Goal: Task Accomplishment & Management: Complete application form

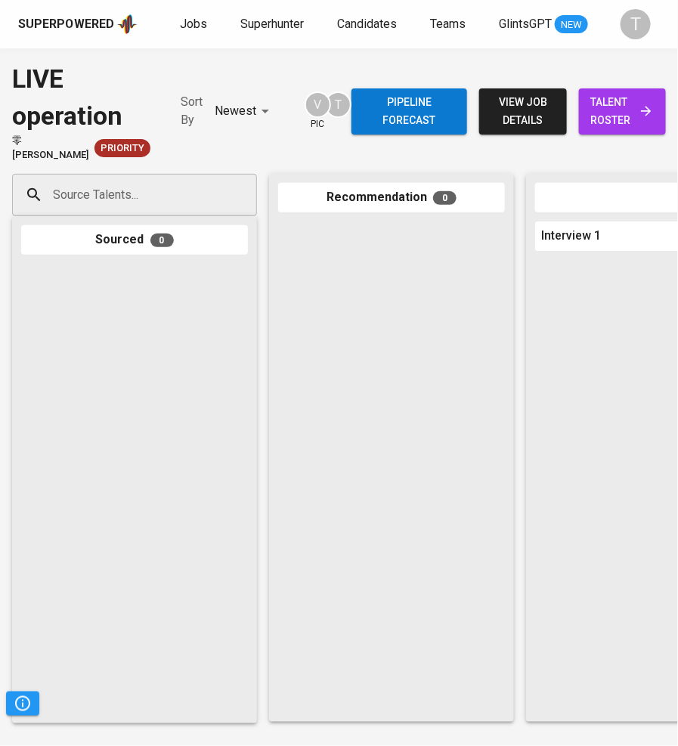
scroll to position [0, 438]
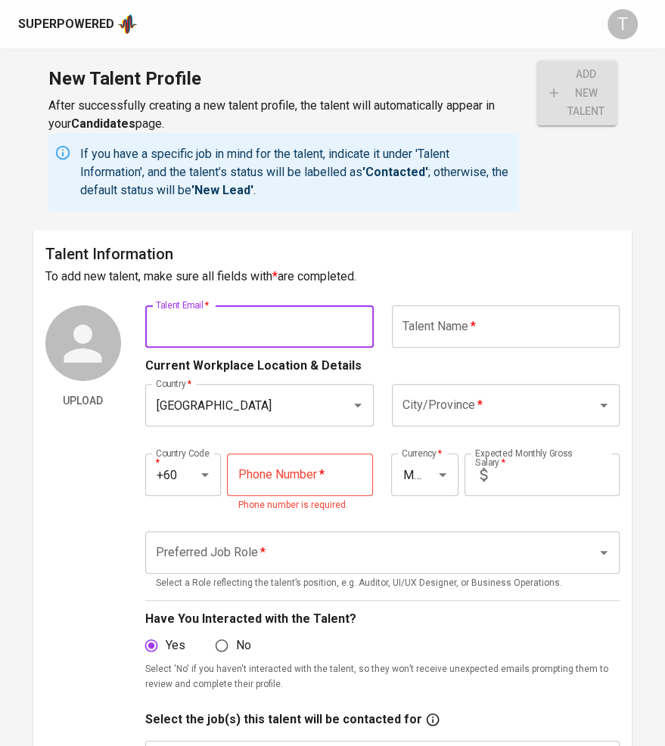
click at [243, 339] on input "text" at bounding box center [259, 326] width 228 height 42
paste input "[EMAIL_ADDRESS][DOMAIN_NAME]"
type input "[EMAIL_ADDRESS][DOMAIN_NAME]"
click at [478, 323] on input "text" at bounding box center [506, 326] width 228 height 42
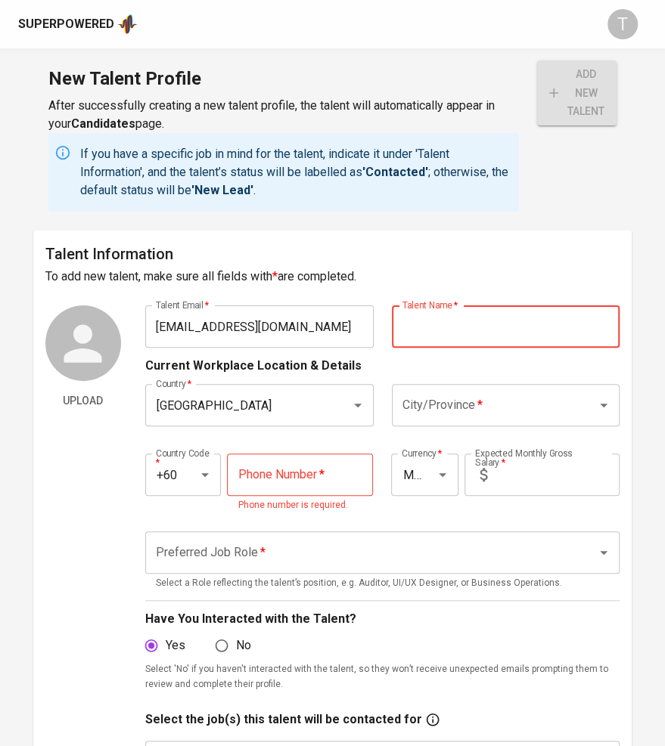
click at [428, 330] on input "text" at bounding box center [506, 326] width 228 height 42
paste input "[PERSON_NAME]"
type input "[PERSON_NAME]"
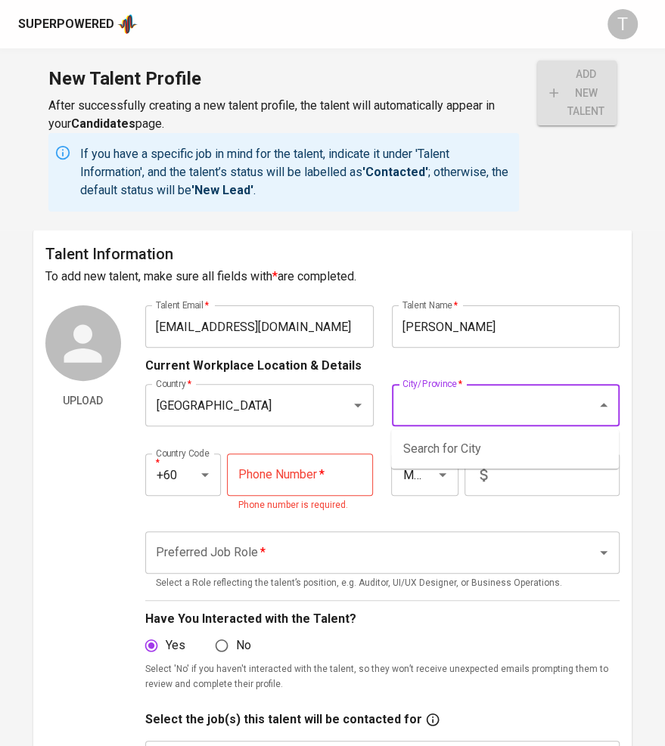
click at [460, 404] on input "City/Province   *" at bounding box center [484, 405] width 172 height 29
click at [497, 454] on li "[GEOGRAPHIC_DATA]" at bounding box center [505, 448] width 228 height 27
type input "[GEOGRAPHIC_DATA]"
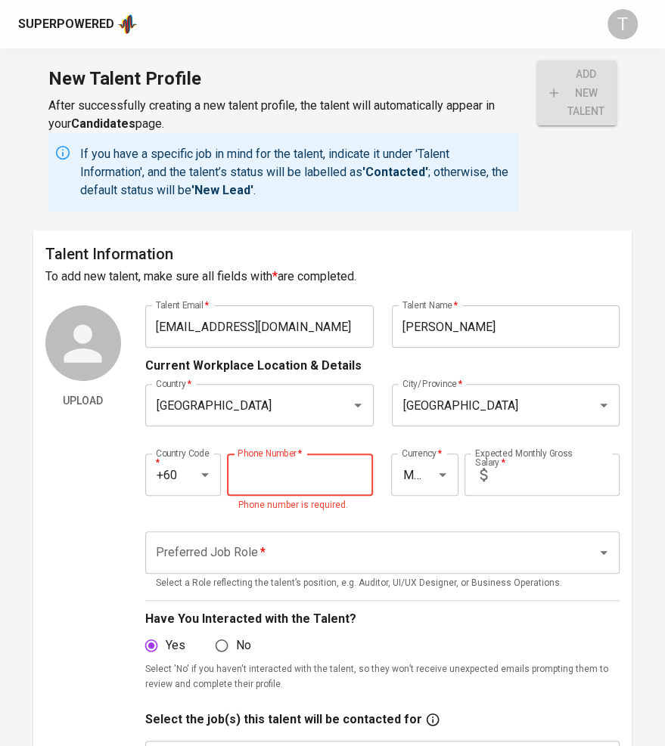
click at [256, 461] on input "tel" at bounding box center [300, 475] width 146 height 42
paste input "11-7446-2204"
type input "11-7446-2204"
click at [511, 466] on input "text" at bounding box center [556, 475] width 126 height 42
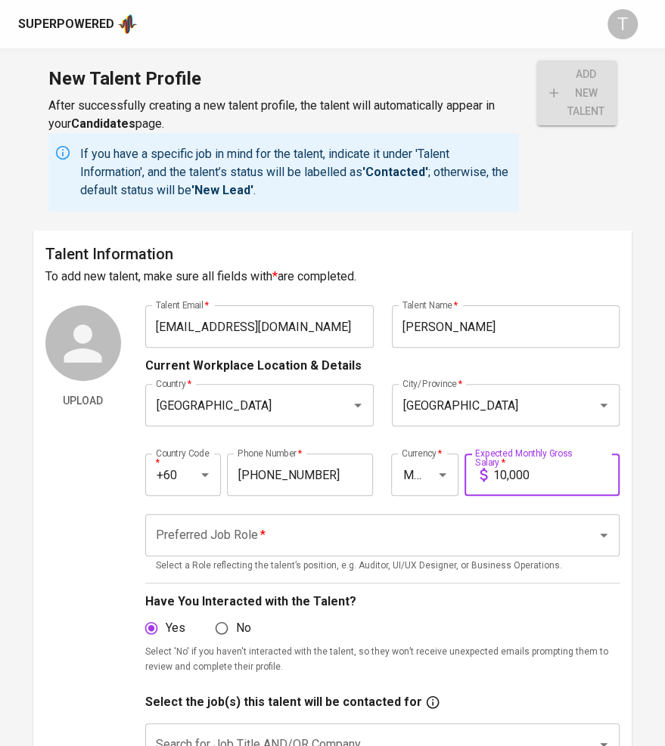
type input "10,000"
click at [449, 538] on input "Preferred Job Role   *" at bounding box center [361, 535] width 418 height 29
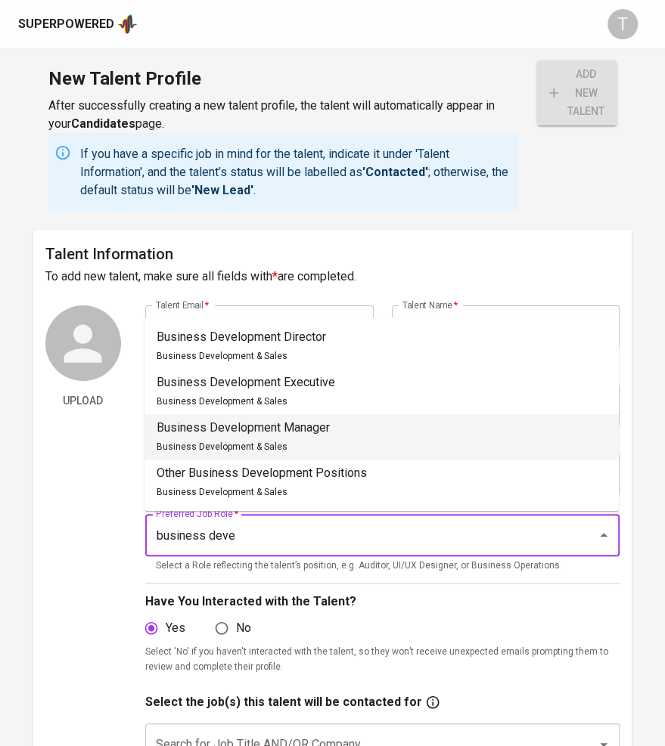
click at [441, 428] on li "Business Development Manager Business Development & Sales" at bounding box center [381, 436] width 474 height 45
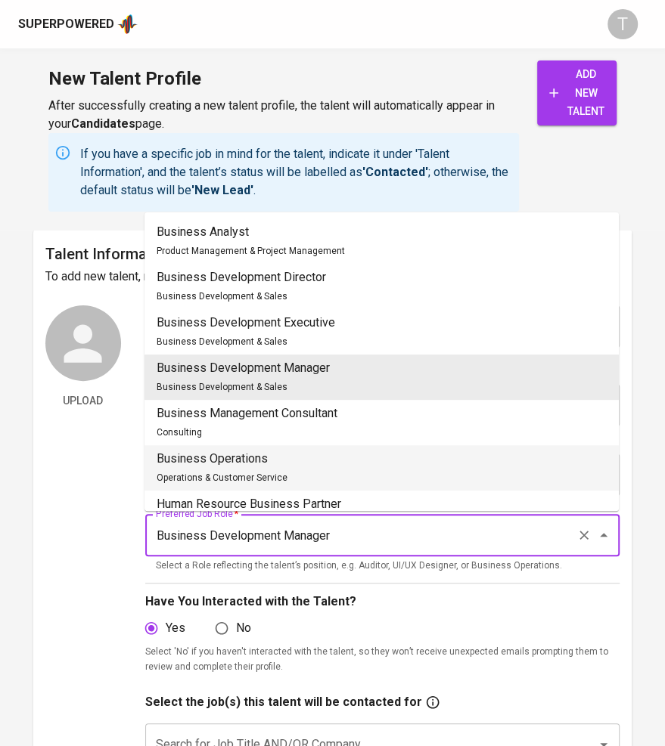
type input "Business Development Manager"
click at [67, 572] on div "Upload" at bounding box center [83, 637] width 76 height 665
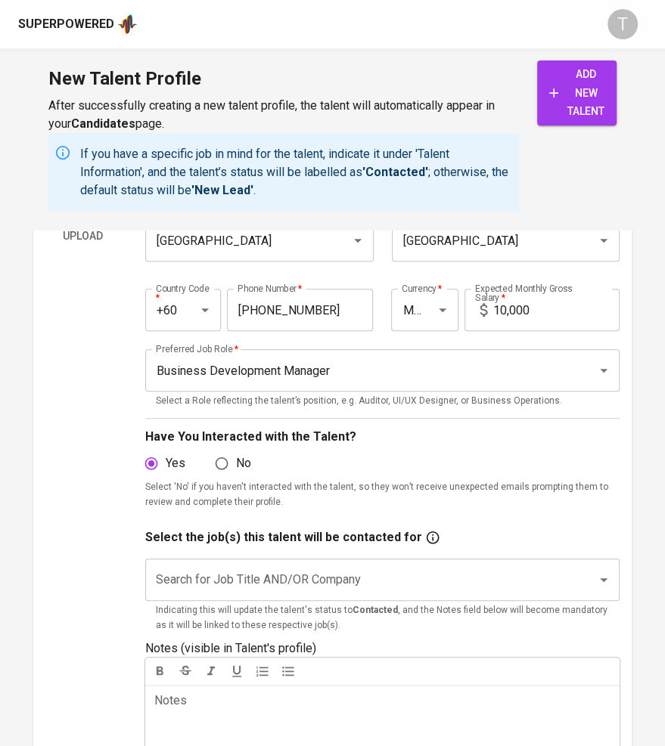
scroll to position [183, 0]
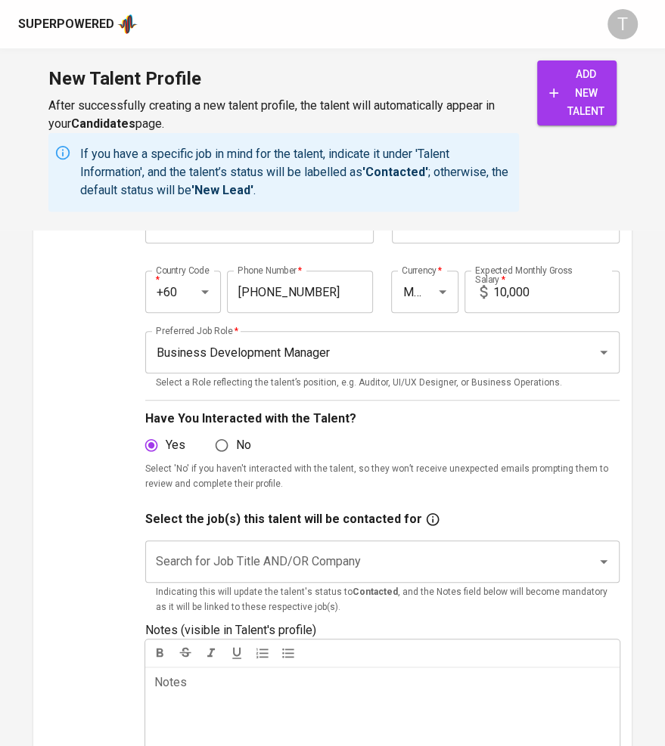
click at [215, 555] on input "Search for Job Title AND/OR Company" at bounding box center [361, 561] width 418 height 29
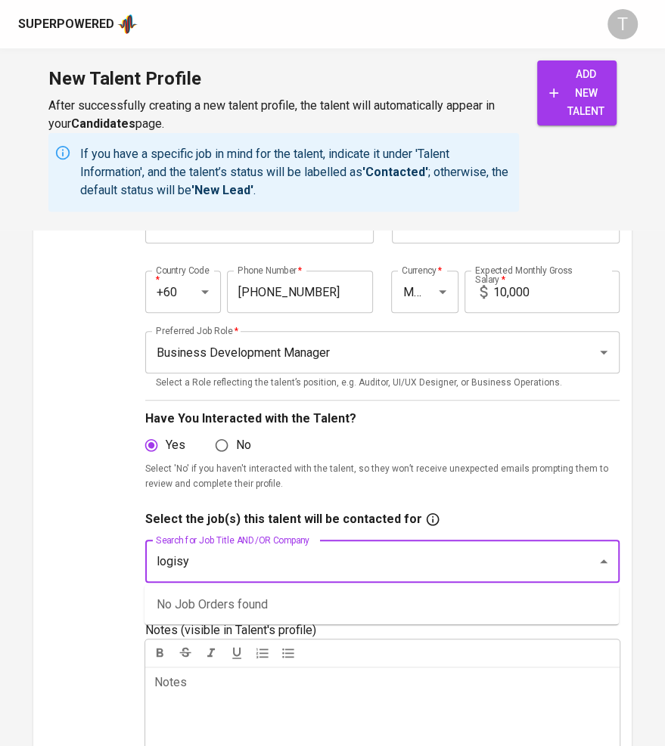
type input "logisym"
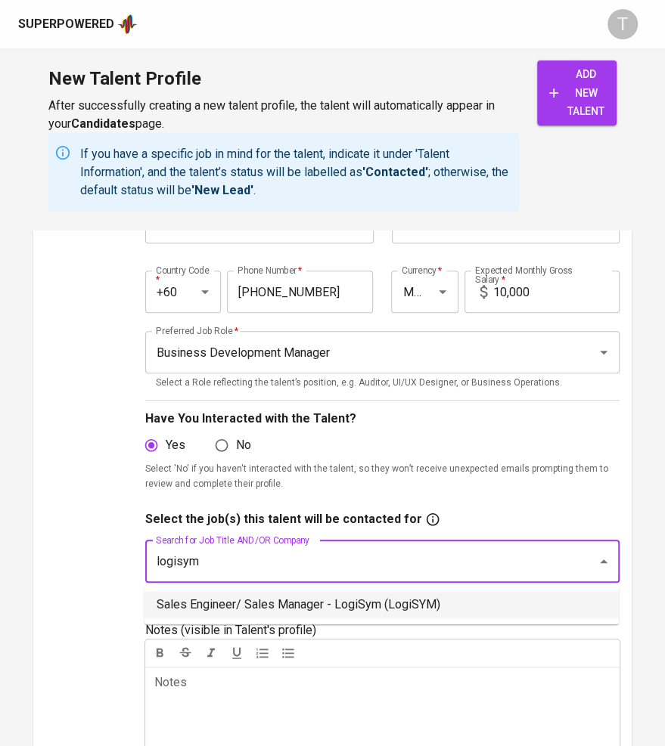
click at [224, 605] on li "Sales Engineer/ Sales Manager - LogiSym (LogiSYM)" at bounding box center [381, 604] width 474 height 27
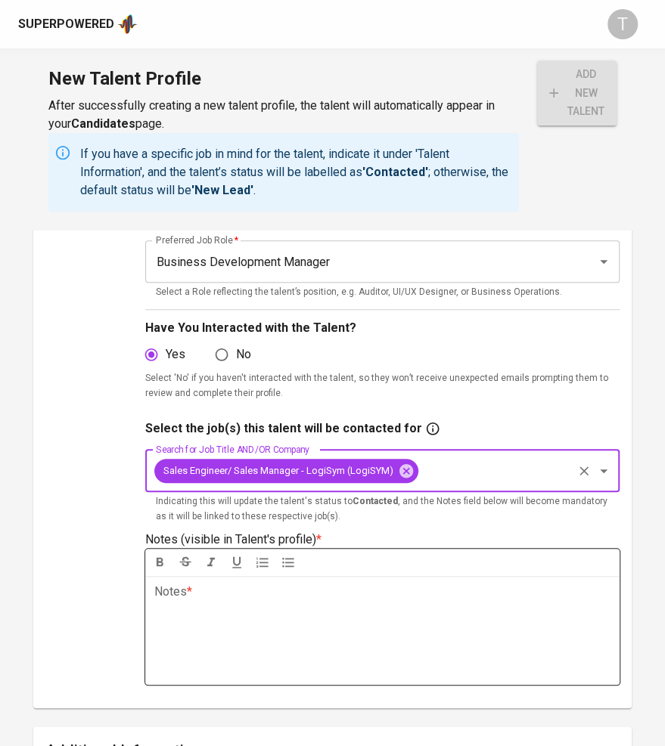
scroll to position [274, 0]
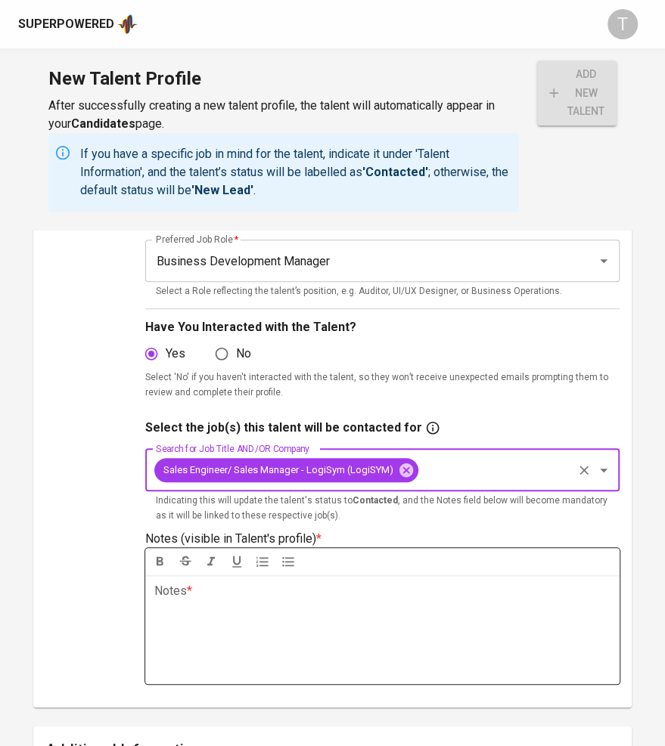
click at [243, 593] on p "Notes * ﻿" at bounding box center [382, 591] width 456 height 18
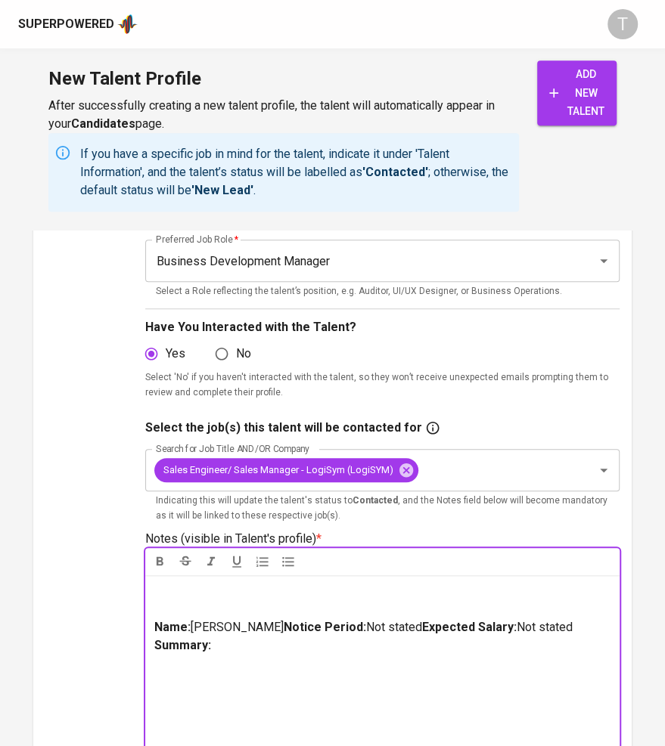
scroll to position [549, 0]
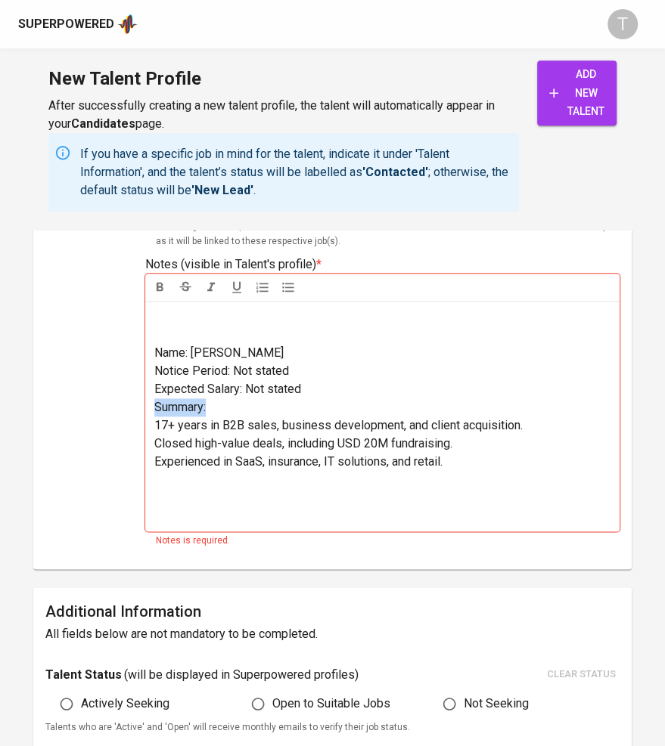
drag, startPoint x: 241, startPoint y: 404, endPoint x: 144, endPoint y: 401, distance: 97.6
click at [144, 401] on div "Upload Talent Email   * safianadli81@gmail.com Talent Email * Talent Name   * S…" at bounding box center [332, 157] width 574 height 801
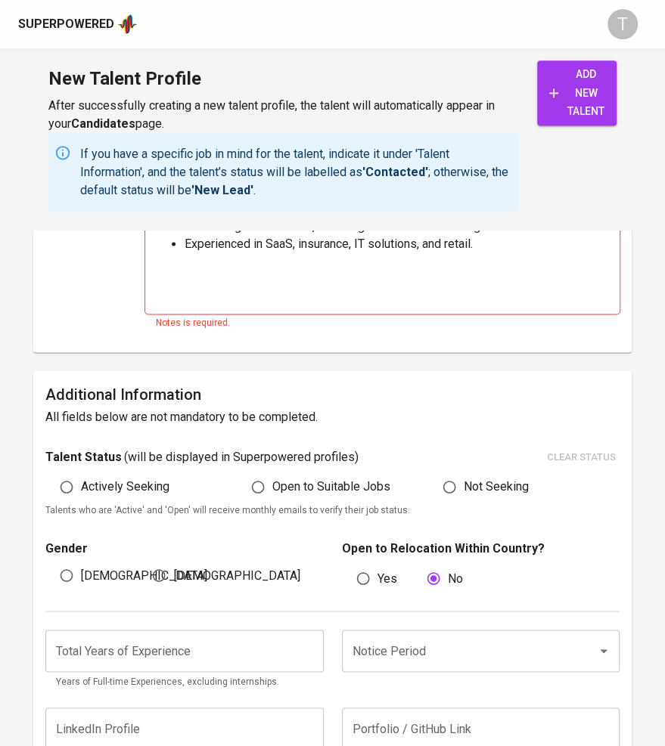
scroll to position [786, 0]
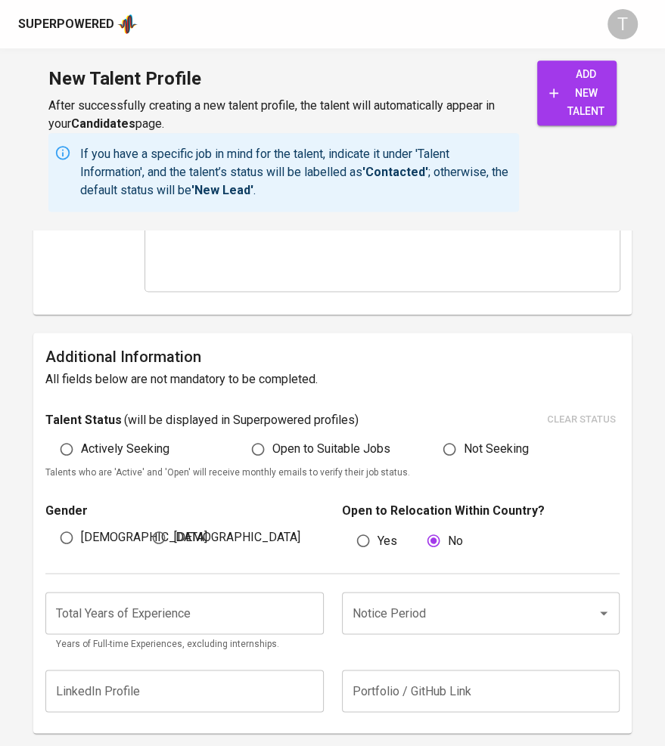
click at [91, 462] on label "Actively Seeking" at bounding box center [110, 449] width 117 height 29
click at [81, 462] on input "Actively Seeking" at bounding box center [66, 449] width 29 height 29
radio input "true"
click at [69, 538] on input "Male" at bounding box center [66, 537] width 29 height 29
radio input "true"
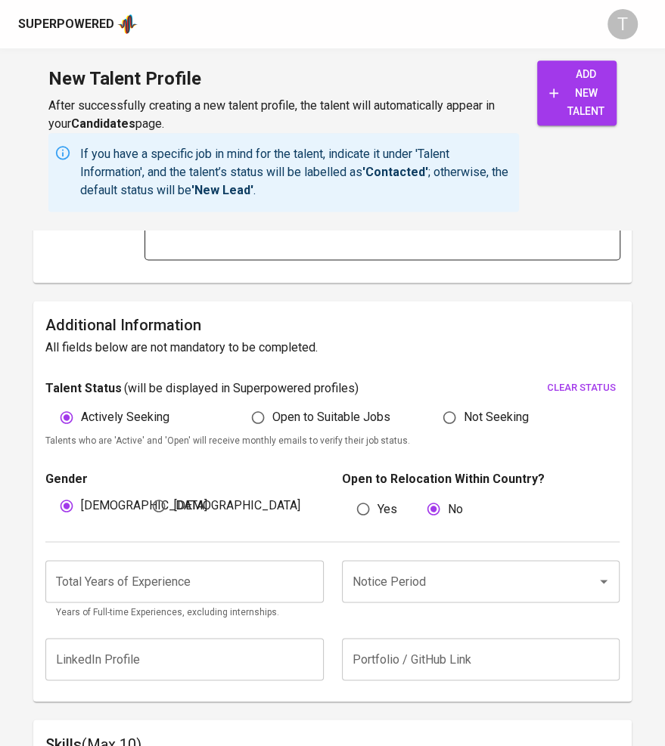
scroll to position [853, 0]
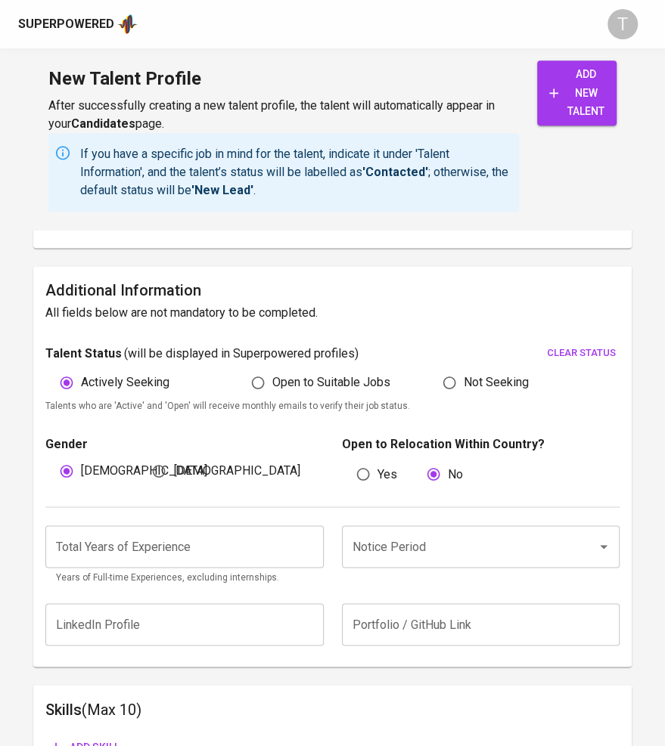
click at [146, 536] on input "number" at bounding box center [184, 546] width 278 height 42
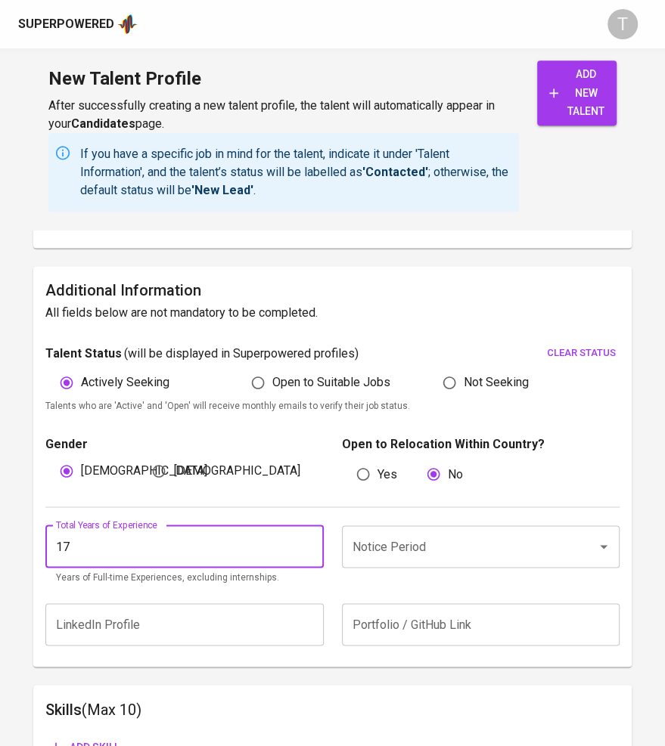
type input "17"
click at [465, 545] on input "Notice Period" at bounding box center [460, 546] width 222 height 29
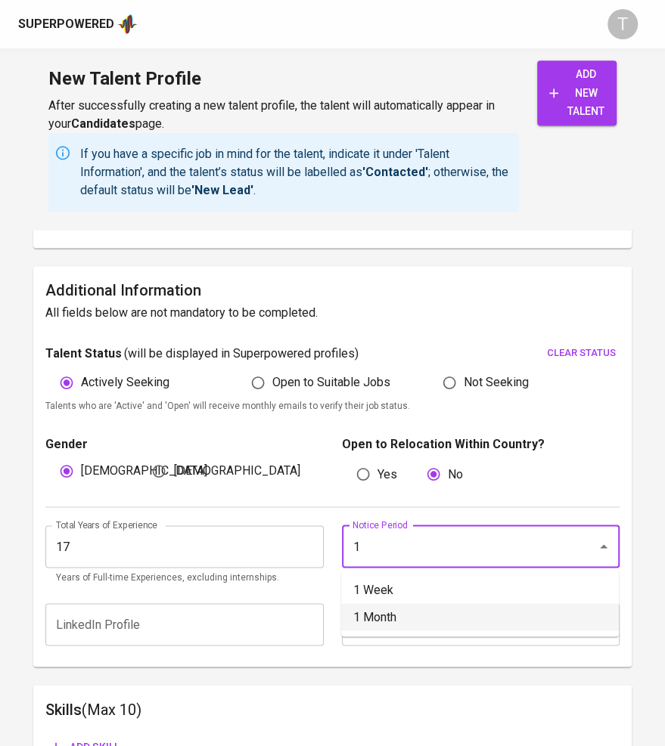
click at [393, 614] on li "1 Month" at bounding box center [479, 616] width 277 height 27
type input "1 Month"
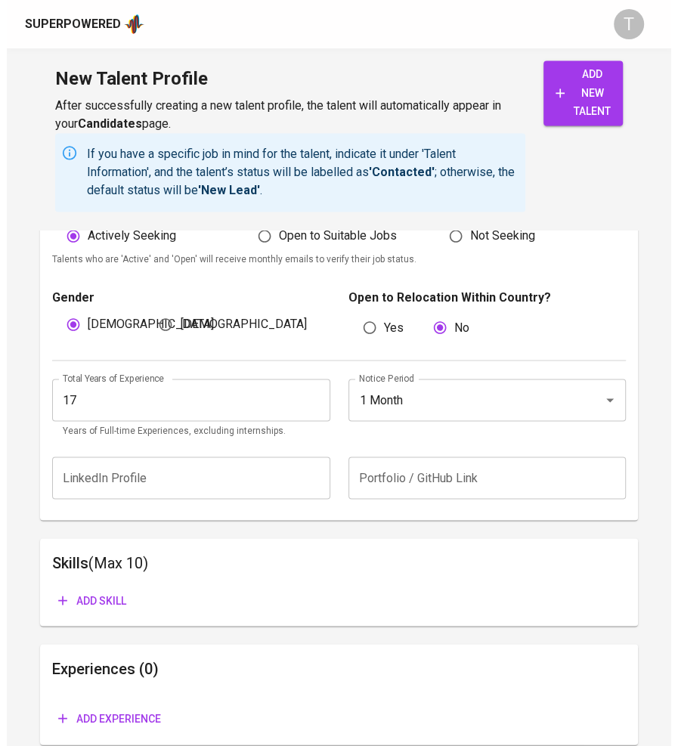
scroll to position [1000, 0]
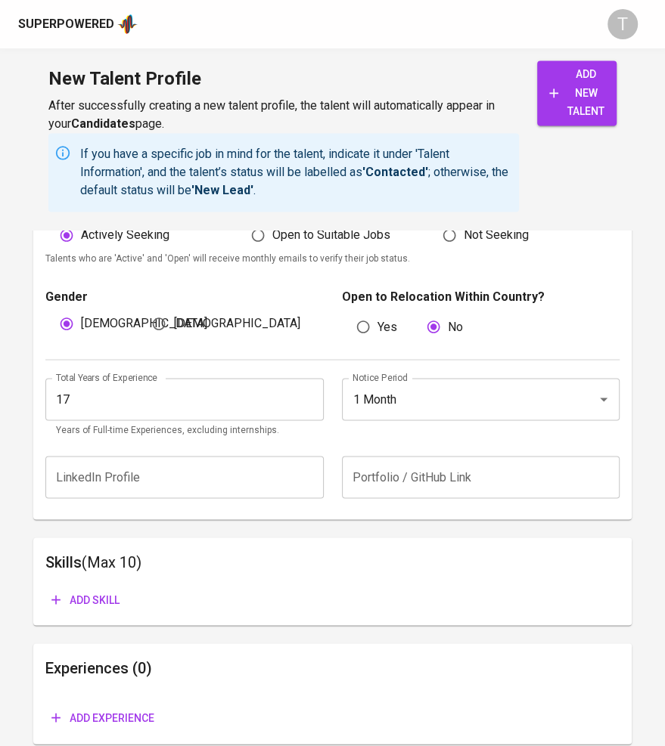
click at [79, 593] on span "Add skill" at bounding box center [85, 599] width 68 height 19
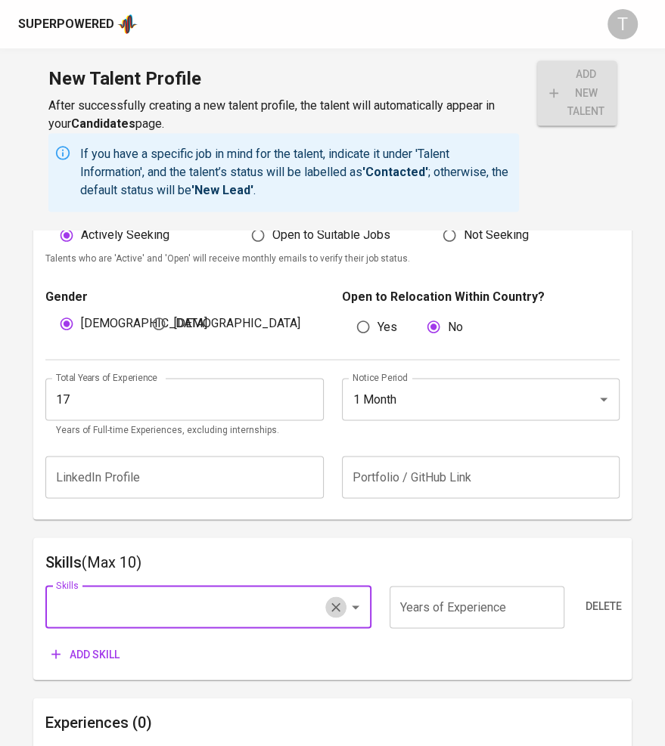
click at [338, 603] on icon "Clear" at bounding box center [335, 607] width 9 height 9
click at [620, 597] on span "Delete" at bounding box center [603, 606] width 36 height 19
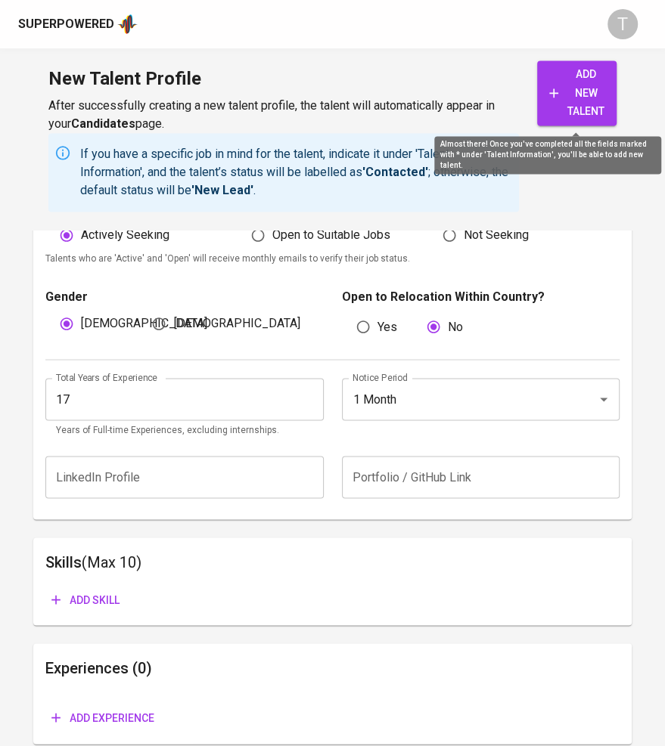
click at [580, 99] on span "add new talent" at bounding box center [576, 93] width 55 height 56
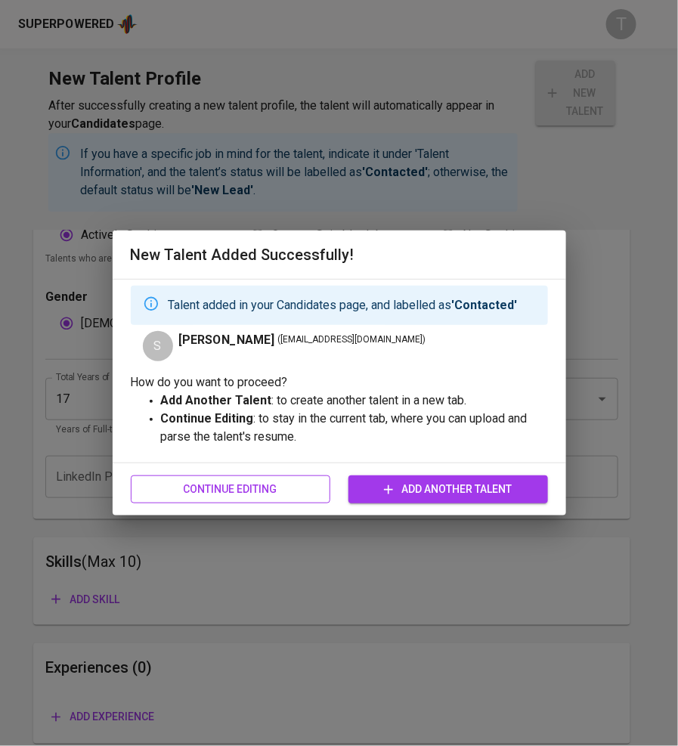
click at [259, 487] on span "Continue Editing" at bounding box center [230, 489] width 175 height 19
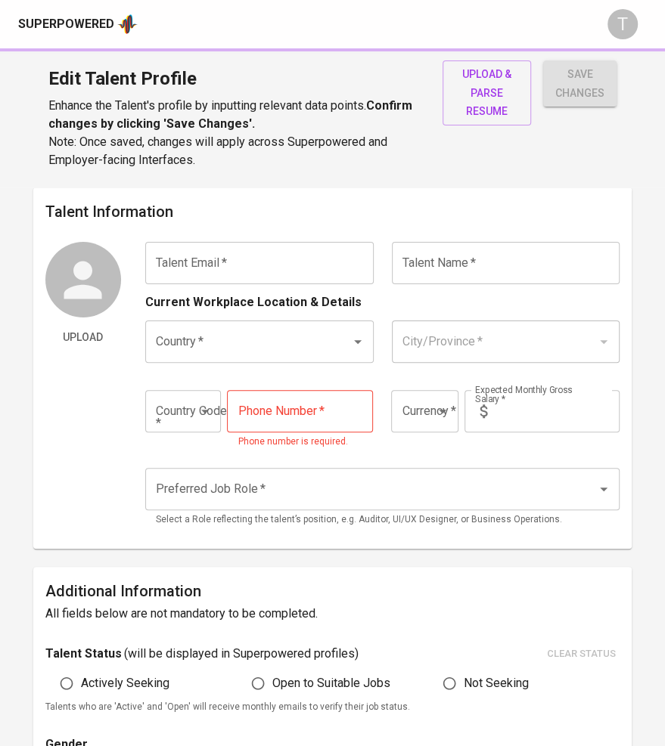
type input "safianadli81@gmail.com"
type input "[PERSON_NAME]"
type input "[GEOGRAPHIC_DATA]"
type input "+60"
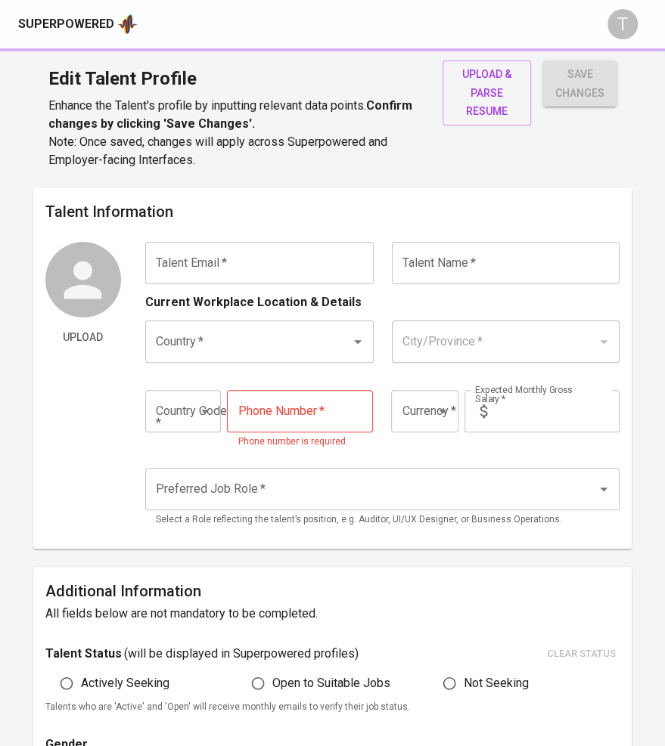
type input "11-7446-2204"
type input "MYR"
type input "10,000"
type input "Business Development Manager"
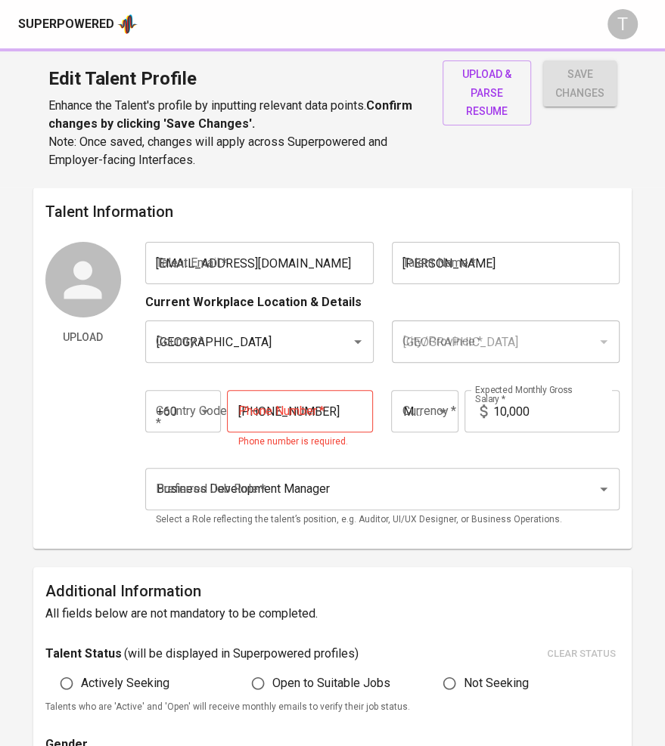
radio input "true"
type input "17"
type input "1 Month"
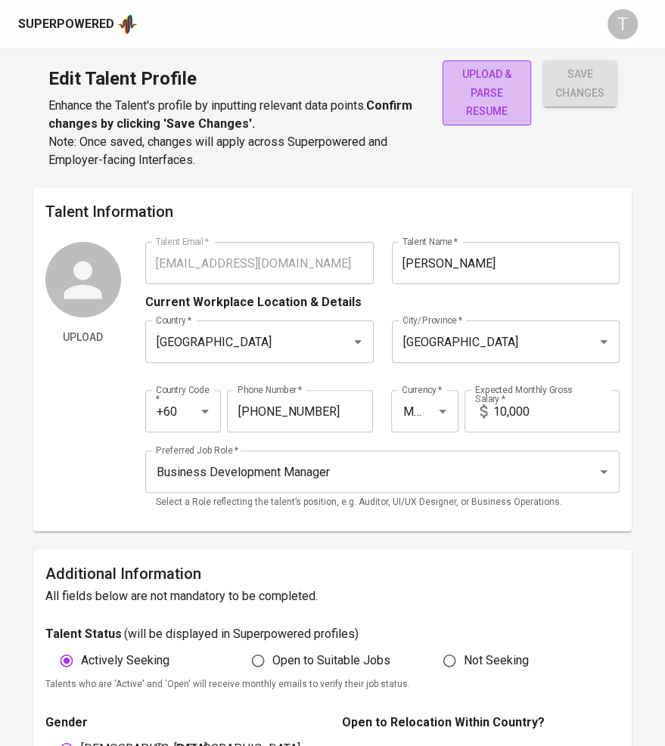
click at [494, 82] on span "upload & parse resume" at bounding box center [486, 93] width 64 height 56
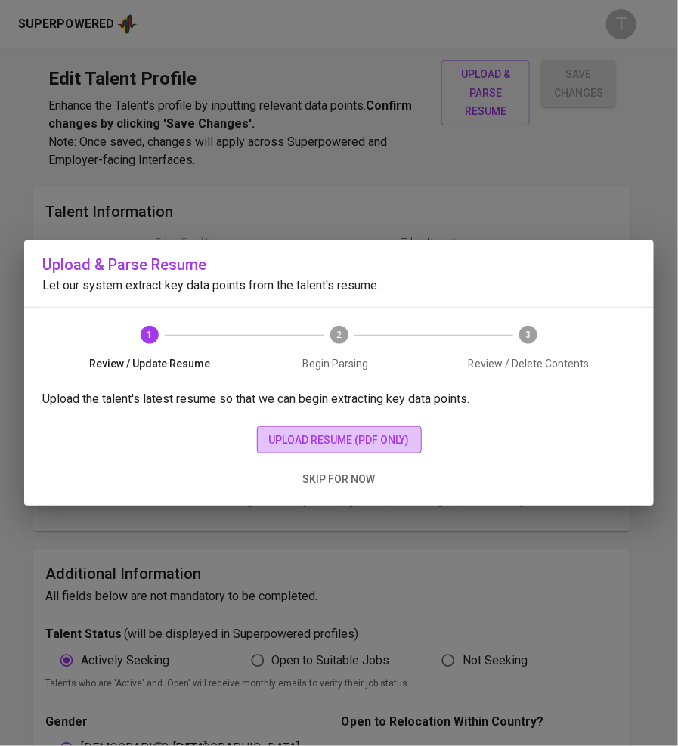
drag, startPoint x: 333, startPoint y: 439, endPoint x: 333, endPoint y: 429, distance: 9.1
click at [333, 429] on button "upload resume (pdf only)" at bounding box center [339, 440] width 165 height 28
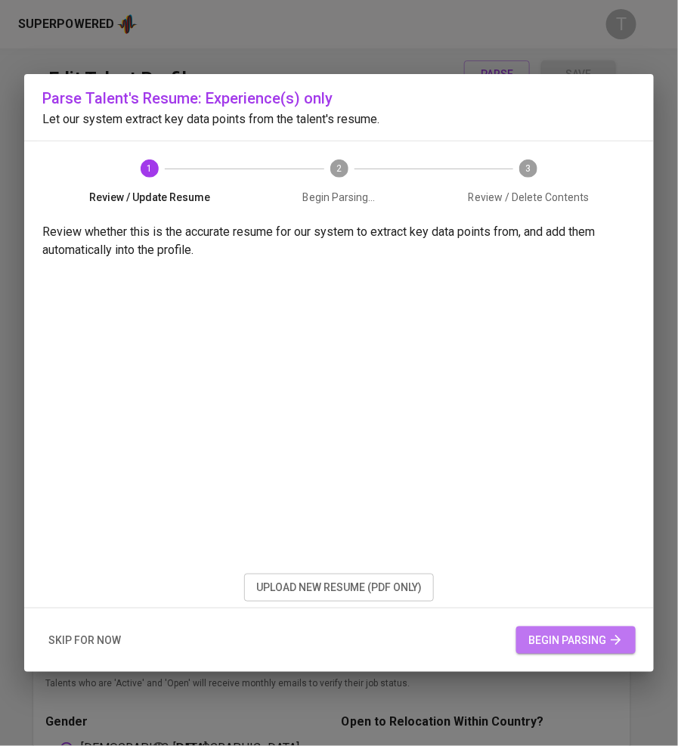
click at [551, 640] on span "begin parsing" at bounding box center [575, 640] width 95 height 19
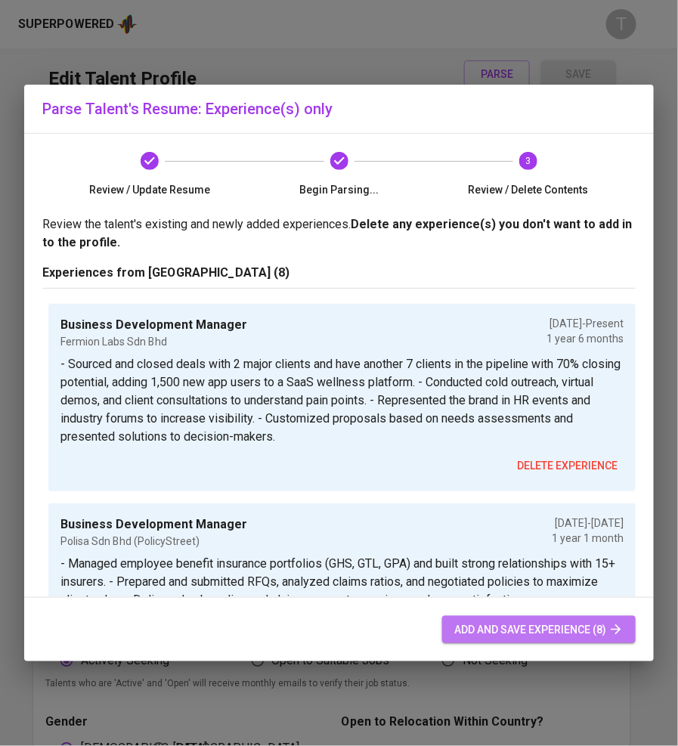
click at [513, 630] on span "add and save experience (8)" at bounding box center [538, 630] width 169 height 19
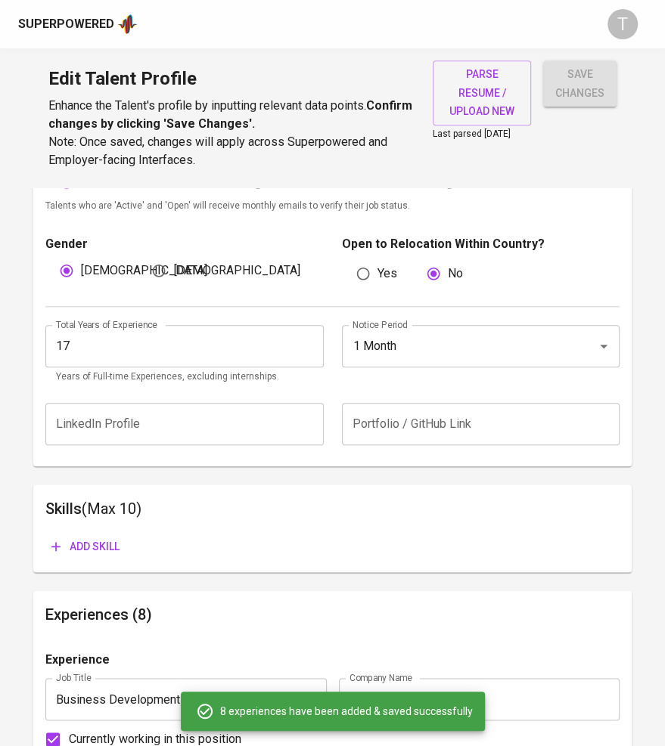
scroll to position [488, 0]
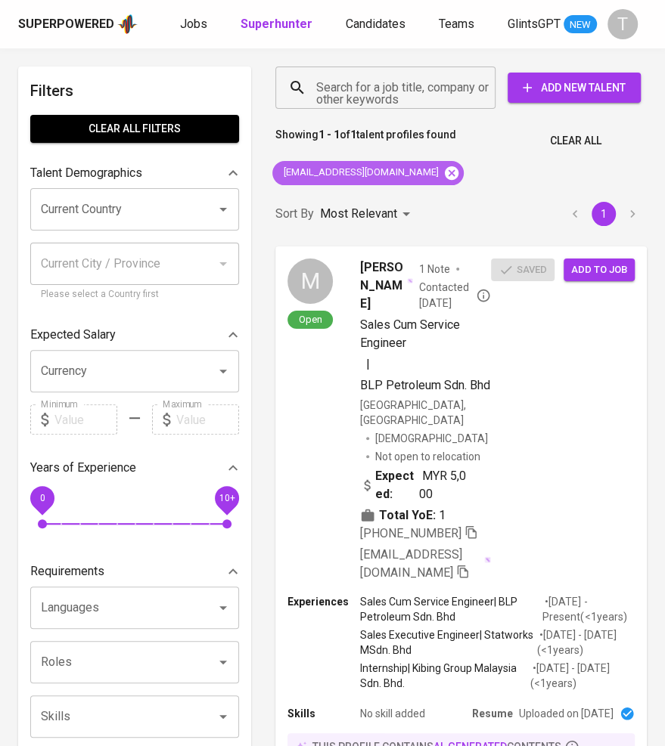
click at [454, 178] on icon at bounding box center [452, 173] width 14 height 14
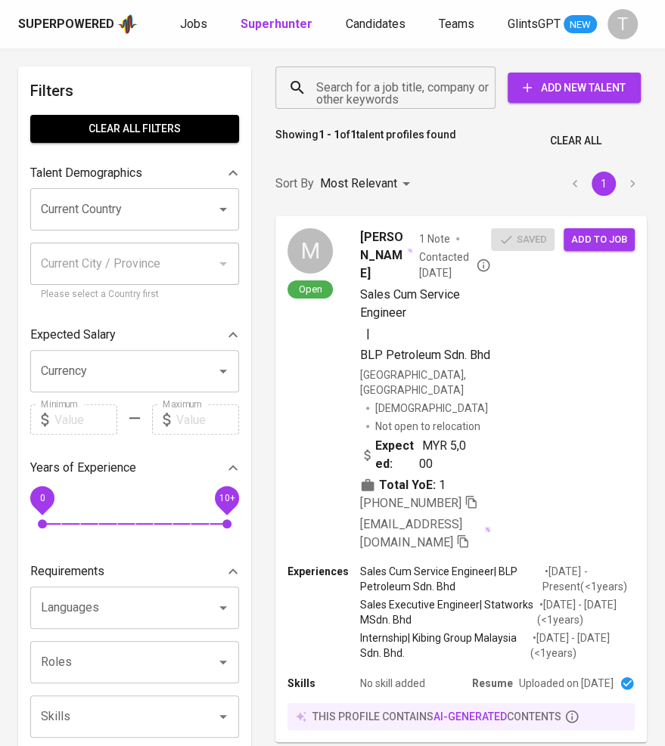
click at [358, 81] on input "Search for a job title, company or other keywords" at bounding box center [388, 87] width 153 height 29
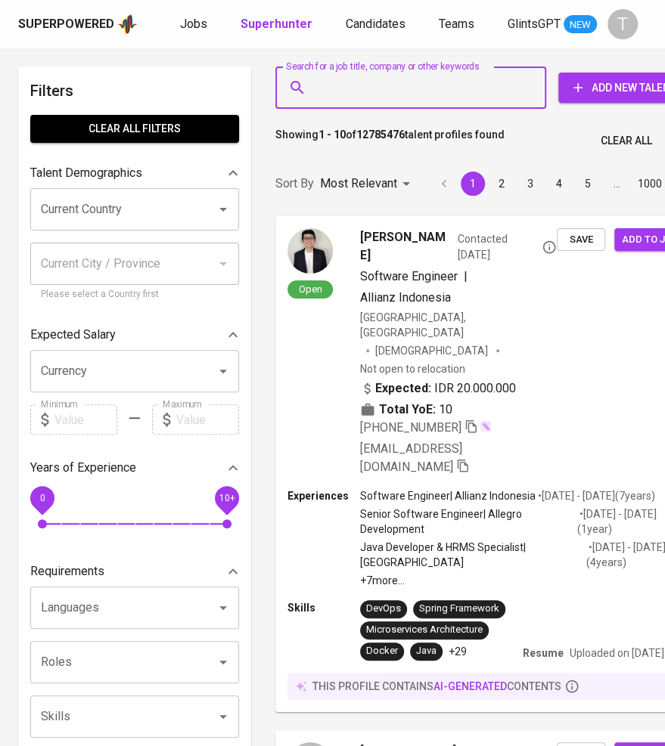
paste input "safianadli81@gmail.com"
type input "safianadli81@gmail.com"
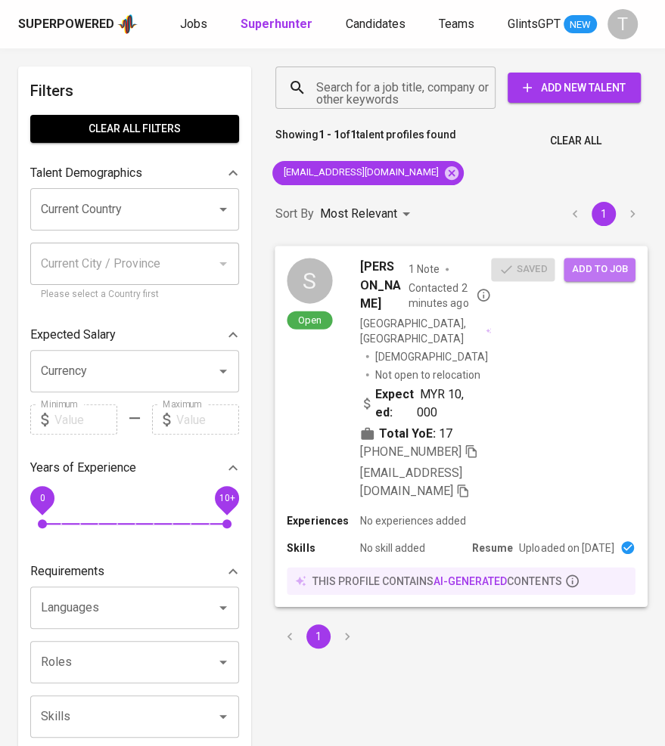
click at [632, 264] on button "Add to job" at bounding box center [598, 269] width 71 height 23
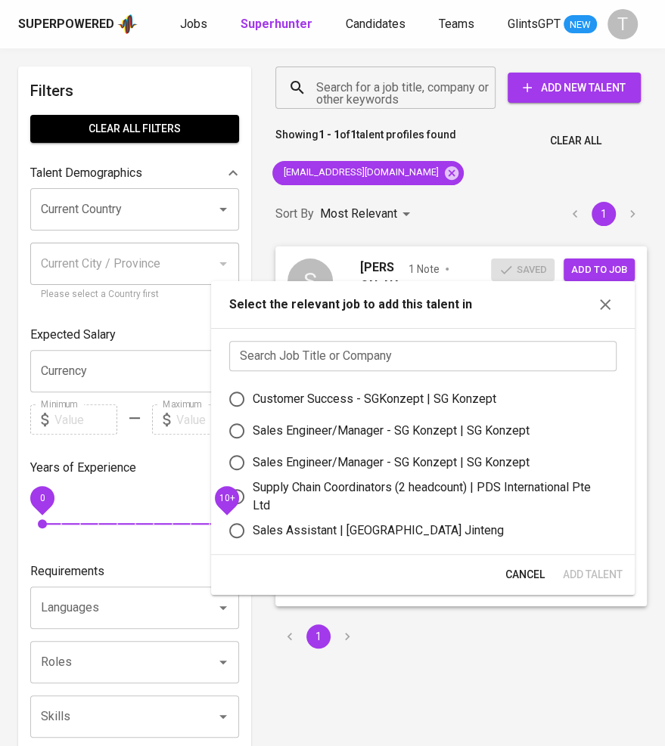
click at [467, 356] on input "text" at bounding box center [422, 356] width 387 height 30
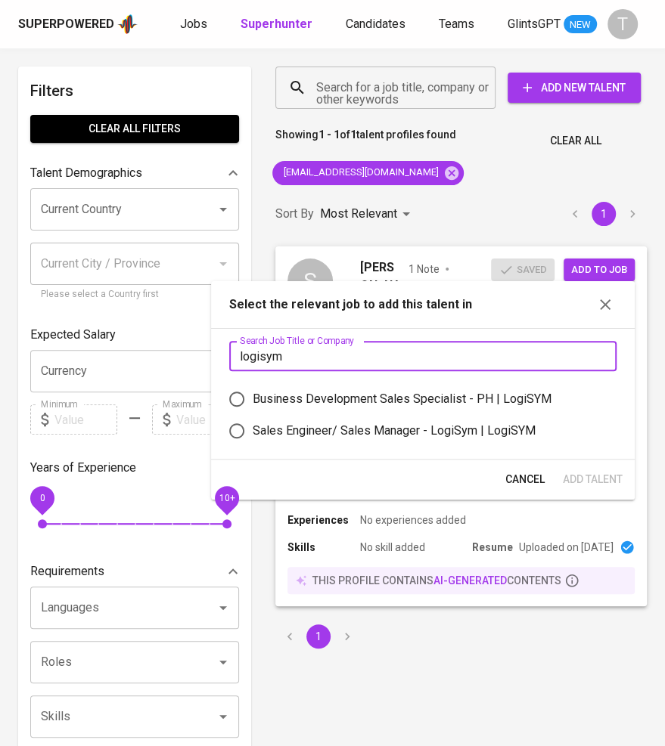
type input "logisym"
click at [501, 417] on label "Sales Engineer/ Sales Manager - LogiSym | LogiSYM" at bounding box center [412, 431] width 383 height 32
click at [253, 417] on input "Sales Engineer/ Sales Manager - LogiSym | LogiSYM" at bounding box center [237, 431] width 32 height 32
radio input "true"
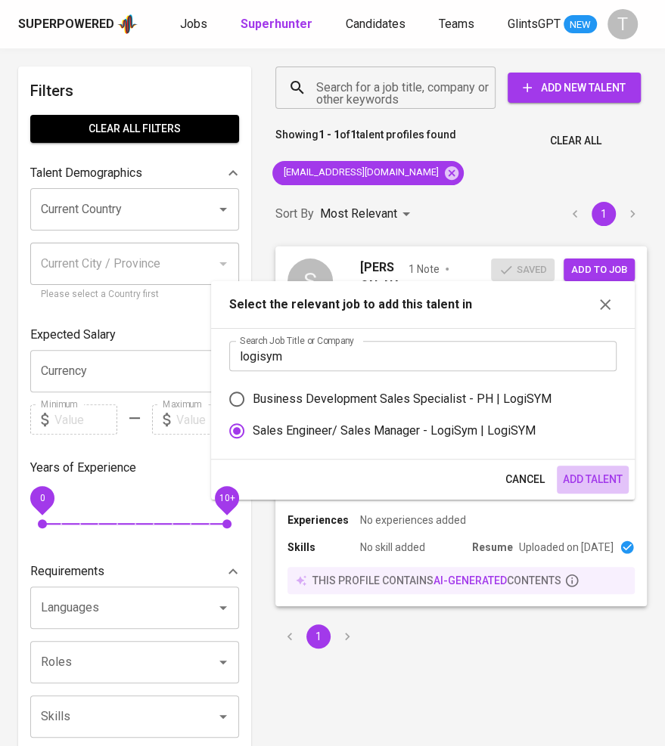
click at [596, 488] on span "Add Talent" at bounding box center [593, 479] width 60 height 19
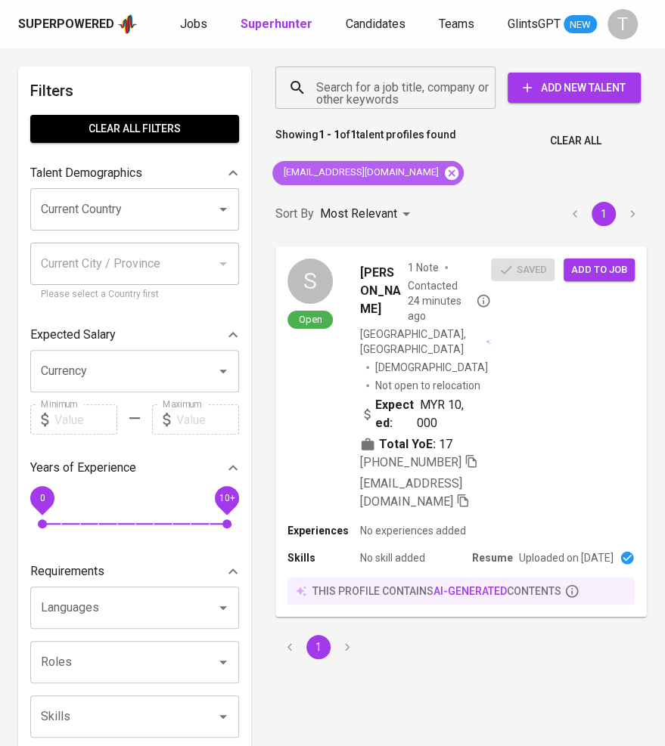
click at [443, 166] on icon at bounding box center [451, 173] width 17 height 17
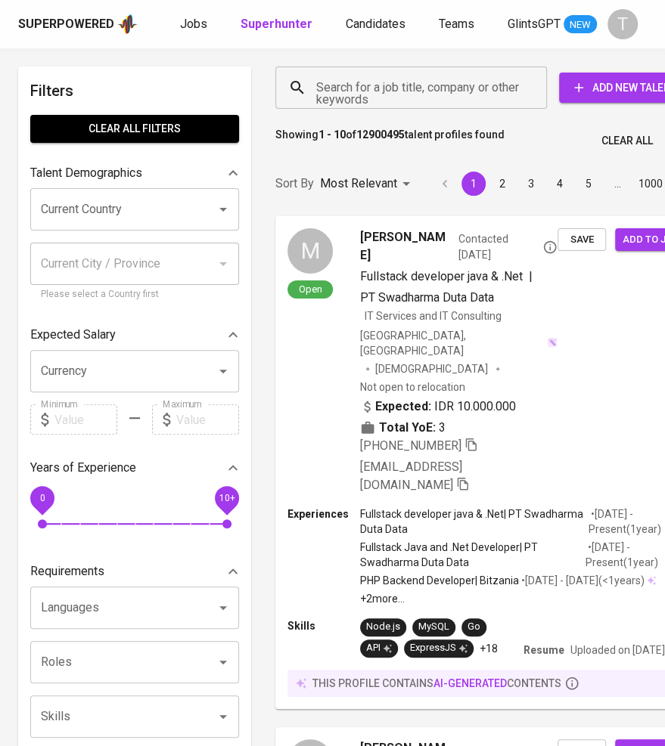
click at [386, 91] on input "Search for a job title, company or other keywords" at bounding box center [414, 87] width 205 height 29
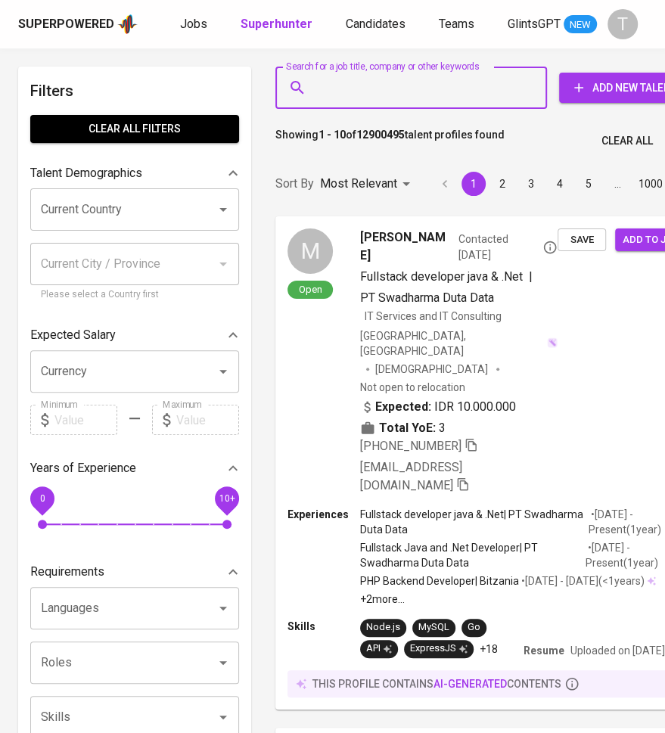
paste input "manggisV8@gmail.com"
type input "manggisV8@gmail.com"
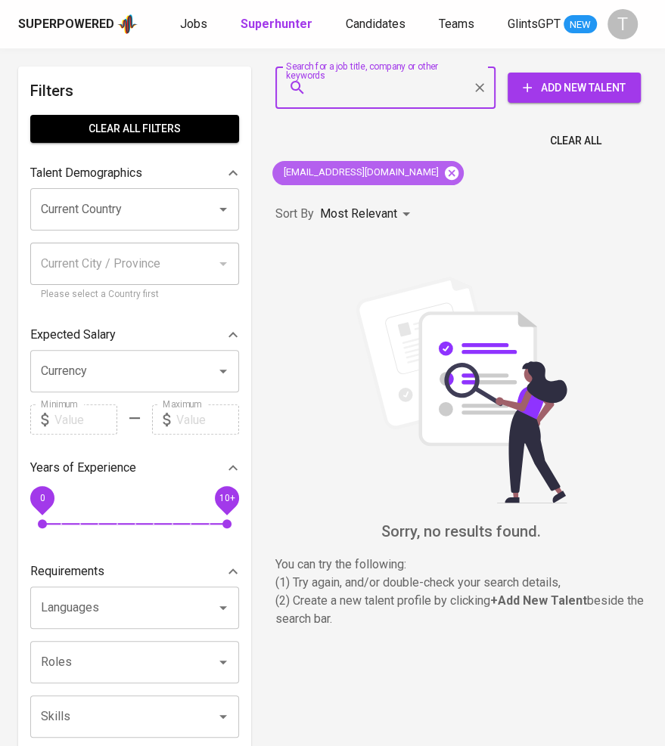
click at [443, 165] on icon at bounding box center [451, 173] width 17 height 17
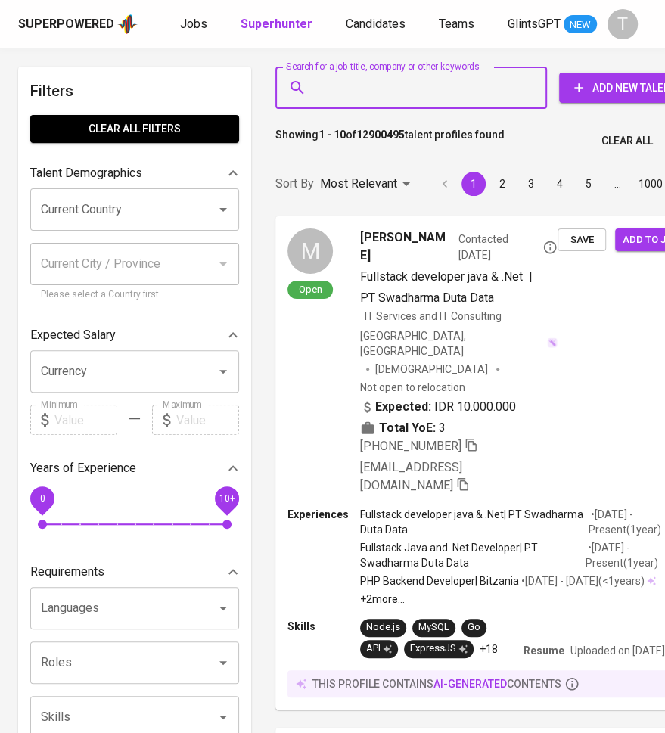
click at [355, 95] on input "Search for a job title, company or other keywords" at bounding box center [414, 87] width 205 height 29
paste input "manggisv8@gmail.com"
type input "manggisv8@gmail.com"
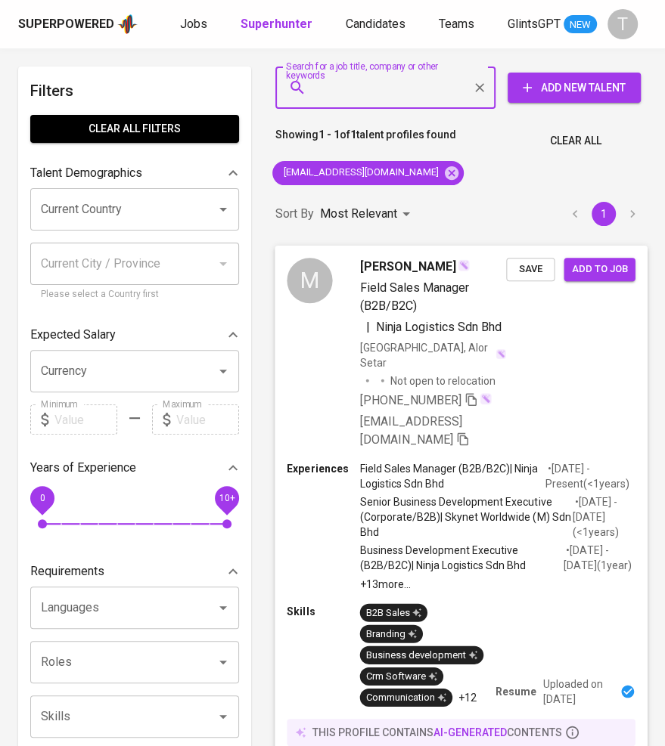
click at [605, 271] on span "Add to job" at bounding box center [599, 269] width 56 height 17
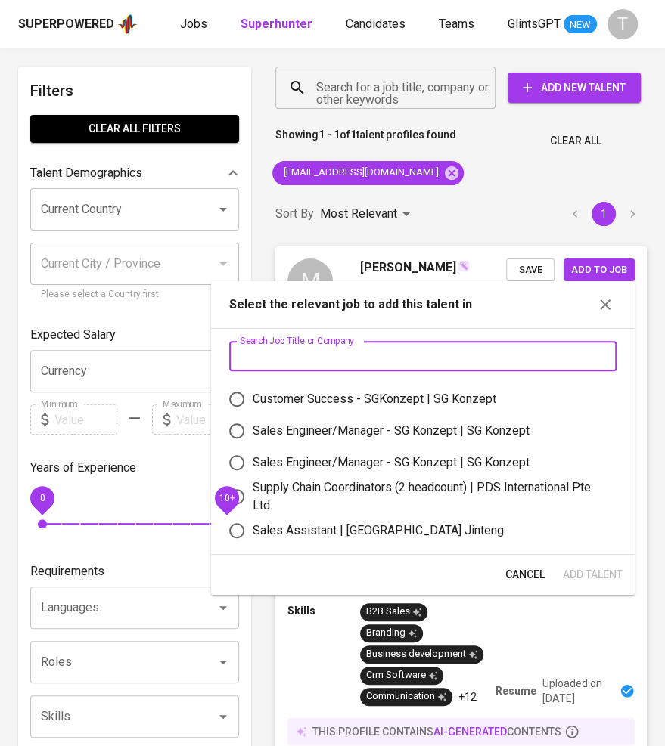
click at [425, 344] on input "text" at bounding box center [422, 356] width 387 height 30
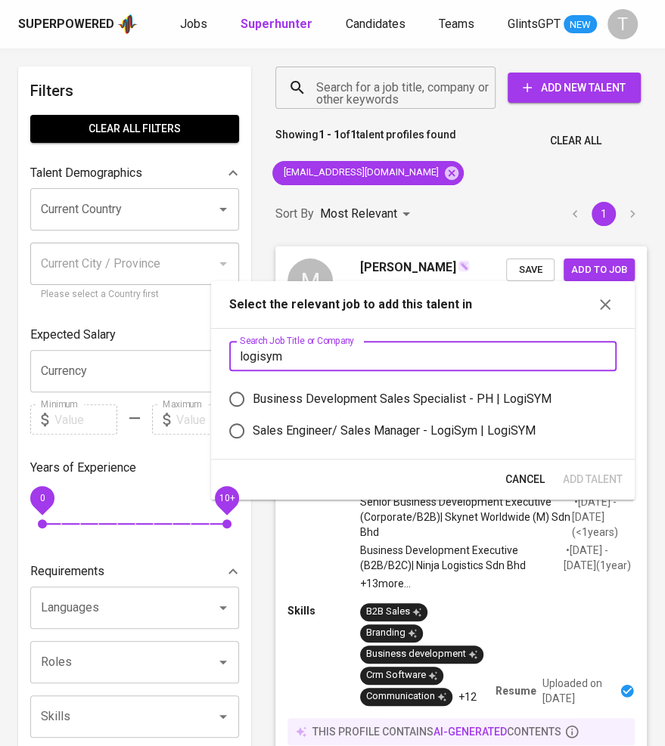
type input "logisym"
click at [240, 435] on input "Sales Engineer/ Sales Manager - LogiSym | LogiSYM" at bounding box center [237, 431] width 32 height 32
radio input "true"
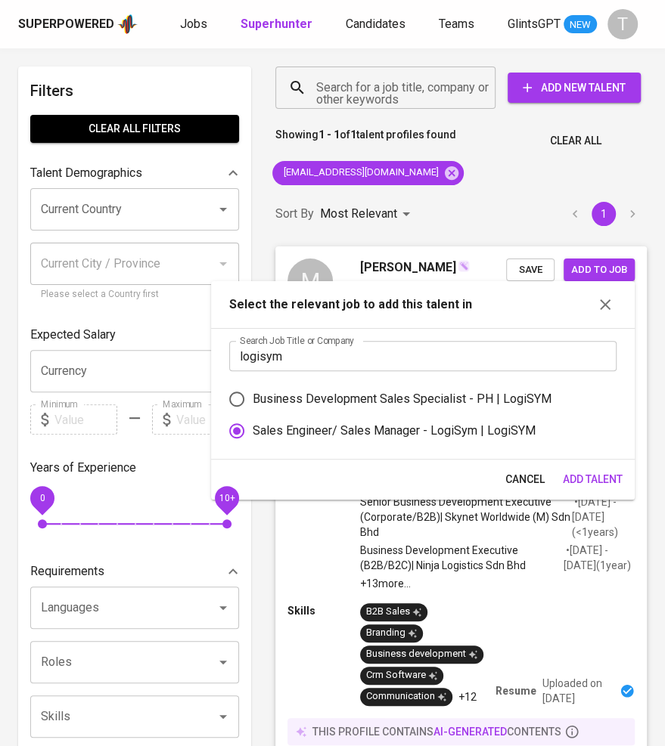
click at [596, 478] on span "Add Talent" at bounding box center [593, 479] width 60 height 19
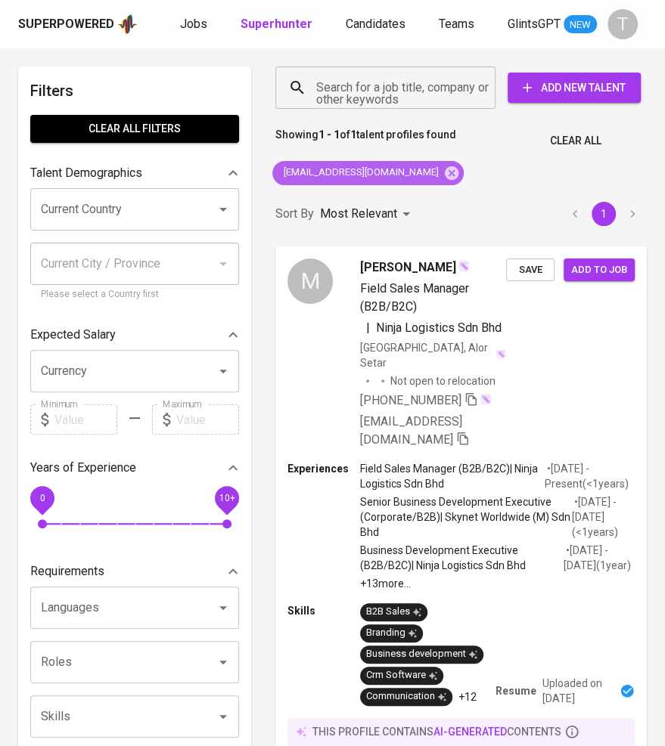
drag, startPoint x: 334, startPoint y: 169, endPoint x: 329, endPoint y: 177, distance: 9.9
click at [329, 177] on span "manggisv8@gmail.com" at bounding box center [359, 173] width 175 height 14
click at [369, 172] on span "manggisv8@gmail.com" at bounding box center [359, 173] width 175 height 14
click at [354, 174] on span "manggisv8@gmail.com" at bounding box center [359, 173] width 175 height 14
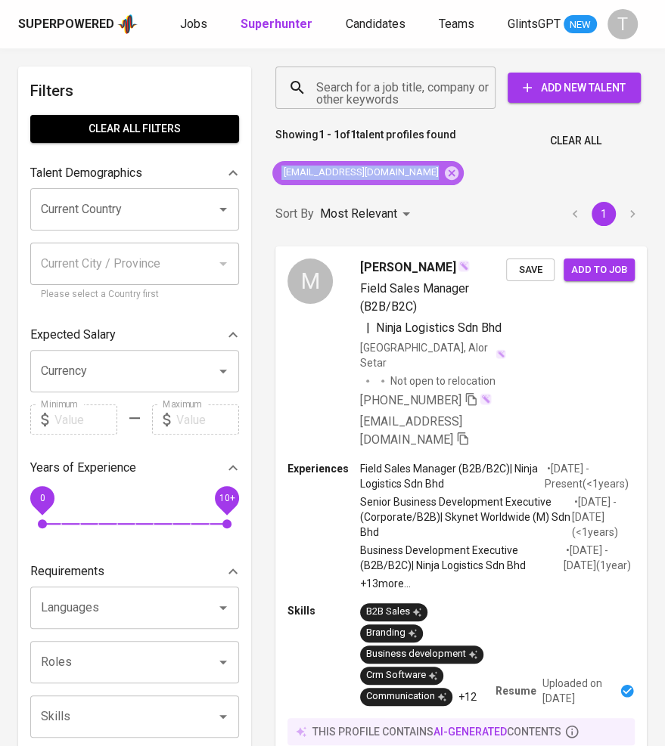
click at [354, 174] on span "manggisv8@gmail.com" at bounding box center [359, 173] width 175 height 14
copy div "manggisv8@gmail.com"
click at [445, 172] on icon at bounding box center [452, 173] width 14 height 14
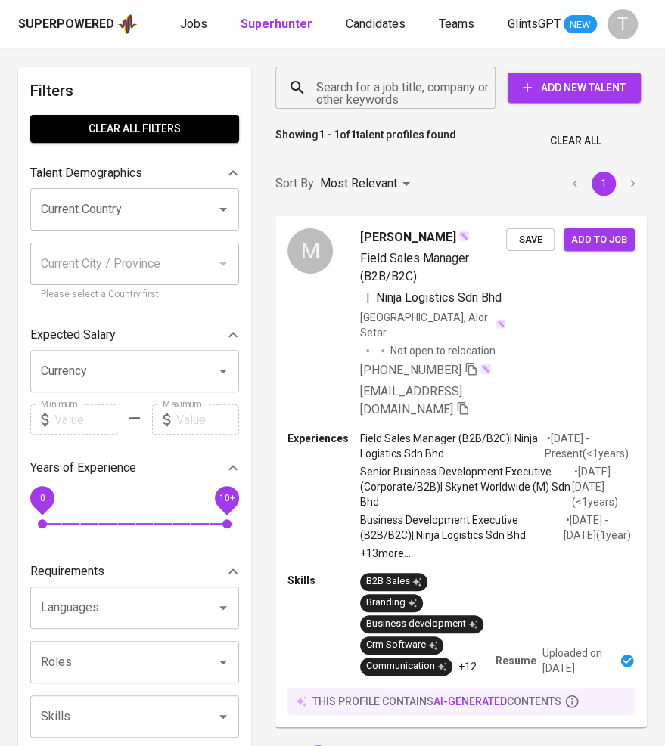
click at [368, 91] on input "Search for a job title, company or other keywords" at bounding box center [388, 87] width 153 height 29
paste input "[EMAIL_ADDRESS][DOMAIN_NAME]"
type input "[EMAIL_ADDRESS][DOMAIN_NAME]"
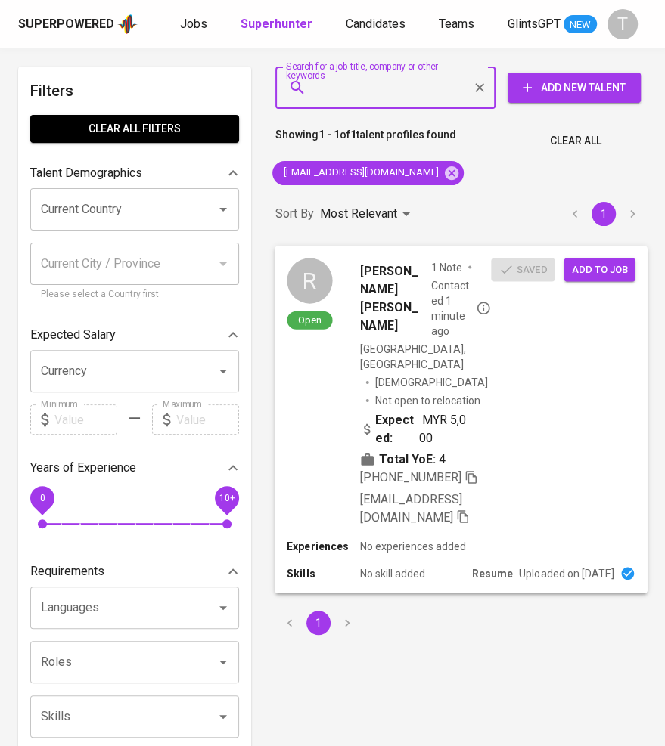
click at [601, 267] on span "Add to job" at bounding box center [599, 269] width 56 height 17
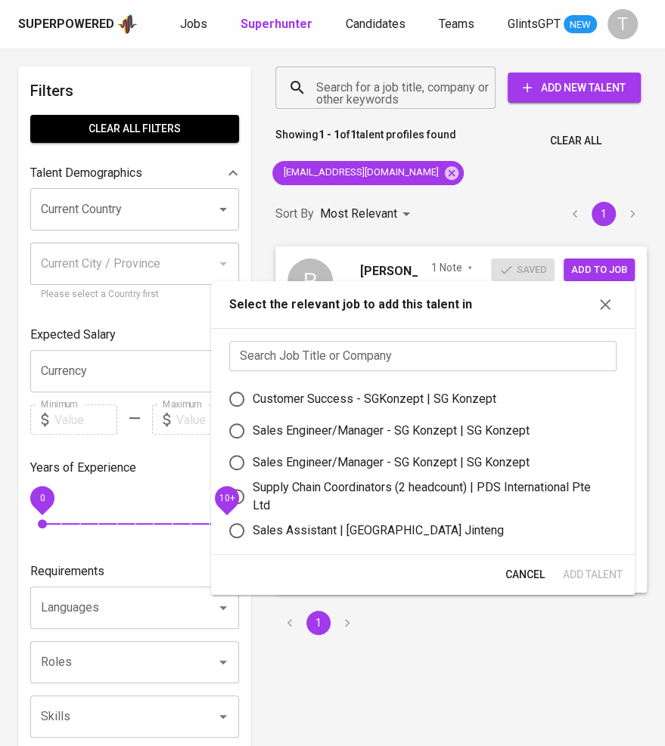
click at [423, 341] on input "text" at bounding box center [422, 356] width 387 height 30
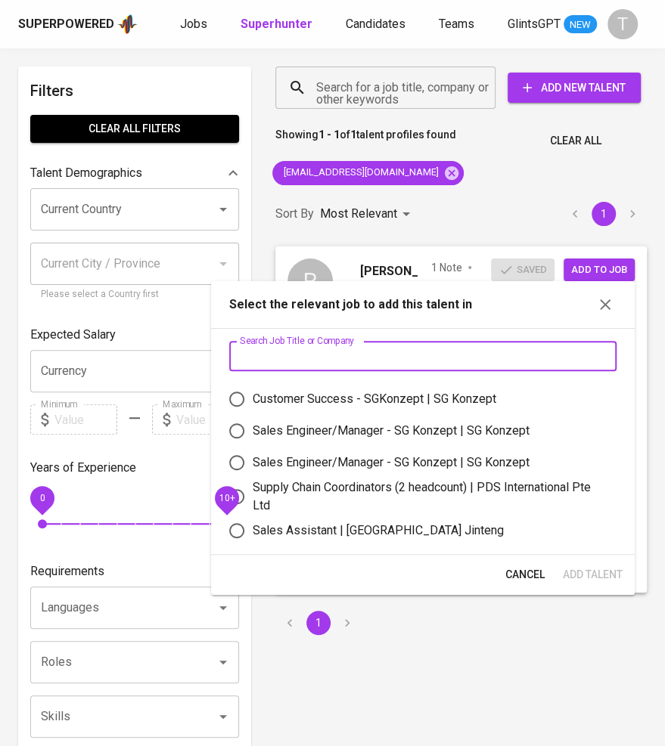
click at [344, 529] on div "Sales Assistant | Singapore Jinteng" at bounding box center [378, 531] width 251 height 18
click at [253, 529] on input "Sales Assistant | Singapore Jinteng" at bounding box center [237, 531] width 32 height 32
radio input "true"
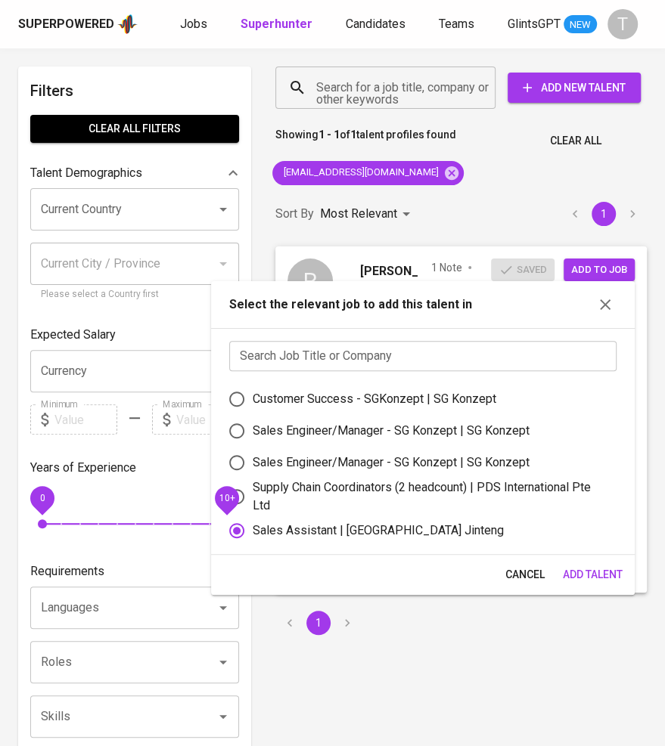
scroll to position [4, 0]
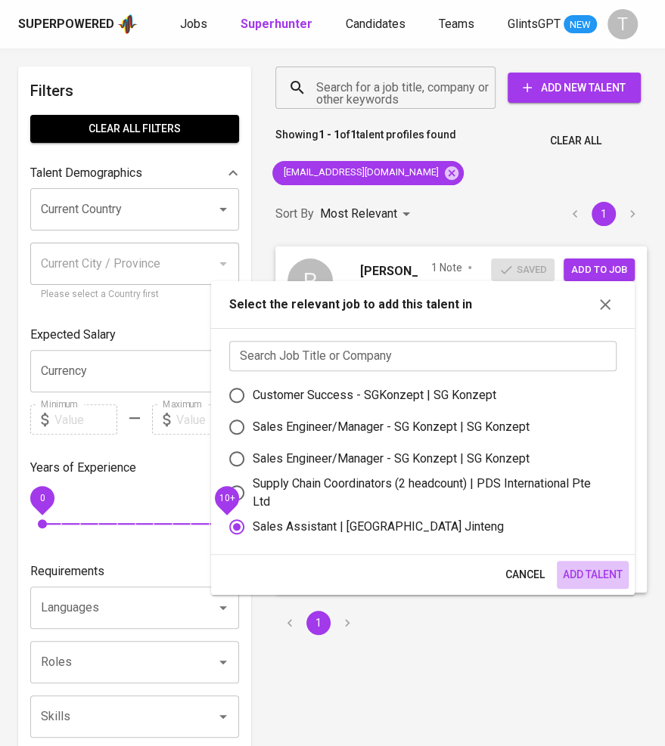
click at [579, 569] on span "Add Talent" at bounding box center [593, 575] width 60 height 19
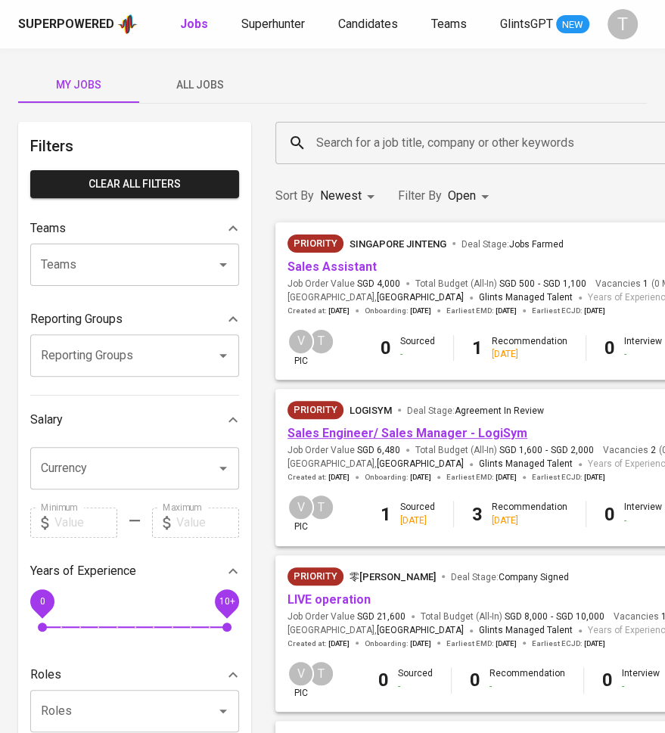
click at [399, 439] on link "Sales Engineer/ Sales Manager - LogiSym" at bounding box center [407, 433] width 240 height 14
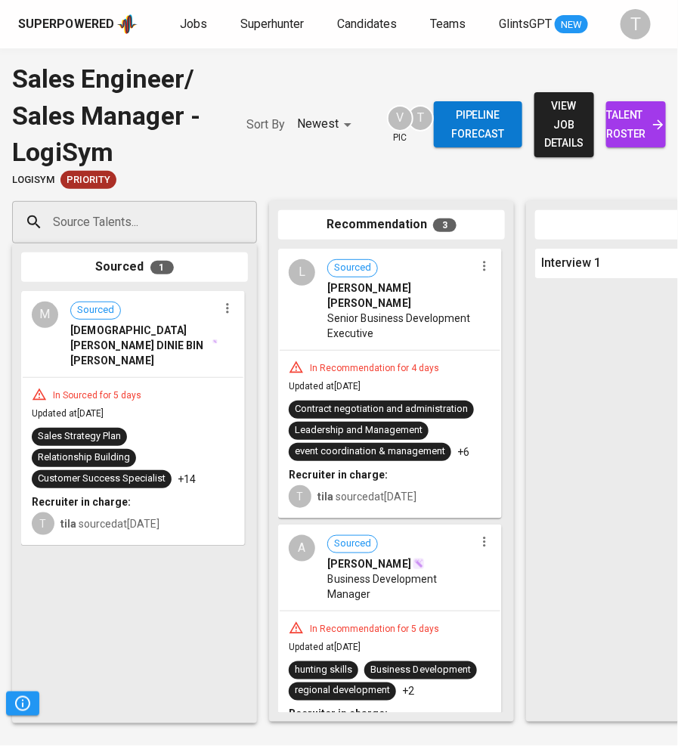
click at [145, 227] on input "Source Talents..." at bounding box center [128, 222] width 159 height 29
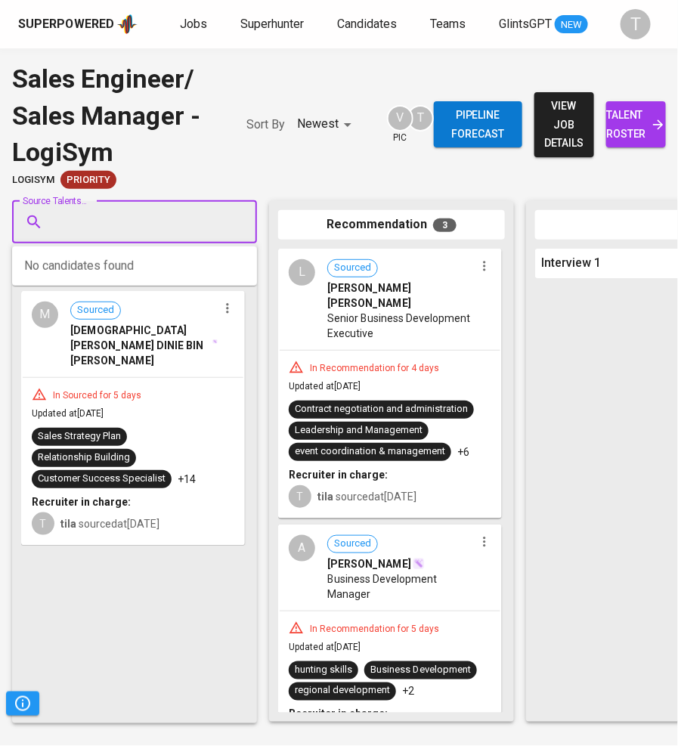
paste input "safianadli81@gmail.com"
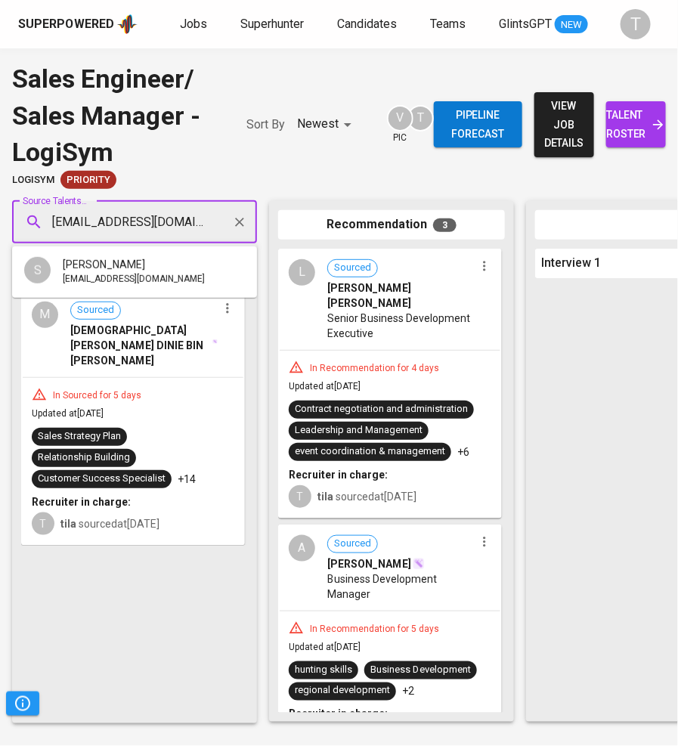
type input "safianadli81@gmail.com"
click at [152, 272] on span "safianadli81@gmail.com" at bounding box center [134, 279] width 142 height 15
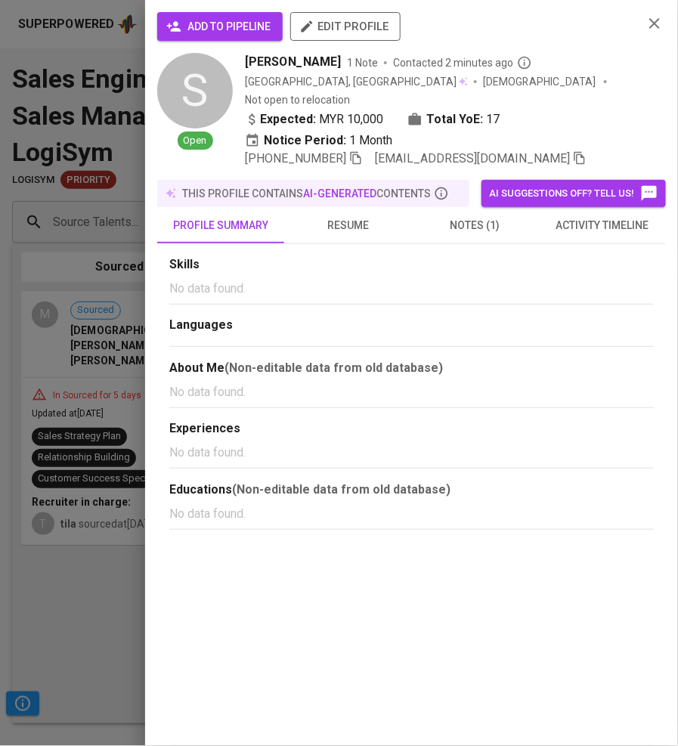
click at [239, 30] on span "add to pipeline" at bounding box center [219, 26] width 101 height 19
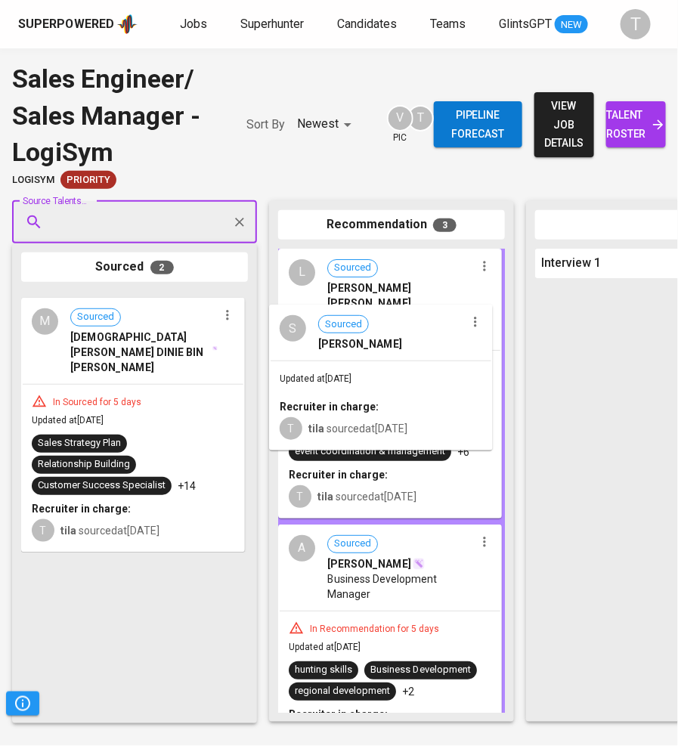
drag, startPoint x: 117, startPoint y: 373, endPoint x: 468, endPoint y: 393, distance: 351.4
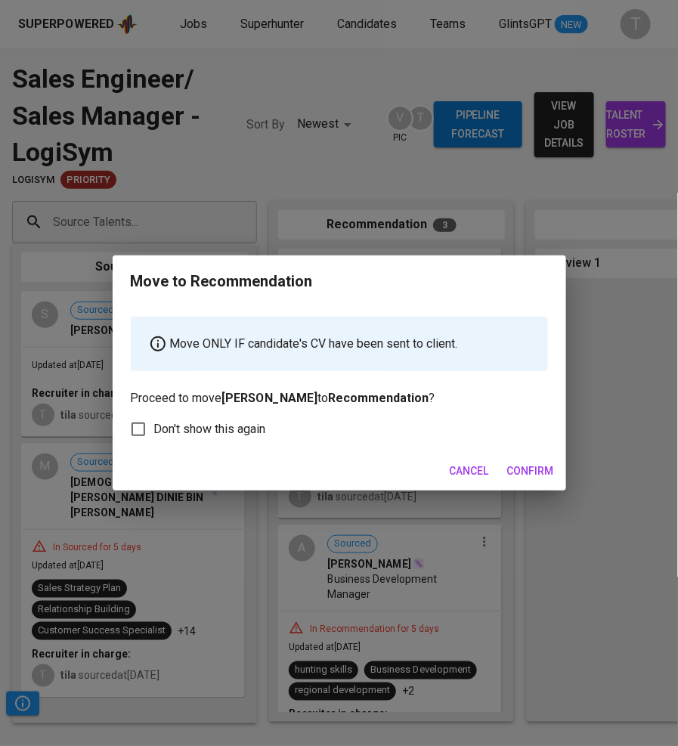
click at [535, 471] on span "Confirm" at bounding box center [530, 471] width 47 height 19
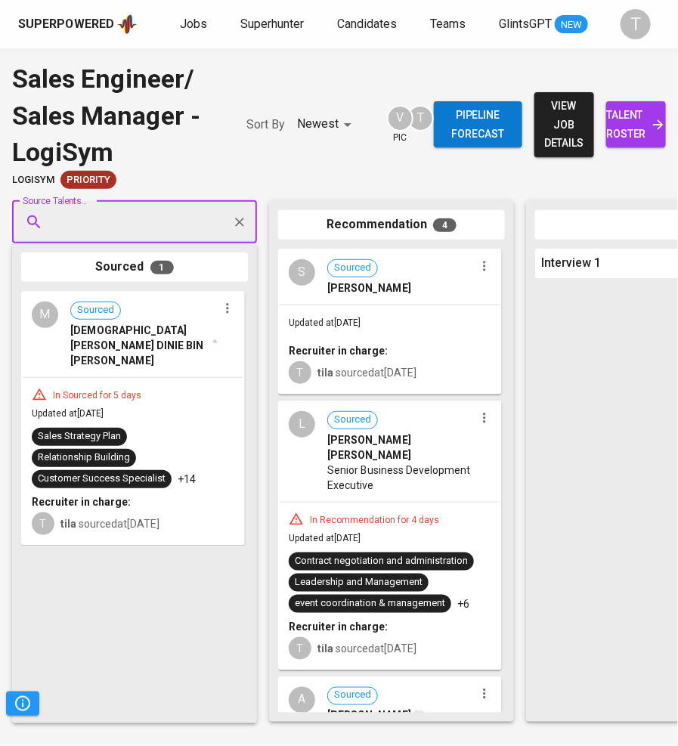
click at [404, 367] on span "tila sourced at Aug 12, 2025" at bounding box center [367, 373] width 99 height 12
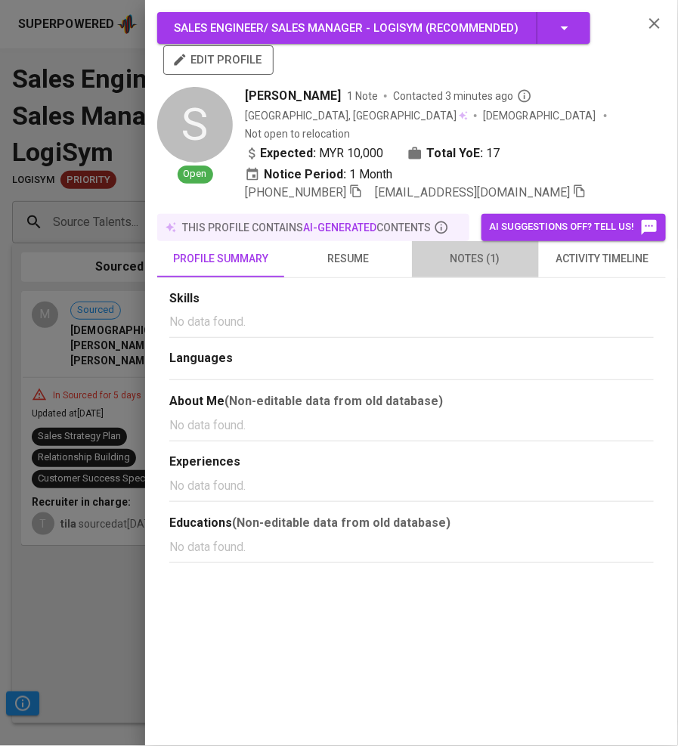
click at [488, 250] on span "notes (1)" at bounding box center [475, 259] width 109 height 19
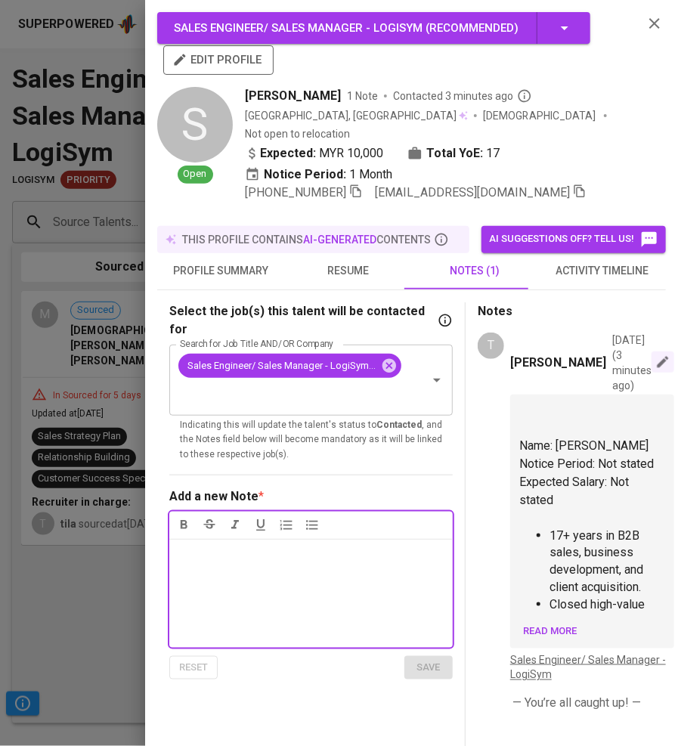
click at [656, 357] on icon "button" at bounding box center [663, 362] width 15 height 15
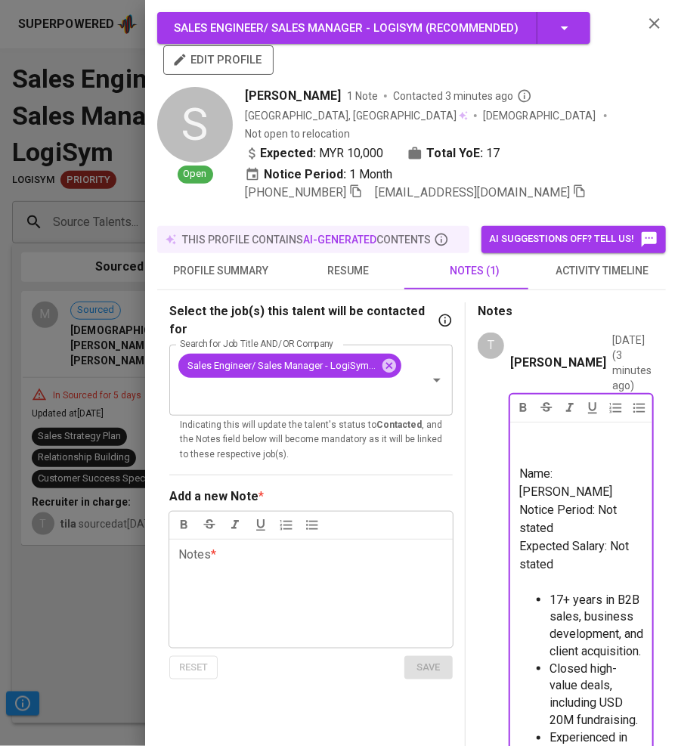
click at [578, 539] on span "Expected Salary: Not stated" at bounding box center [575, 555] width 113 height 33
click at [609, 501] on p "Notice Period: Not stated" at bounding box center [581, 519] width 124 height 36
drag, startPoint x: 581, startPoint y: 485, endPoint x: 516, endPoint y: 488, distance: 65.1
click at [516, 488] on div "Name: Safian Adli Notice Period: Not stated Expected Salary: Not stated ﻿ 17+ y…" at bounding box center [581, 618] width 142 height 393
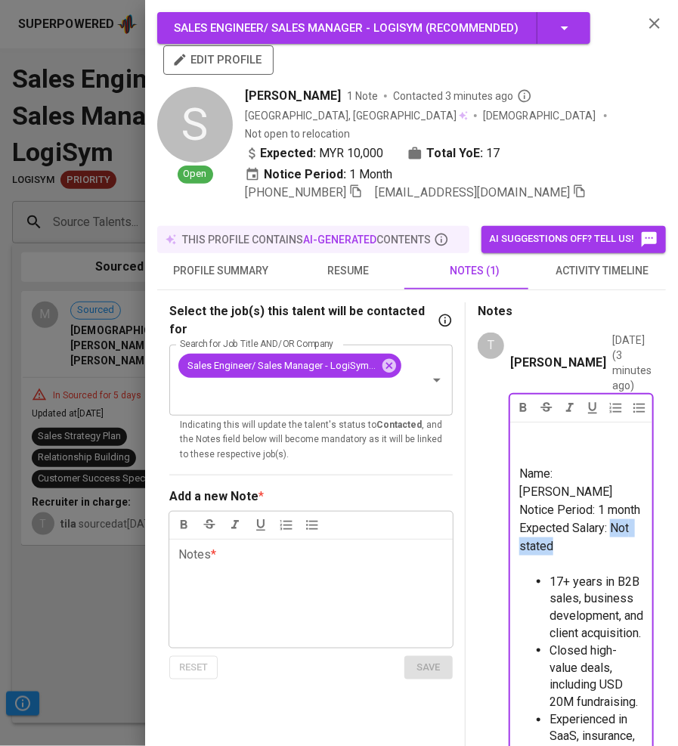
drag, startPoint x: 582, startPoint y: 522, endPoint x: 512, endPoint y: 520, distance: 70.4
click at [512, 520] on div "Name: Safian Adli Notice Period: 1 month Expected Salary: Not stated ﻿ 17+ year…" at bounding box center [581, 618] width 142 height 393
click at [561, 501] on p "Notice Period: 1 month" at bounding box center [581, 510] width 124 height 18
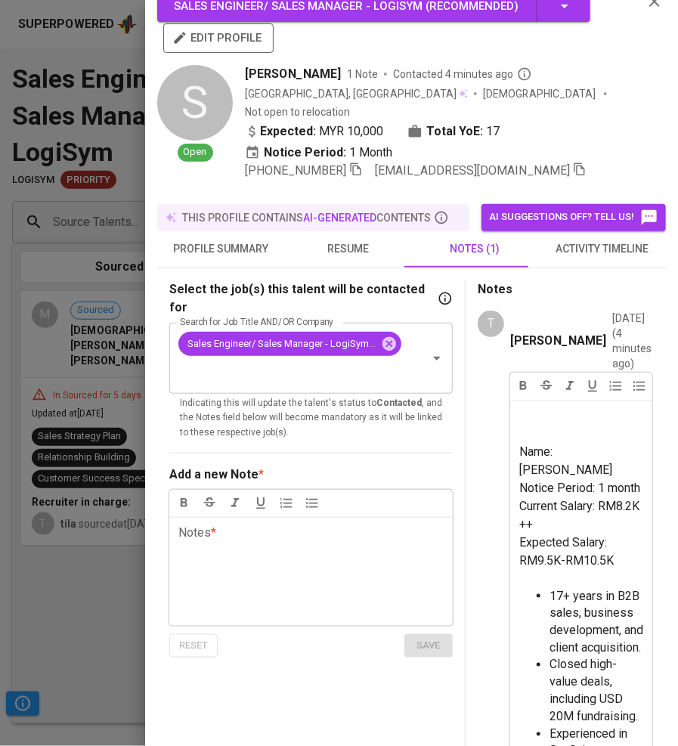
click at [117, 267] on div at bounding box center [339, 373] width 678 height 746
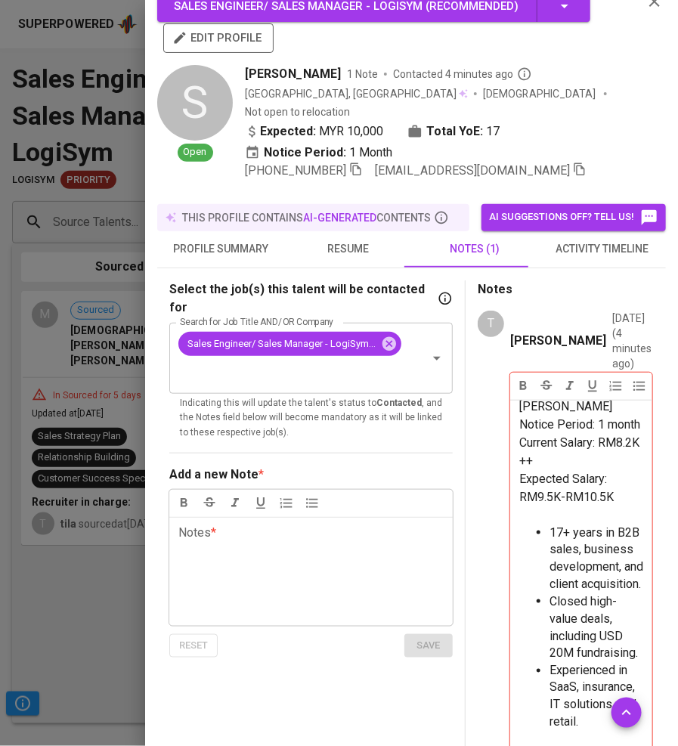
scroll to position [298, 0]
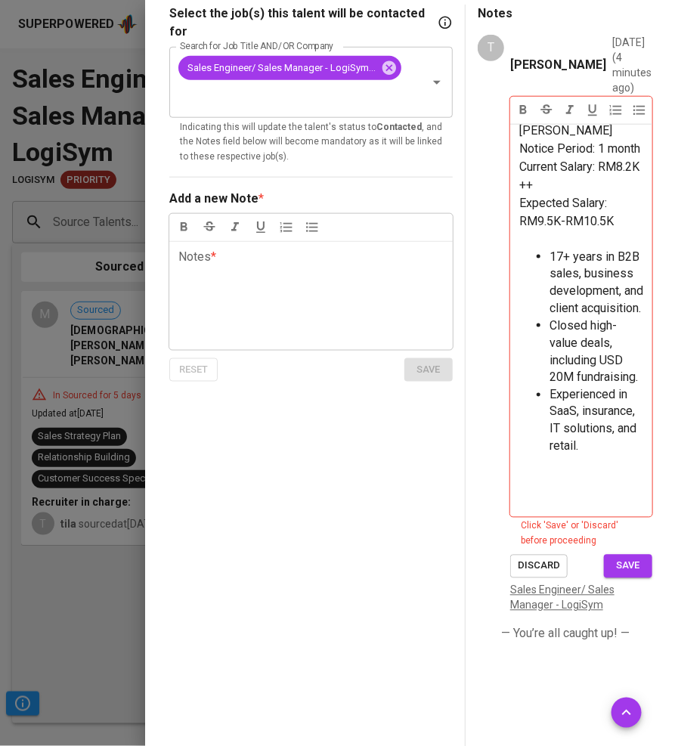
click at [623, 562] on div "Fatilah Nasyianah Aug 12, 2025 ( 4 minutes ago ) Name: Safian Adli Notice Perio…" at bounding box center [581, 324] width 142 height 579
click at [613, 558] on span "save" at bounding box center [628, 566] width 33 height 17
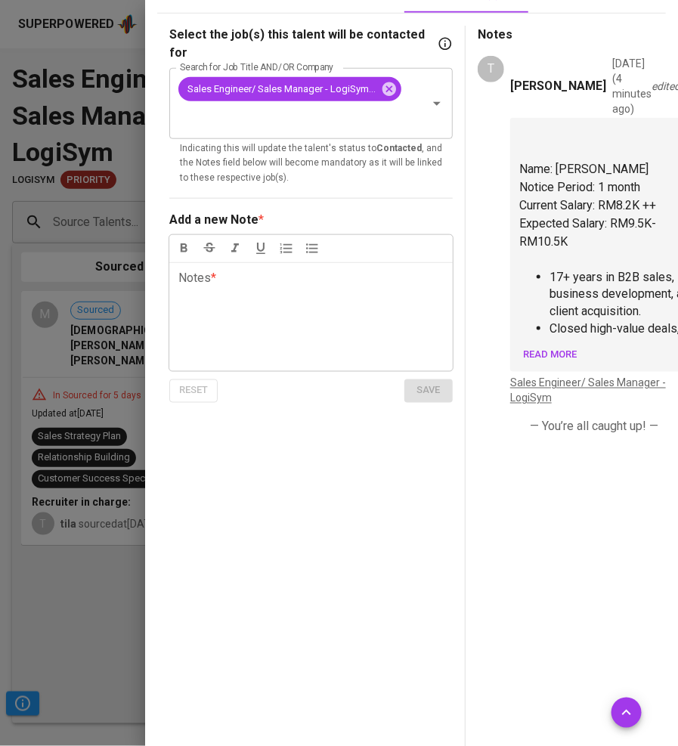
click at [88, 373] on div at bounding box center [339, 373] width 678 height 746
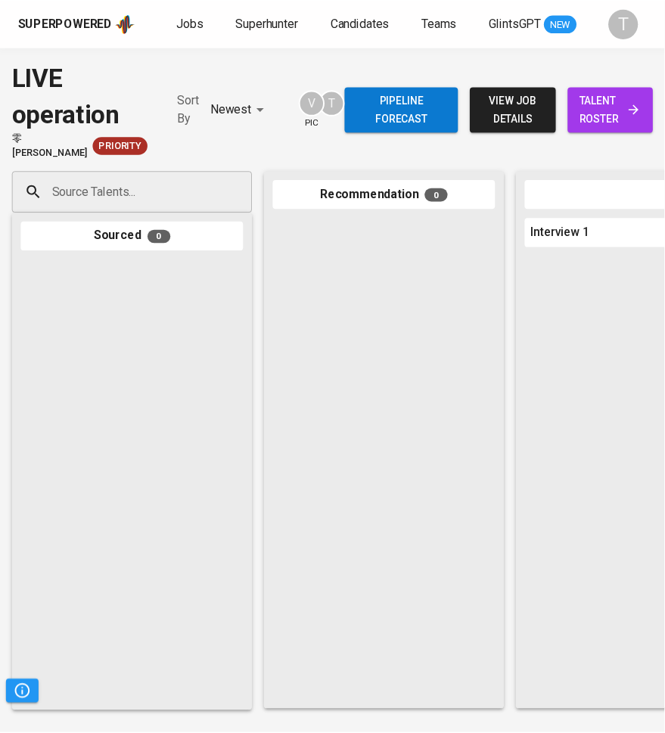
scroll to position [0, 438]
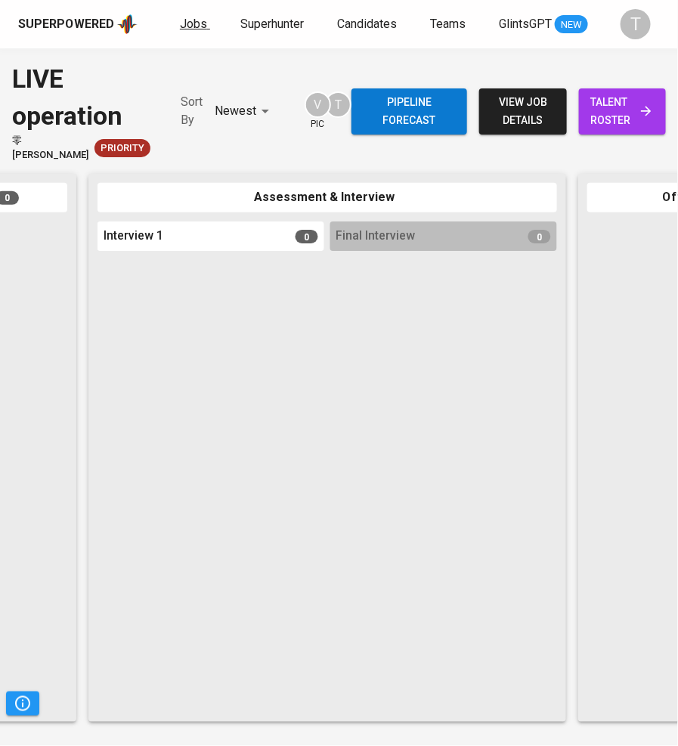
click at [197, 21] on span "Jobs" at bounding box center [193, 24] width 27 height 14
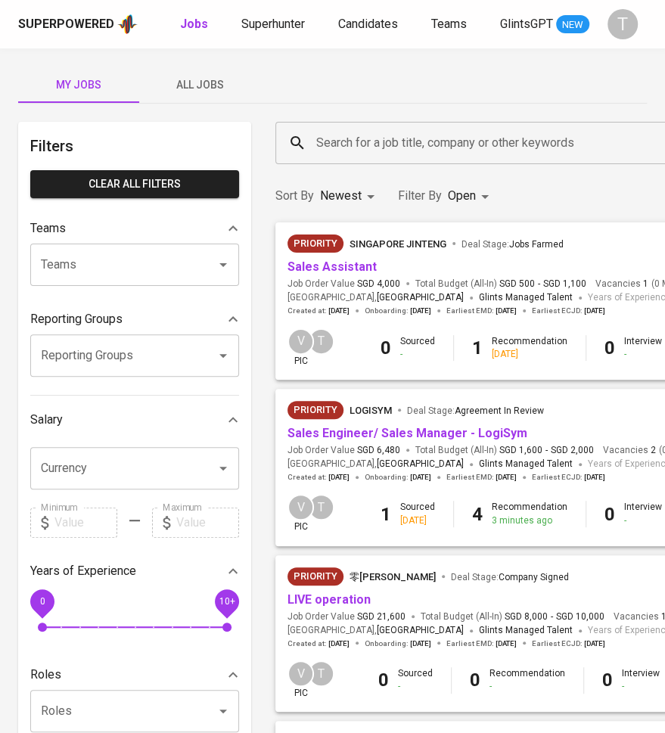
click at [177, 95] on button "All Jobs" at bounding box center [199, 85] width 121 height 36
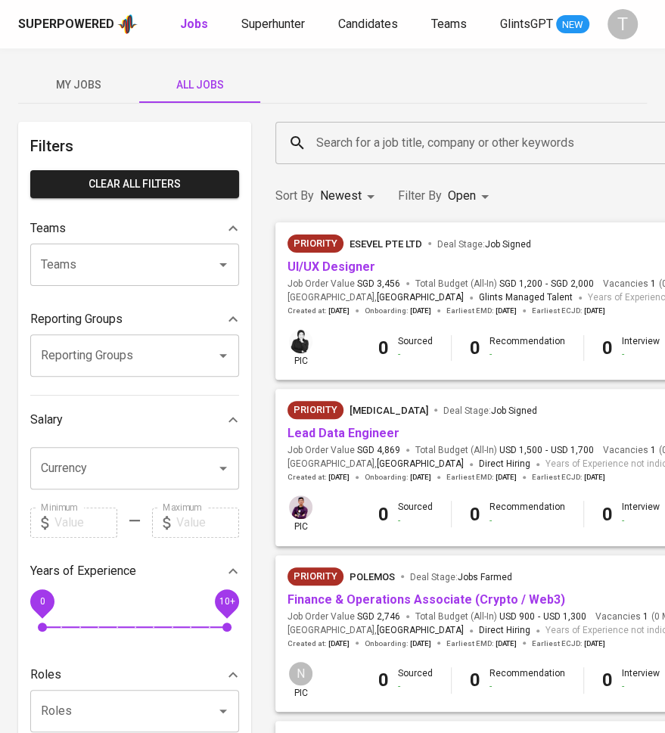
click at [141, 248] on div "Teams" at bounding box center [134, 264] width 209 height 42
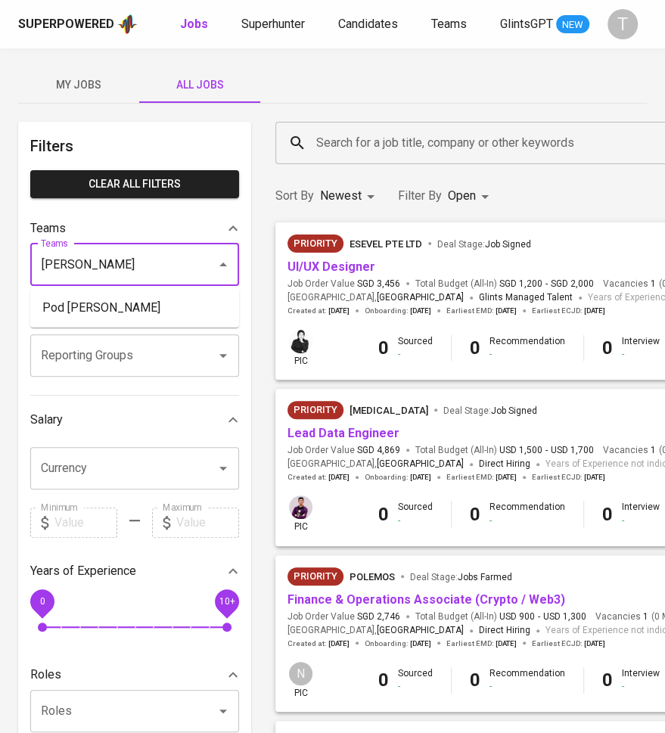
click at [98, 312] on li "Pod [PERSON_NAME]" at bounding box center [134, 307] width 209 height 27
type input "[PERSON_NAME]"
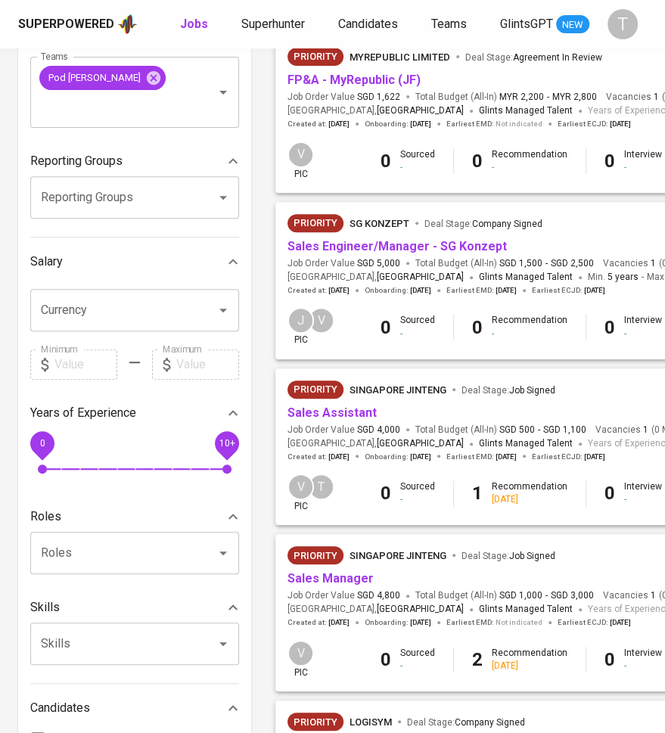
scroll to position [196, 0]
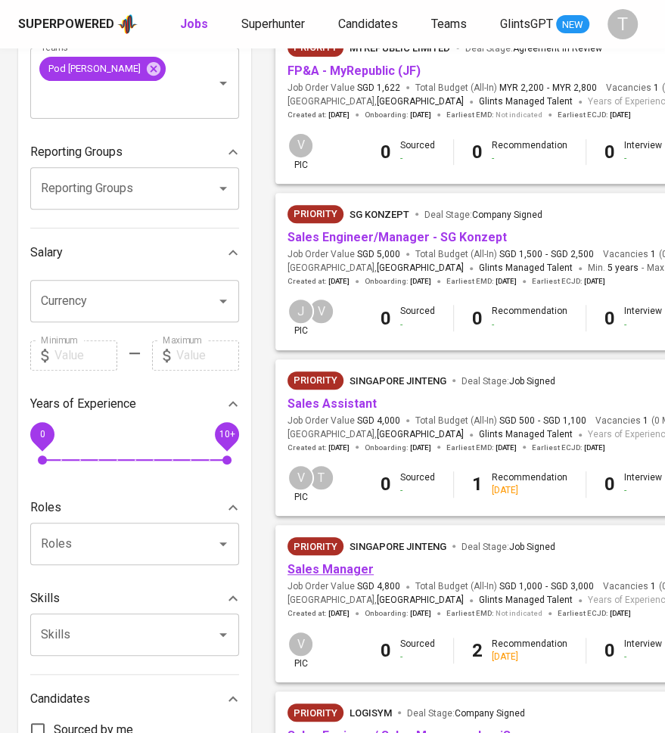
click at [330, 568] on link "Sales Manager" at bounding box center [330, 569] width 86 height 14
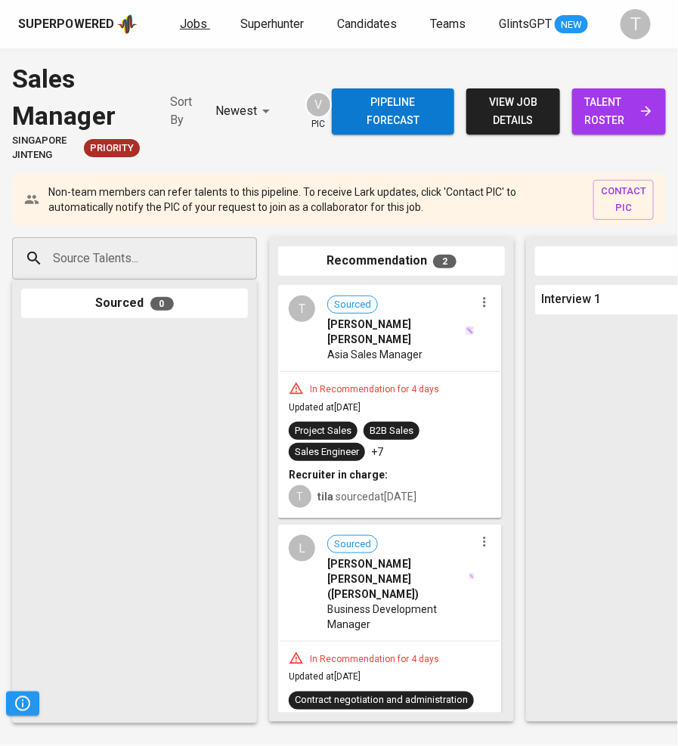
click at [193, 33] on link "Jobs" at bounding box center [195, 24] width 30 height 19
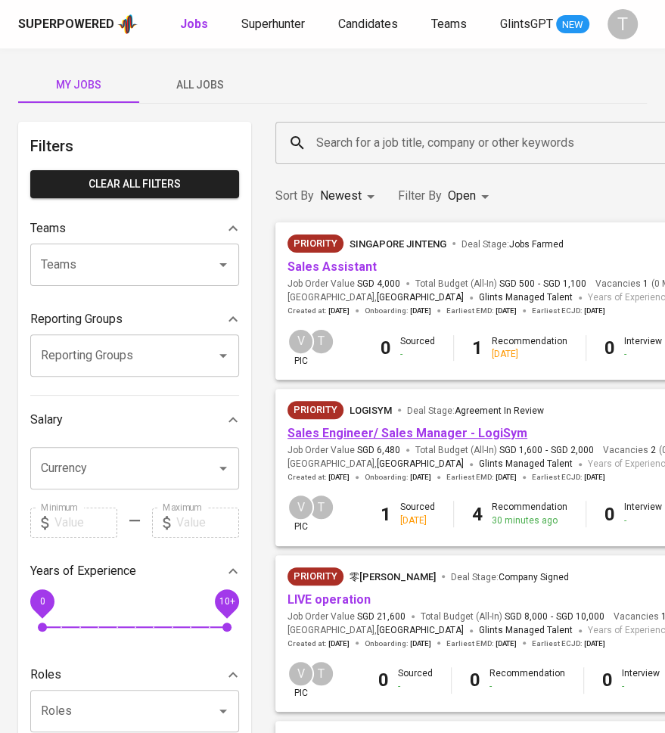
click at [399, 432] on link "Sales Engineer/ Sales Manager - LogiSym" at bounding box center [407, 433] width 240 height 14
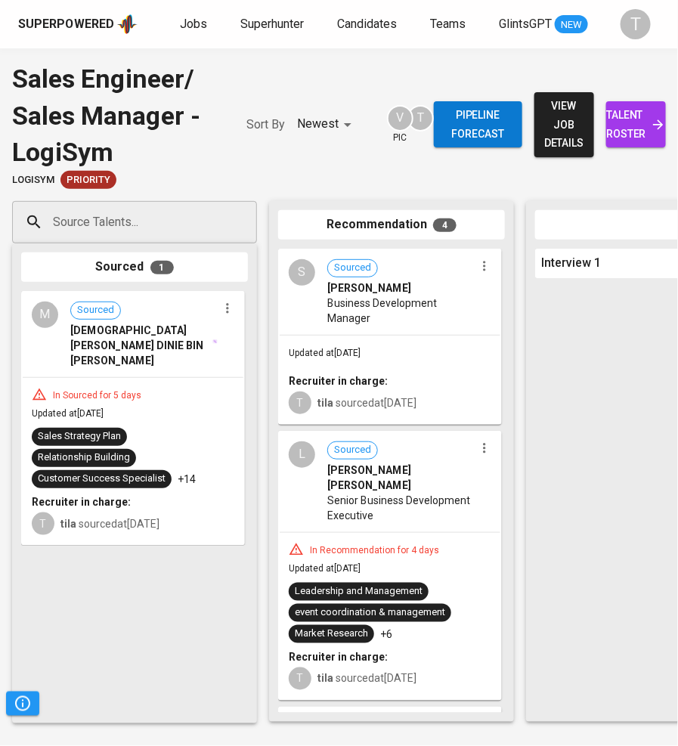
click at [626, 133] on span "talent roster" at bounding box center [636, 124] width 36 height 37
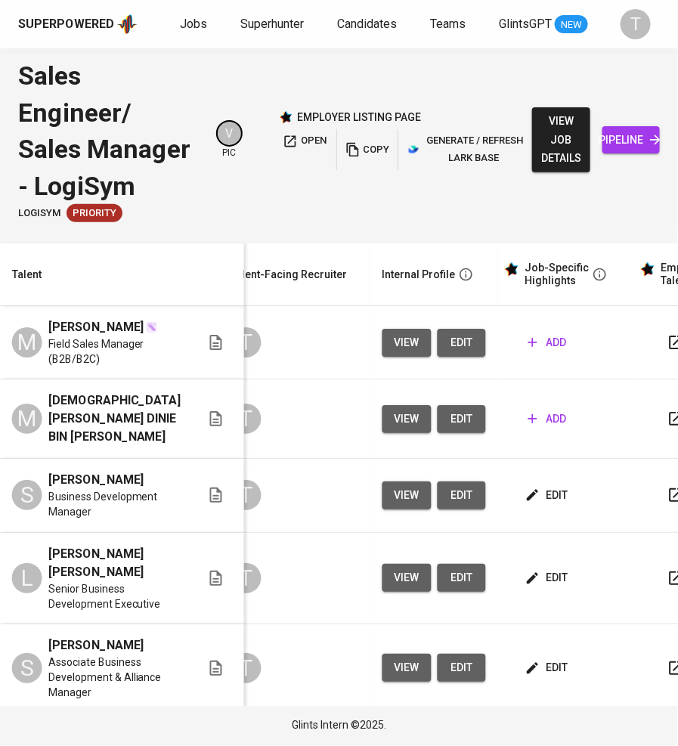
scroll to position [0, 575]
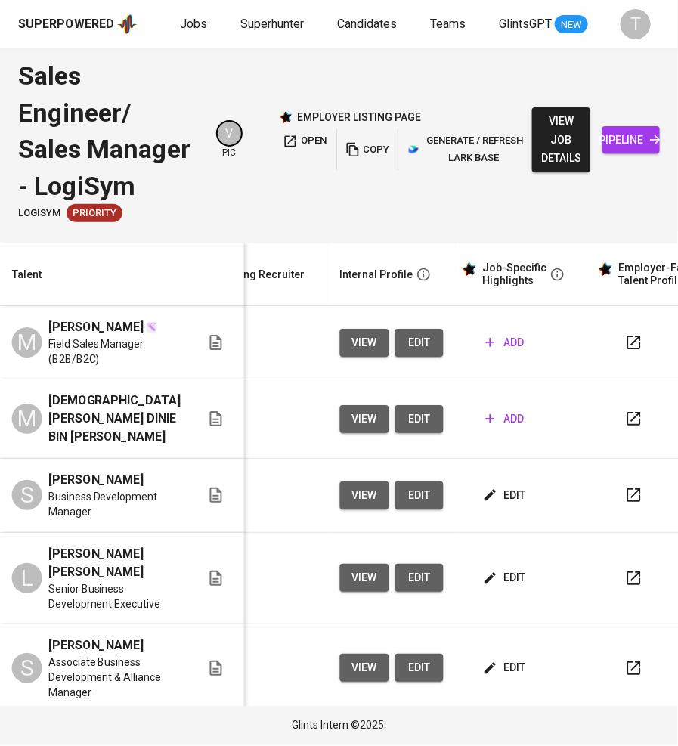
click at [486, 348] on span "add" at bounding box center [505, 342] width 39 height 19
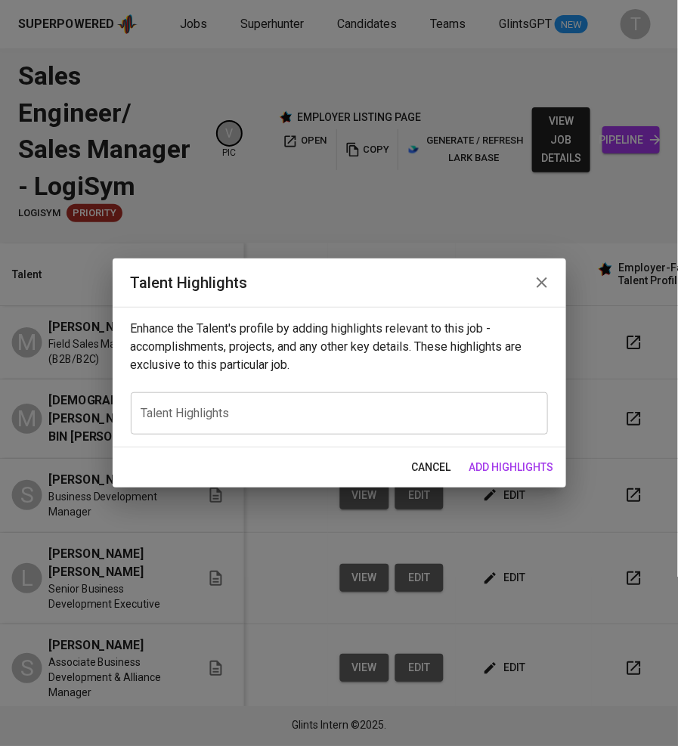
click at [286, 409] on textarea at bounding box center [339, 414] width 396 height 14
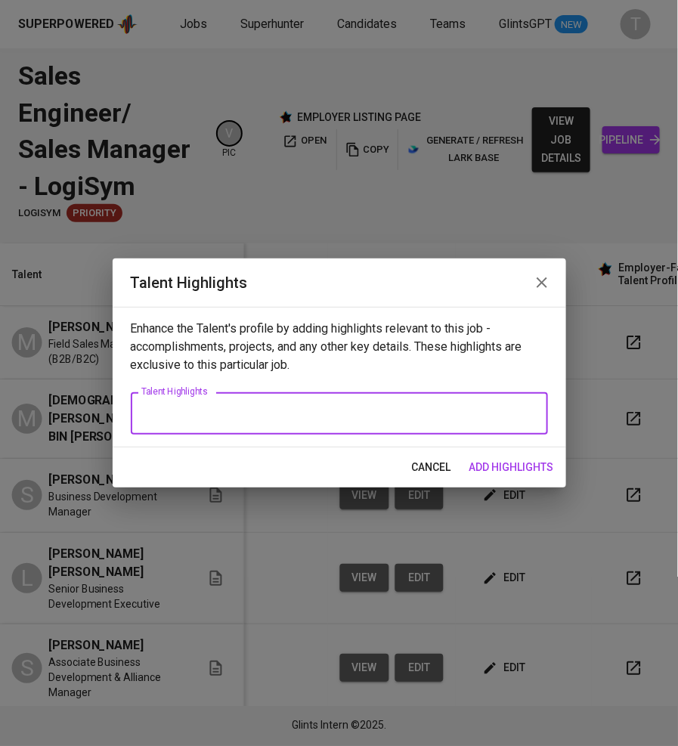
paste textarea "Name: Mohd Shahril Yahaya Notice Period: 2 weeks Expected Salary: RM7000 Curren…"
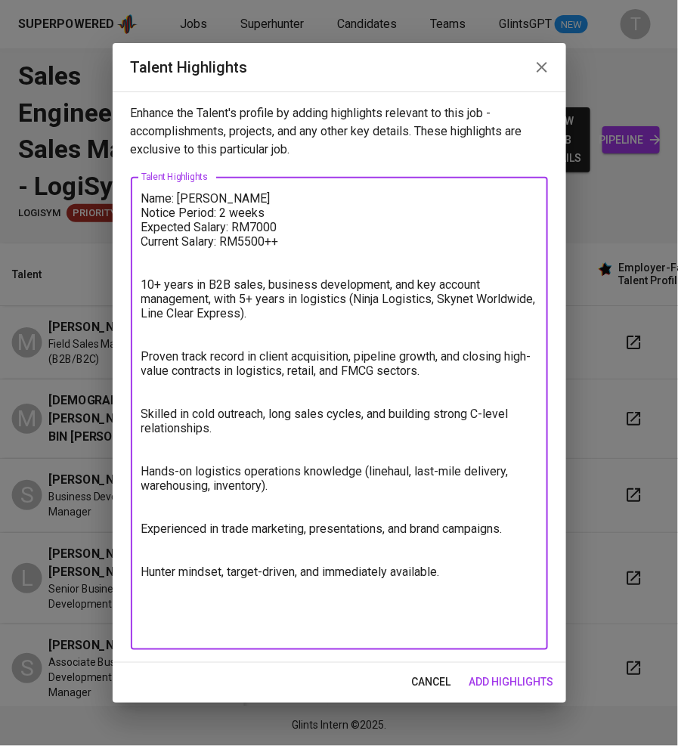
drag, startPoint x: 293, startPoint y: 240, endPoint x: 144, endPoint y: 238, distance: 148.2
click at [144, 238] on textarea "Name: Mohd Shahril Yahaya Notice Period: 2 weeks Expected Salary: RM7000 Curren…" at bounding box center [339, 413] width 396 height 445
click at [283, 226] on textarea "Name: Mohd Shahril Yahaya Notice Period: 2 weeks Expected Salary: RM7000 10+ ye…" at bounding box center [339, 413] width 396 height 445
click at [265, 226] on textarea "Name: Mohd Shahril Yahaya Notice Period: 2 weeks Expected Salary: RM7,500- RM8,…" at bounding box center [339, 413] width 396 height 445
click at [142, 283] on textarea "Name: Mohd Shahril Yahaya Notice Period: 2 weeks Expected Salary: RM7,000- RM8,…" at bounding box center [339, 413] width 396 height 445
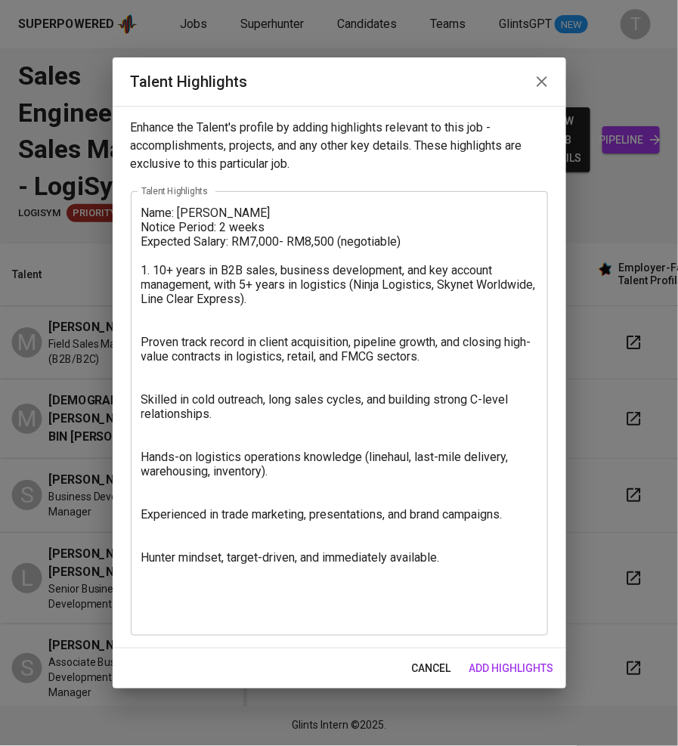
click at [140, 341] on div "Name: Mohd Shahril Yahaya Notice Period: 2 weeks Expected Salary: RM7,000- RM8,…" at bounding box center [339, 413] width 417 height 445
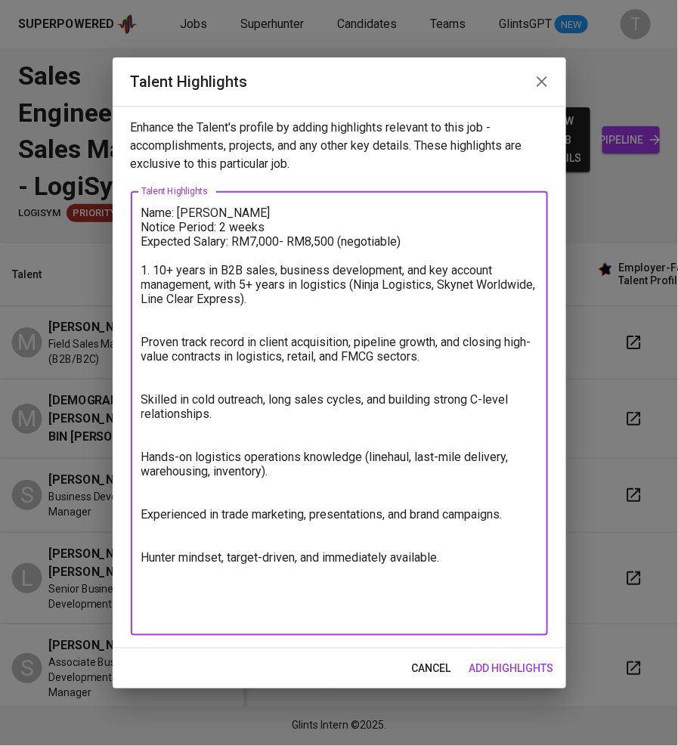
click at [141, 344] on textarea "Name: Mohd Shahril Yahaya Notice Period: 2 weeks Expected Salary: RM7,000- RM8,…" at bounding box center [339, 414] width 396 height 417
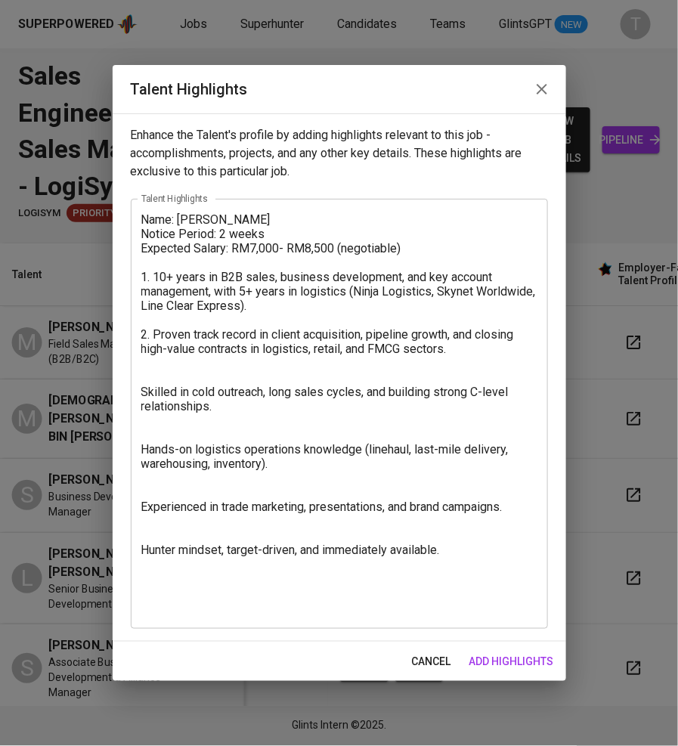
click at [139, 390] on div "Name: Mohd Shahril Yahaya Notice Period: 2 weeks Expected Salary: RM7,000- RM8,…" at bounding box center [339, 414] width 417 height 430
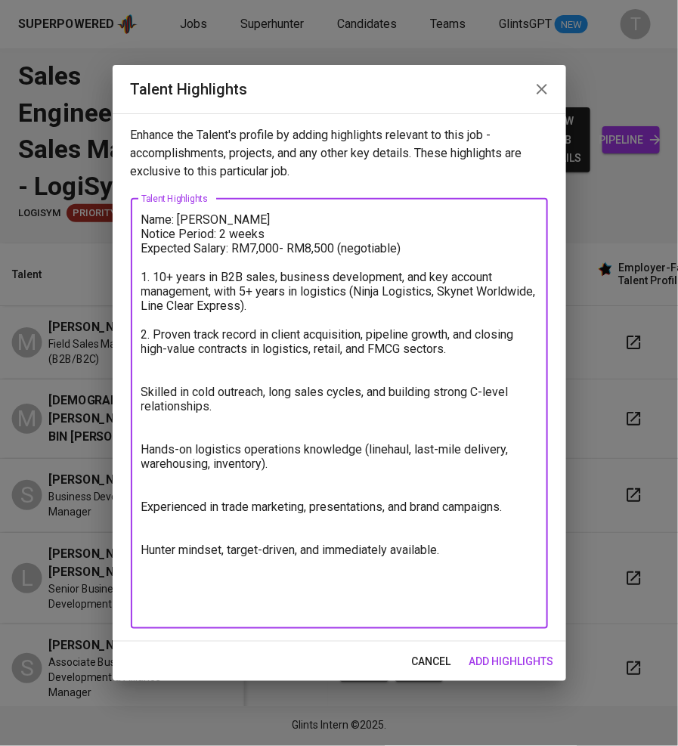
click at [143, 395] on textarea "Name: Mohd Shahril Yahaya Notice Period: 2 weeks Expected Salary: RM7,000- RM8,…" at bounding box center [339, 413] width 396 height 402
click at [142, 451] on textarea "Name: Mohd Shahril Yahaya Notice Period: 2 weeks Expected Salary: RM7,000- RM8,…" at bounding box center [339, 413] width 396 height 402
click at [141, 501] on textarea "Name: Mohd Shahril Yahaya Notice Period: 2 weeks Expected Salary: RM7,000- RM8,…" at bounding box center [339, 413] width 396 height 402
click at [141, 545] on textarea "Name: Mohd Shahril Yahaya Notice Period: 2 weeks Expected Salary: RM7,000- RM8,…" at bounding box center [339, 413] width 396 height 402
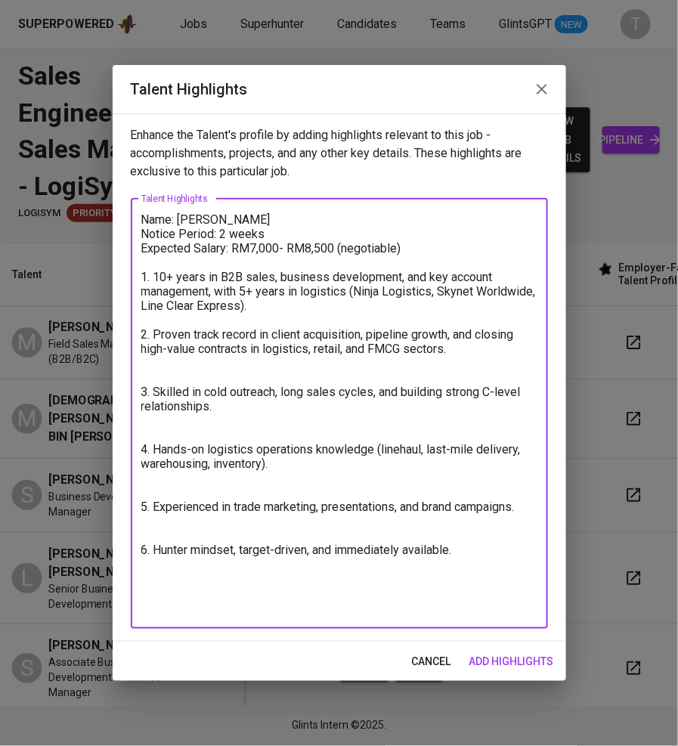
type textarea "Name: Mohd Shahril Yahaya Notice Period: 2 weeks Expected Salary: RM7,000- RM8,…"
drag, startPoint x: 495, startPoint y: 545, endPoint x: 87, endPoint y: 160, distance: 561.6
click at [87, 160] on div "Talent Highlights Enhance the Talent's profile by adding highlights relevant to…" at bounding box center [339, 373] width 678 height 746
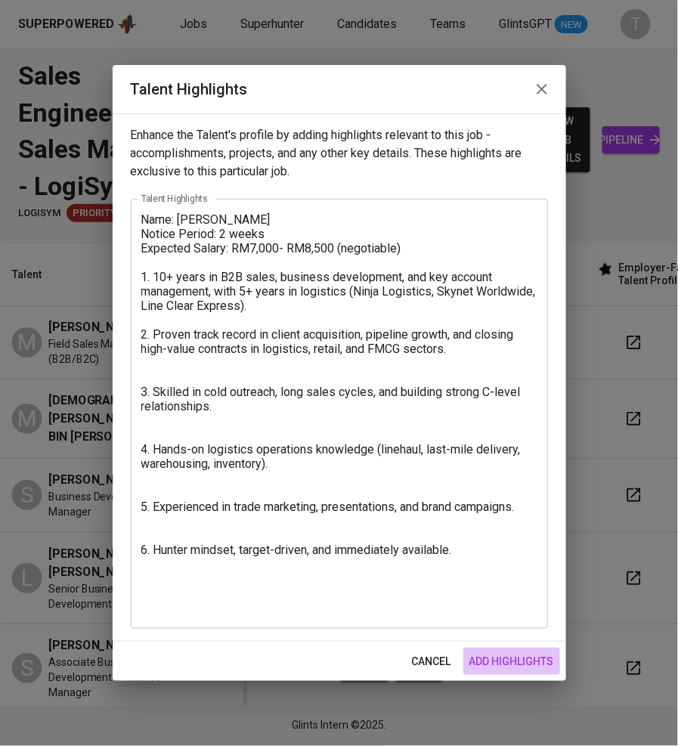
click at [526, 666] on span "add highlights" at bounding box center [512, 661] width 85 height 19
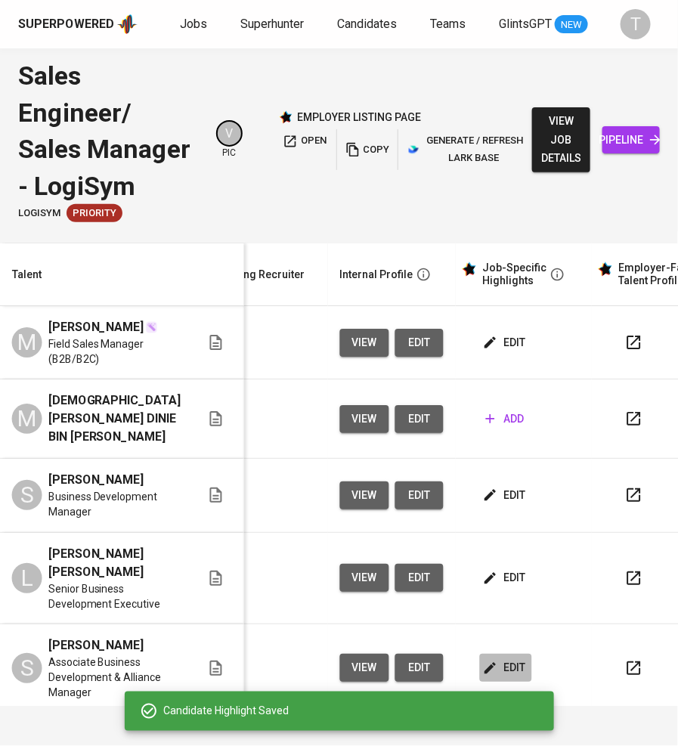
click at [486, 665] on span "edit" at bounding box center [506, 668] width 40 height 19
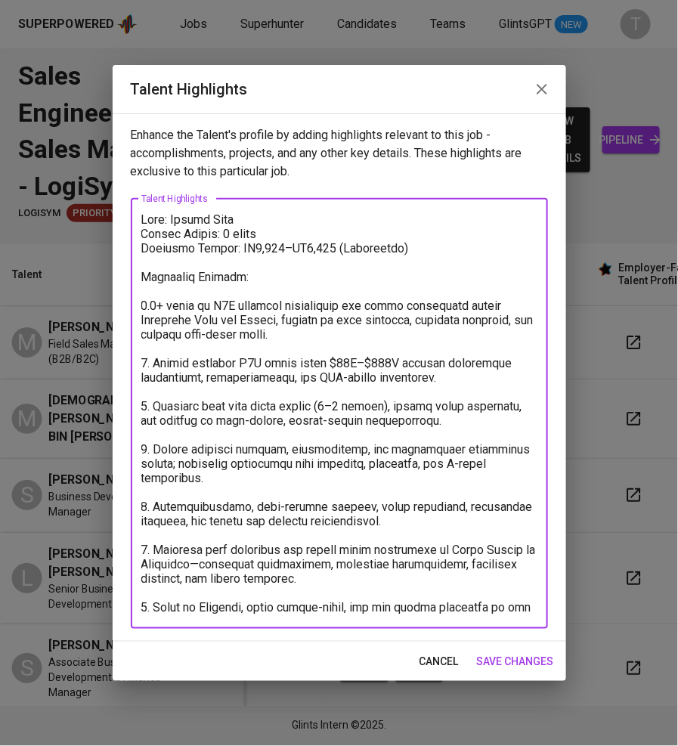
drag, startPoint x: 141, startPoint y: 218, endPoint x: 522, endPoint y: 727, distance: 635.7
click at [522, 724] on div "Talent Highlights Enhance the Talent's profile by adding highlights relevant to…" at bounding box center [339, 373] width 678 height 746
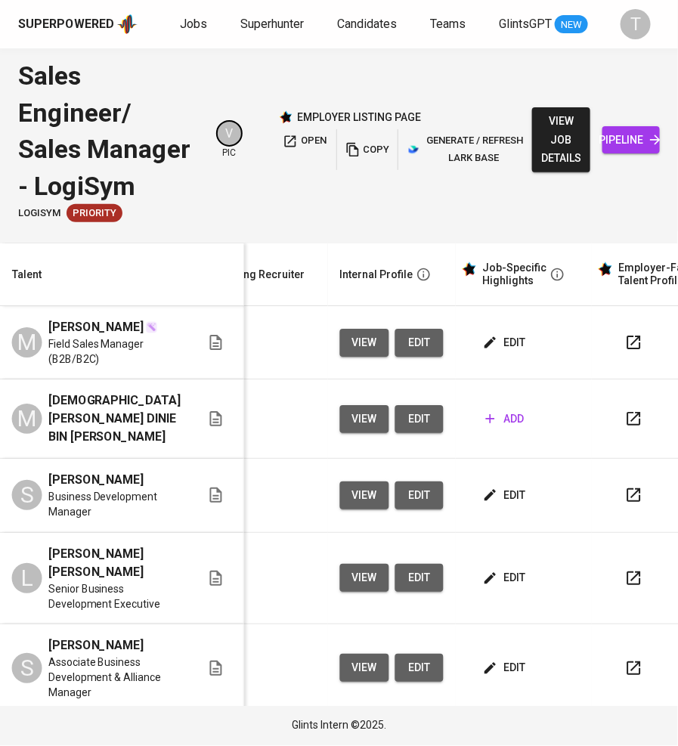
click at [488, 341] on button "edit" at bounding box center [506, 343] width 52 height 28
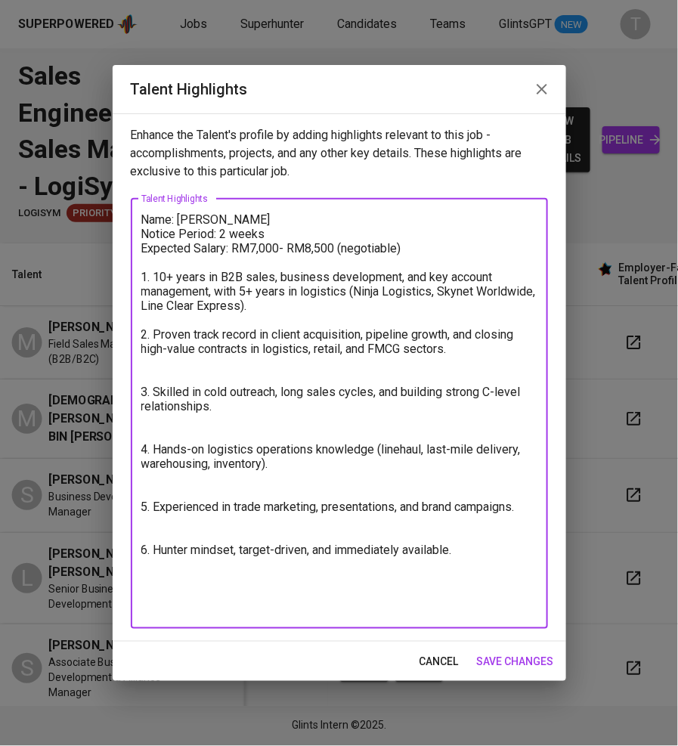
drag, startPoint x: 156, startPoint y: 274, endPoint x: 477, endPoint y: 576, distance: 440.7
click at [477, 576] on textarea "Name: Mohd Shahril Yahaya Notice Period: 2 weeks Expected Salary: RM7,000- RM8,…" at bounding box center [339, 413] width 396 height 402
paste textarea "0+ years in B2B sales, business development, and key account management, includ…"
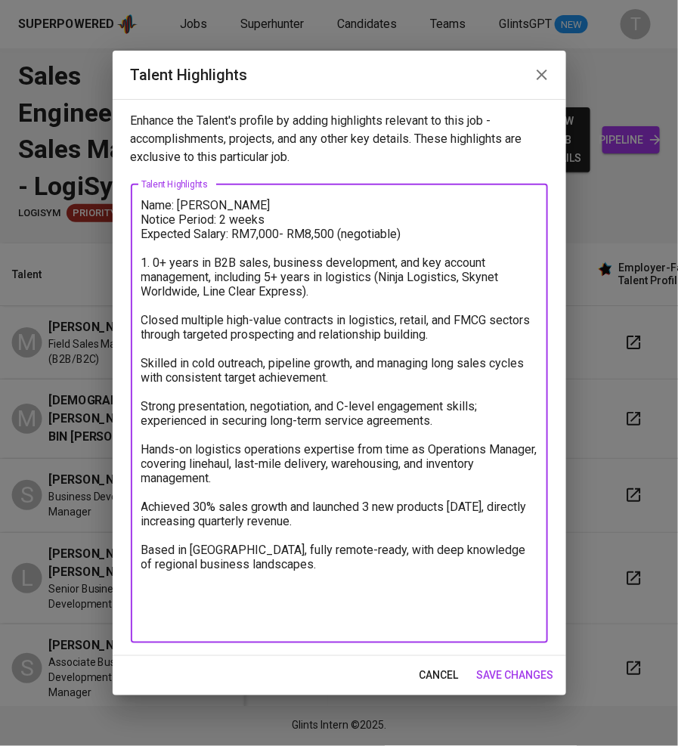
click at [156, 265] on textarea "Name: Mohd Shahril Yahaya Notice Period: 2 weeks Expected Salary: RM7,000- RM8,…" at bounding box center [339, 413] width 396 height 431
click at [146, 311] on textarea "Name: Mohd Shahril Yahaya Notice Period: 2 weeks Expected Salary: RM7,000- RM8,…" at bounding box center [339, 413] width 396 height 431
click at [146, 322] on textarea "Name: Mohd Shahril Yahaya Notice Period: 2 weeks Expected Salary: RM7,000- RM8,…" at bounding box center [339, 413] width 396 height 431
click at [142, 356] on textarea "Name: Mohd Shahril Yahaya Notice Period: 2 weeks Expected Salary: RM7,000- RM8,…" at bounding box center [339, 413] width 396 height 431
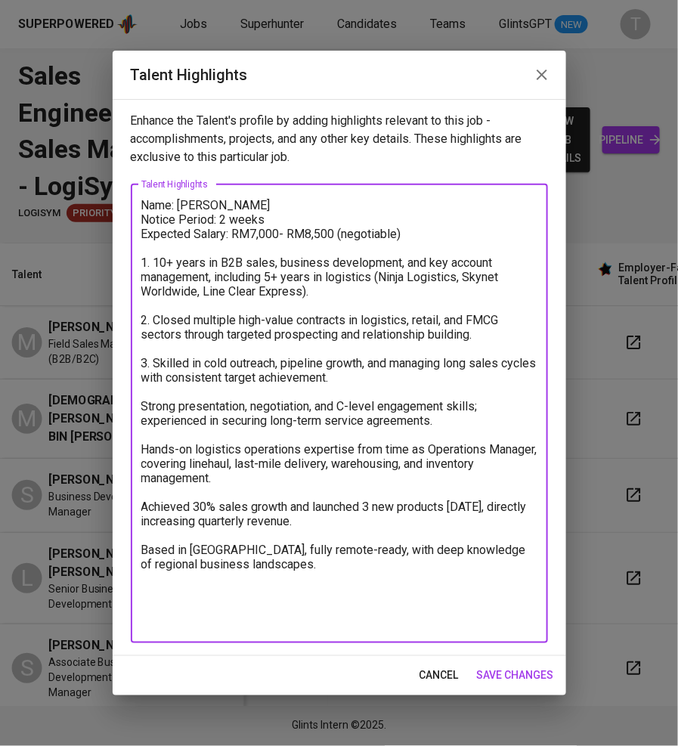
click at [142, 410] on textarea "Name: Mohd Shahril Yahaya Notice Period: 2 weeks Expected Salary: RM7,000- RM8,…" at bounding box center [339, 413] width 396 height 431
click at [141, 448] on textarea "Name: Mohd Shahril Yahaya Notice Period: 2 weeks Expected Salary: RM7,000- RM8,…" at bounding box center [339, 413] width 396 height 431
click at [142, 510] on textarea "Name: Mohd Shahril Yahaya Notice Period: 2 weeks Expected Salary: RM7,000- RM8,…" at bounding box center [339, 413] width 396 height 431
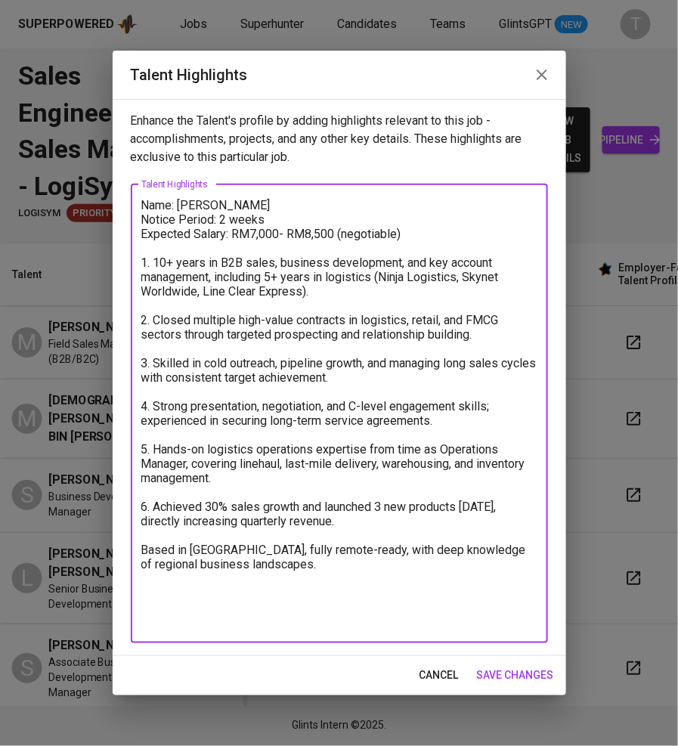
drag, startPoint x: 279, startPoint y: 569, endPoint x: 125, endPoint y: 550, distance: 155.5
click at [125, 550] on div "Enhance the Talent's profile by adding highlights relevant to this job - accomp…" at bounding box center [340, 377] width 454 height 557
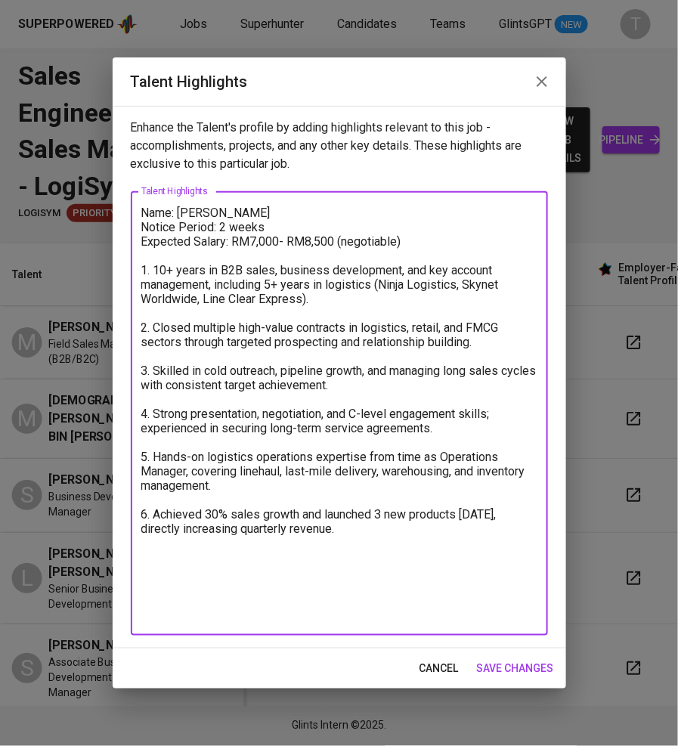
type textarea "Name: Mohd Shahril Yahaya Notice Period: 2 weeks Expected Salary: RM7,000- RM8,…"
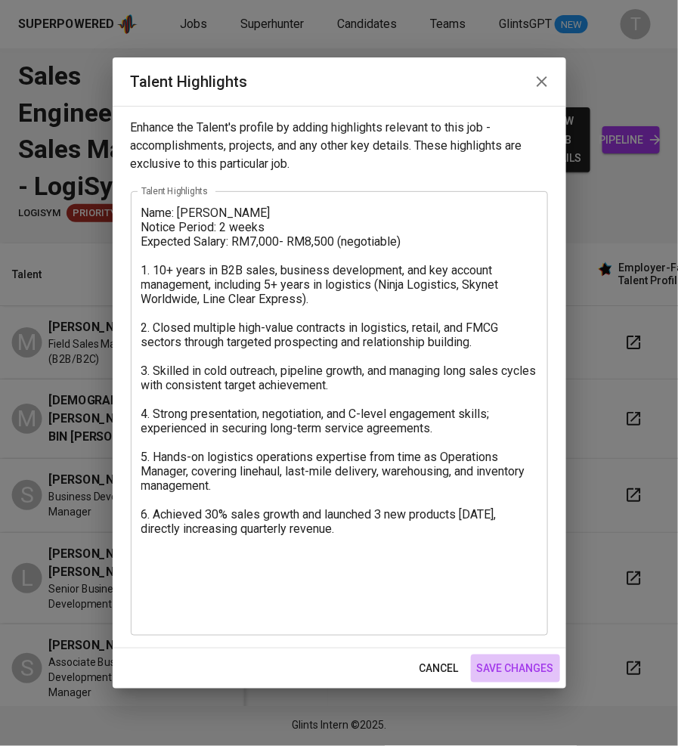
click at [498, 661] on span "save changes" at bounding box center [515, 668] width 77 height 19
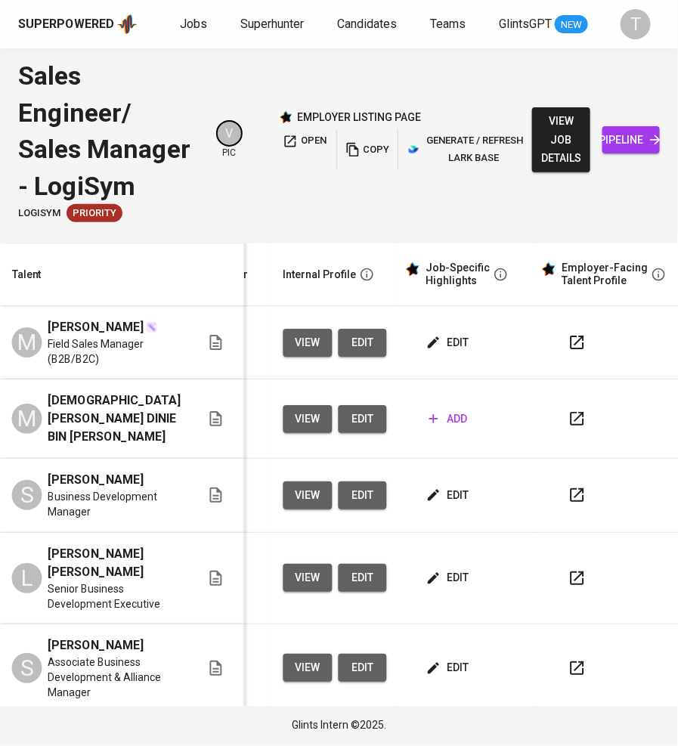
scroll to position [0, 0]
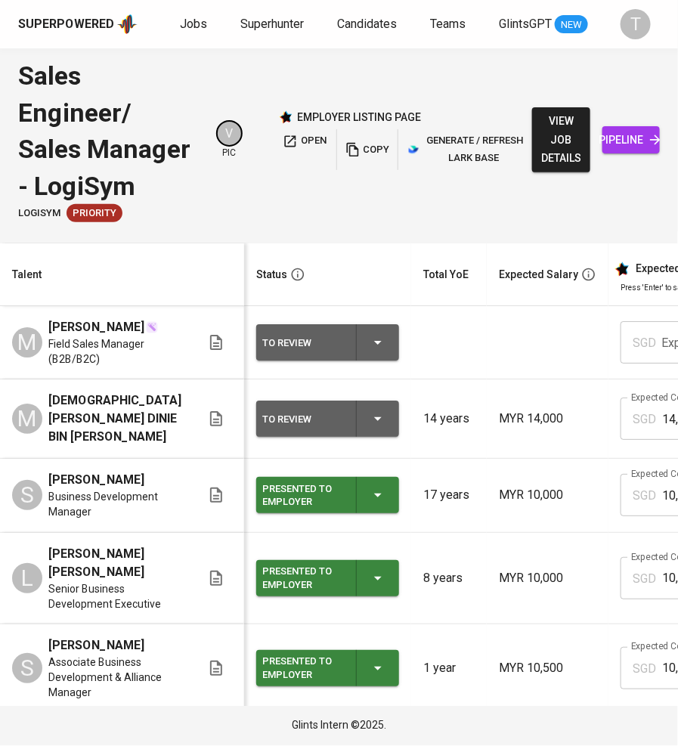
click at [364, 361] on div "To Review" at bounding box center [327, 342] width 131 height 36
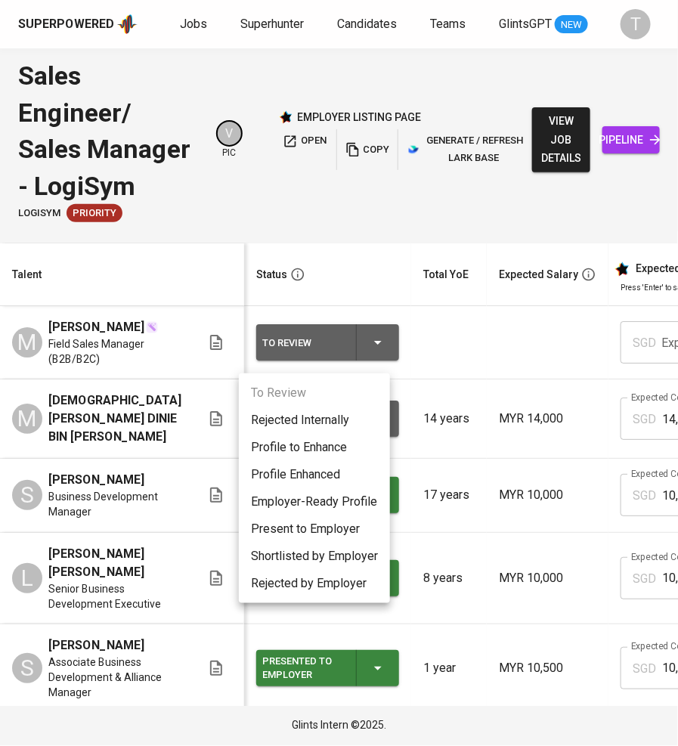
click at [318, 525] on li "Present to Employer" at bounding box center [314, 529] width 151 height 27
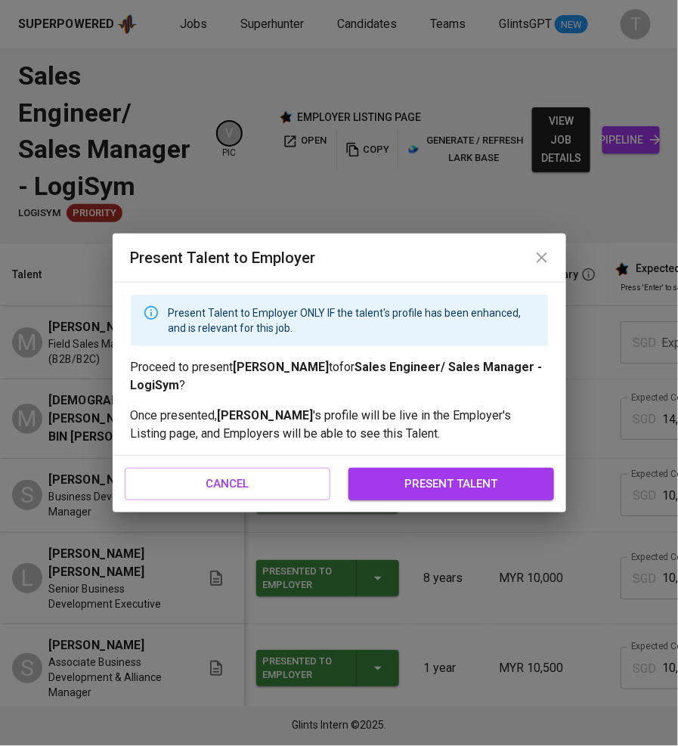
click at [408, 470] on button "present talent" at bounding box center [452, 484] width 206 height 32
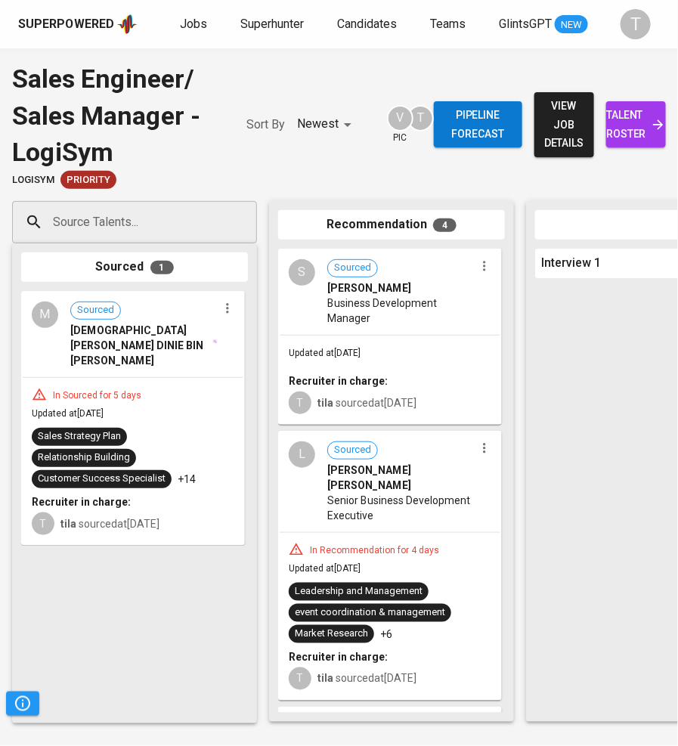
click at [627, 129] on span "talent roster" at bounding box center [636, 124] width 36 height 37
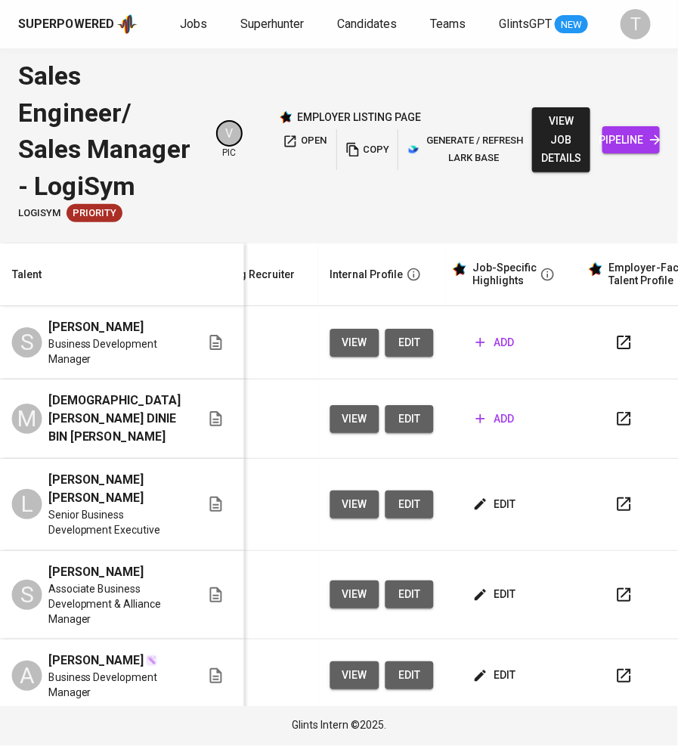
scroll to position [0, 597]
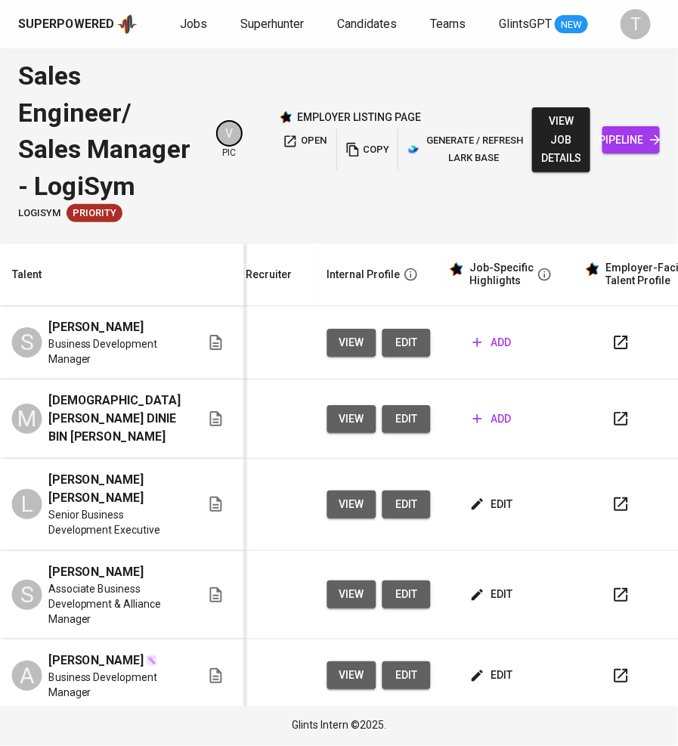
click at [470, 499] on icon "button" at bounding box center [477, 504] width 15 height 15
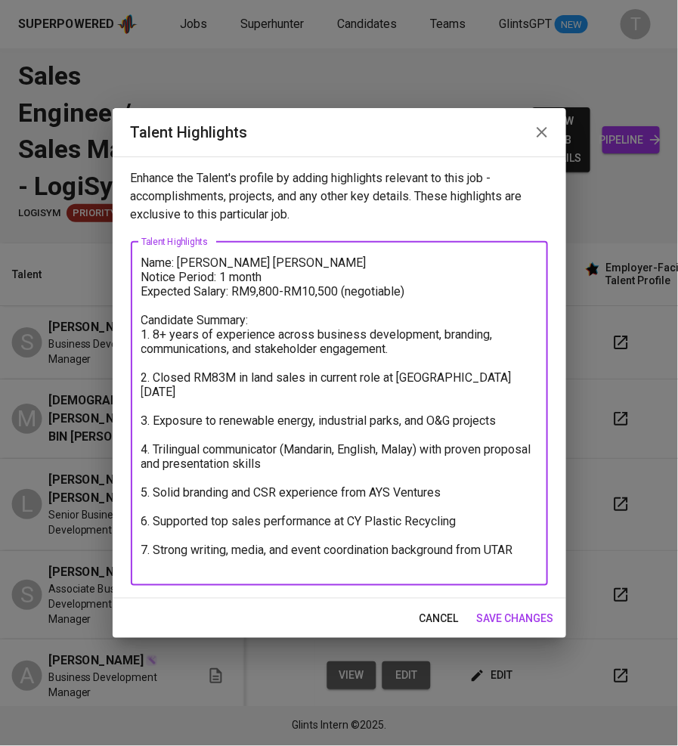
drag, startPoint x: 142, startPoint y: 265, endPoint x: 679, endPoint y: 535, distance: 601.2
click at [677, 535] on html "Superpowered Jobs Superhunter Candidates Teams GlintsGPT NEW T Sales Engineer/ …" at bounding box center [339, 372] width 678 height 745
click at [344, 324] on textarea "Name: Loh Hui Qian Notice Period: 1 month Expected Salary: RM9,800-RM10,500 (ne…" at bounding box center [339, 414] width 396 height 316
drag, startPoint x: 142, startPoint y: 259, endPoint x: 558, endPoint y: 606, distance: 541.1
click at [558, 606] on div "Talent Highlights Enhance the Talent's profile by adding highlights relevant to…" at bounding box center [340, 373] width 454 height 531
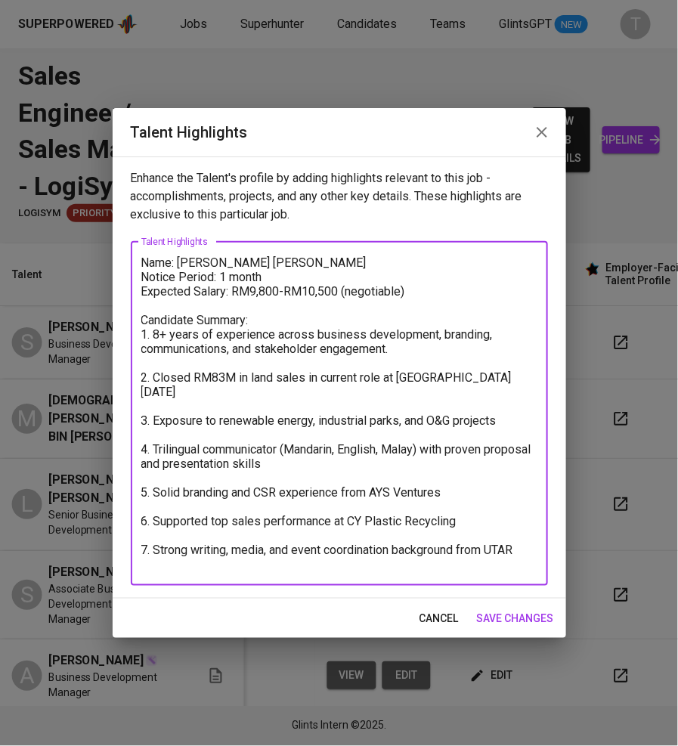
click at [460, 457] on textarea "Name: Loh Hui Qian Notice Period: 1 month Expected Salary: RM9,800-RM10,500 (ne…" at bounding box center [339, 414] width 396 height 316
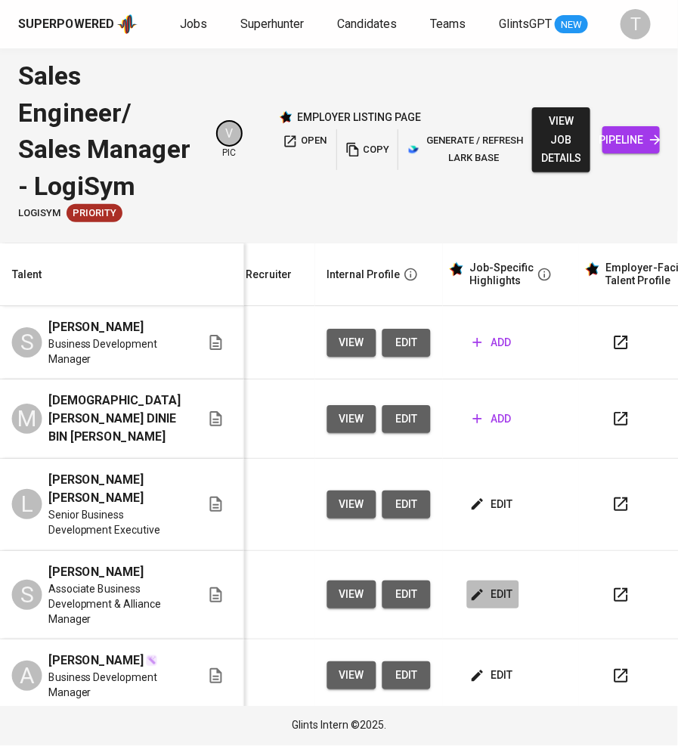
click at [473, 585] on span "edit" at bounding box center [493, 594] width 40 height 19
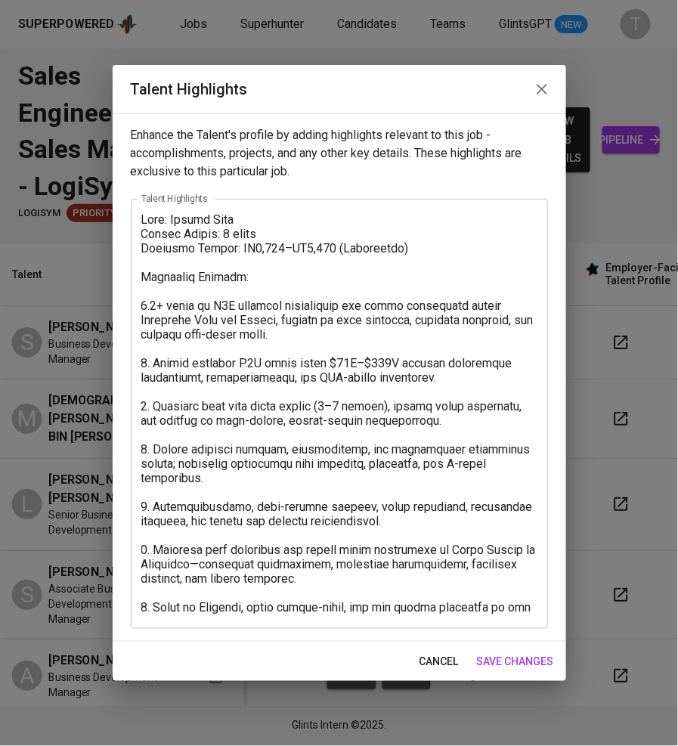
drag, startPoint x: 145, startPoint y: 212, endPoint x: 462, endPoint y: 603, distance: 503.7
click at [462, 603] on div "x Talent Highlights" at bounding box center [339, 414] width 417 height 430
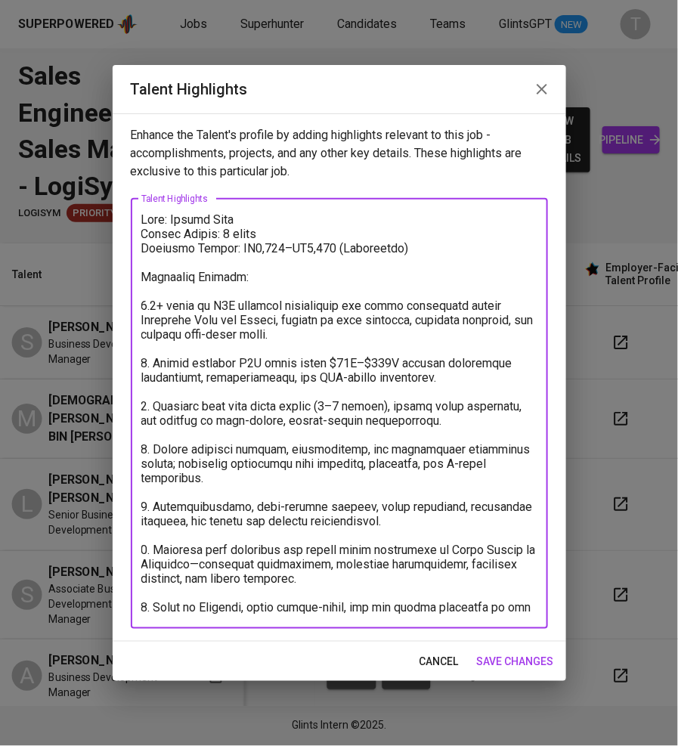
drag, startPoint x: 401, startPoint y: 605, endPoint x: 122, endPoint y: 131, distance: 550.4
click at [122, 131] on div "Enhance the Talent's profile by adding highlights relevant to this job - accomp…" at bounding box center [340, 377] width 454 height 528
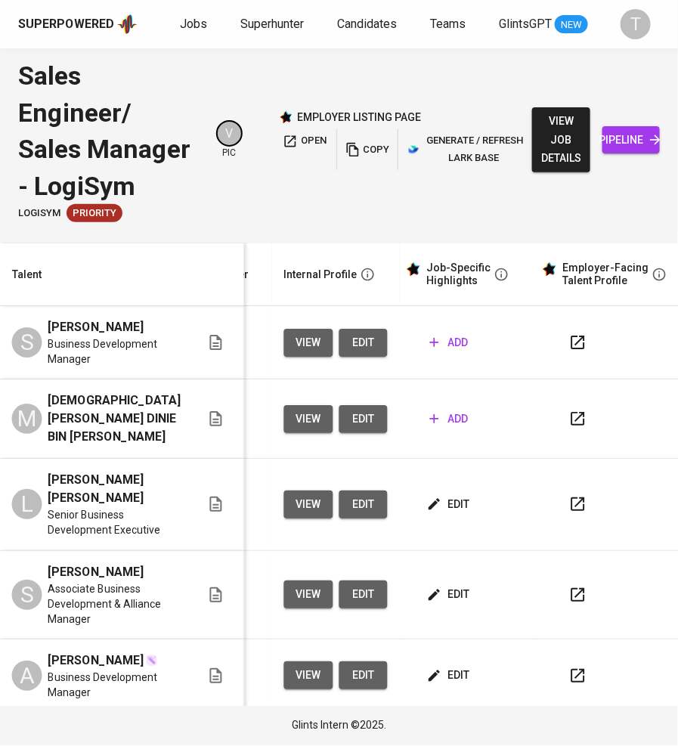
scroll to position [0, 640]
click at [431, 340] on span "add" at bounding box center [448, 342] width 39 height 19
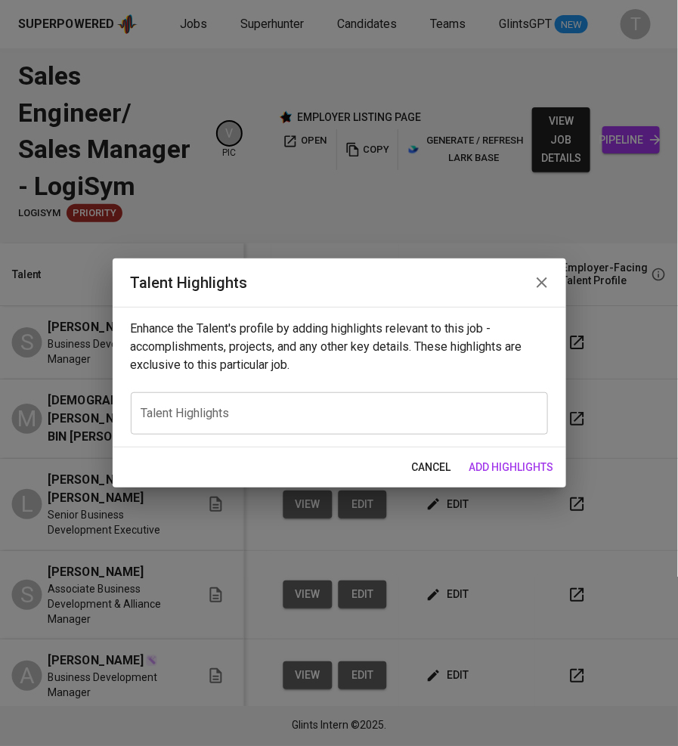
click at [286, 426] on div "x Talent Highlights" at bounding box center [339, 413] width 417 height 42
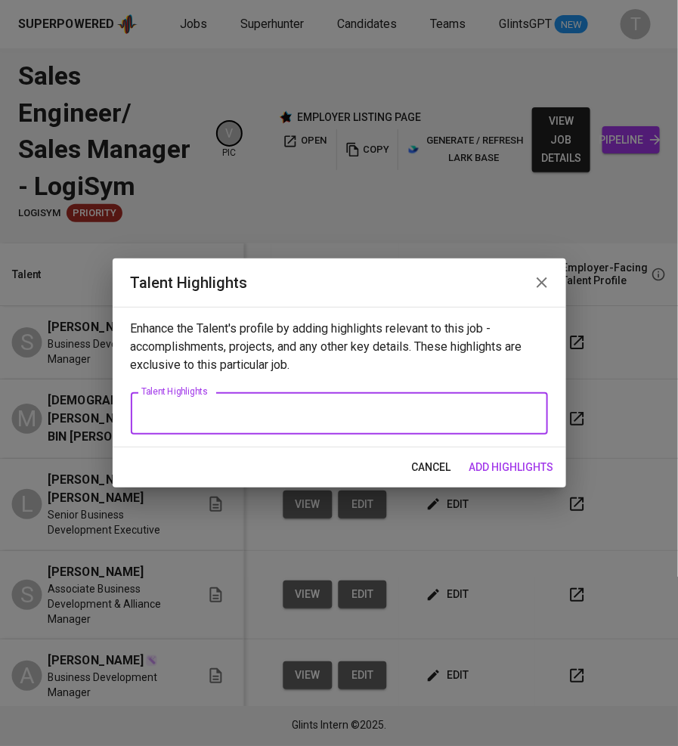
paste textarea "Name: Safian Adli Notice Period: Not stated Expected Salary: Not stated Candida…"
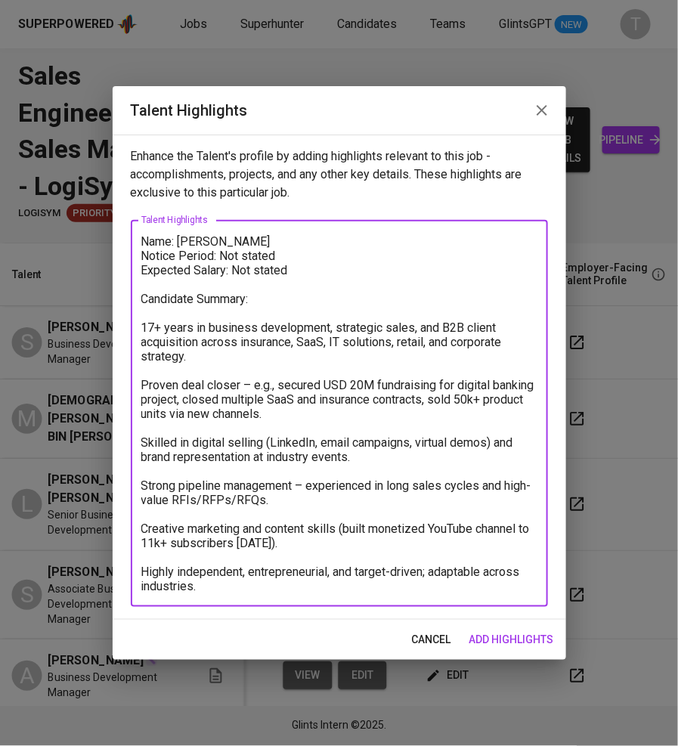
drag, startPoint x: 285, startPoint y: 248, endPoint x: 231, endPoint y: 257, distance: 55.2
click at [231, 257] on textarea "Name: Safian Adli Notice Period: Not stated Expected Salary: Not stated Candida…" at bounding box center [339, 413] width 396 height 359
click at [234, 256] on textarea "Name: Safian Adli Notice Period: Not stated Expected Salary: Not stated Candida…" at bounding box center [339, 413] width 396 height 359
drag, startPoint x: 318, startPoint y: 256, endPoint x: 225, endPoint y: 258, distance: 93.8
click at [225, 258] on textarea "Name: Safian Adli Notice Period: Not stated Expected Salary: Not stated Candida…" at bounding box center [339, 413] width 396 height 359
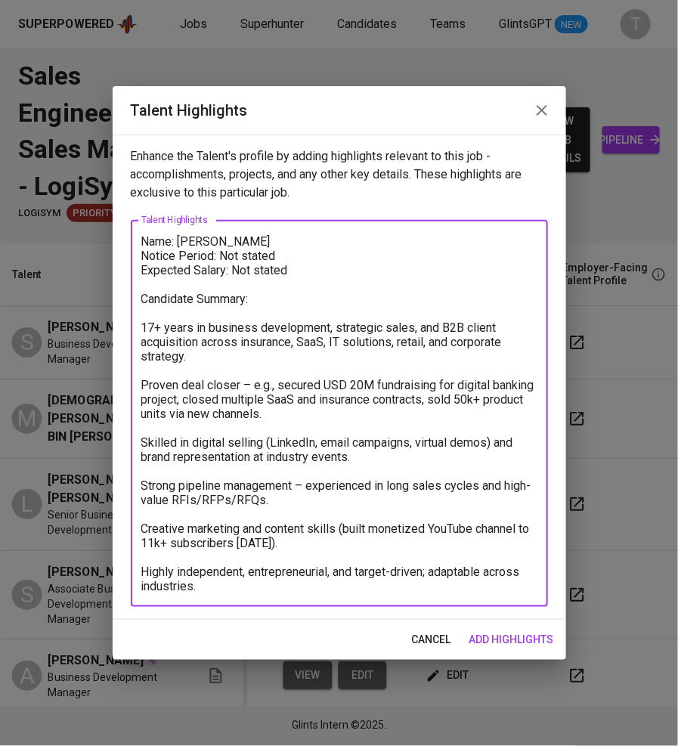
click at [267, 258] on textarea "Name: Safian Adli Notice Period: Not stated Expected Salary: Not stated Candida…" at bounding box center [339, 413] width 396 height 359
click at [324, 257] on textarea "Name: Safian Adli Notice Period: Not stated Expected Salary: Not stated Candida…" at bounding box center [339, 413] width 396 height 359
click at [321, 273] on textarea "Name: Safian Adli Notice Period: 1 month Expected Salary: Not stated Candidate …" at bounding box center [339, 413] width 396 height 359
click at [144, 321] on textarea "Name: Safian Adli Notice Period: 1 month Expected Salary: RM9,000- RM10,000 (ne…" at bounding box center [339, 413] width 396 height 359
click at [141, 384] on textarea "Name: Safian Adli Notice Period: 1 month Expected Salary: RM9,000- RM10,000 (ne…" at bounding box center [339, 413] width 396 height 359
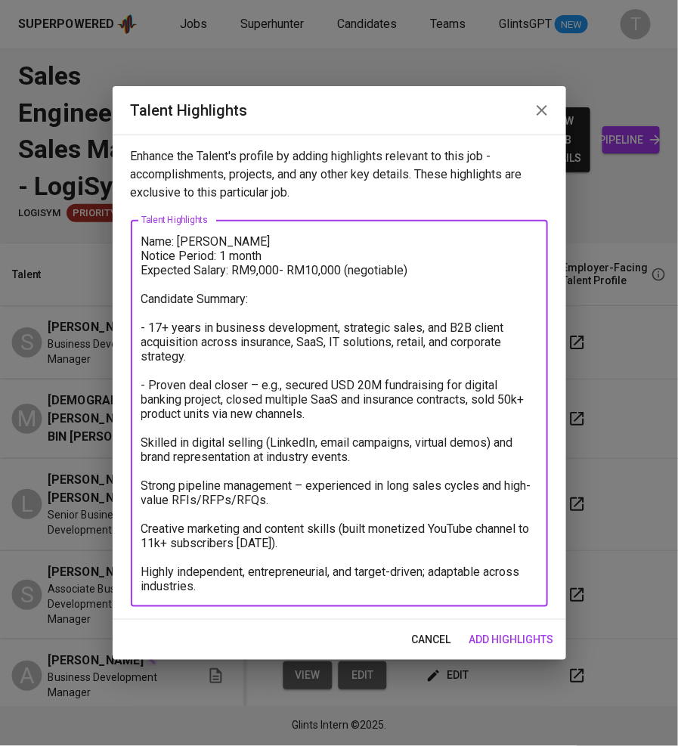
click at [141, 439] on textarea "Name: Safian Adli Notice Period: 1 month Expected Salary: RM9,000- RM10,000 (ne…" at bounding box center [339, 413] width 396 height 359
click at [142, 480] on textarea "Name: Safian Adli Notice Period: 1 month Expected Salary: RM9,000- RM10,000 (ne…" at bounding box center [339, 413] width 396 height 359
click at [143, 533] on textarea "Name: Safian Adli Notice Period: 1 month Expected Salary: RM9,000- RM10,000 (ne…" at bounding box center [339, 413] width 396 height 359
click at [144, 571] on textarea "Name: Safian Adli Notice Period: 1 month Expected Salary: RM9,000- RM10,000 (ne…" at bounding box center [339, 413] width 396 height 359
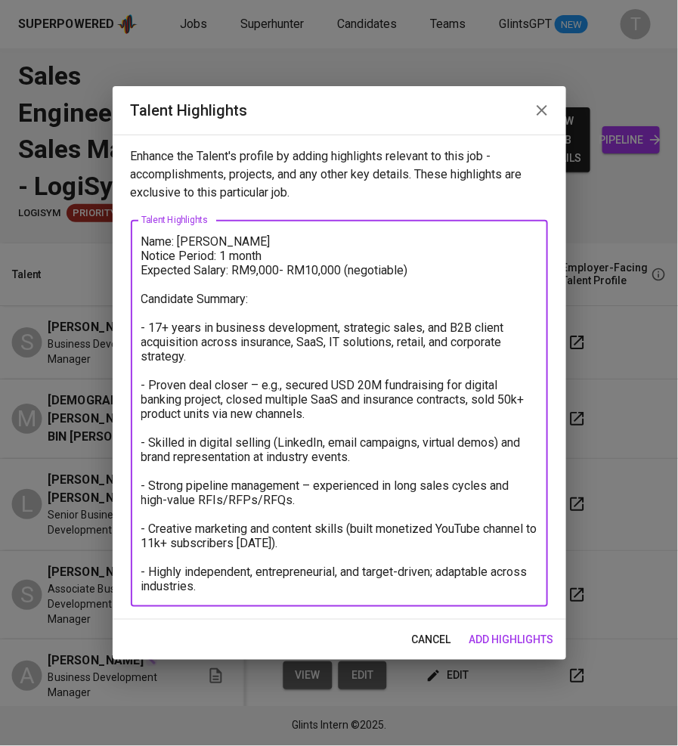
click at [346, 532] on textarea "Name: Safian Adli Notice Period: 1 month Expected Salary: RM9,000- RM10,000 (ne…" at bounding box center [339, 413] width 396 height 359
paste textarea "Represented brands at industry events, built a monetized YouTube channel, and l…"
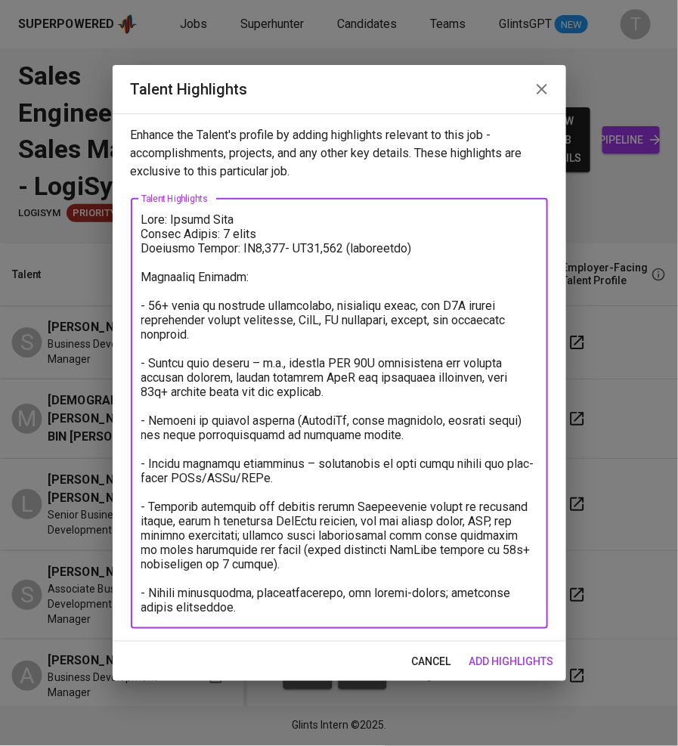
click at [346, 507] on textarea at bounding box center [339, 413] width 396 height 402
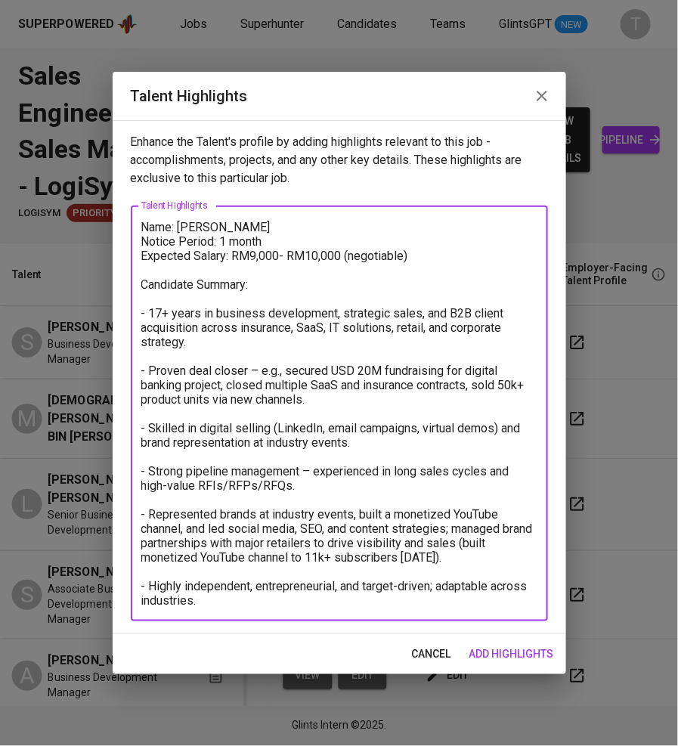
drag, startPoint x: 145, startPoint y: 582, endPoint x: 240, endPoint y: 609, distance: 98.1
click at [240, 609] on div "Name: Safian Adli Notice Period: 1 month Expected Salary: RM9,000- RM10,000 (ne…" at bounding box center [339, 414] width 417 height 416
paste textarea "Managing product distribution channels and retail partnerships (Servco Resource…"
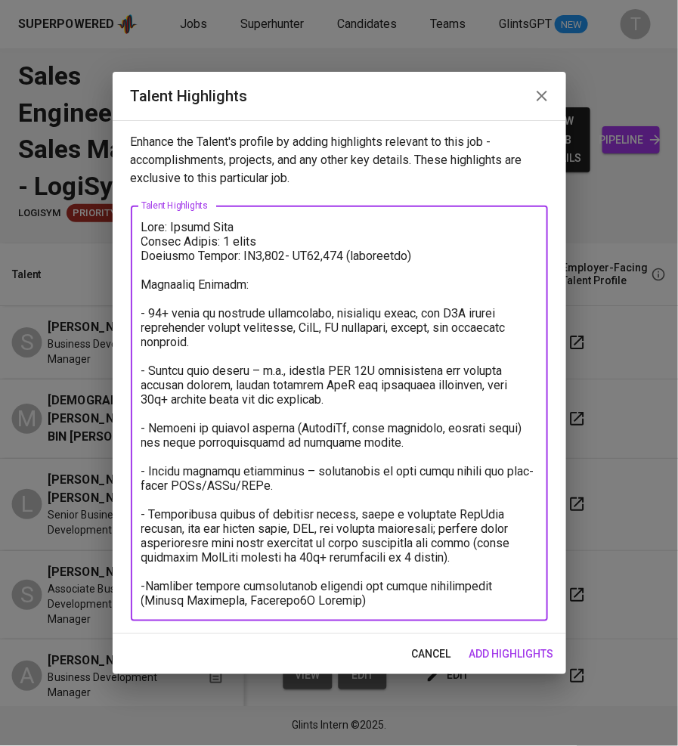
click at [116, 293] on div "Enhance the Talent's profile by adding highlights relevant to this job - accomp…" at bounding box center [340, 377] width 454 height 514
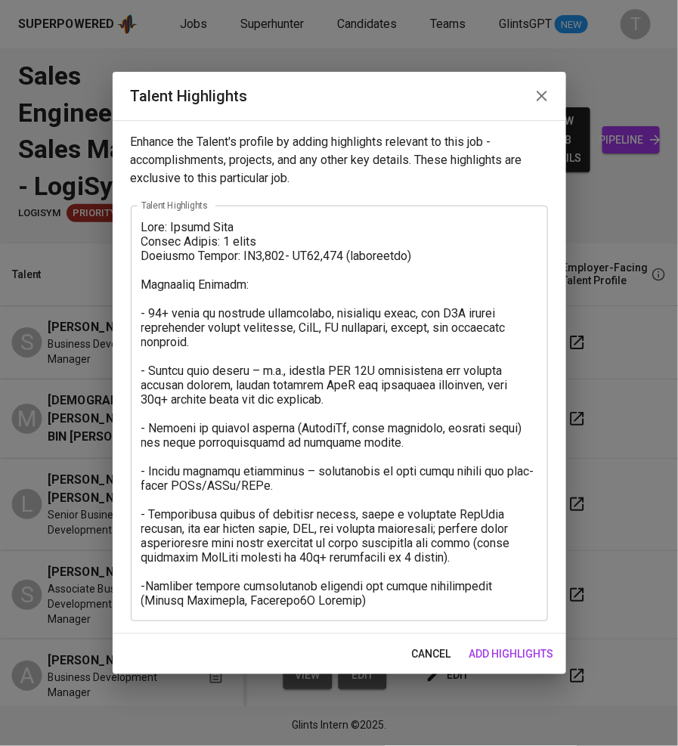
click at [148, 310] on textarea at bounding box center [339, 414] width 396 height 388
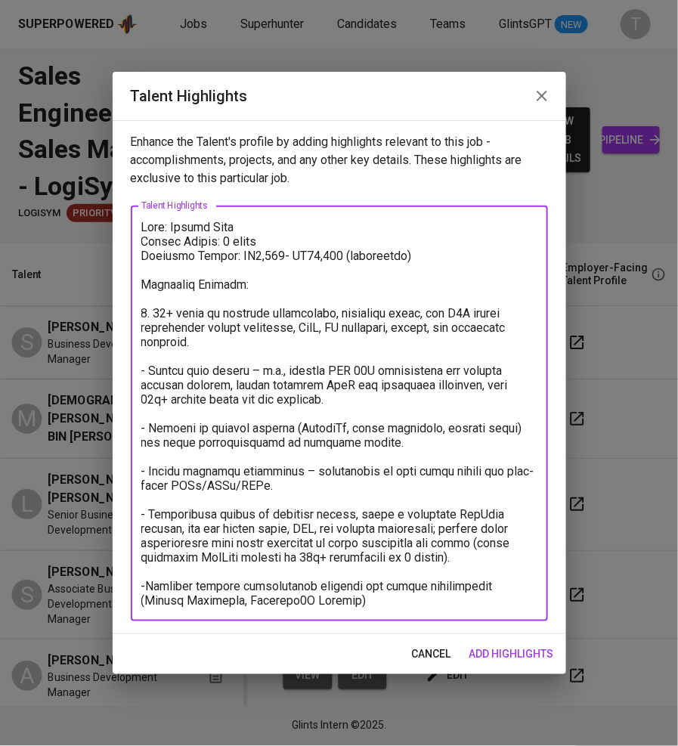
click at [147, 373] on textarea at bounding box center [339, 414] width 396 height 388
click at [290, 373] on textarea at bounding box center [339, 414] width 396 height 388
click at [141, 426] on textarea at bounding box center [339, 414] width 396 height 388
click at [146, 475] on textarea at bounding box center [339, 414] width 396 height 388
click at [319, 470] on textarea at bounding box center [339, 414] width 396 height 388
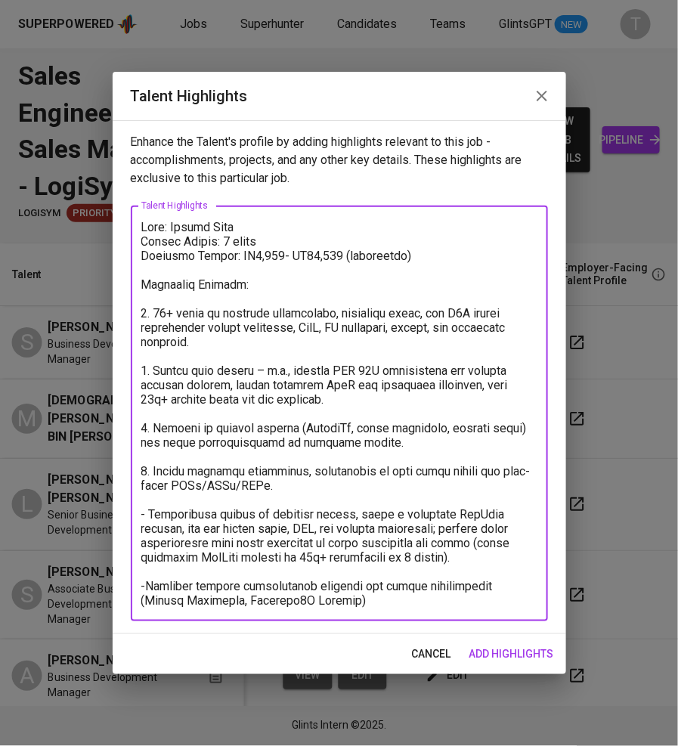
click at [145, 515] on textarea at bounding box center [339, 414] width 396 height 388
click at [144, 586] on textarea at bounding box center [339, 414] width 396 height 388
type textarea "Name: Safian Adli Notice Period: 1 month Expected Salary: RM9,000- RM10,000 (ne…"
click at [520, 645] on span "add highlights" at bounding box center [512, 654] width 85 height 19
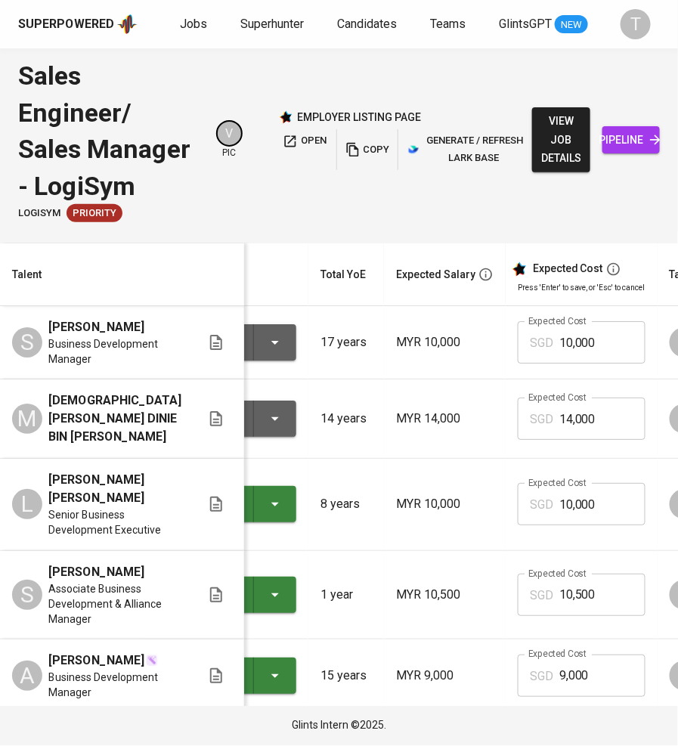
scroll to position [0, 0]
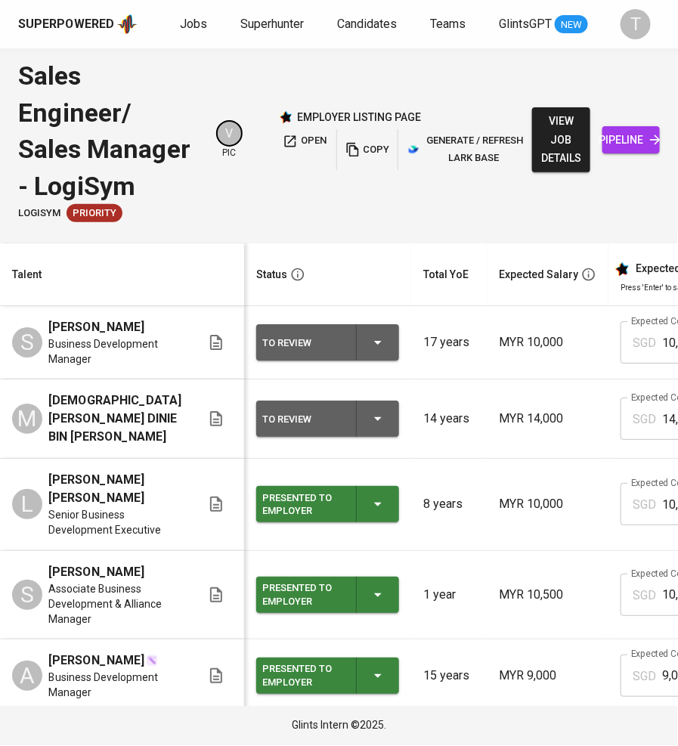
click at [372, 328] on div "To Review" at bounding box center [327, 342] width 131 height 36
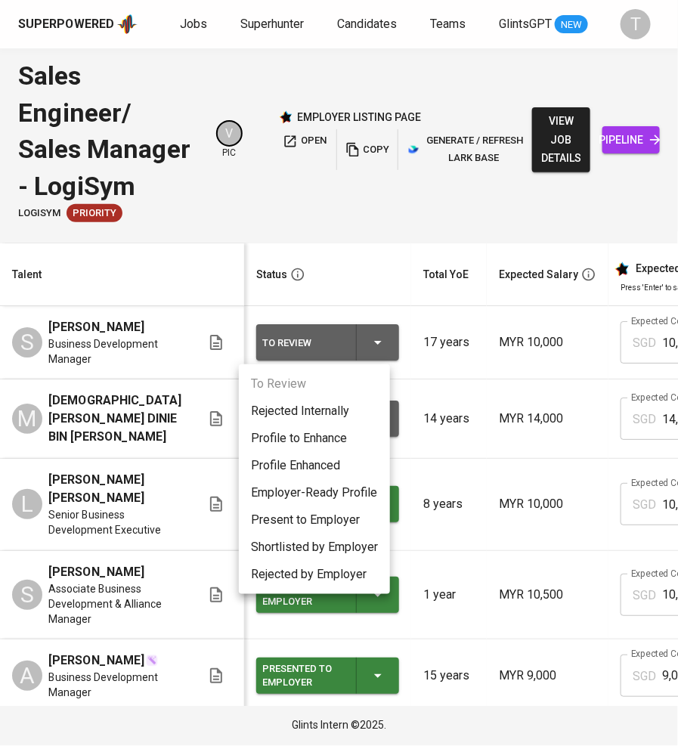
click at [329, 523] on li "Present to Employer" at bounding box center [314, 520] width 151 height 27
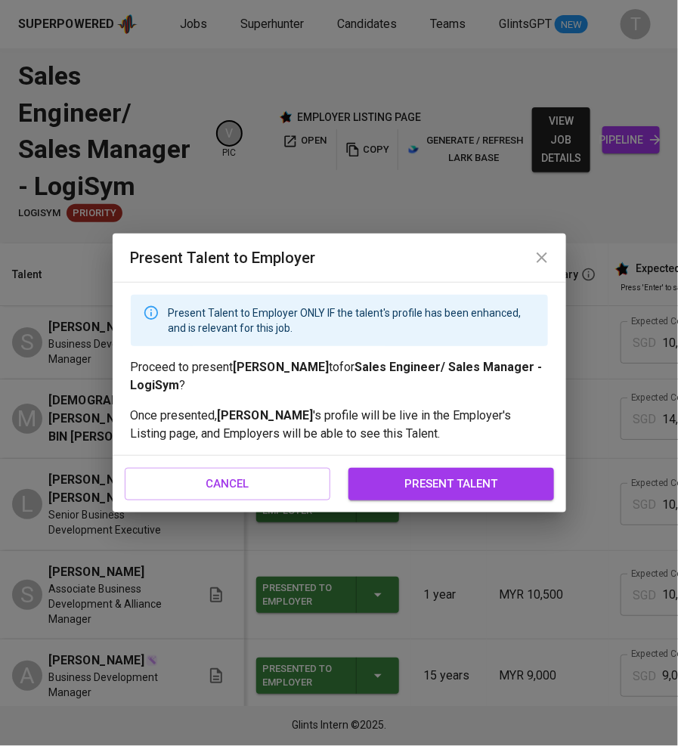
click at [423, 487] on span "present talent" at bounding box center [451, 484] width 172 height 20
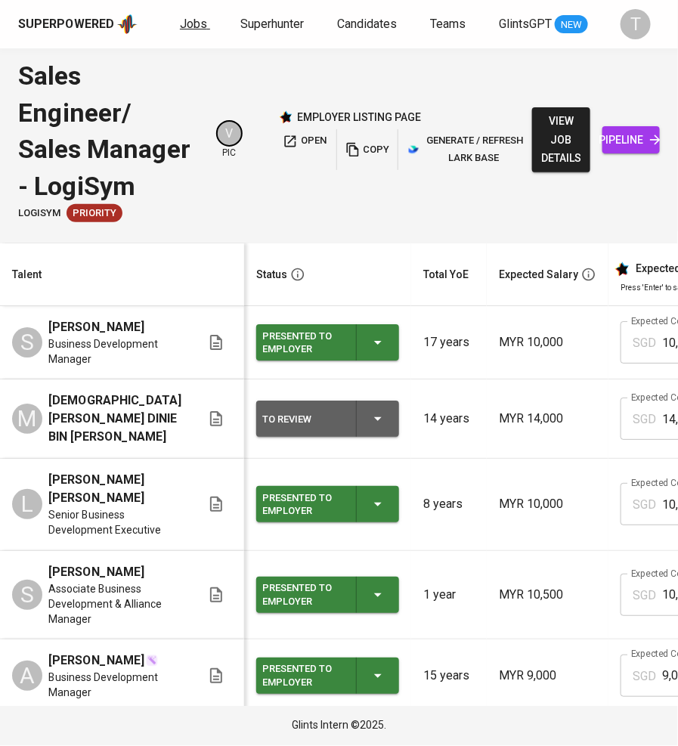
click at [188, 15] on link "Jobs" at bounding box center [195, 24] width 30 height 19
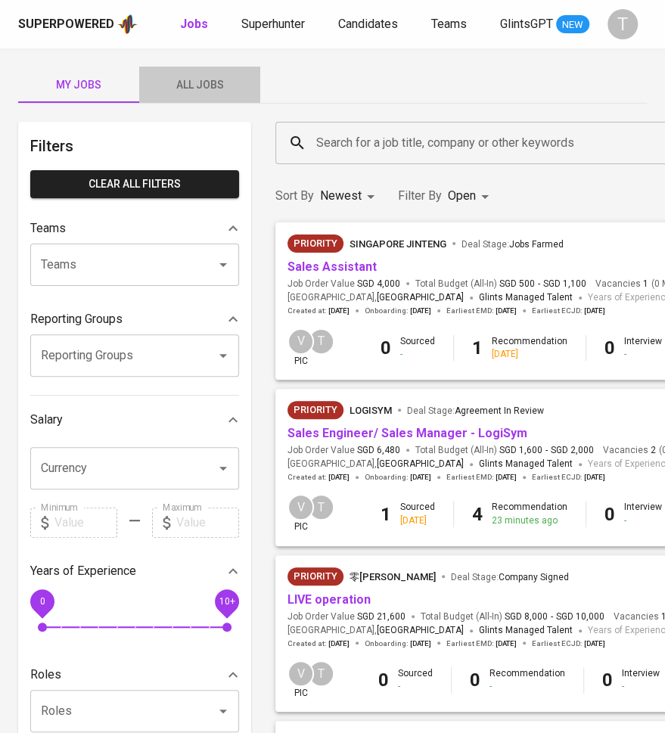
click at [200, 82] on span "All Jobs" at bounding box center [199, 85] width 103 height 19
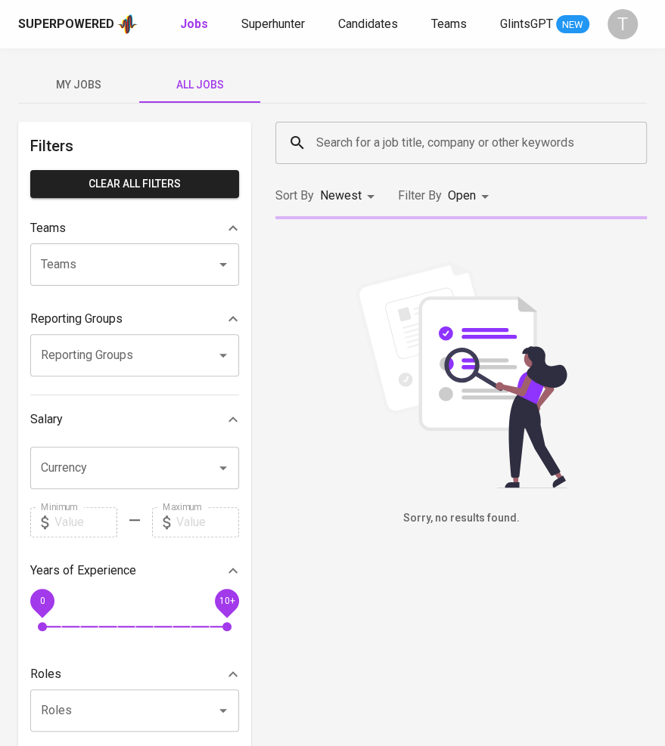
click at [107, 83] on span "My Jobs" at bounding box center [78, 85] width 103 height 19
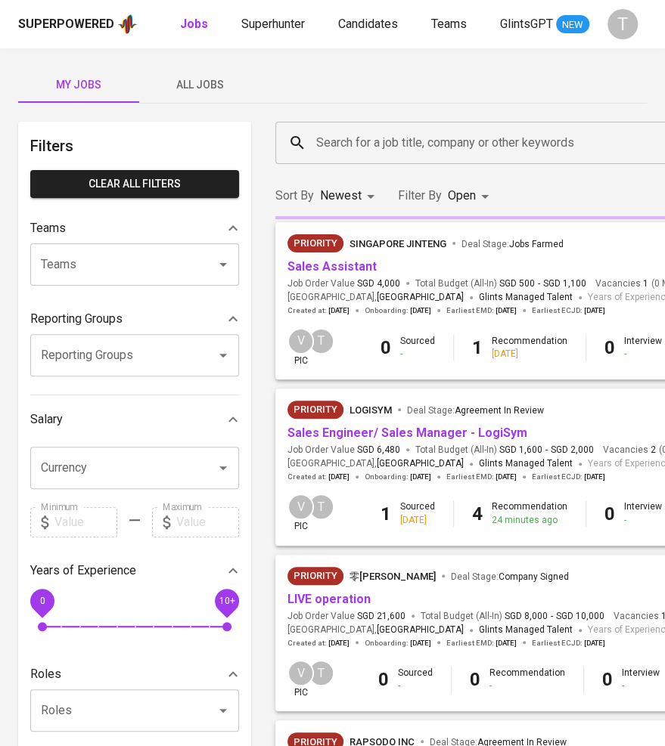
click at [88, 88] on span "My Jobs" at bounding box center [78, 85] width 103 height 19
click at [333, 432] on link "Sales Engineer/ Sales Manager - LogiSym" at bounding box center [407, 433] width 240 height 14
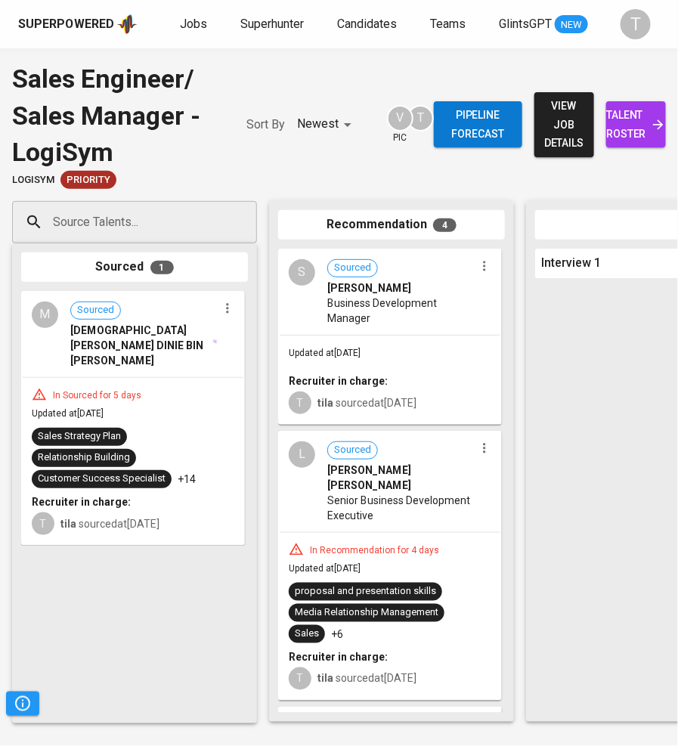
click at [98, 219] on input "Source Talents..." at bounding box center [128, 222] width 159 height 29
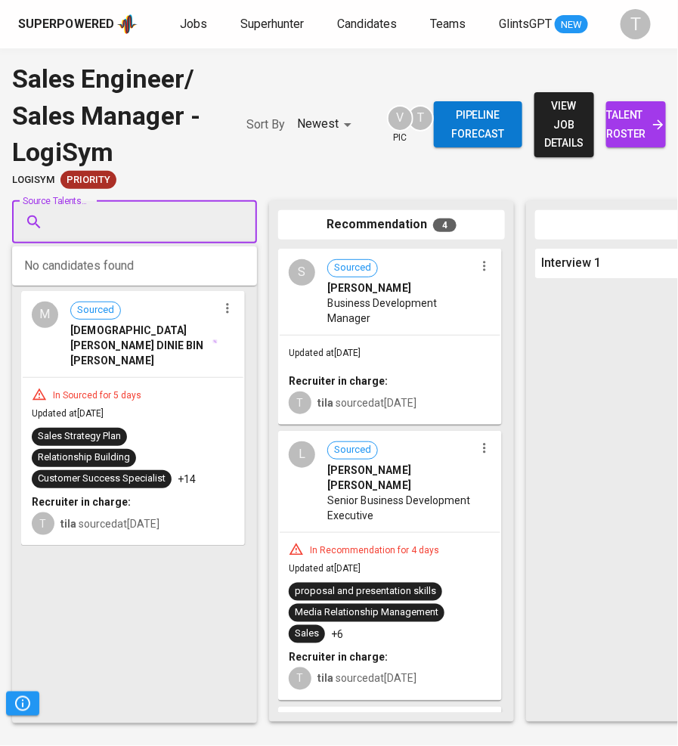
paste input "manggisV8@gmail.com"
type input "manggisV8@gmail.com"
click at [49, 222] on input "manggisV8@gmail.com" at bounding box center [128, 222] width 159 height 29
click at [146, 206] on div "Source Talents..." at bounding box center [134, 222] width 245 height 42
paste input "manggisV8@gmail.com"
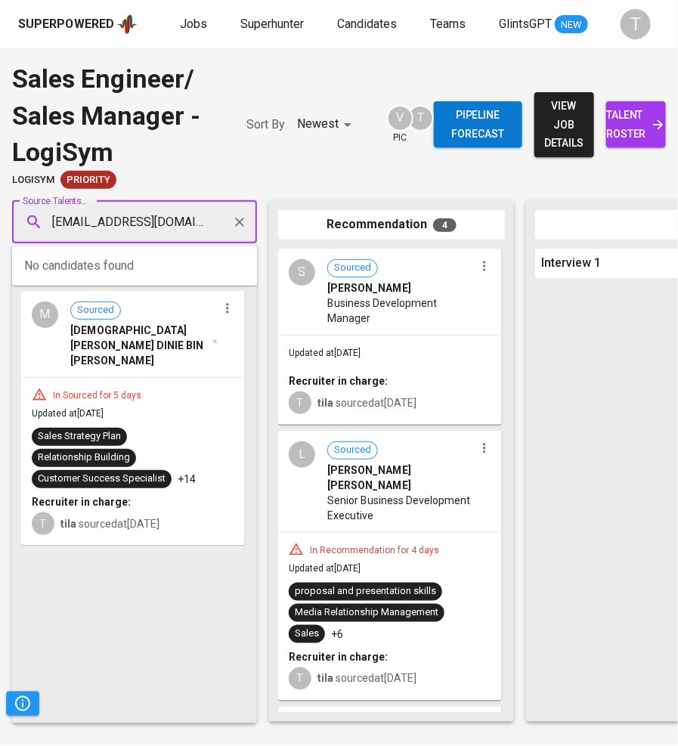
type input "manggisV8@gmail.com"
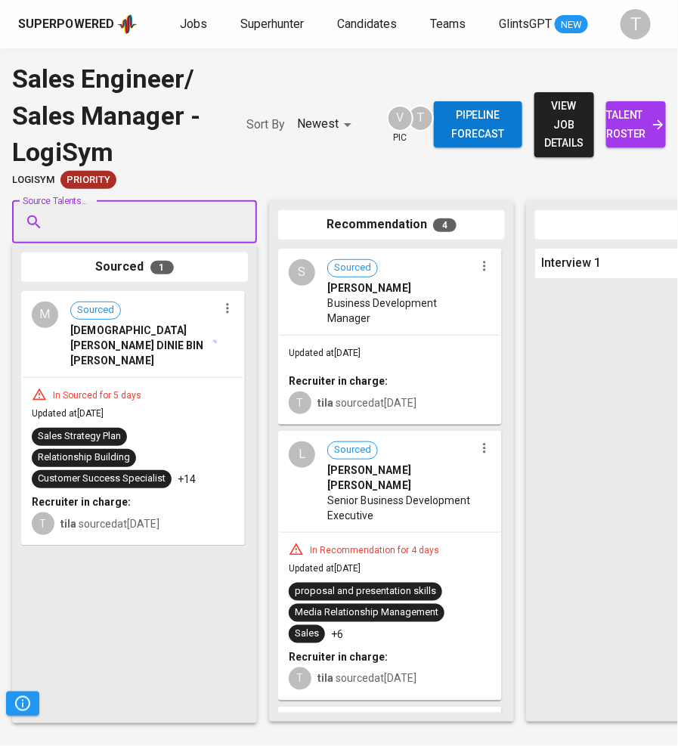
paste input "[EMAIL_ADDRESS][DOMAIN_NAME]"
type input "[EMAIL_ADDRESS][DOMAIN_NAME]"
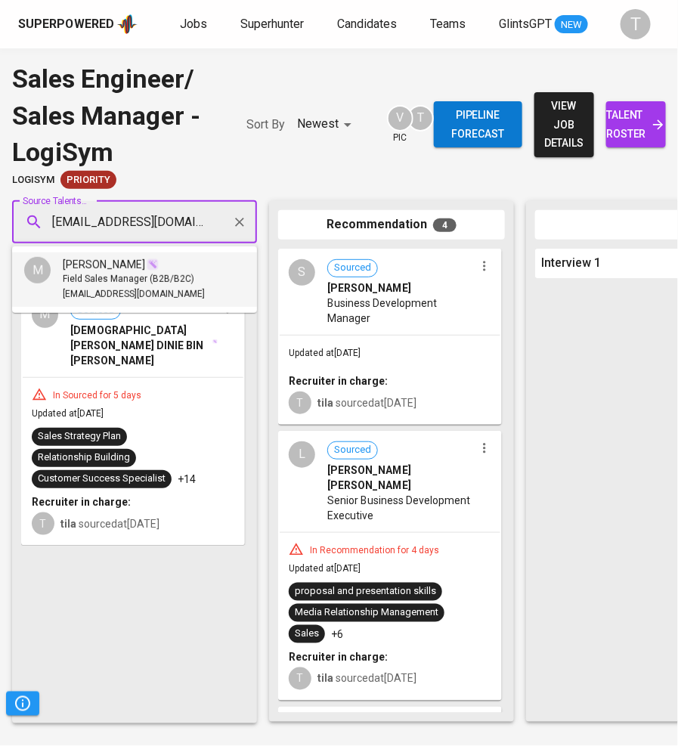
click at [145, 258] on span "[PERSON_NAME]" at bounding box center [104, 264] width 82 height 15
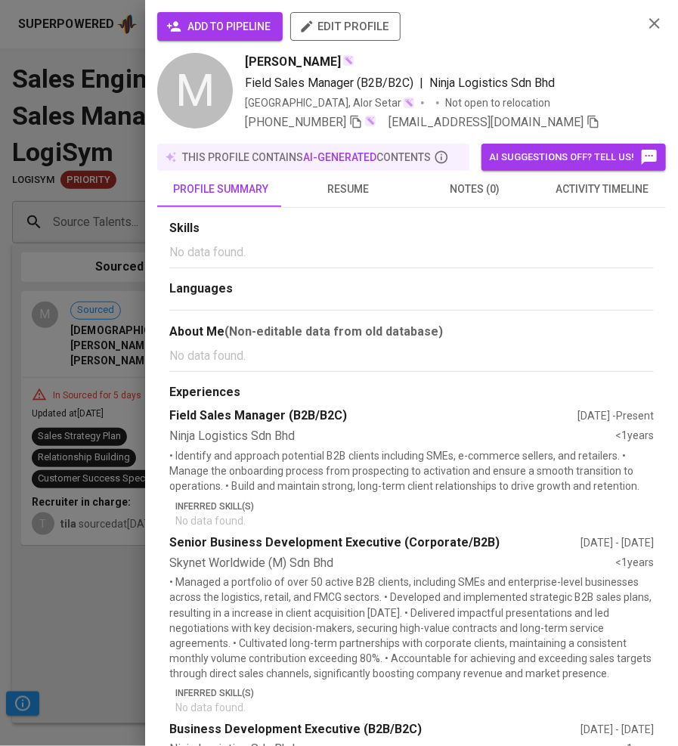
click at [474, 199] on span "notes (0)" at bounding box center [475, 189] width 109 height 19
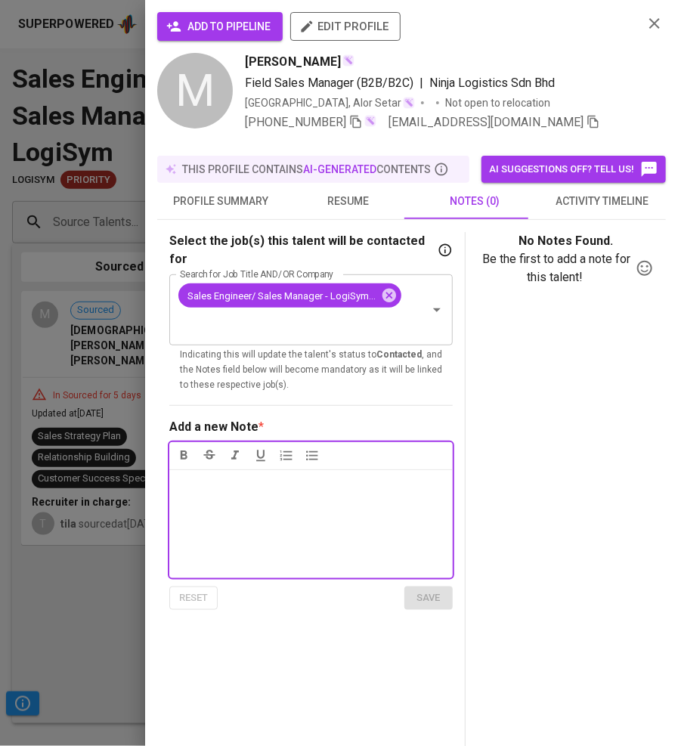
click at [358, 470] on div "Notes * ﻿" at bounding box center [311, 524] width 284 height 109
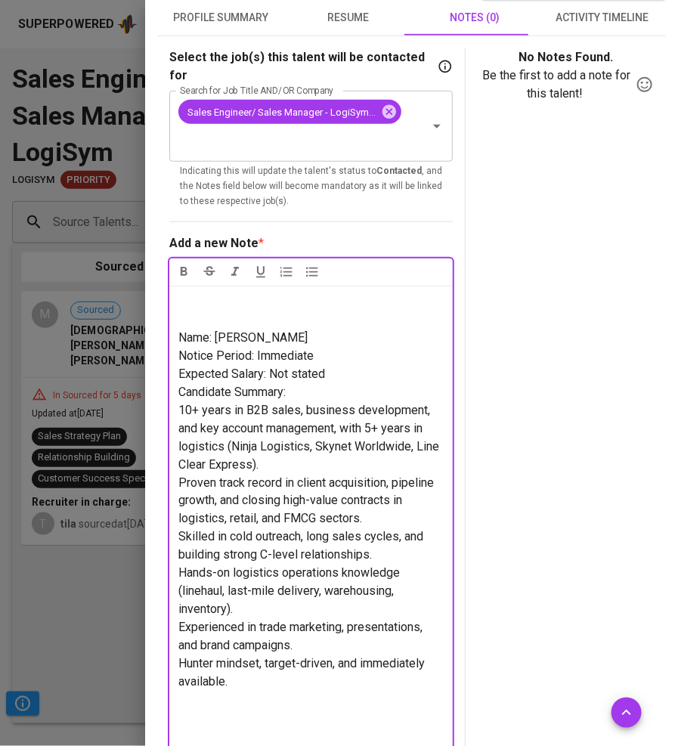
scroll to position [246, 0]
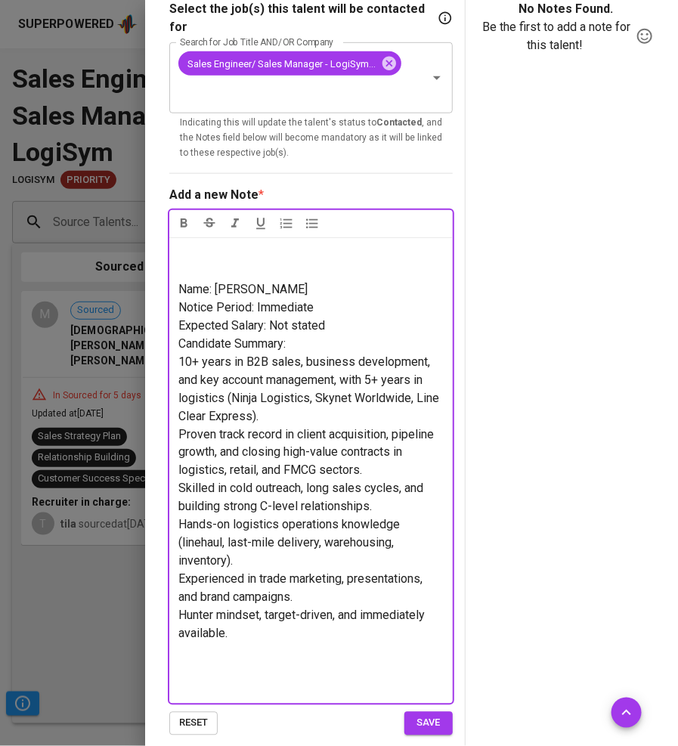
click at [295, 300] on span "Notice Period: Immediate" at bounding box center [245, 307] width 135 height 14
click at [327, 317] on p "Expected Salary: Not stated" at bounding box center [310, 326] width 265 height 18
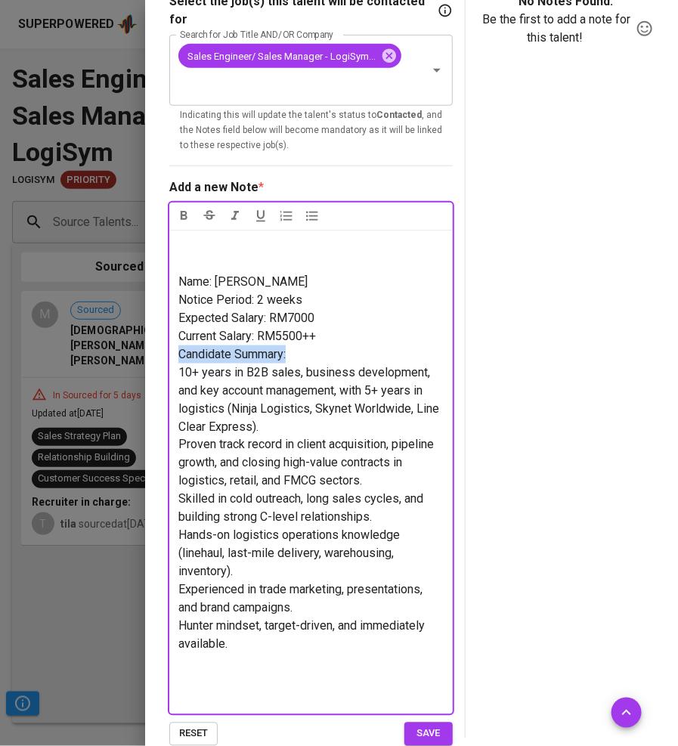
drag, startPoint x: 311, startPoint y: 345, endPoint x: 117, endPoint y: 337, distance: 193.7
click at [117, 337] on div "add to pipeline edit profile M Mohd Shahril bin Yahaya Field Sales Manager (B2B…" at bounding box center [339, 373] width 678 height 746
click at [184, 365] on span "10+ years in B2B sales, business development, and key account management, with …" at bounding box center [310, 399] width 264 height 69
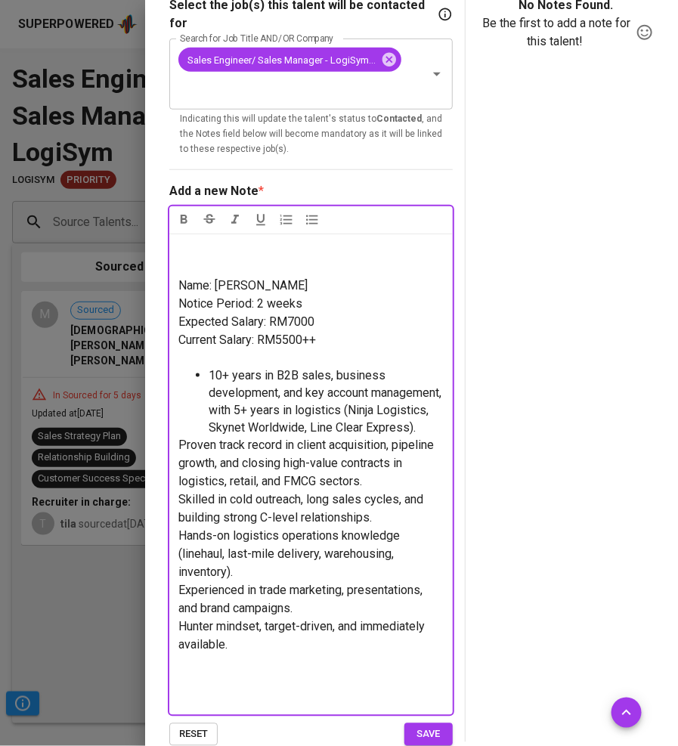
click at [178, 448] on span "Proven track record in client acquisition, pipeline growth, and closing high-va…" at bounding box center [307, 464] width 259 height 51
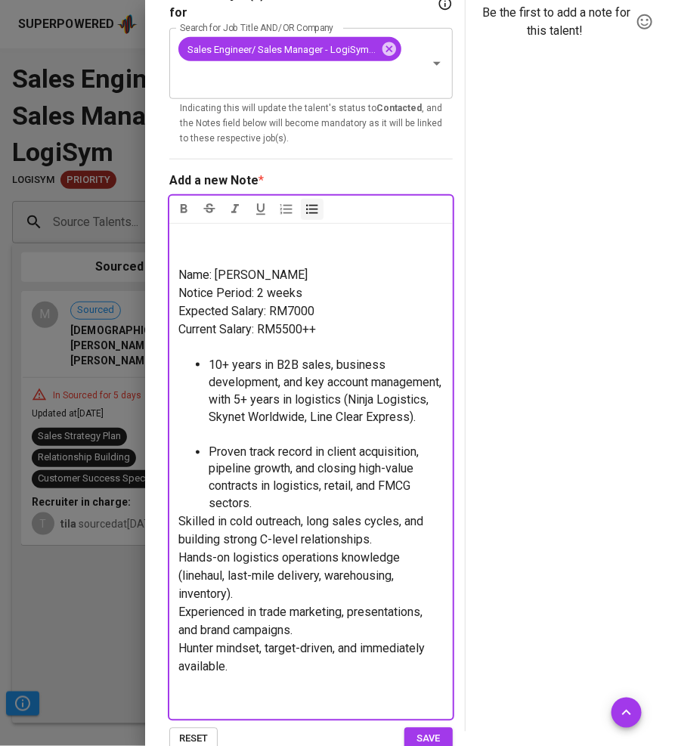
click at [179, 533] on span "Skilled in cold outreach, long sales cycles, and building strong C-level relati…" at bounding box center [302, 531] width 248 height 33
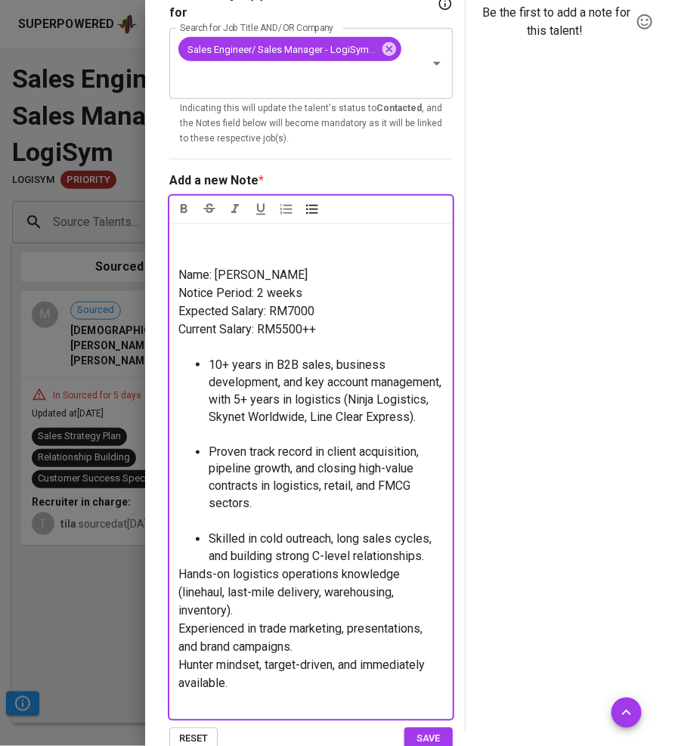
click at [179, 598] on span "Hands-on logistics operations knowledge (linehaul, last-mile delivery, warehous…" at bounding box center [290, 593] width 225 height 51
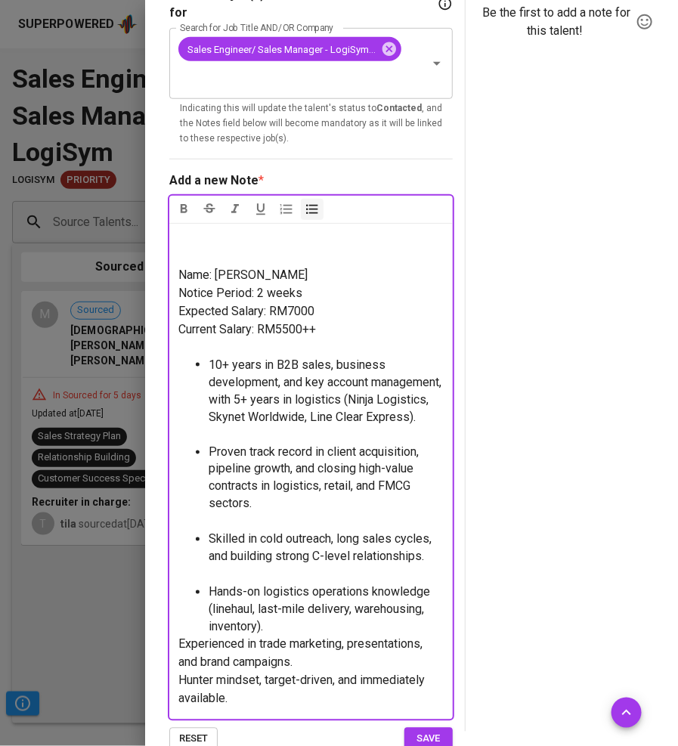
scroll to position [83, 0]
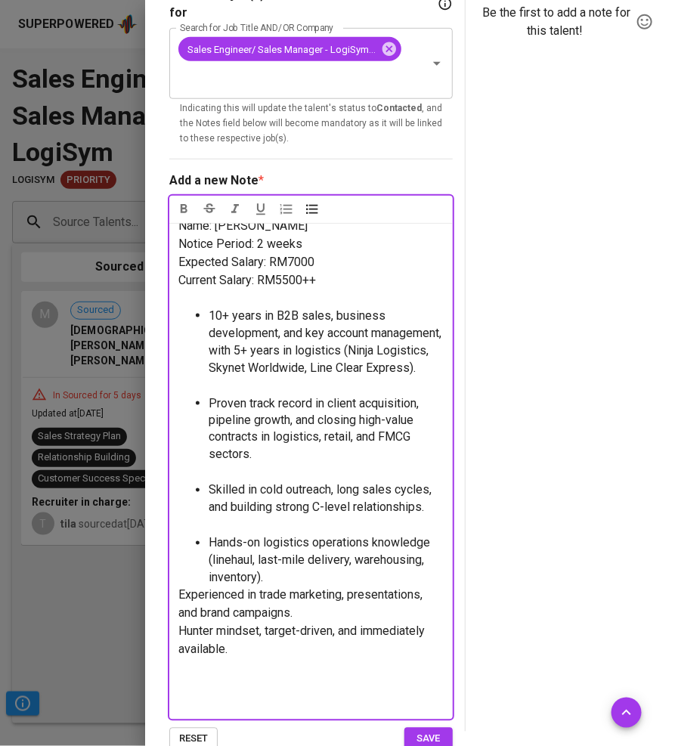
click at [181, 597] on span "Experienced in trade marketing, presentations, and brand campaigns." at bounding box center [301, 604] width 247 height 33
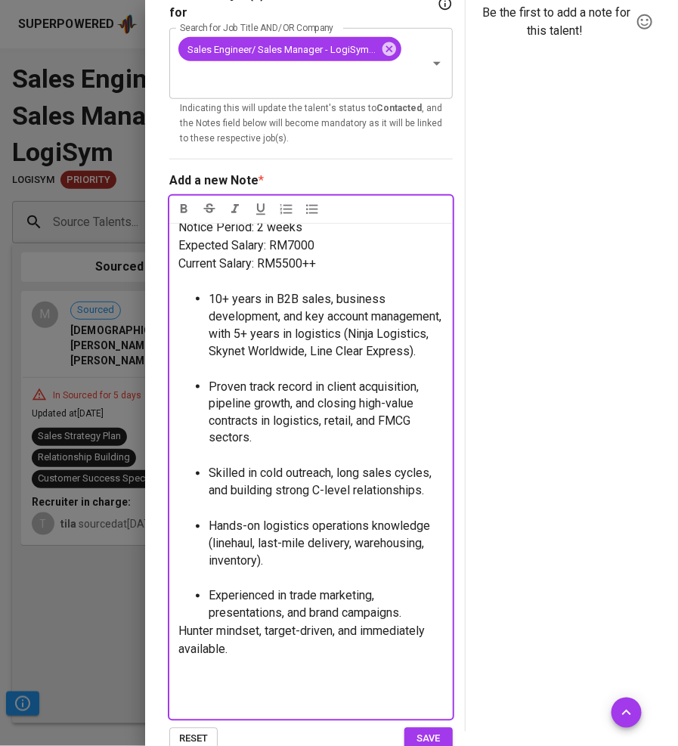
click at [178, 637] on span "Hunter mindset, target-driven, and immediately available." at bounding box center [303, 641] width 250 height 33
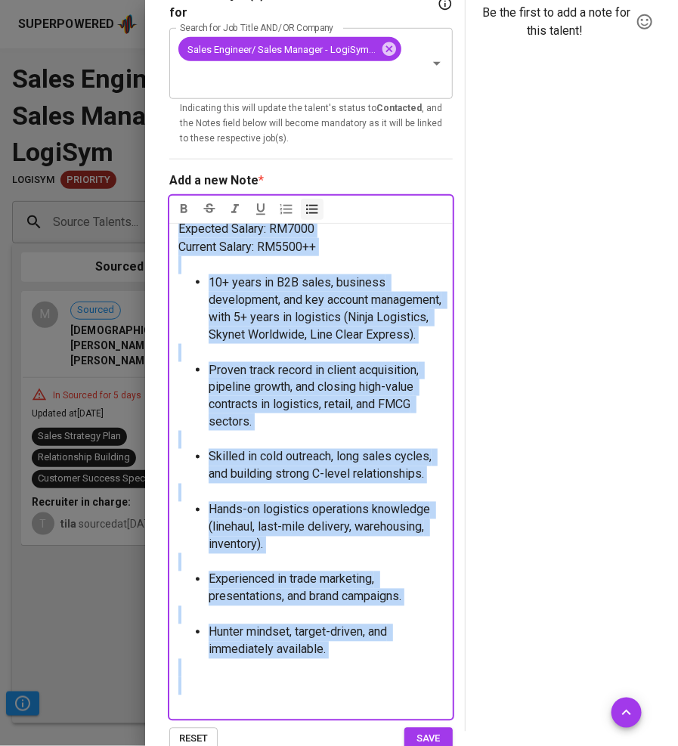
scroll to position [247, 0]
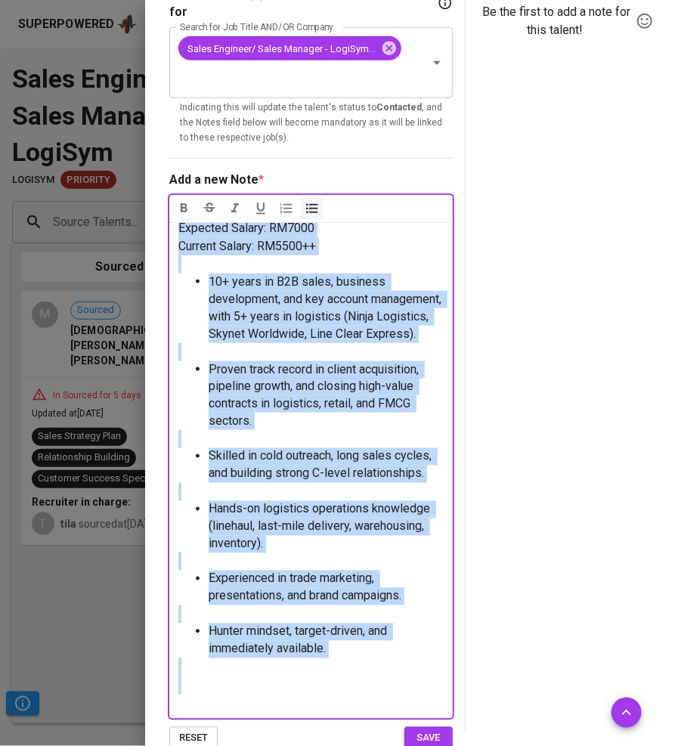
drag, startPoint x: 181, startPoint y: 274, endPoint x: 395, endPoint y: 745, distance: 517.3
click at [395, 745] on div "Select the job(s) this talent will be contacted for Search for Job Title AND/OR…" at bounding box center [311, 367] width 284 height 765
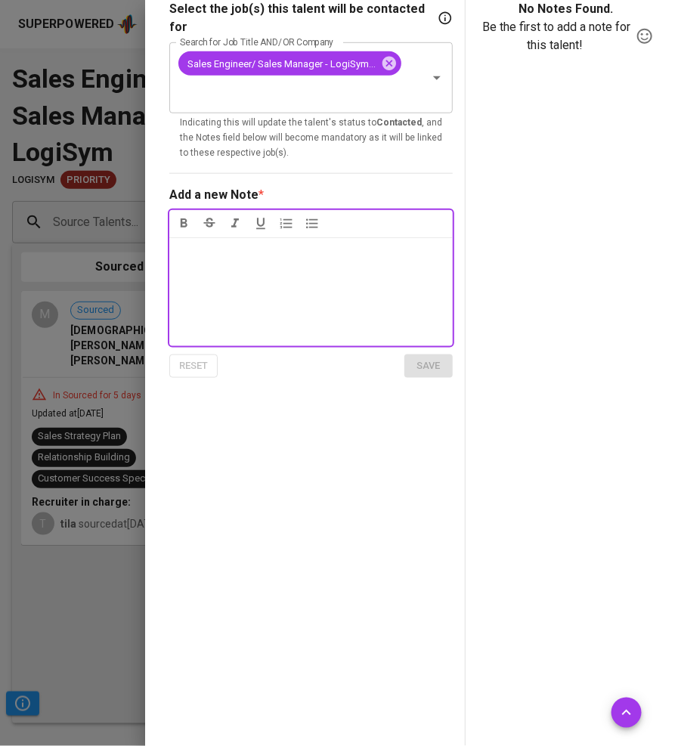
scroll to position [0, 0]
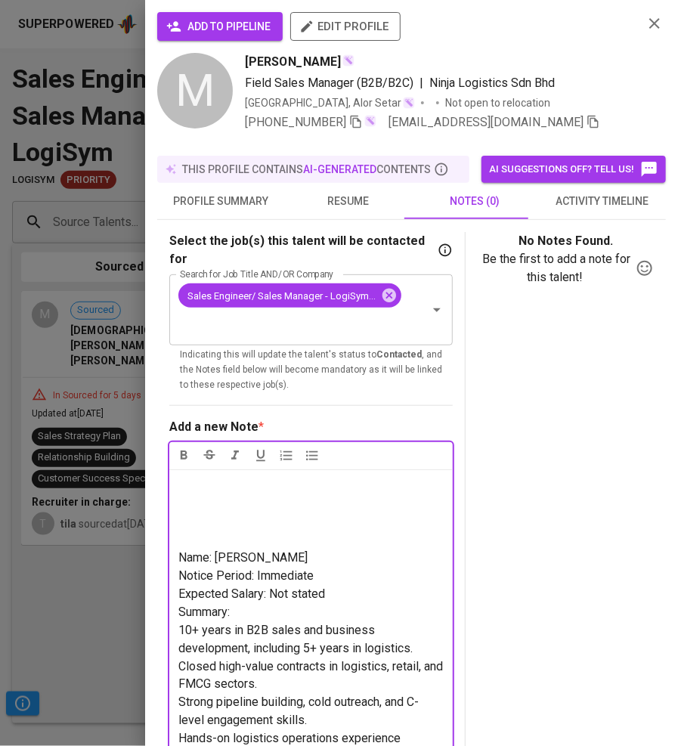
click at [322, 573] on p "Notice Period: Immediate" at bounding box center [310, 576] width 265 height 18
click at [291, 573] on span "Notice Period: Immediate" at bounding box center [245, 576] width 135 height 14
drag, startPoint x: 272, startPoint y: 590, endPoint x: 335, endPoint y: 590, distance: 62.8
click at [335, 590] on p "Expected Salary: Not stated" at bounding box center [310, 594] width 265 height 18
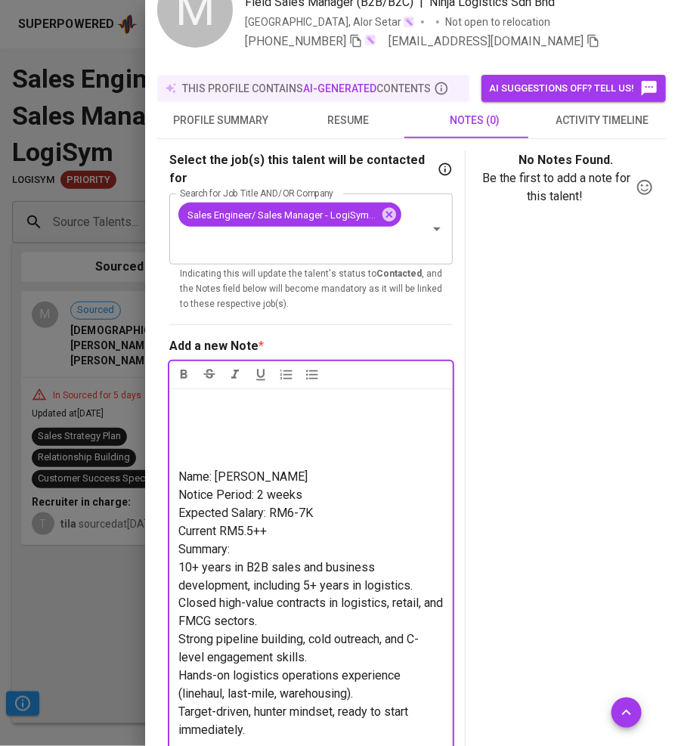
scroll to position [82, 0]
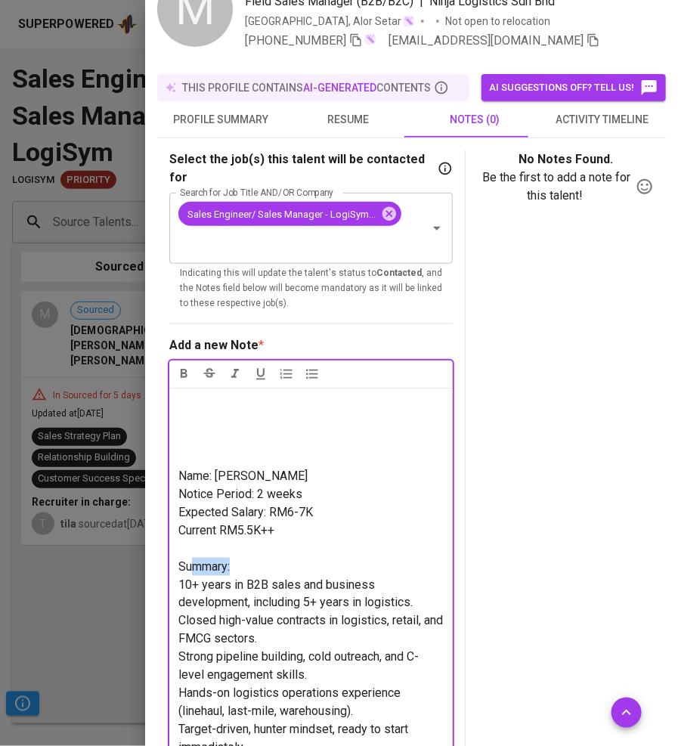
drag, startPoint x: 245, startPoint y: 563, endPoint x: 155, endPoint y: 561, distance: 90.0
click at [155, 561] on div "add to pipeline edit profile M Mohd Shahril bin Yahaya Field Sales Manager (B2B…" at bounding box center [411, 373] width 533 height 746
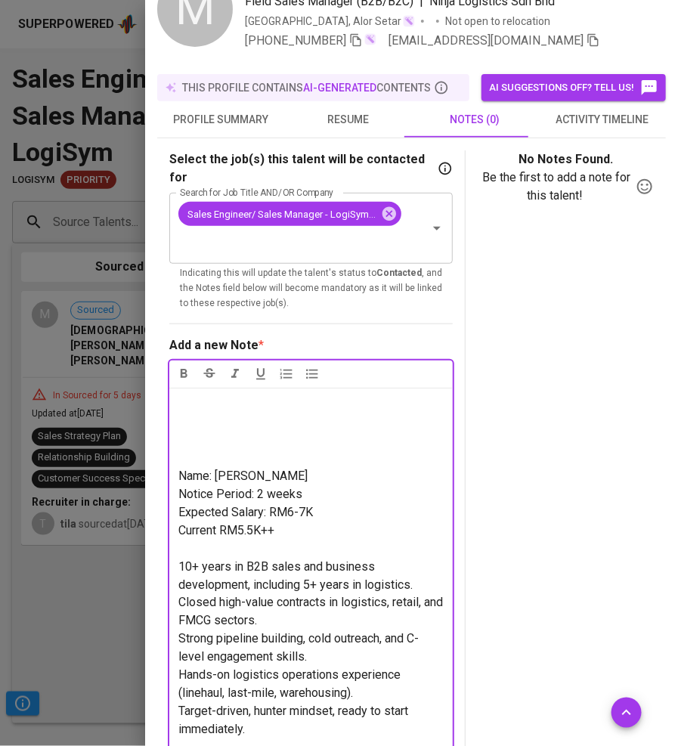
click at [178, 562] on span "10+ years in B2B sales and business development, including 5+ years in logistic…" at bounding box center [295, 575] width 234 height 33
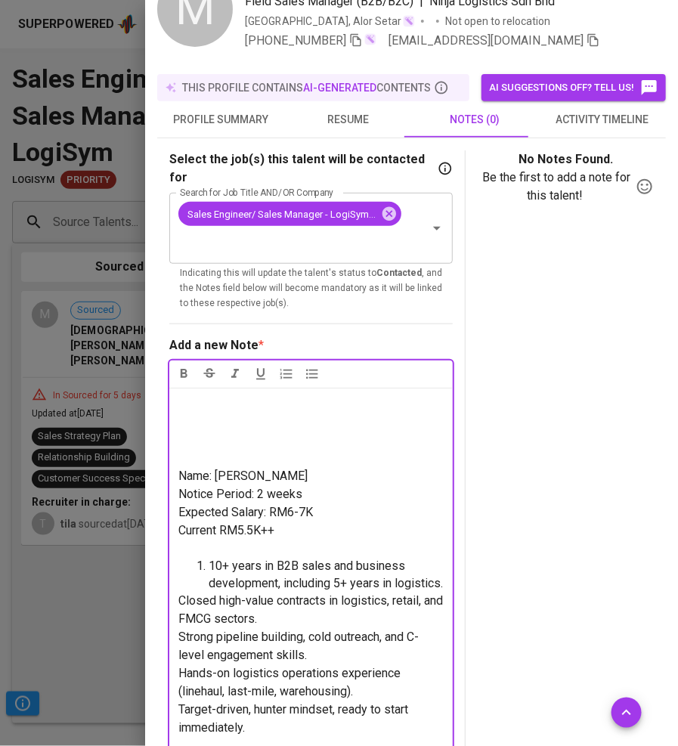
click at [176, 611] on div "Name: Mohd Shahril Yahaya Notice Period: 2 weeks Expected Salary: RM6-7K Curren…" at bounding box center [311, 593] width 284 height 411
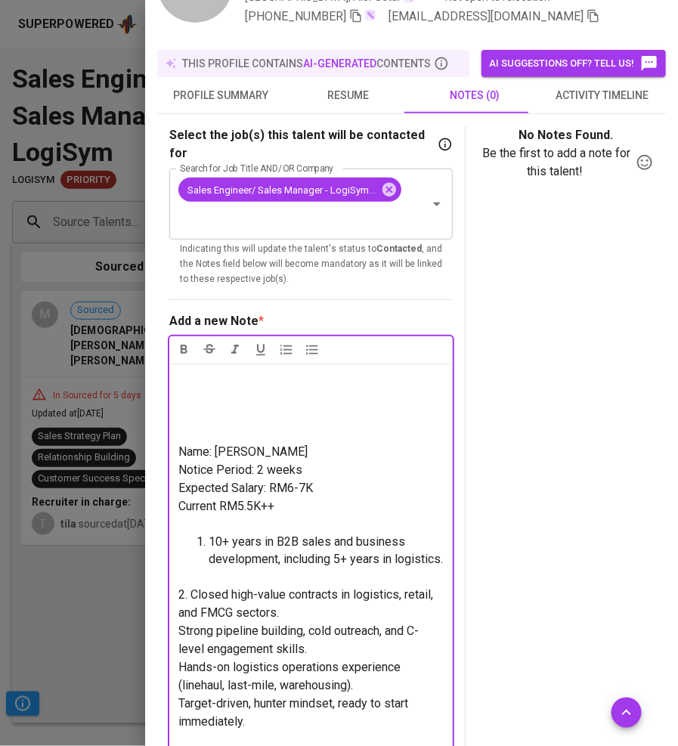
scroll to position [107, 0]
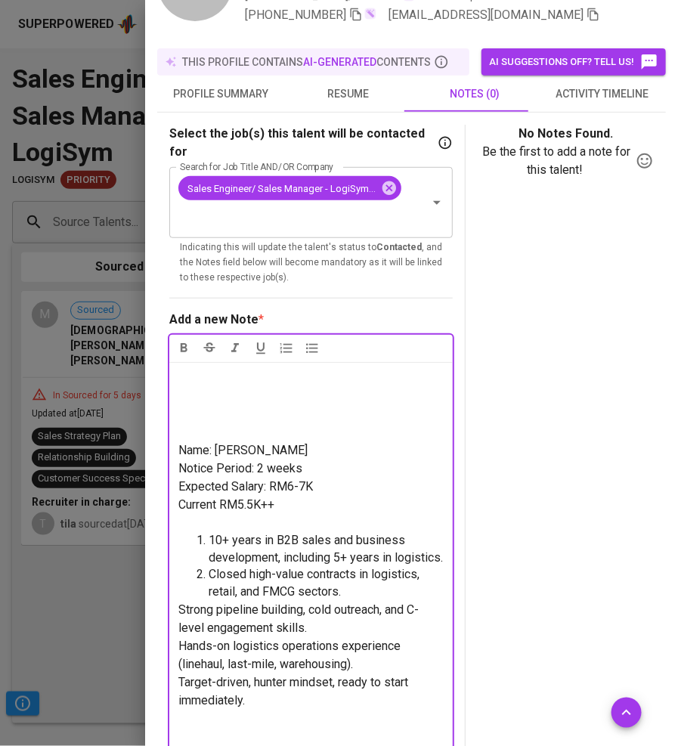
click at [179, 626] on span "Strong pipeline building, cold outreach, and C-level engagement skills." at bounding box center [298, 619] width 240 height 33
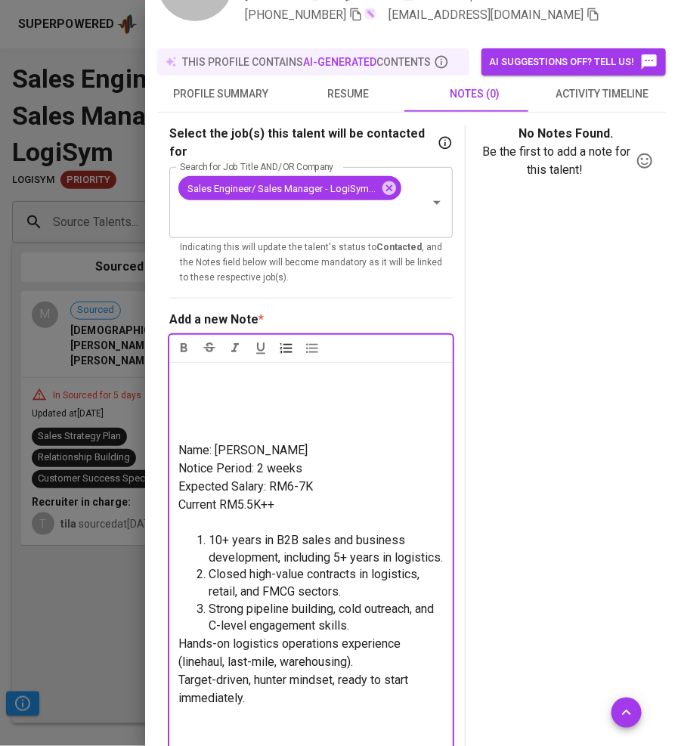
click at [179, 662] on span "Hands-on logistics operations experience (linehaul, last-mile, warehousing)." at bounding box center [290, 653] width 225 height 33
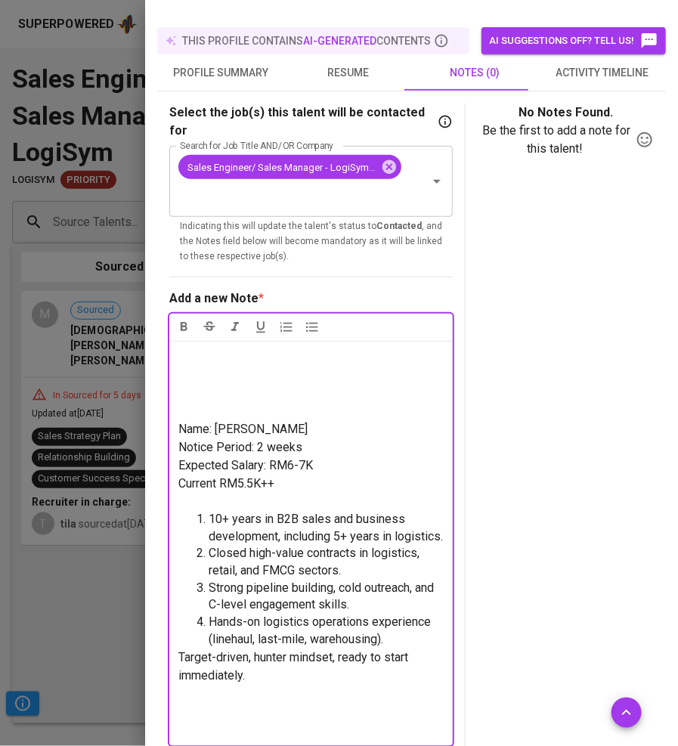
click at [179, 662] on p "Target-driven, hunter mindset, ready to start immediately." at bounding box center [310, 667] width 265 height 36
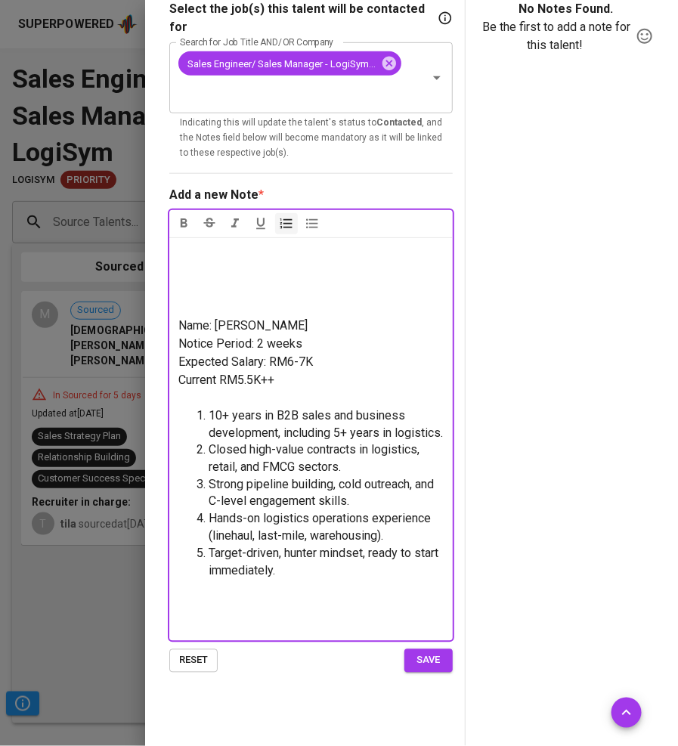
click at [432, 660] on span "save" at bounding box center [428, 660] width 33 height 17
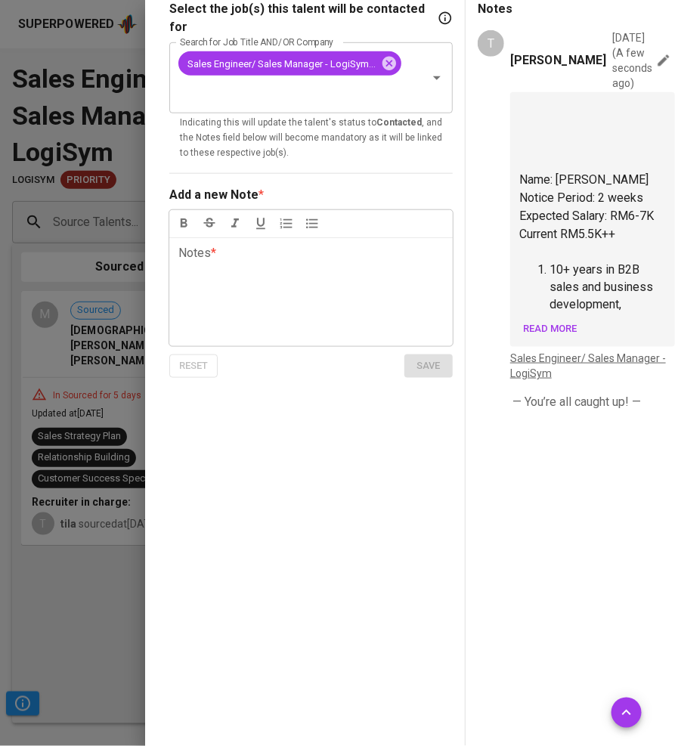
click at [96, 458] on div at bounding box center [339, 373] width 678 height 746
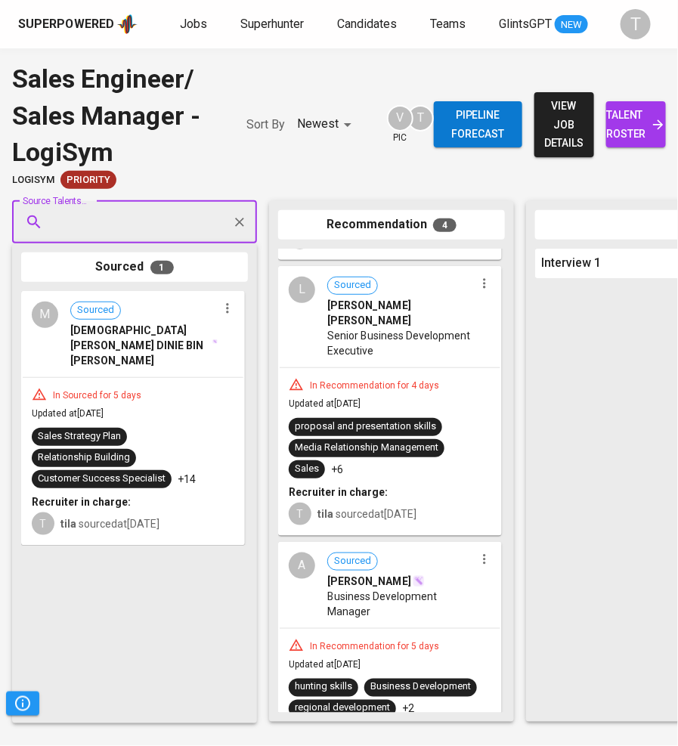
scroll to position [0, 0]
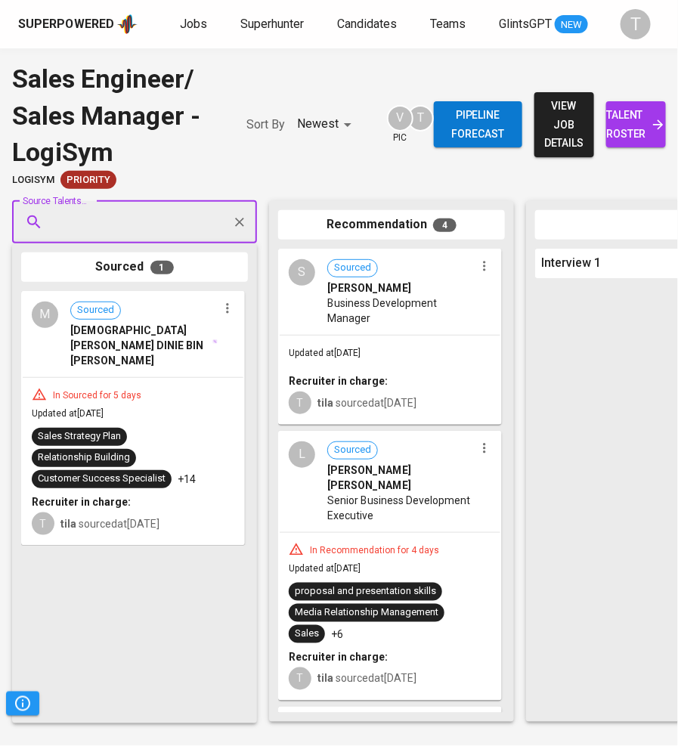
click at [379, 366] on div "Updated at Aug 12, 2025 Recruiter in charge: T tila sourced at Aug 12, 2025" at bounding box center [390, 380] width 221 height 88
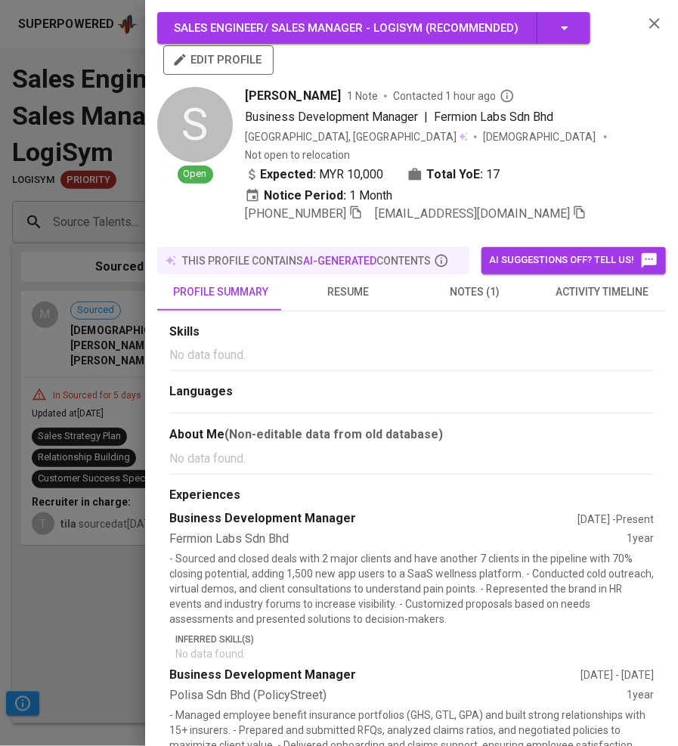
click at [101, 302] on div at bounding box center [339, 373] width 678 height 746
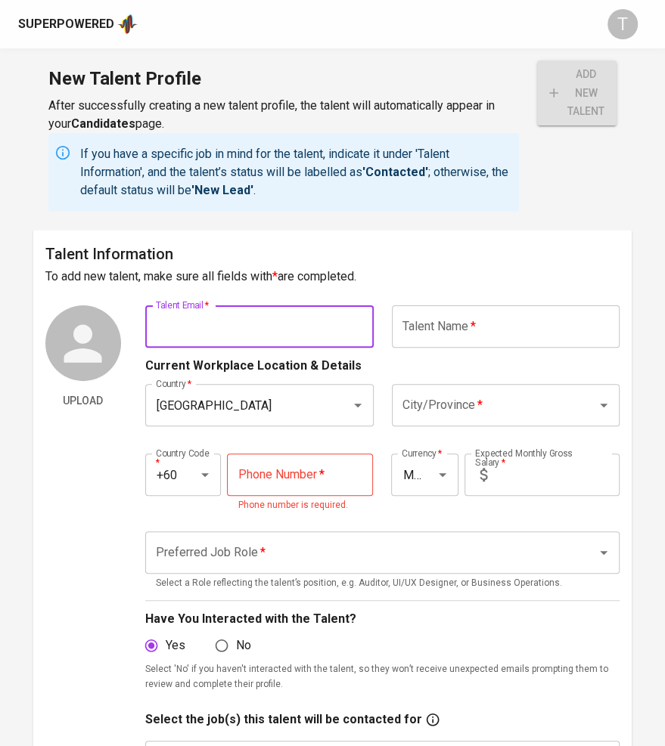
click at [250, 329] on input "text" at bounding box center [259, 326] width 228 height 42
paste input "[EMAIL_ADDRESS][DOMAIN_NAME]"
type input "[EMAIL_ADDRESS][DOMAIN_NAME]"
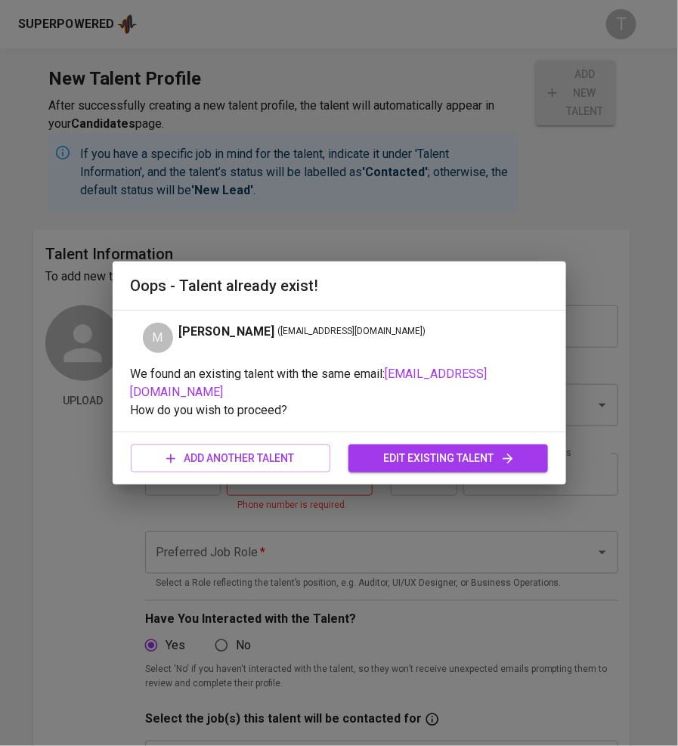
click at [428, 449] on span "edit existing talent" at bounding box center [448, 458] width 175 height 19
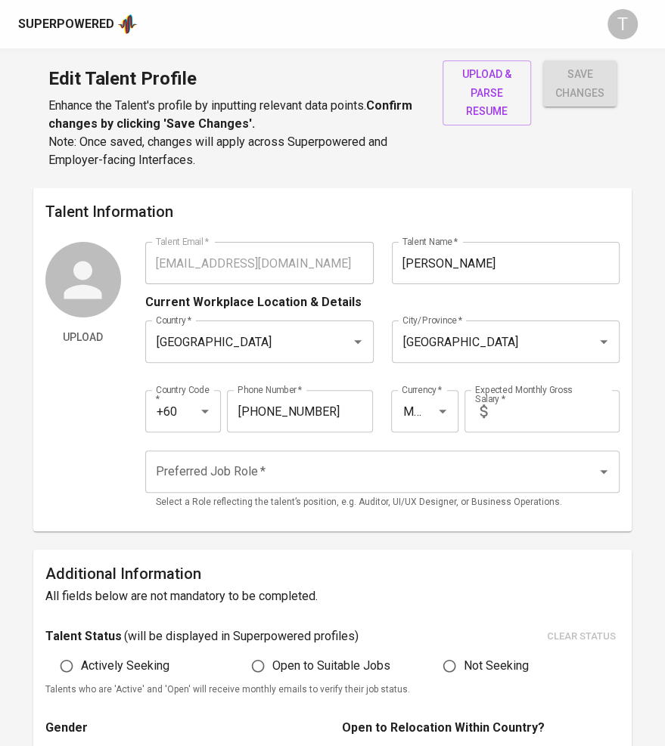
type input "[EMAIL_ADDRESS][DOMAIN_NAME]"
type input "[PERSON_NAME]"
type input "[GEOGRAPHIC_DATA]"
type input "+60"
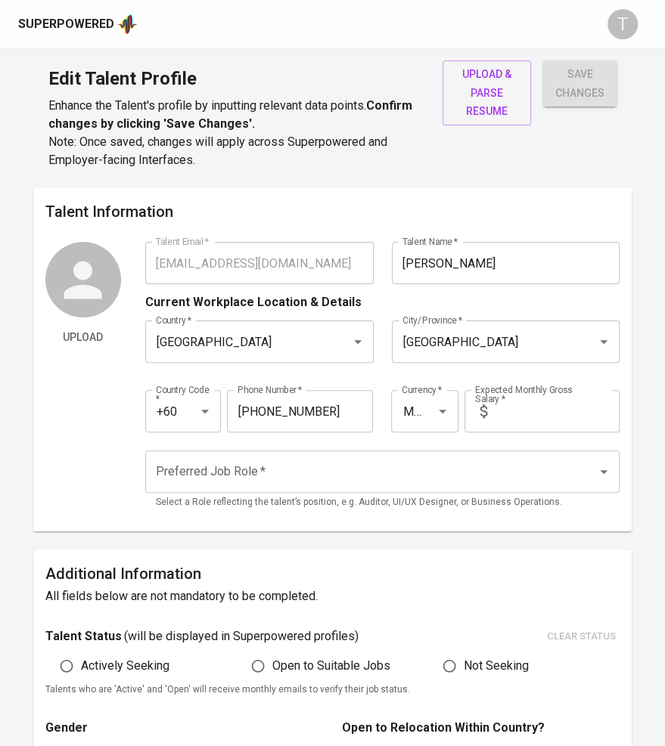
type input "[PHONE_NUMBER]"
type input "MYR"
click at [528, 420] on input "text" at bounding box center [556, 411] width 126 height 42
type input "7,000"
click at [386, 479] on input "Preferred Job Role   *" at bounding box center [361, 471] width 418 height 29
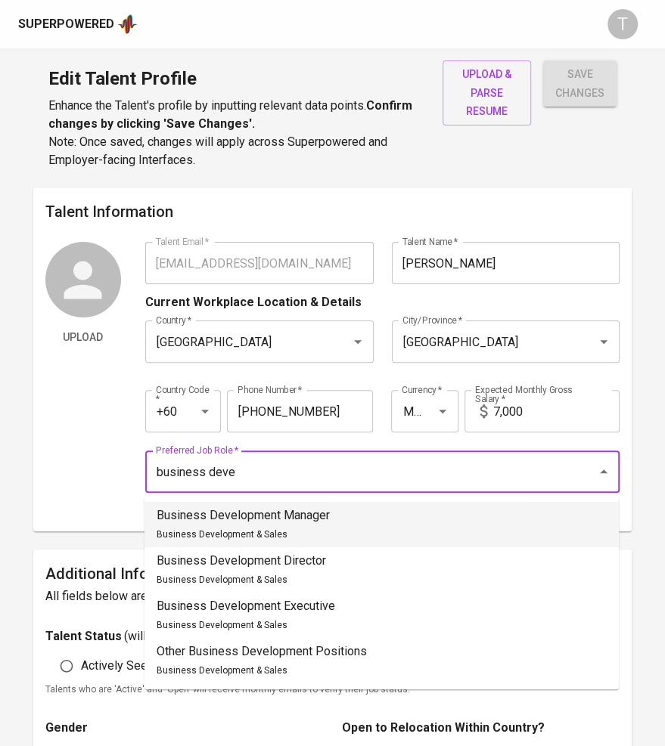
click at [355, 525] on li "Business Development Manager Business Development & Sales" at bounding box center [381, 524] width 474 height 45
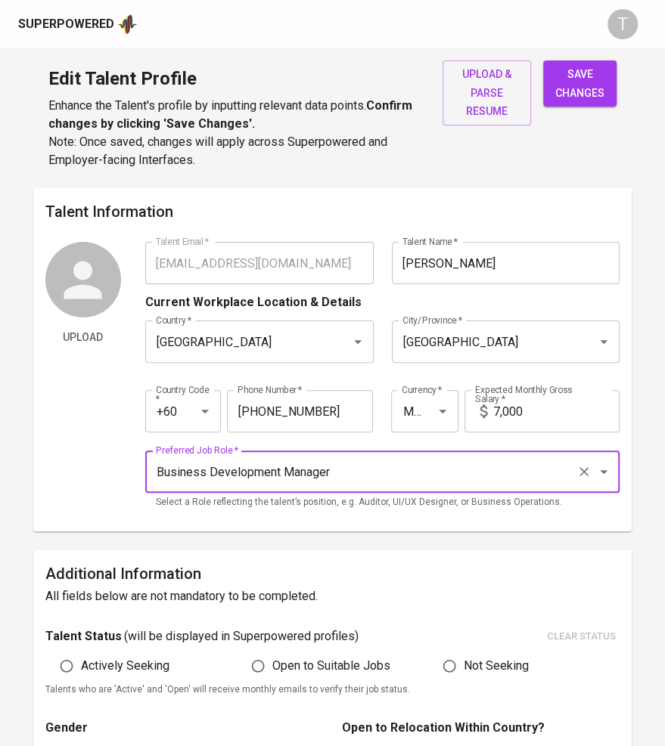
type input "Business Development Manager"
click at [156, 656] on label "Actively Seeking" at bounding box center [110, 666] width 117 height 29
click at [81, 656] on input "Actively Seeking" at bounding box center [66, 666] width 29 height 29
radio input "true"
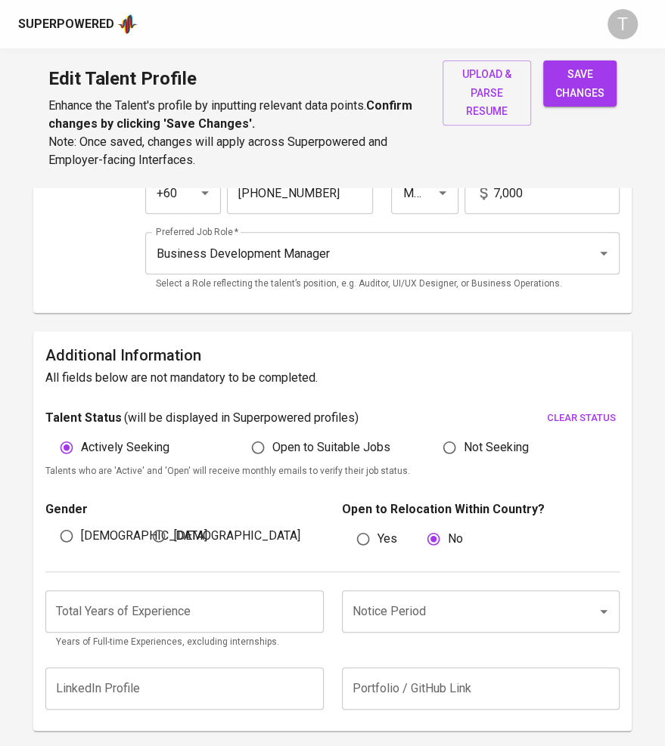
scroll to position [237, 0]
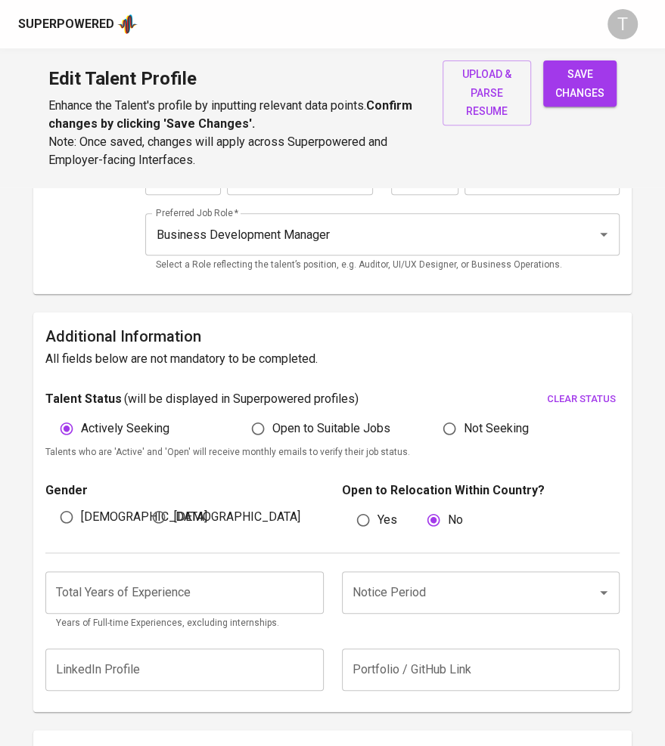
click at [91, 514] on span "[DEMOGRAPHIC_DATA]" at bounding box center [144, 517] width 126 height 18
click at [81, 514] on input "[DEMOGRAPHIC_DATA]" at bounding box center [66, 517] width 29 height 29
radio input "true"
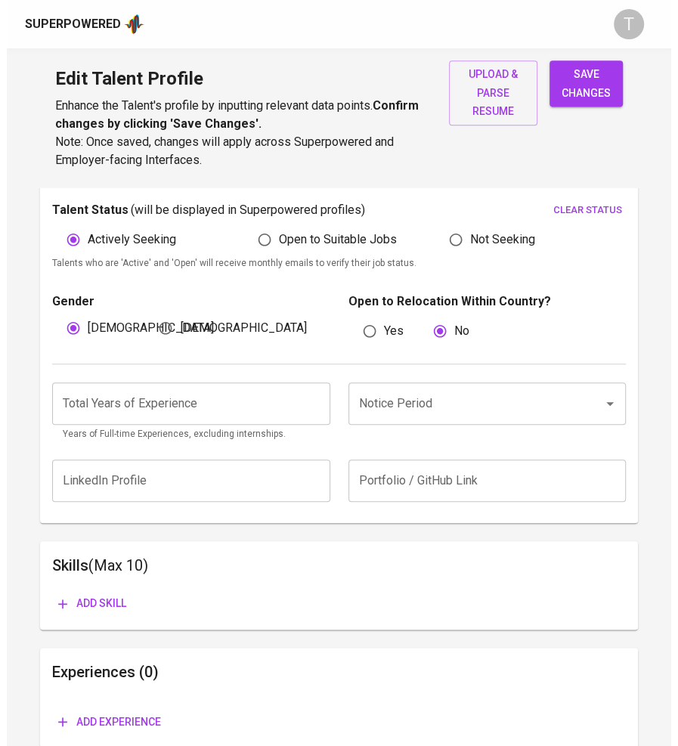
scroll to position [431, 0]
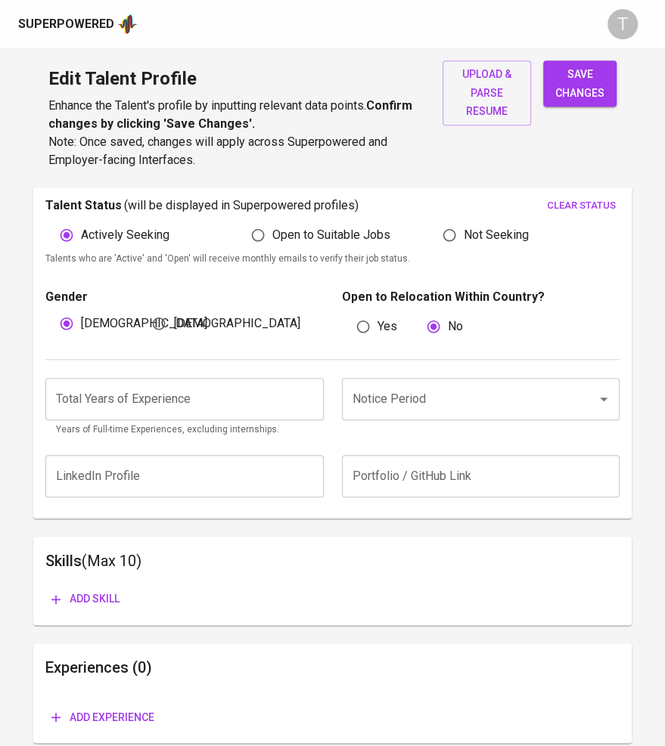
click at [181, 388] on input "number" at bounding box center [184, 399] width 278 height 42
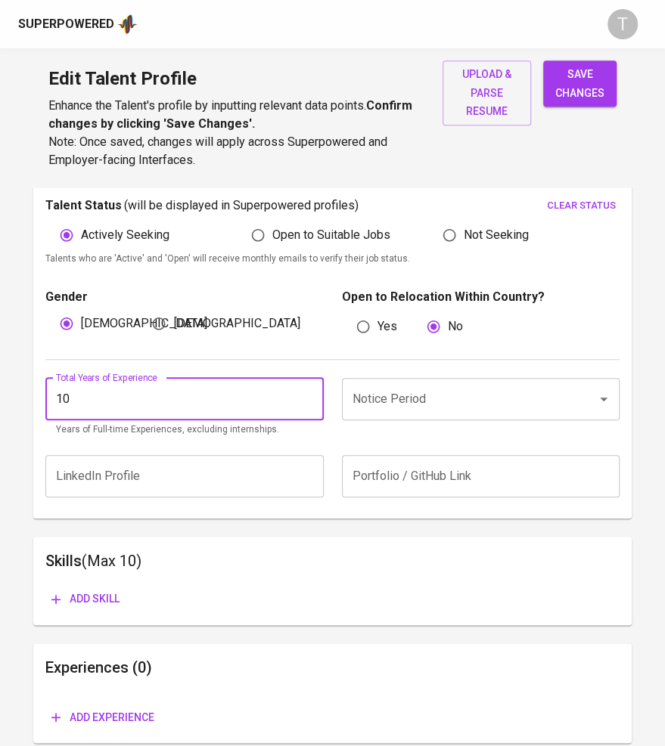
type input "10"
click at [412, 404] on input "Notice Period" at bounding box center [460, 399] width 222 height 29
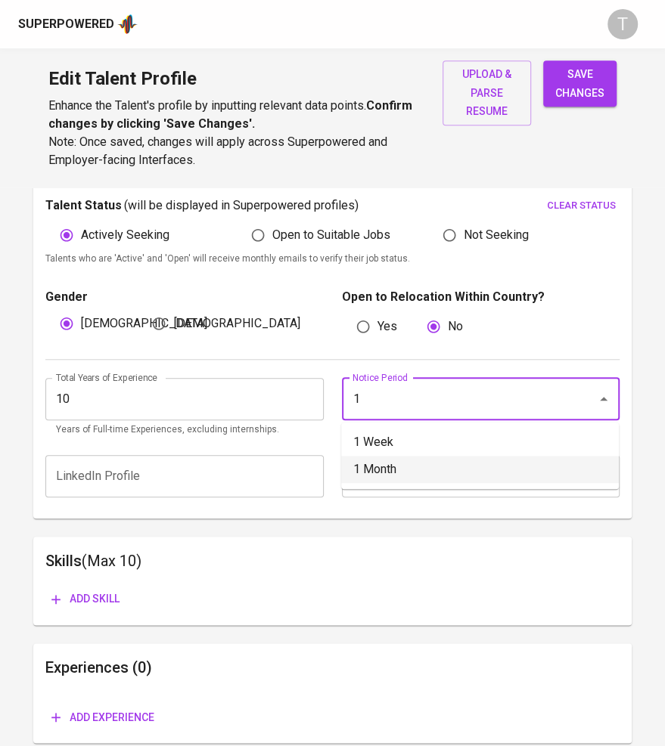
click at [417, 463] on li "1 Month" at bounding box center [479, 469] width 277 height 27
type input "1 Month"
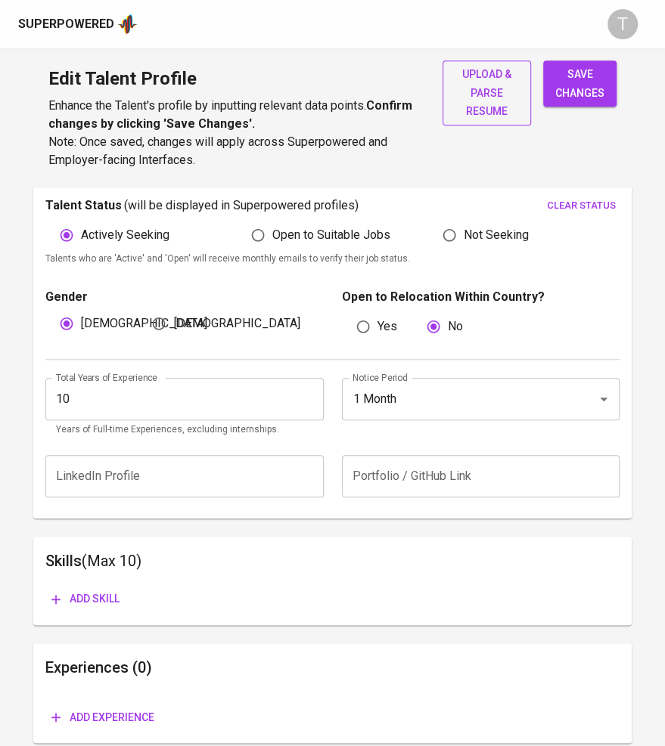
click at [493, 93] on span "upload & parse resume" at bounding box center [486, 93] width 64 height 56
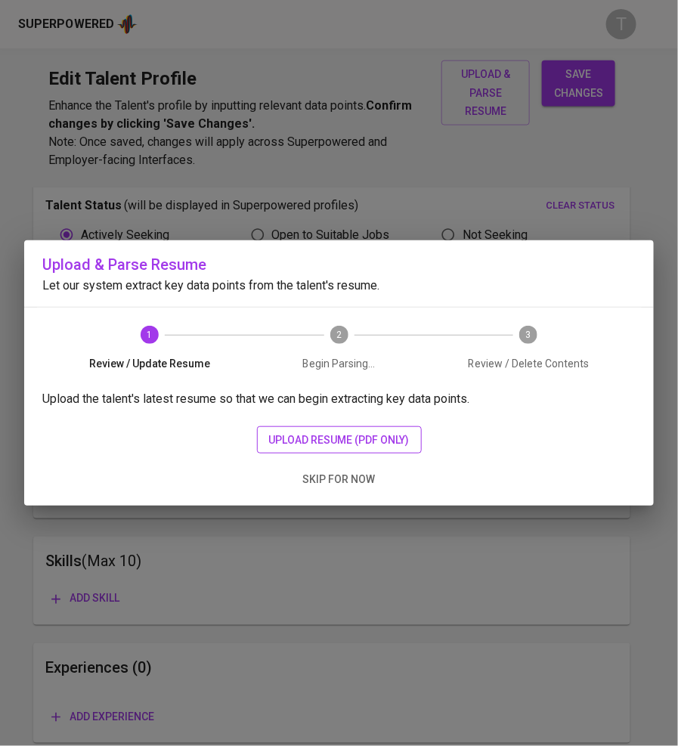
click at [336, 432] on span "upload resume (pdf only)" at bounding box center [339, 440] width 141 height 19
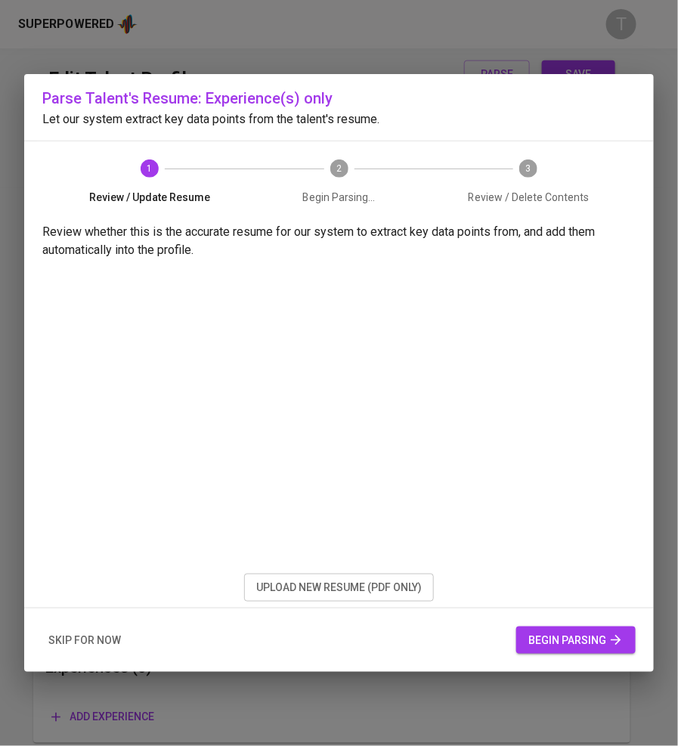
click at [539, 635] on span "begin parsing" at bounding box center [575, 640] width 95 height 19
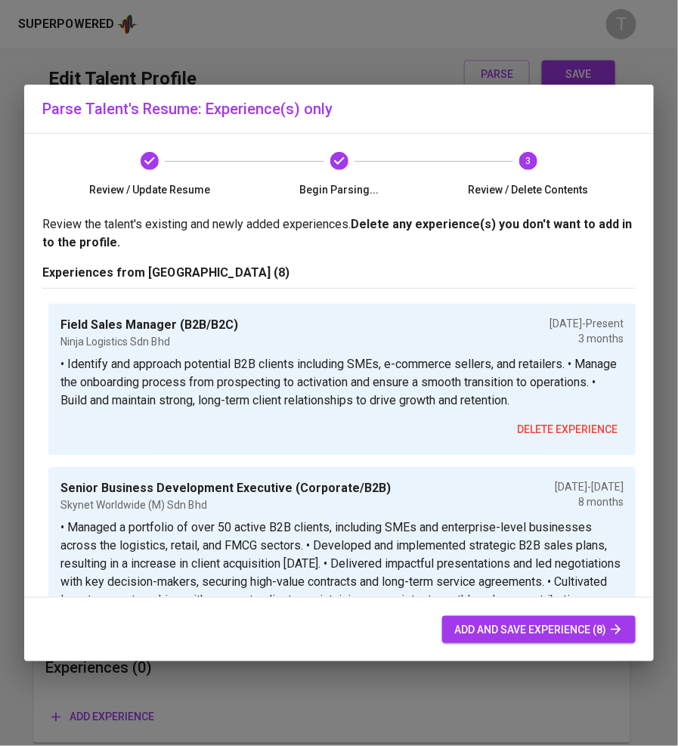
click at [499, 618] on button "add and save experience (8)" at bounding box center [539, 630] width 194 height 28
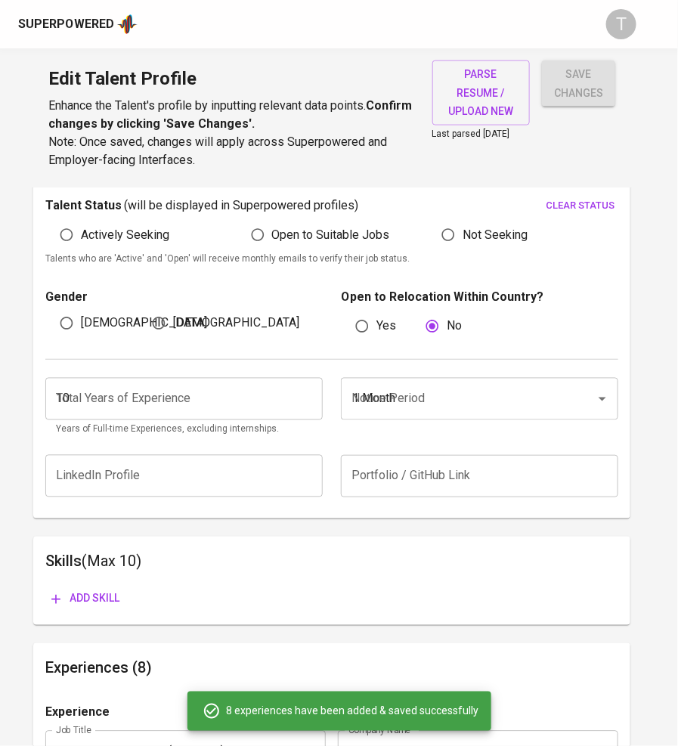
type input "MYR"
radio input "false"
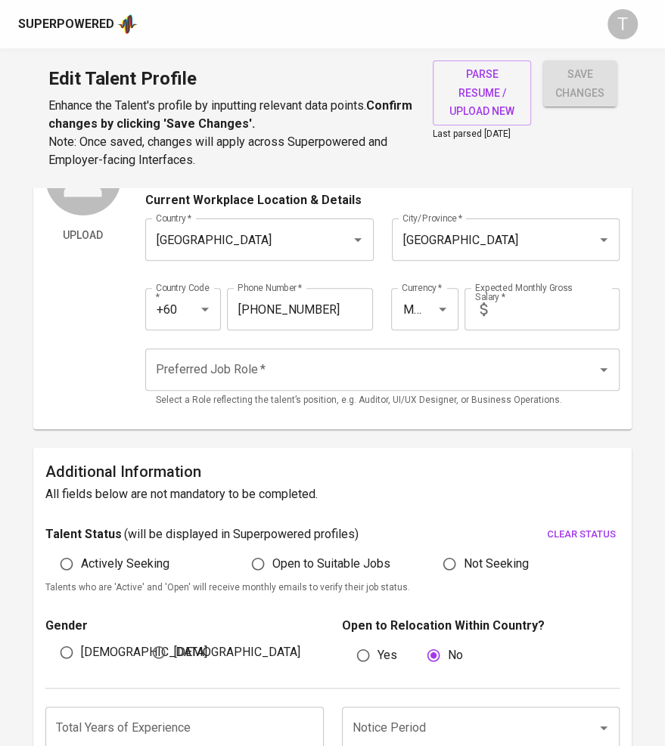
scroll to position [114, 0]
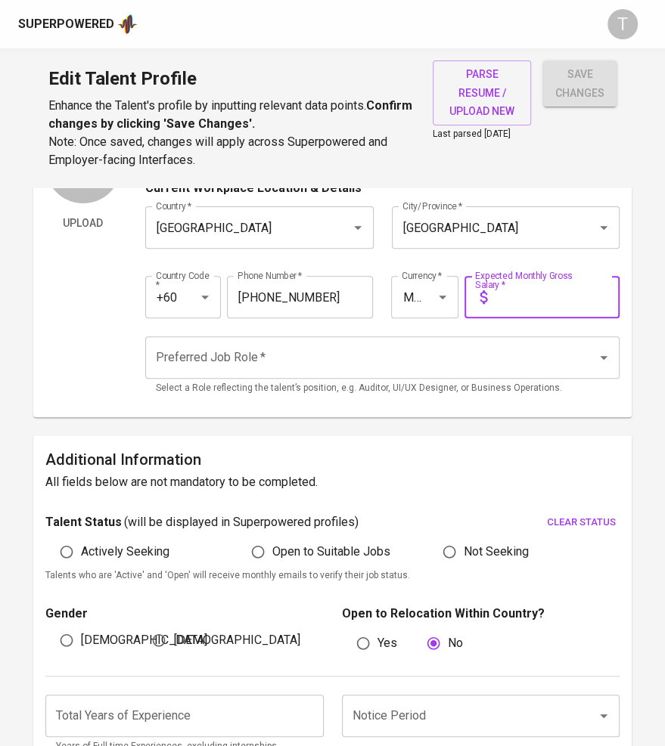
click at [515, 305] on input "text" at bounding box center [556, 297] width 126 height 42
type input "8,000"
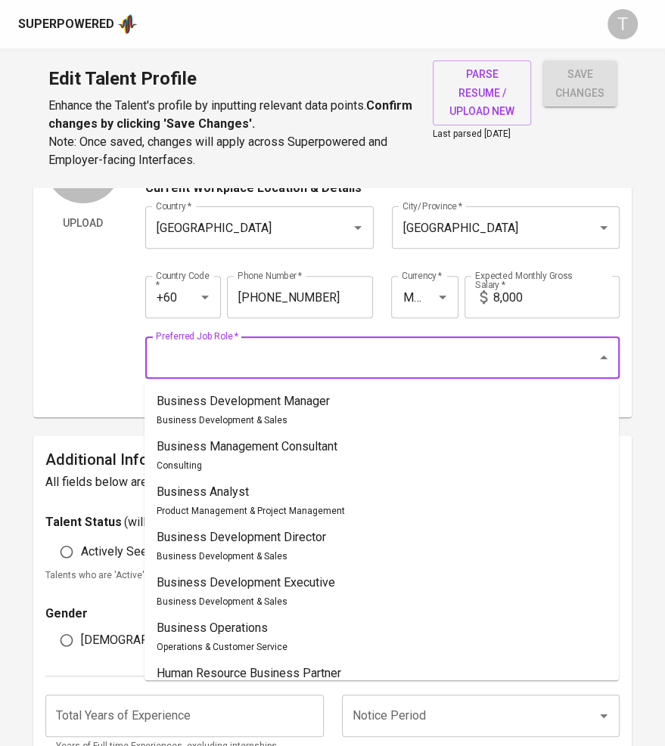
click at [345, 355] on input "Preferred Job Role   *" at bounding box center [361, 357] width 418 height 29
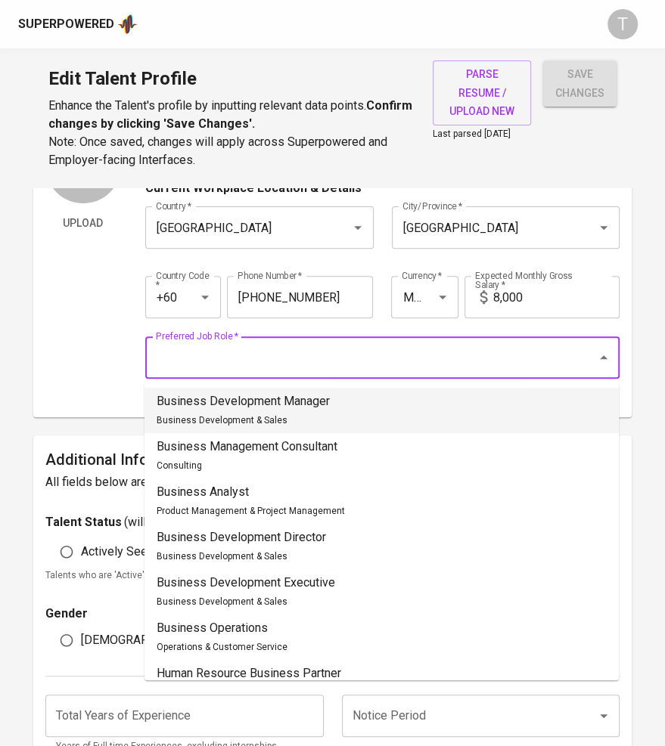
click at [305, 409] on p "Business Development Manager" at bounding box center [243, 401] width 173 height 18
type input "Business Development Manager"
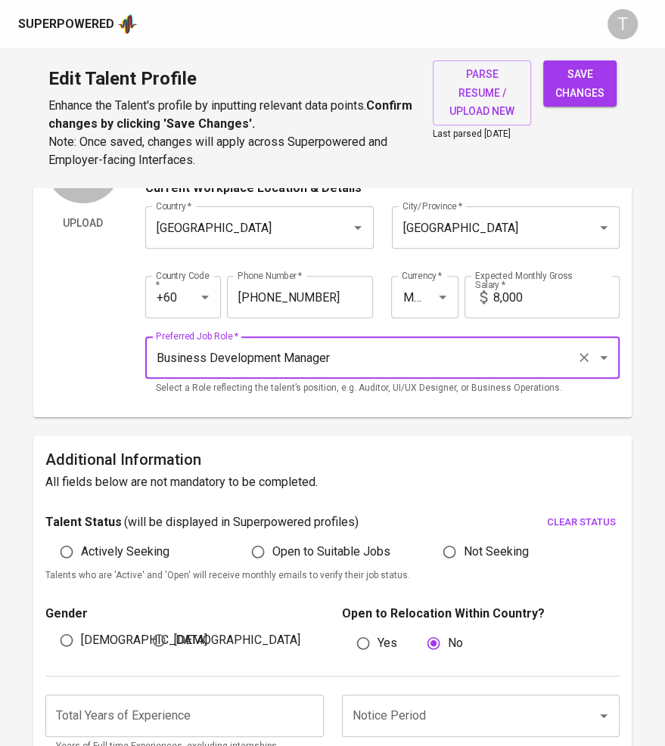
click at [139, 550] on span "Actively Seeking" at bounding box center [125, 552] width 88 height 18
click at [81, 550] on input "Actively Seeking" at bounding box center [66, 552] width 29 height 29
radio input "true"
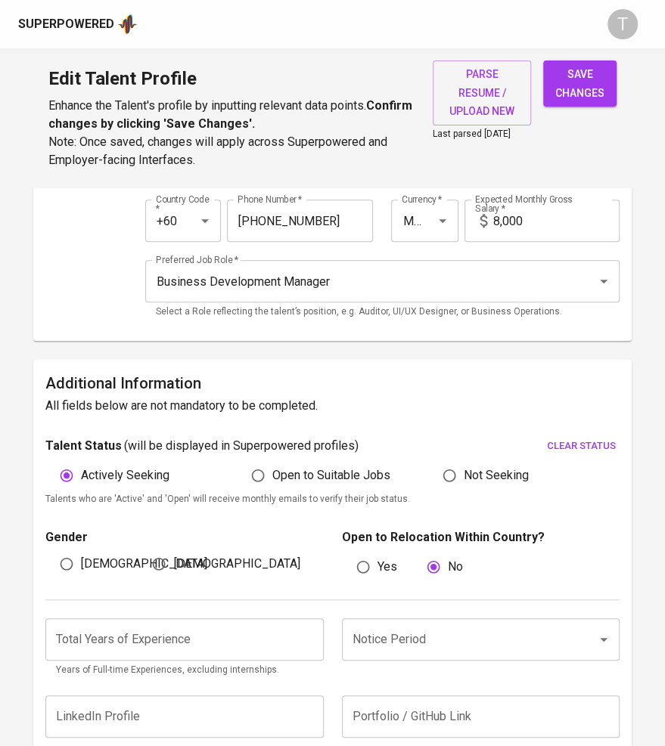
scroll to position [194, 0]
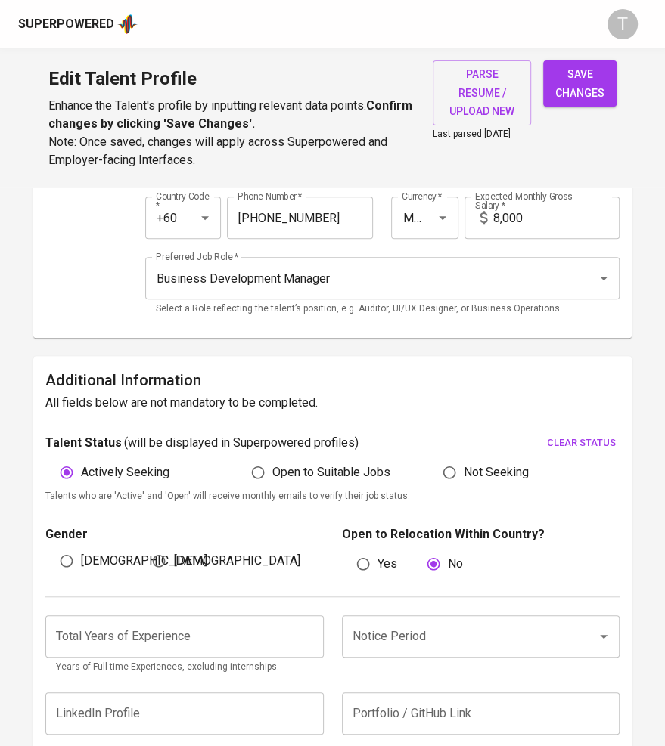
click at [88, 556] on span "[DEMOGRAPHIC_DATA]" at bounding box center [144, 561] width 126 height 18
click at [81, 556] on input "[DEMOGRAPHIC_DATA]" at bounding box center [66, 561] width 29 height 29
radio input "true"
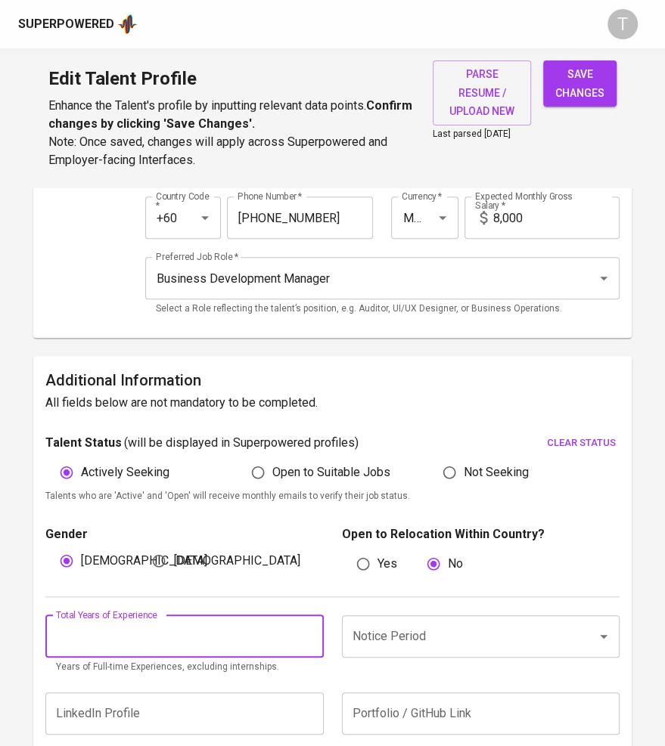
click at [111, 626] on input "number" at bounding box center [184, 636] width 278 height 42
type input "10"
click at [402, 640] on input "Notice Period" at bounding box center [460, 636] width 222 height 29
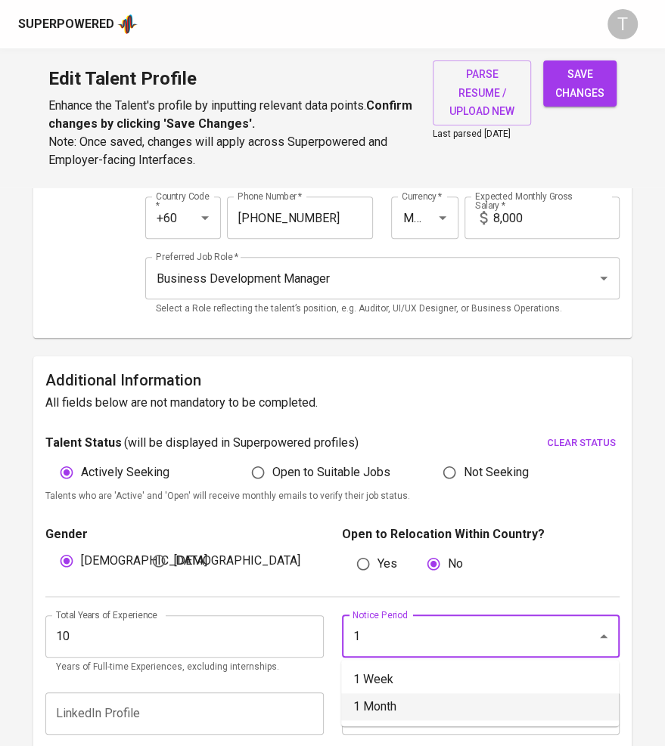
click at [383, 696] on li "1 Month" at bounding box center [479, 706] width 277 height 27
type input "1 Month"
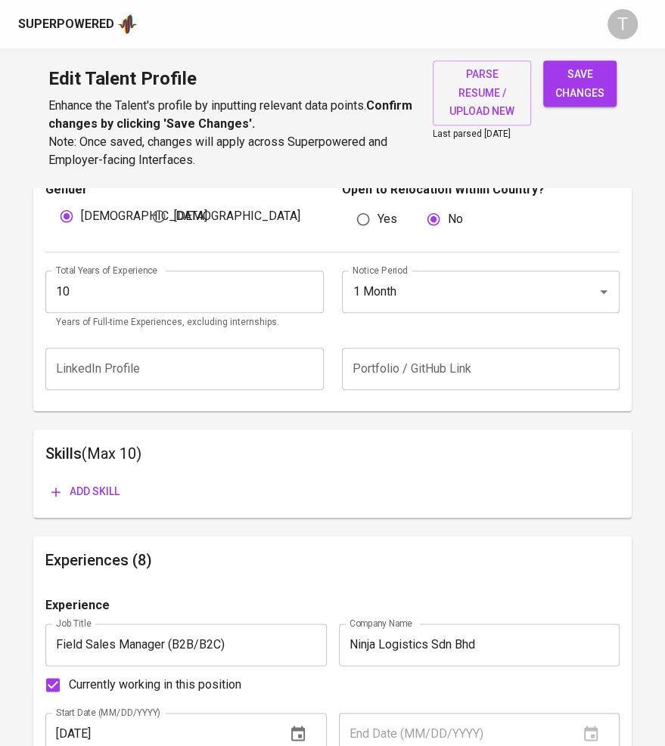
scroll to position [538, 0]
click at [114, 494] on span "Add skill" at bounding box center [85, 492] width 68 height 19
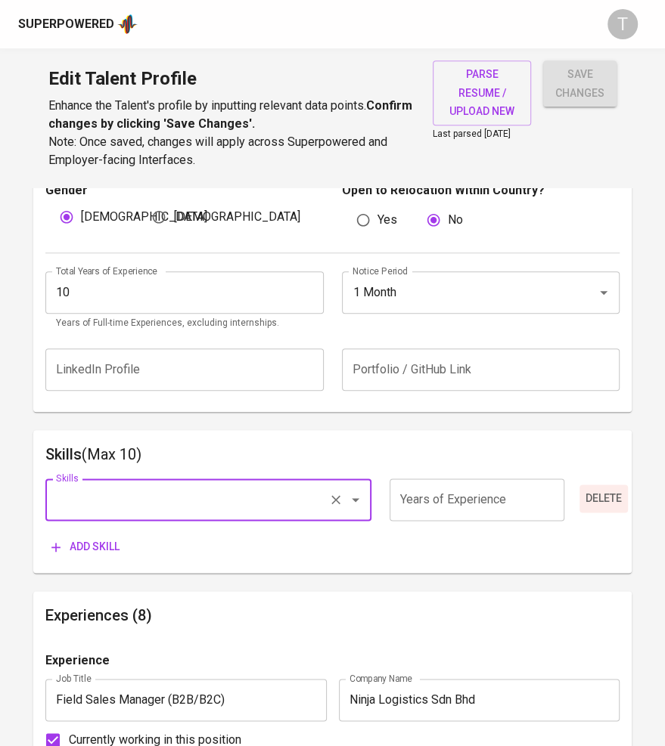
click at [587, 495] on span "Delete" at bounding box center [603, 498] width 36 height 19
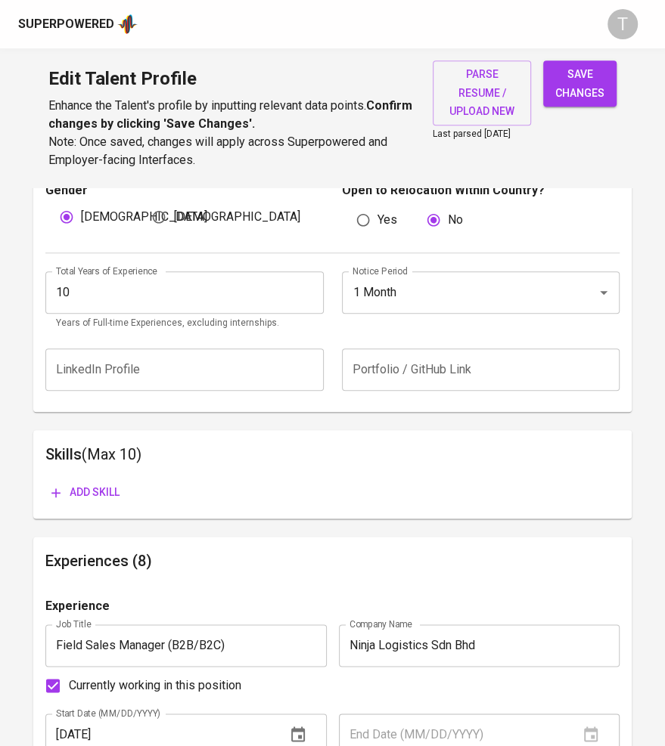
click at [569, 91] on span "save changes" at bounding box center [579, 83] width 49 height 37
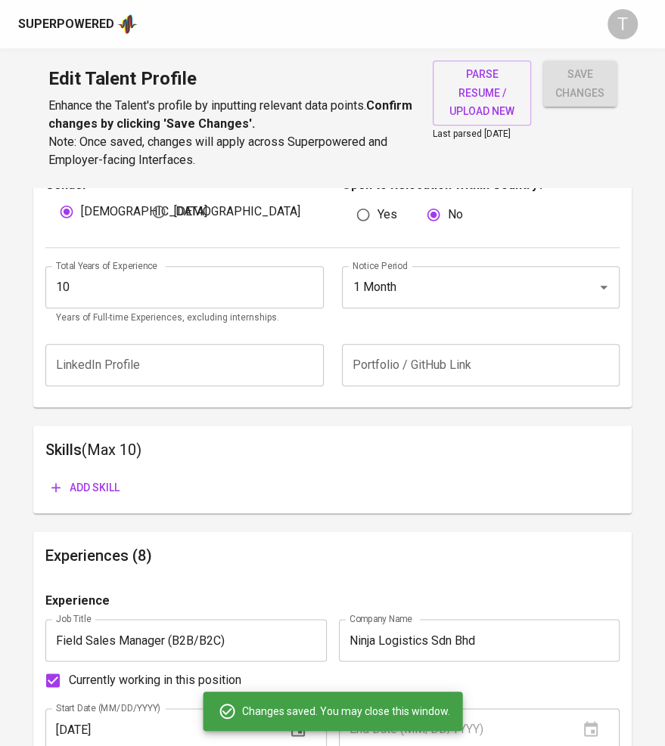
click at [234, 240] on div "Gender Male Female Open to Relocation Within Country? Yes No" at bounding box center [332, 201] width 574 height 92
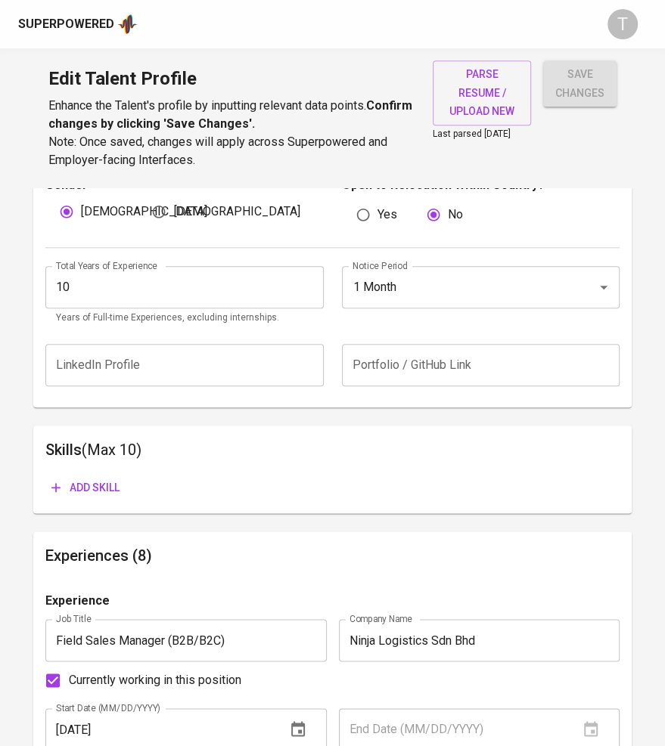
scroll to position [0, 0]
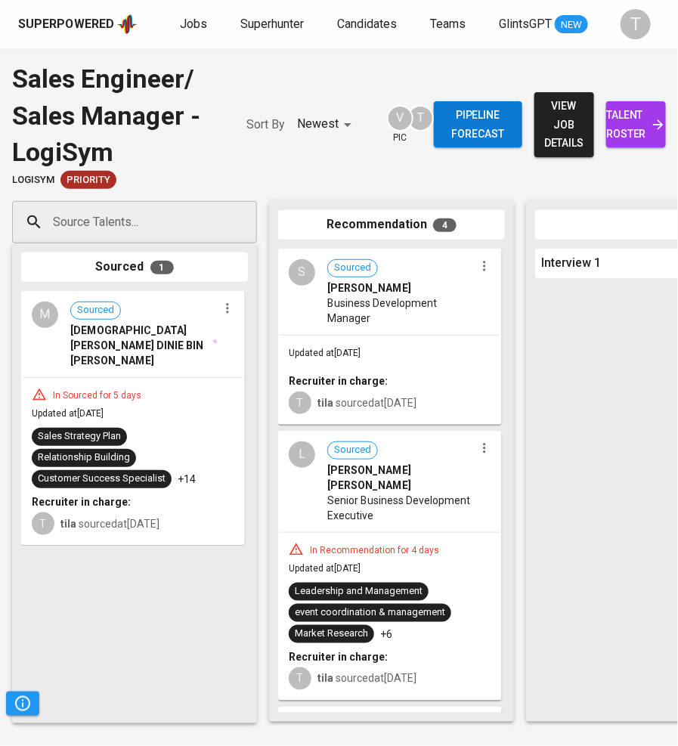
click at [126, 210] on input "Source Talents..." at bounding box center [128, 222] width 159 height 29
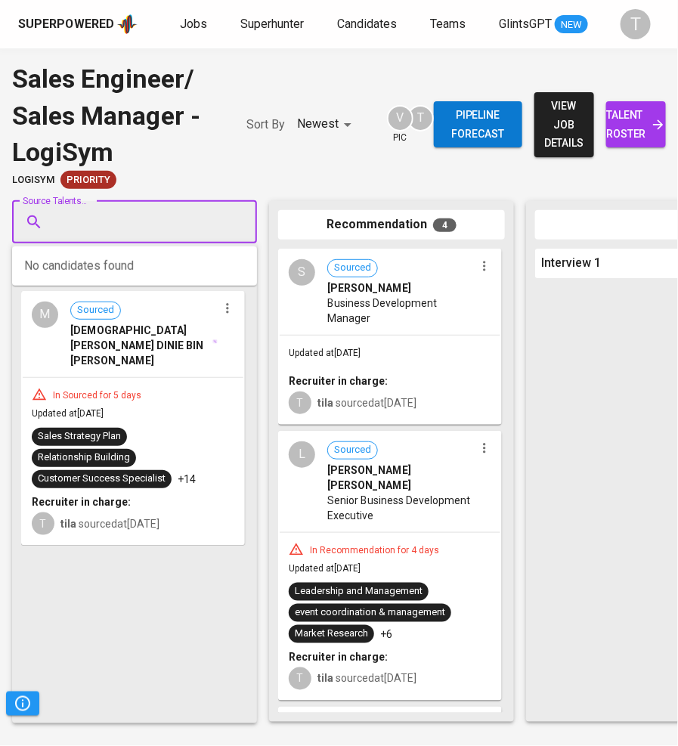
paste input "[EMAIL_ADDRESS][DOMAIN_NAME]"
type input "[EMAIL_ADDRESS][DOMAIN_NAME]"
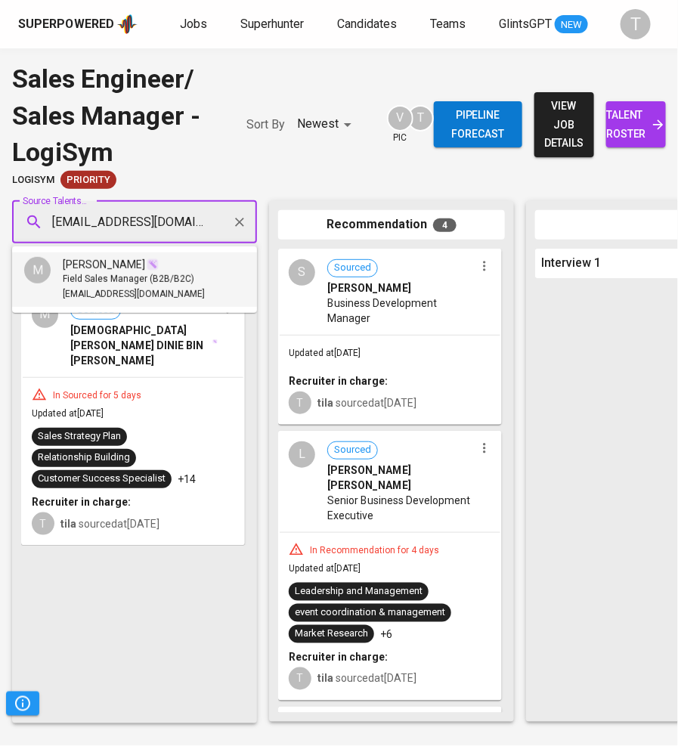
click at [170, 273] on span "Field Sales Manager (B2B/B2C)" at bounding box center [129, 279] width 132 height 15
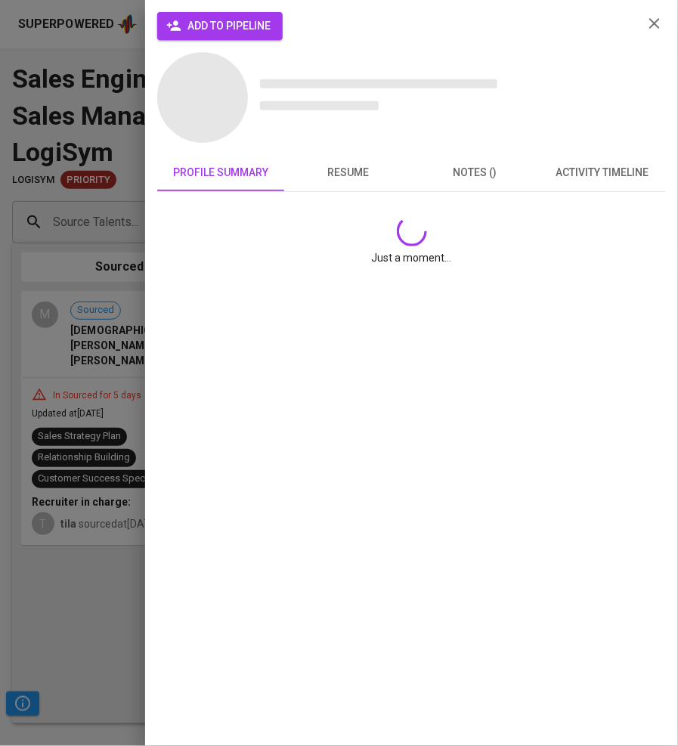
click at [222, 17] on span "add to pipeline" at bounding box center [219, 26] width 101 height 19
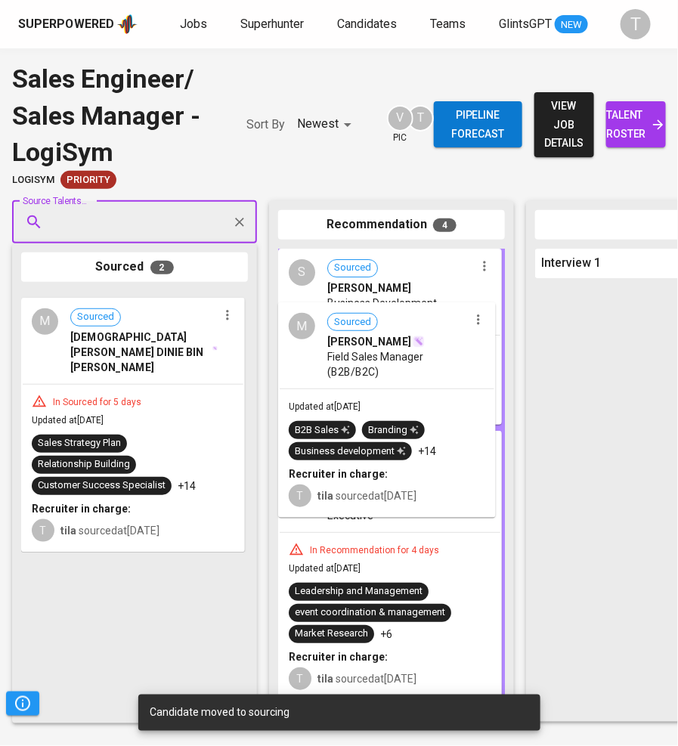
drag, startPoint x: 192, startPoint y: 386, endPoint x: 460, endPoint y: 398, distance: 267.9
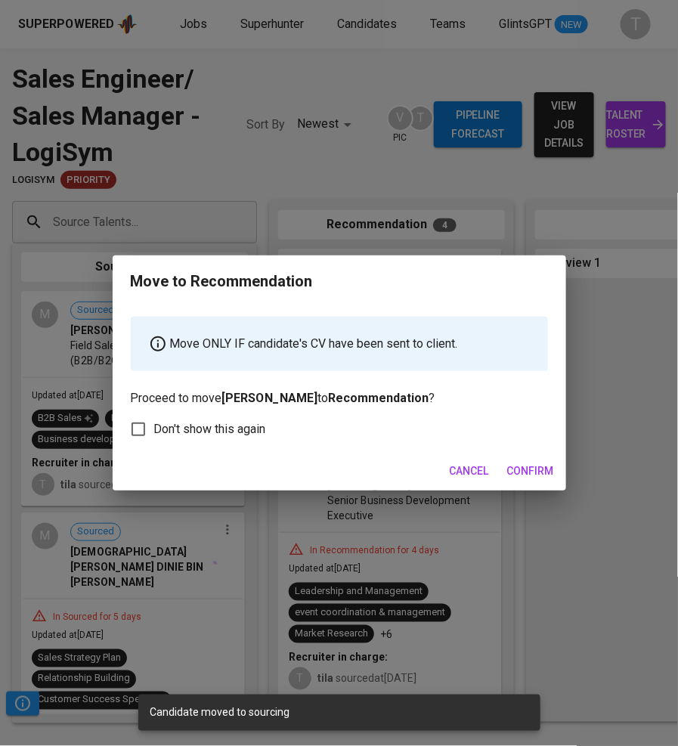
click at [526, 470] on span "Confirm" at bounding box center [530, 471] width 47 height 19
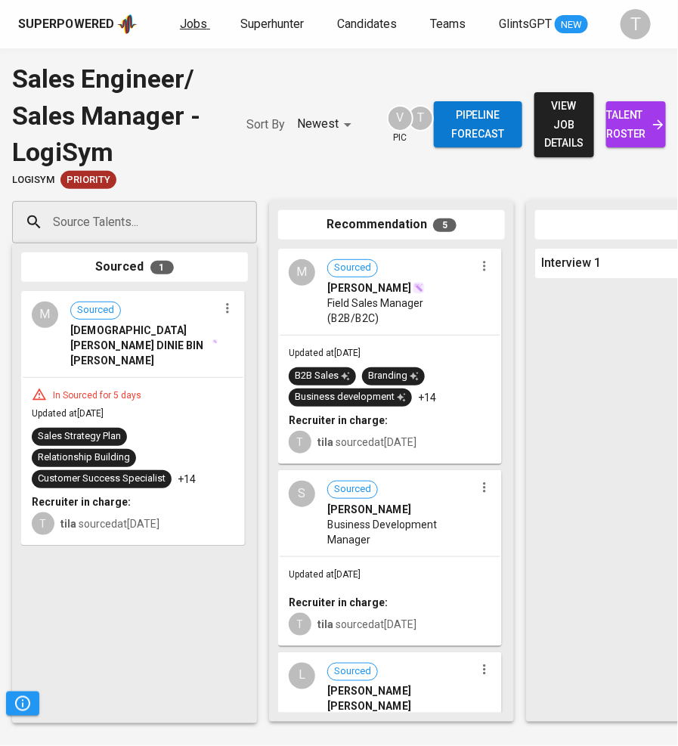
click at [194, 15] on link "Jobs" at bounding box center [195, 24] width 30 height 19
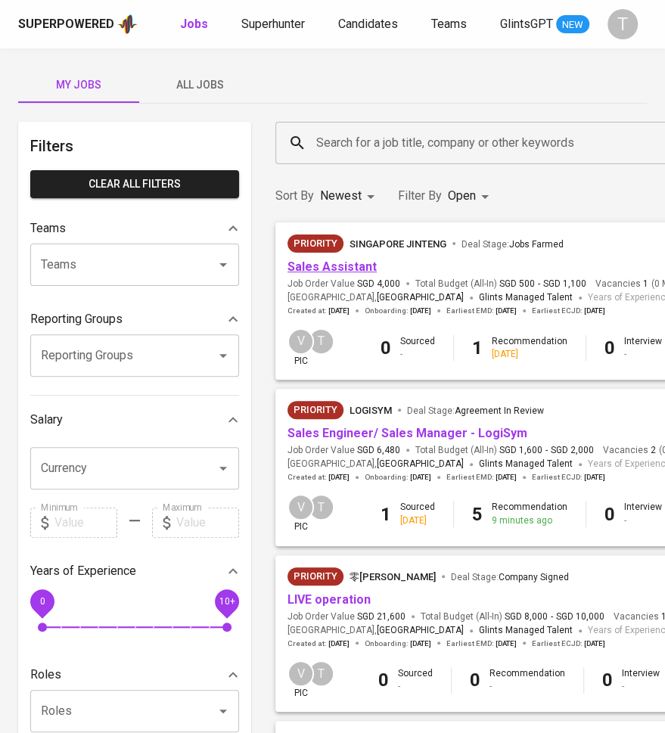
click at [339, 264] on link "Sales Assistant" at bounding box center [331, 266] width 89 height 14
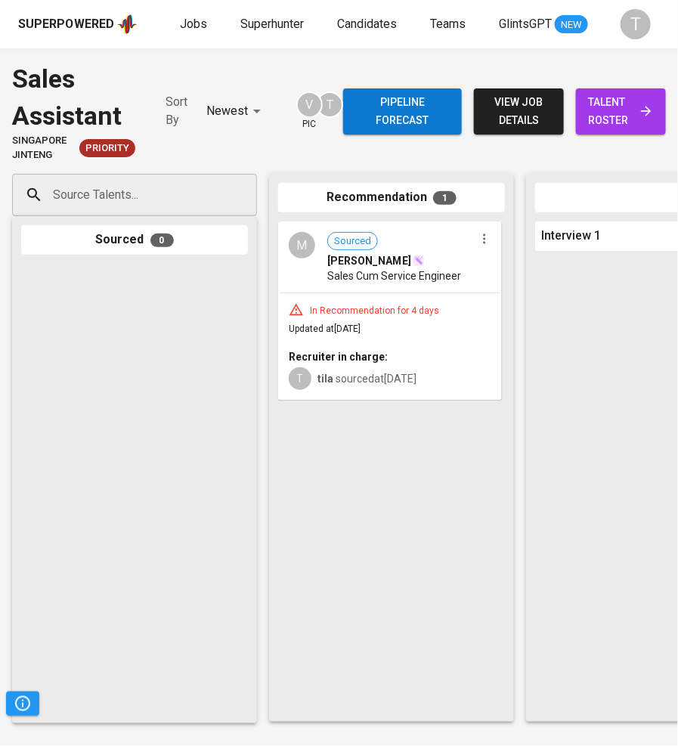
click at [209, 200] on div "Source Talents..." at bounding box center [134, 195] width 245 height 42
paste input "[EMAIL_ADDRESS][DOMAIN_NAME]"
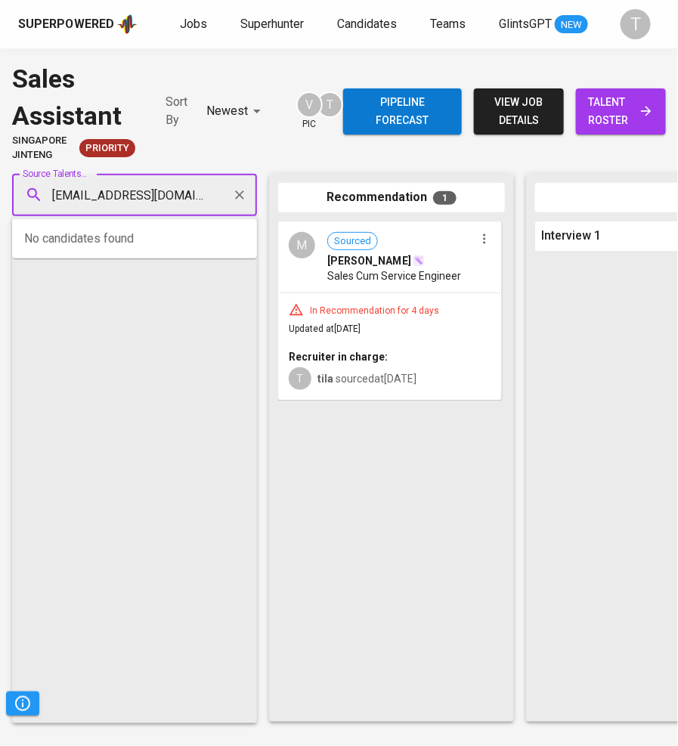
type input "[EMAIL_ADDRESS][DOMAIN_NAME]"
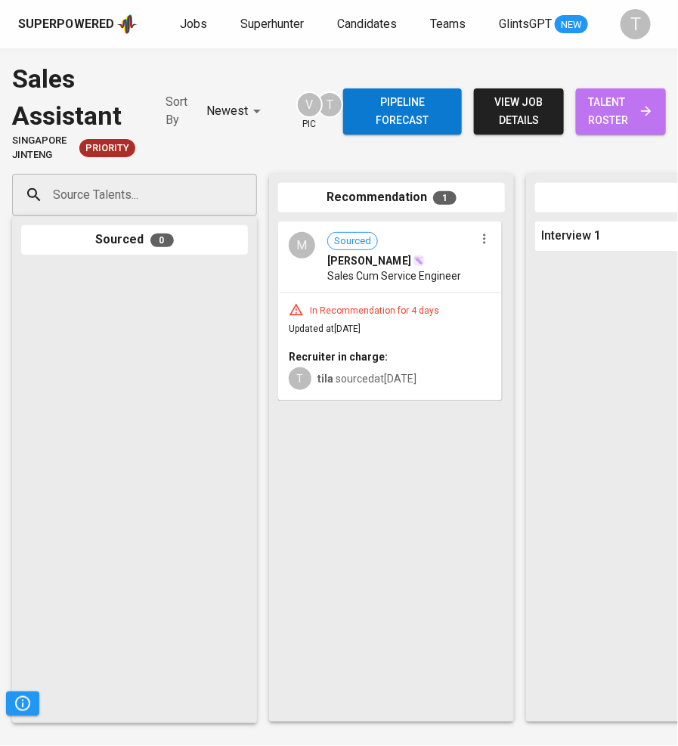
click at [629, 101] on span "talent roster" at bounding box center [621, 111] width 66 height 37
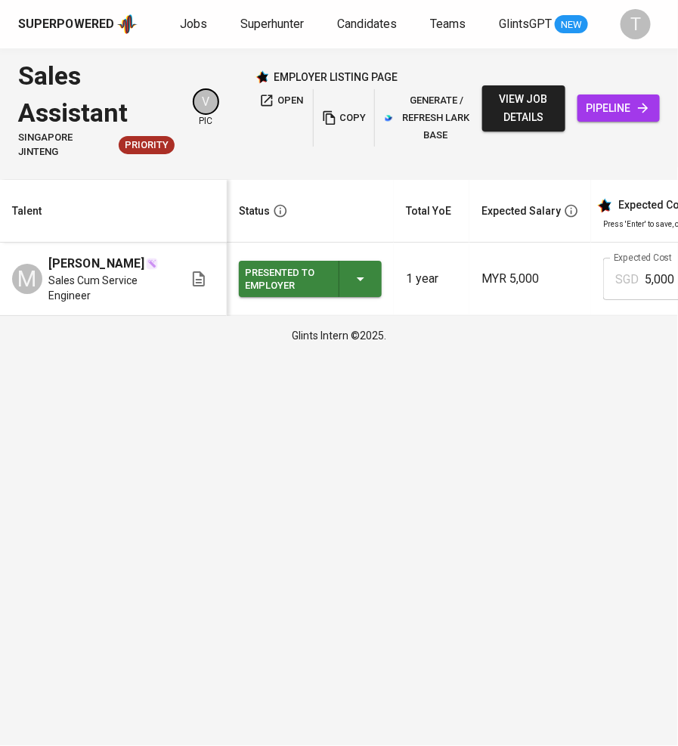
scroll to position [0, 615]
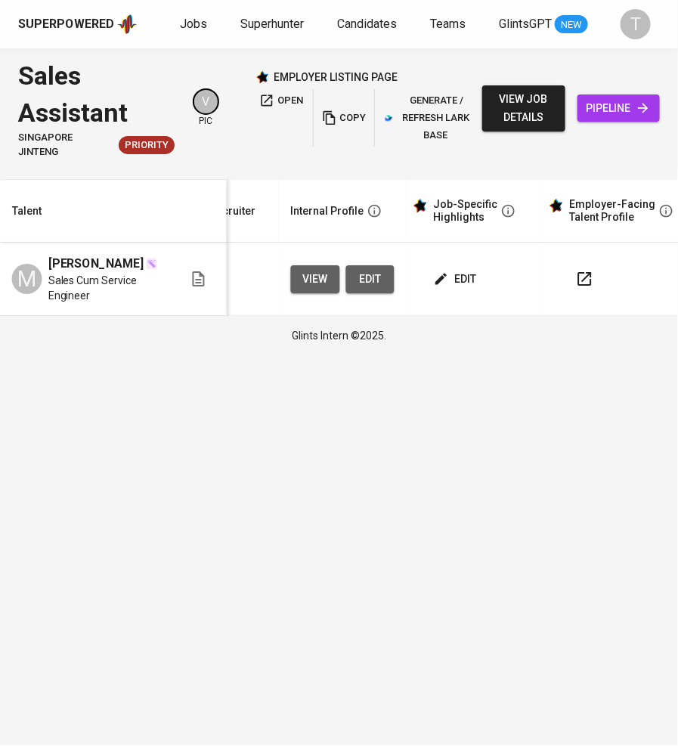
click at [456, 289] on span "edit" at bounding box center [457, 279] width 40 height 19
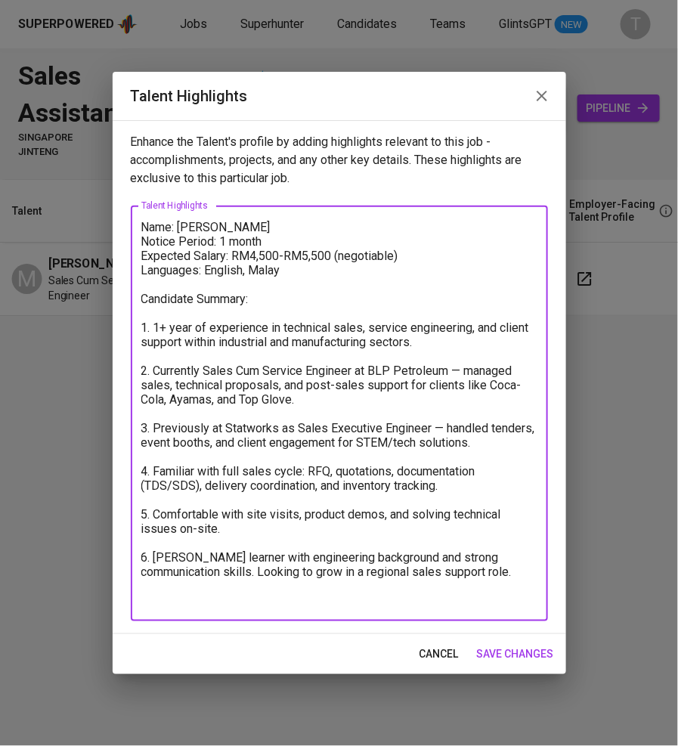
drag, startPoint x: 141, startPoint y: 230, endPoint x: 431, endPoint y: 560, distance: 439.3
click at [431, 560] on textarea "Name: Muhammad Haikal Bin Adenan Notice Period: 1 month Expected Salary: RM4,50…" at bounding box center [339, 414] width 396 height 388
click at [477, 581] on textarea "Name: Muhammad Haikal Bin Adenan Notice Period: 1 month Expected Salary: RM4,50…" at bounding box center [339, 414] width 396 height 388
drag, startPoint x: 477, startPoint y: 581, endPoint x: 30, endPoint y: 188, distance: 595.2
click at [30, 188] on div "Talent Highlights Enhance the Talent's profile by adding highlights relevant to…" at bounding box center [339, 373] width 678 height 746
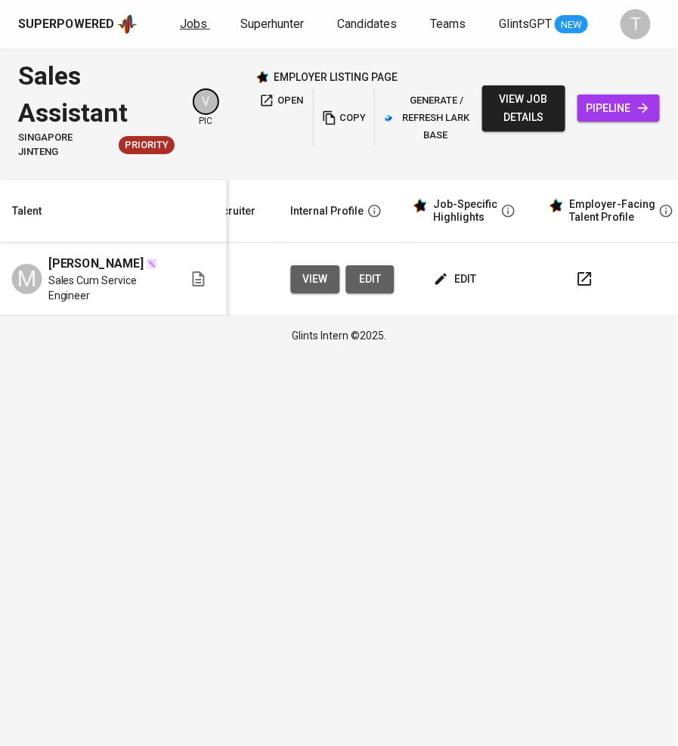
click at [193, 21] on span "Jobs" at bounding box center [193, 24] width 27 height 14
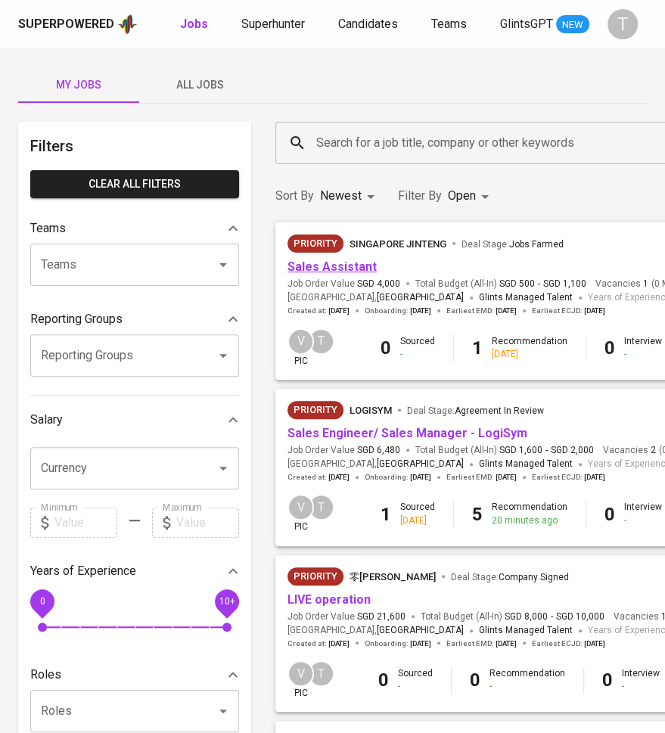
click at [363, 270] on link "Sales Assistant" at bounding box center [331, 266] width 89 height 14
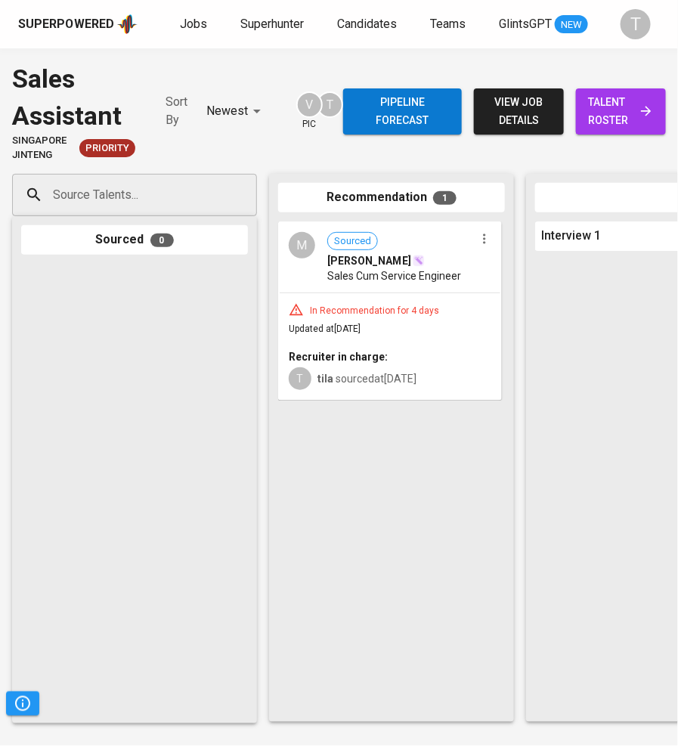
click at [152, 205] on input "Source Talents..." at bounding box center [128, 195] width 159 height 29
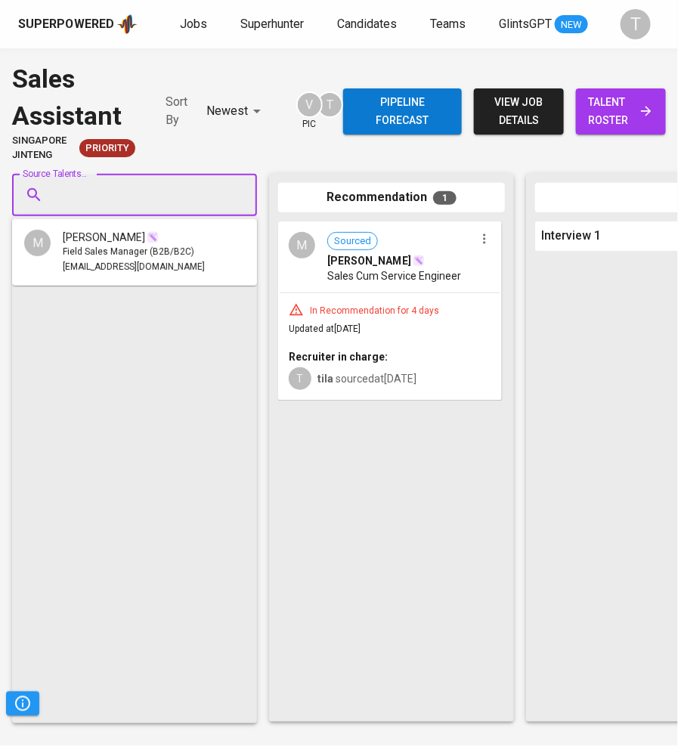
paste input "[EMAIL_ADDRESS][DOMAIN_NAME]"
type input "[EMAIL_ADDRESS][DOMAIN_NAME]"
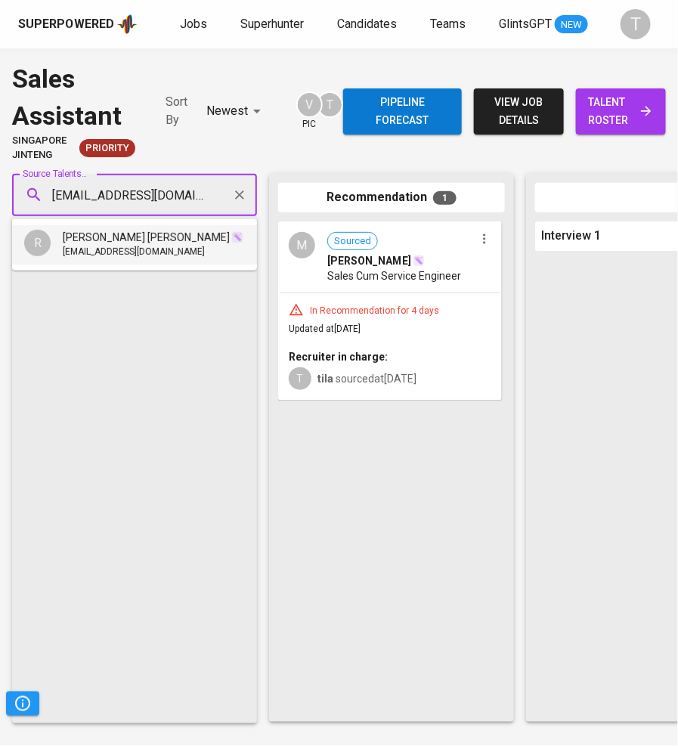
click at [153, 251] on span "[EMAIL_ADDRESS][DOMAIN_NAME]" at bounding box center [134, 252] width 142 height 15
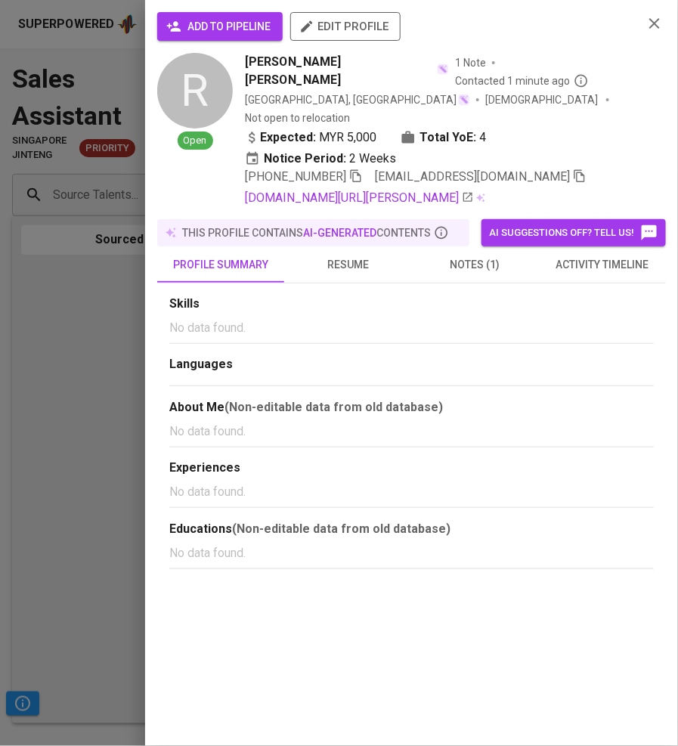
click at [233, 17] on span "add to pipeline" at bounding box center [219, 26] width 101 height 19
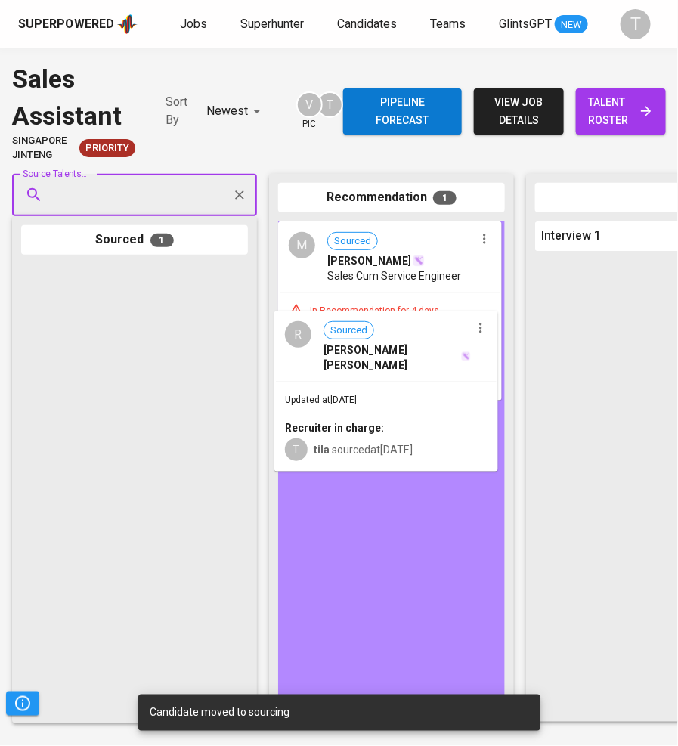
drag, startPoint x: 157, startPoint y: 327, endPoint x: 438, endPoint y: 381, distance: 285.6
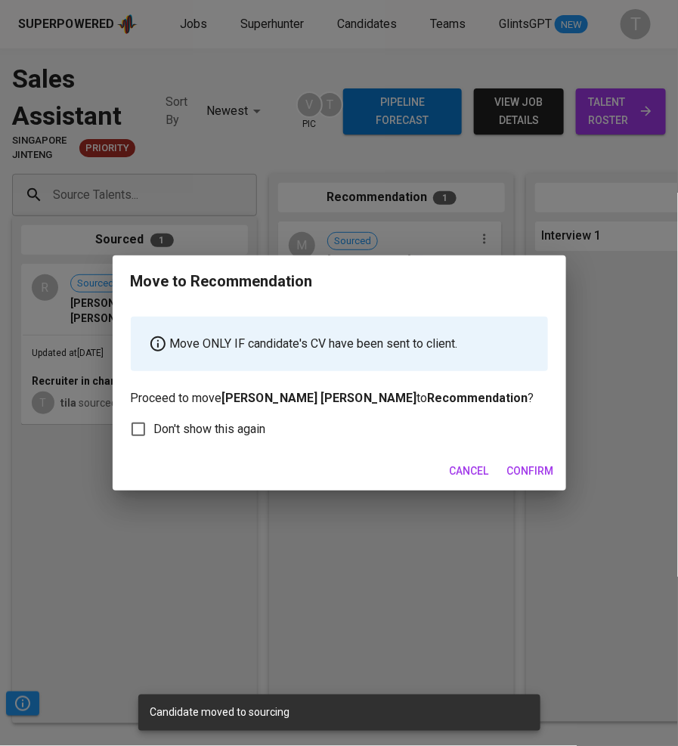
click at [534, 479] on span "Confirm" at bounding box center [530, 471] width 47 height 19
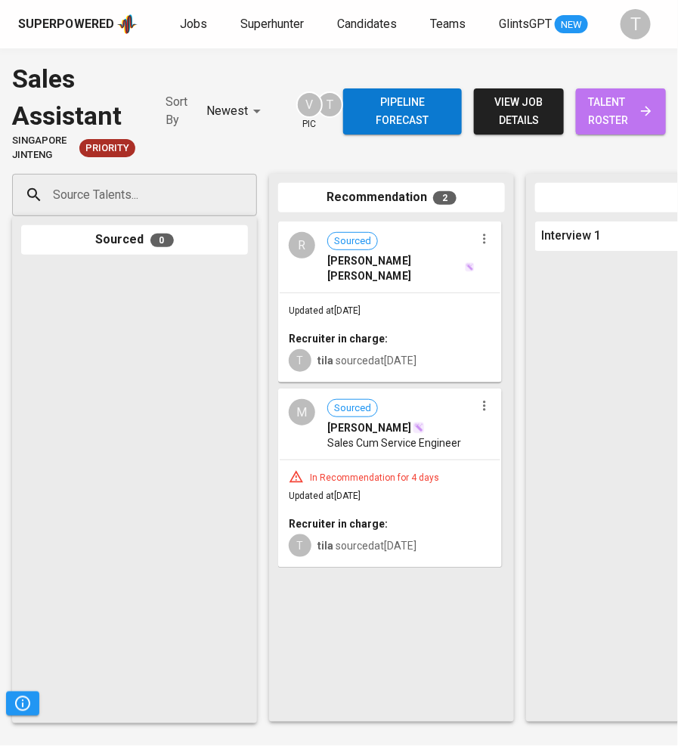
click at [637, 116] on span "talent roster" at bounding box center [621, 111] width 66 height 37
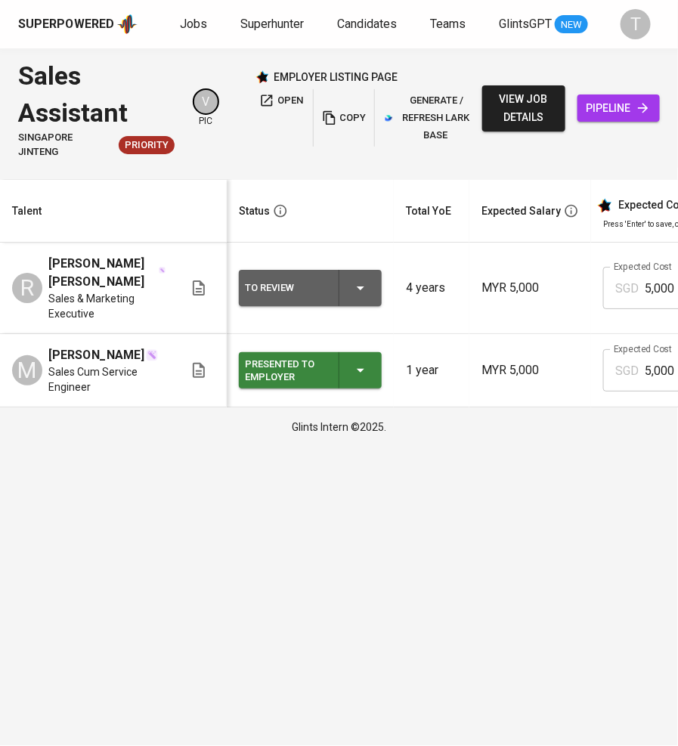
click at [367, 295] on icon "button" at bounding box center [361, 288] width 18 height 18
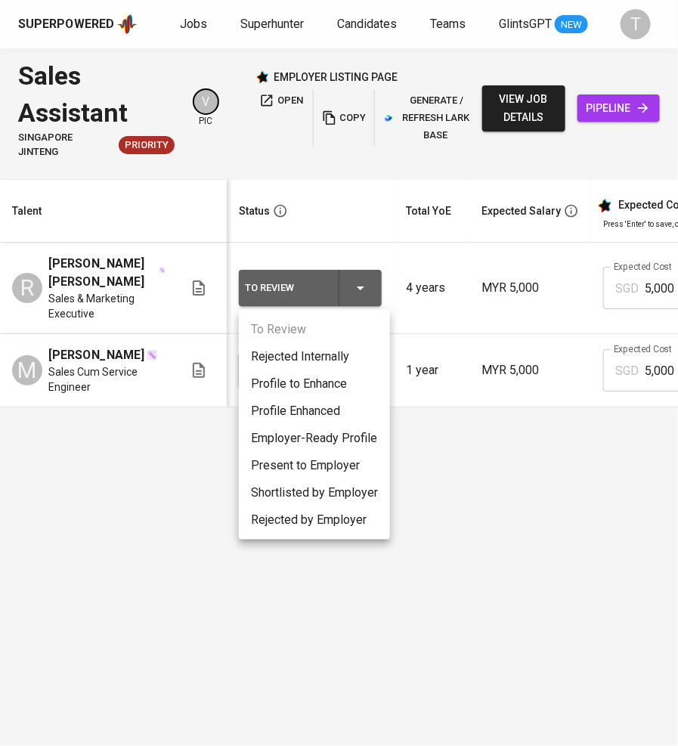
click at [316, 454] on li "Present to Employer" at bounding box center [314, 465] width 151 height 27
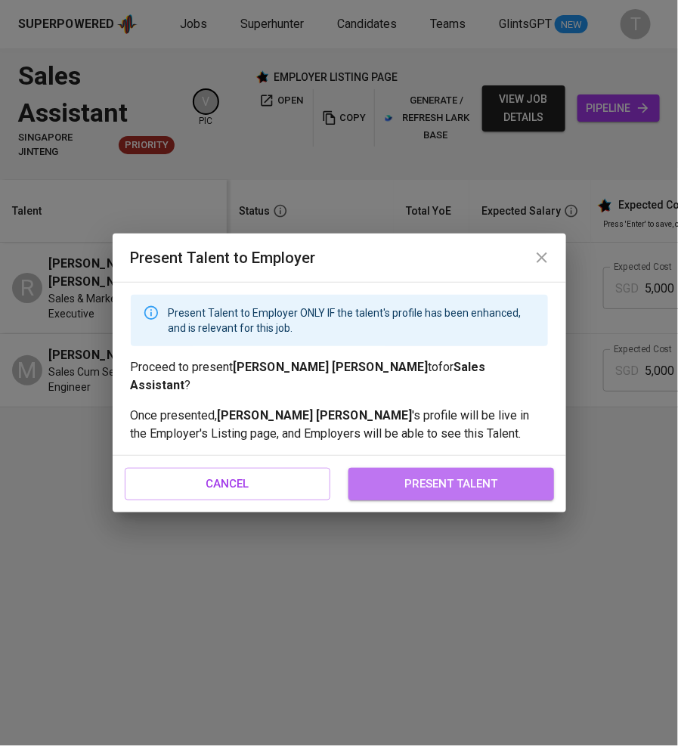
click at [444, 488] on button "present talent" at bounding box center [452, 484] width 206 height 32
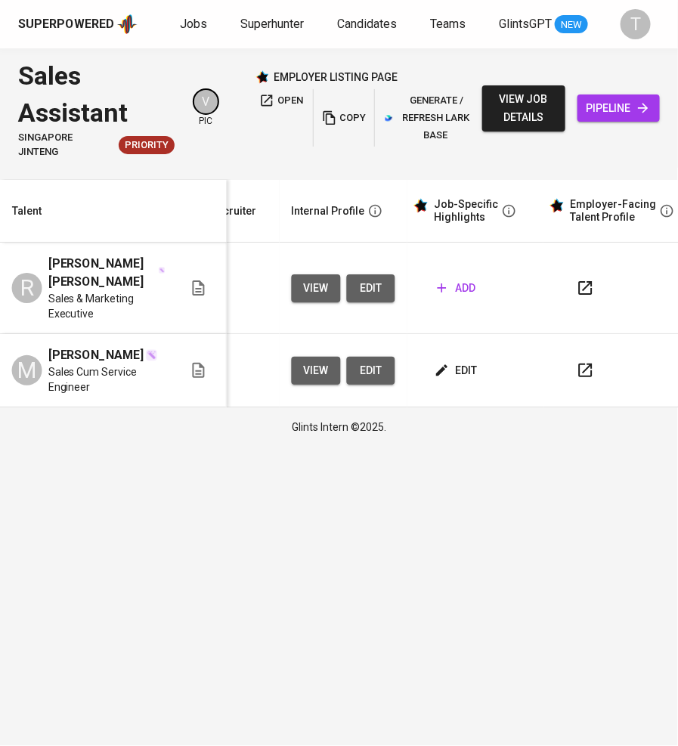
scroll to position [0, 626]
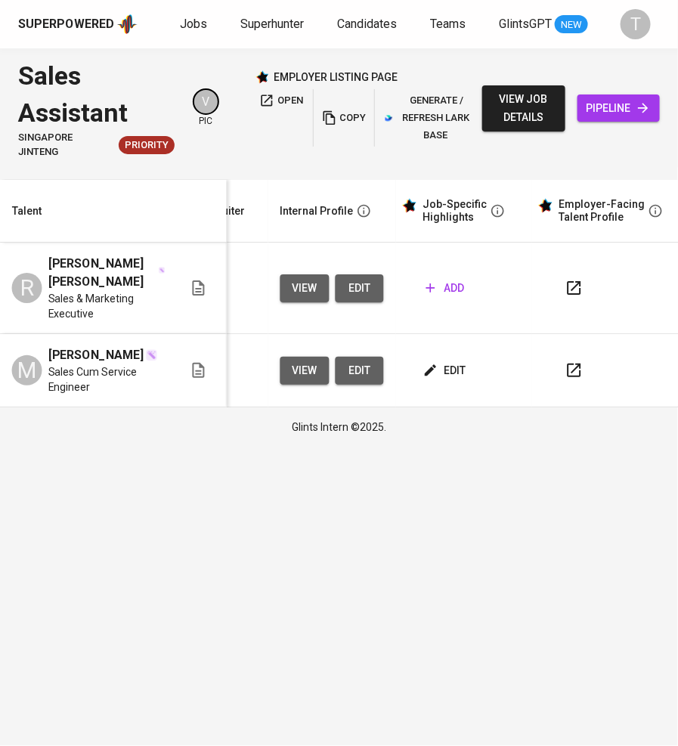
click at [433, 289] on icon "button" at bounding box center [430, 287] width 15 height 15
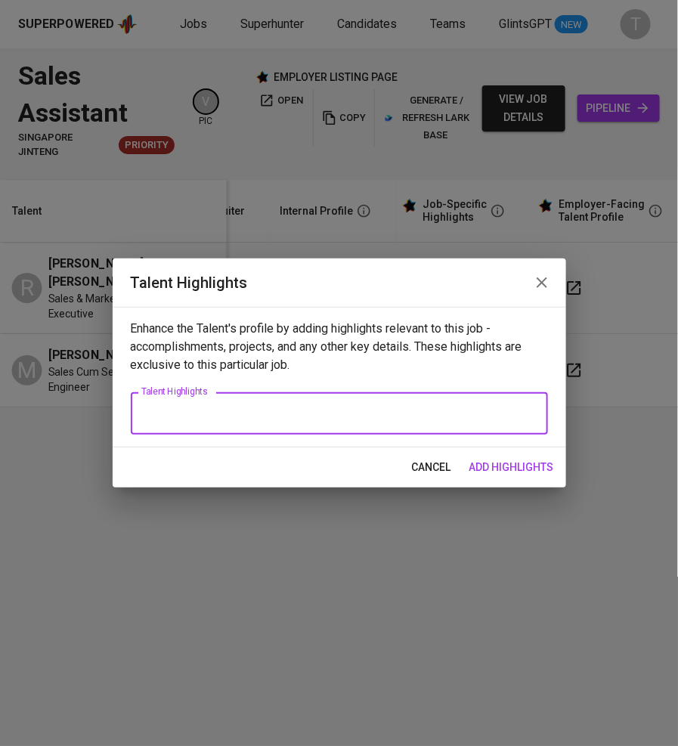
click at [330, 415] on textarea at bounding box center [339, 414] width 396 height 14
paste textarea "Name: Lee Jen Sheen, Ryan Notice Period: Immediate Expected Salary: RM4,500–RM5…"
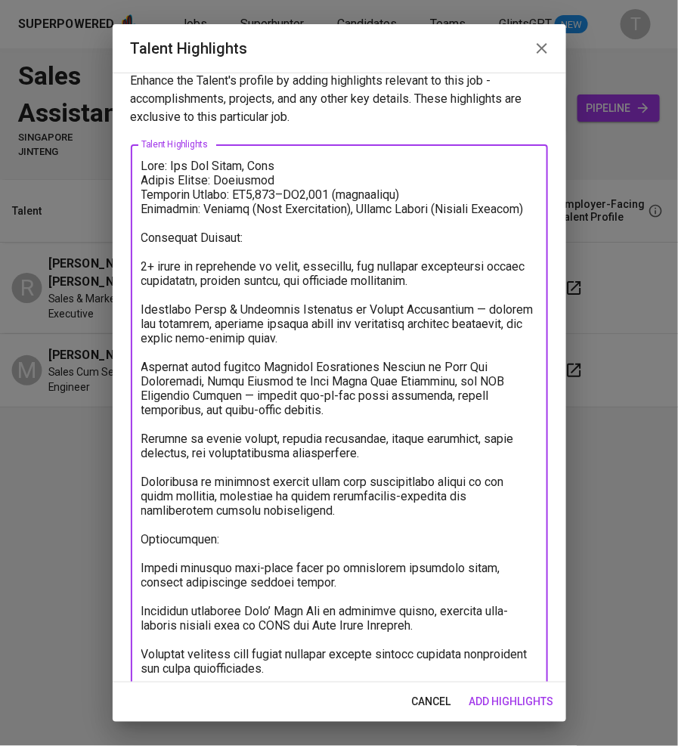
scroll to position [0, 0]
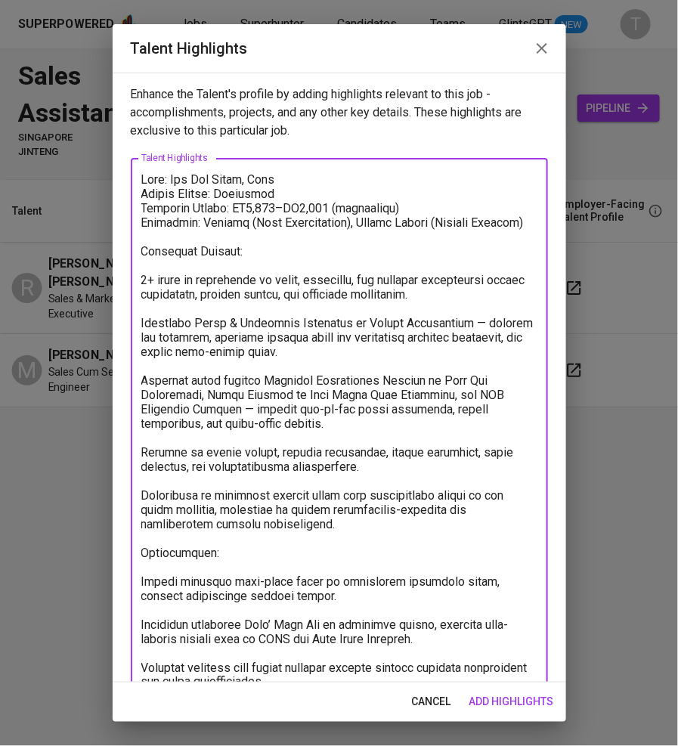
click at [257, 197] on textarea at bounding box center [339, 481] width 396 height 618
click at [264, 273] on textarea at bounding box center [339, 481] width 396 height 618
click at [141, 296] on textarea at bounding box center [339, 481] width 396 height 618
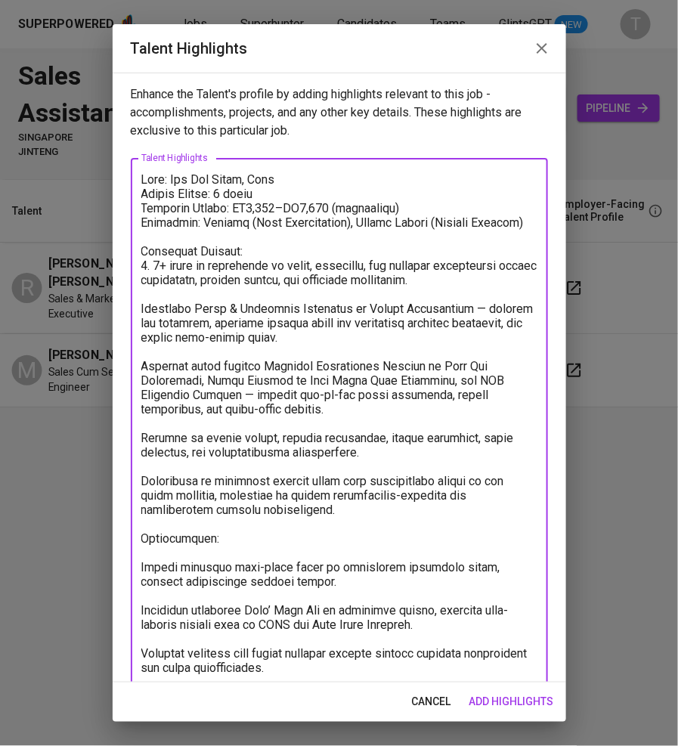
click at [144, 336] on textarea at bounding box center [339, 481] width 396 height 618
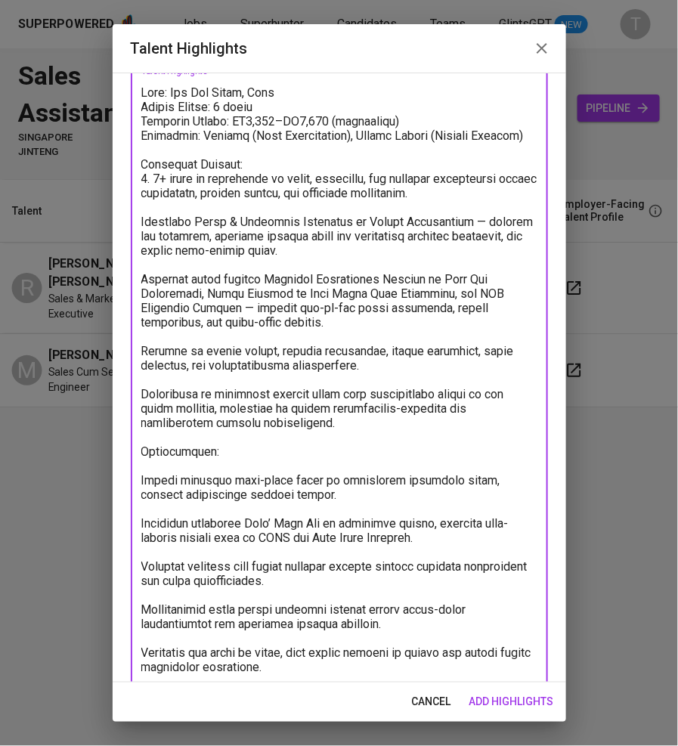
scroll to position [72, 0]
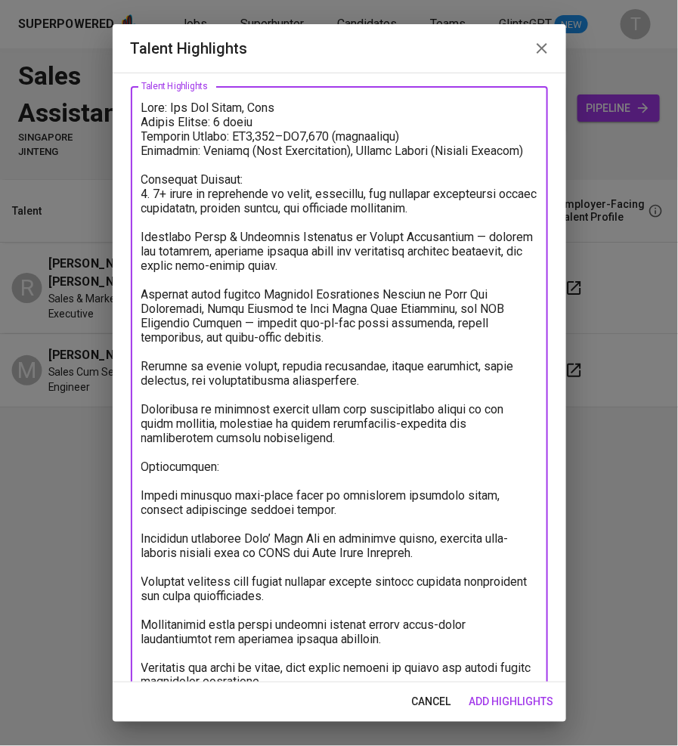
drag, startPoint x: 141, startPoint y: 267, endPoint x: 141, endPoint y: 391, distance: 124.0
click at [141, 391] on textarea at bounding box center [339, 410] width 396 height 618
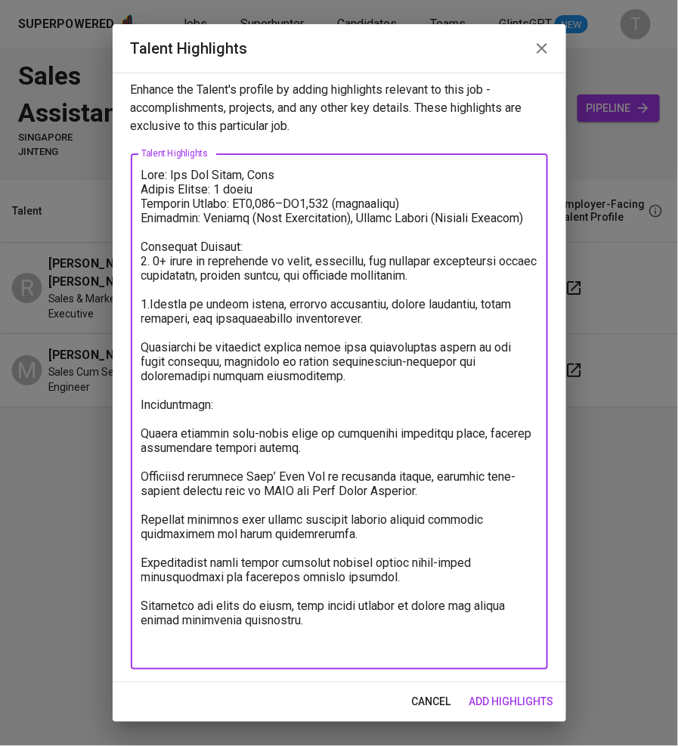
scroll to position [4, 0]
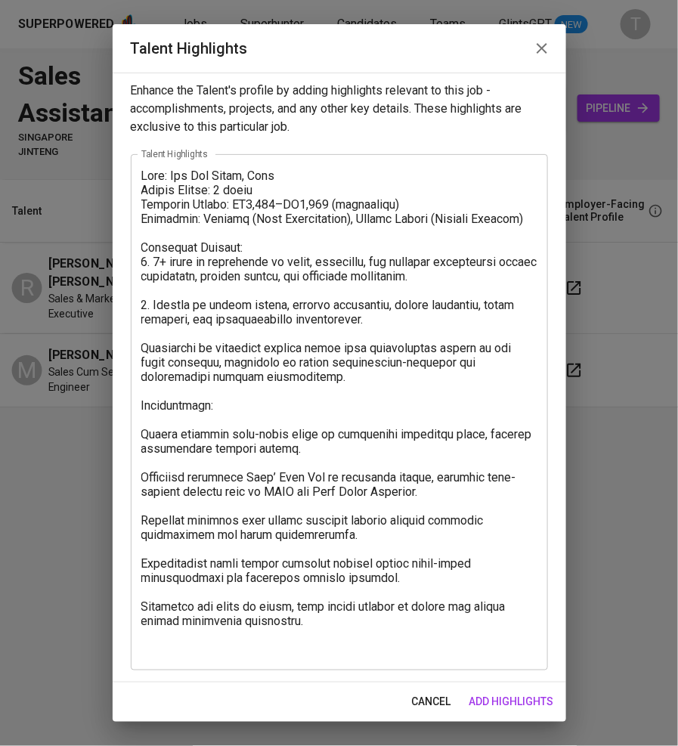
click at [140, 375] on div "x Talent Highlights" at bounding box center [339, 412] width 417 height 516
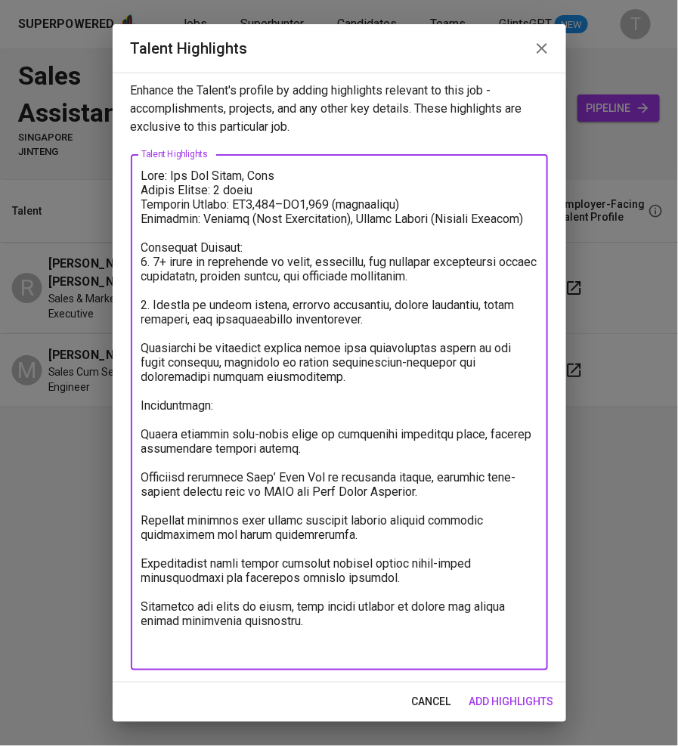
click at [146, 375] on textarea at bounding box center [339, 413] width 396 height 488
click at [141, 427] on textarea at bounding box center [339, 413] width 396 height 488
click at [144, 454] on textarea at bounding box center [339, 413] width 396 height 488
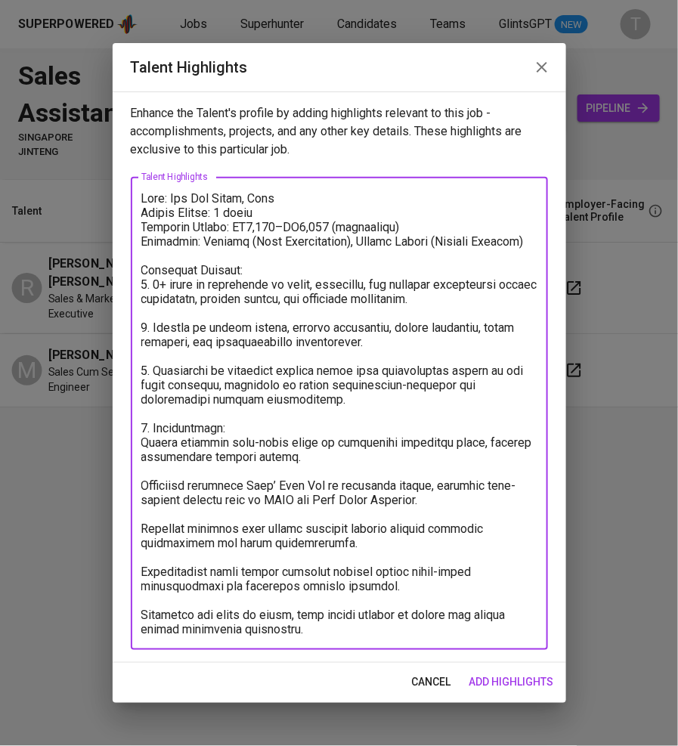
scroll to position [0, 0]
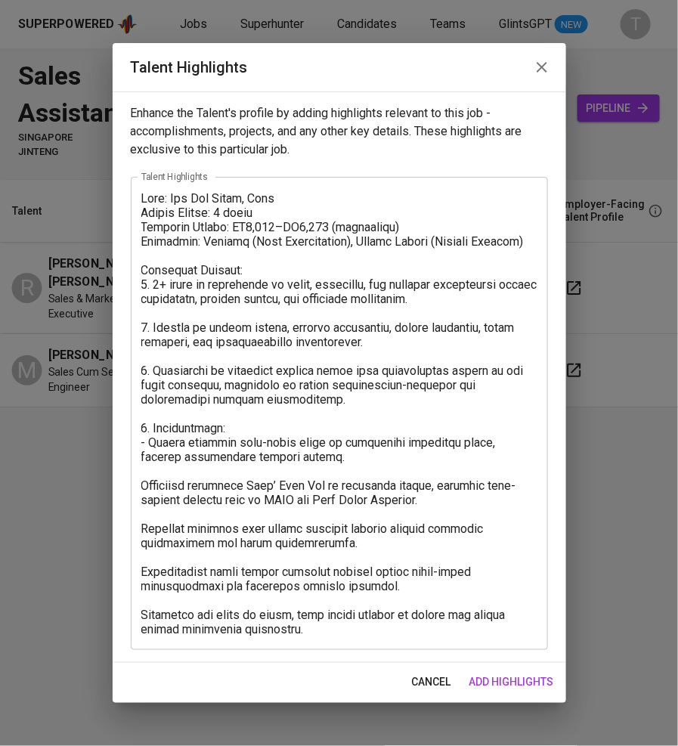
click at [140, 490] on div "x Talent Highlights" at bounding box center [339, 413] width 417 height 473
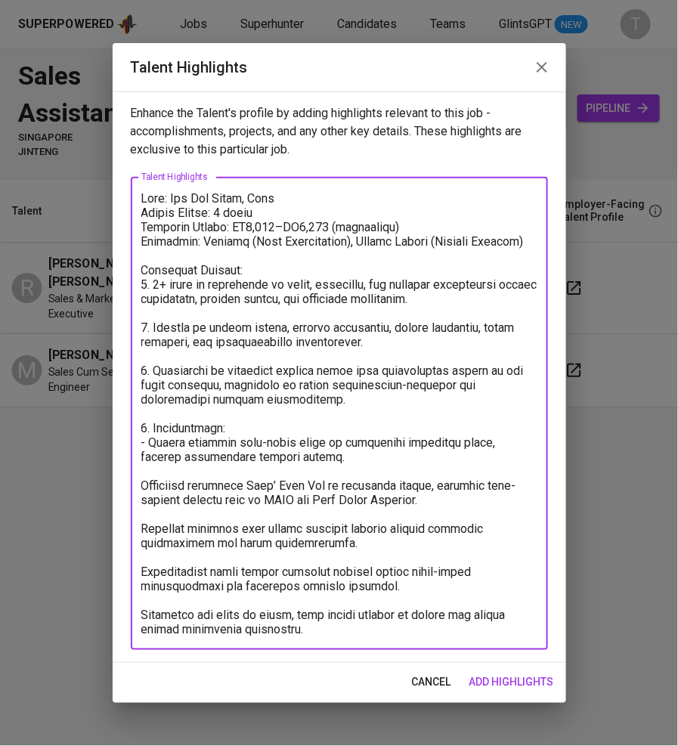
click at [141, 490] on textarea at bounding box center [339, 413] width 396 height 445
click at [141, 533] on textarea at bounding box center [339, 413] width 396 height 445
click at [142, 566] on textarea at bounding box center [339, 413] width 396 height 445
drag, startPoint x: 293, startPoint y: 621, endPoint x: 137, endPoint y: 621, distance: 156.5
click at [137, 621] on div "x Talent Highlights" at bounding box center [339, 413] width 417 height 473
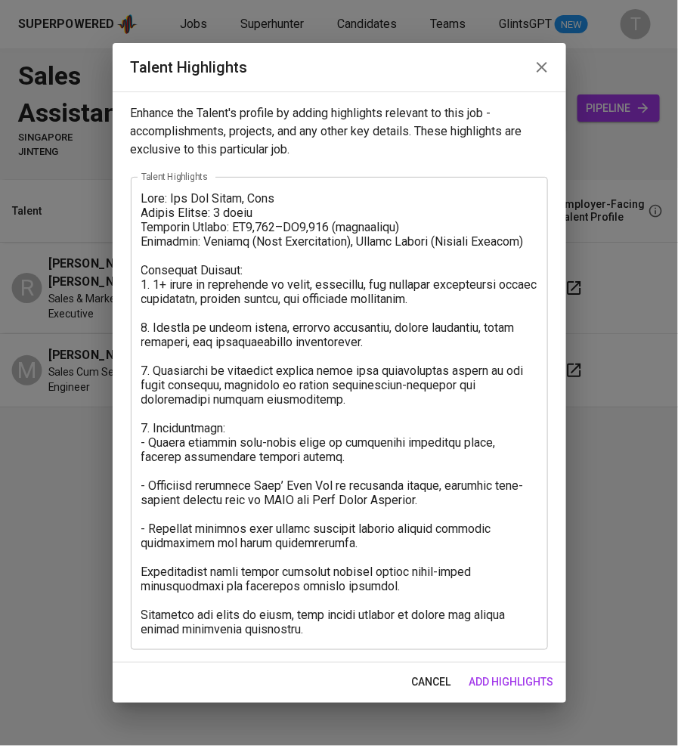
drag, startPoint x: 290, startPoint y: 640, endPoint x: 211, endPoint y: 615, distance: 83.2
click at [211, 615] on div "x Talent Highlights" at bounding box center [339, 413] width 417 height 473
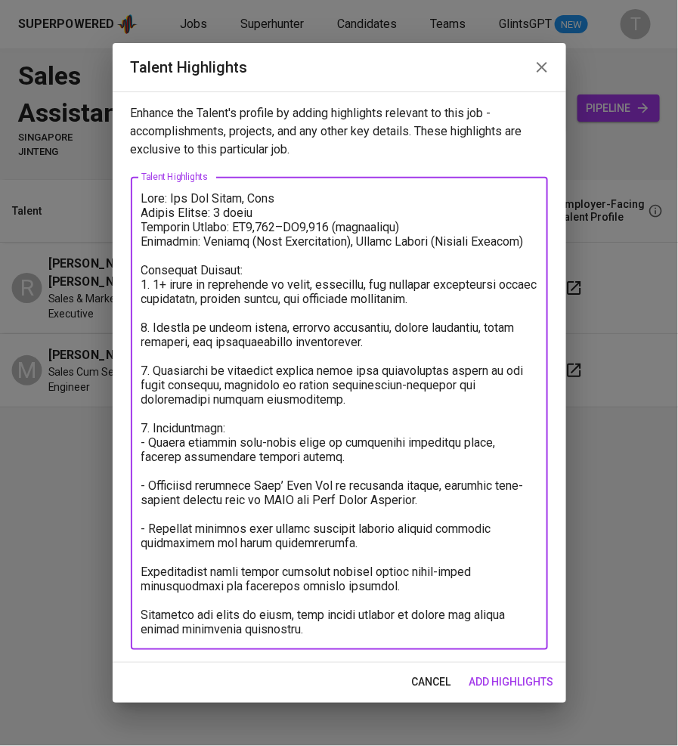
click at [284, 634] on textarea at bounding box center [339, 413] width 396 height 445
drag, startPoint x: 284, startPoint y: 634, endPoint x: 146, endPoint y: 597, distance: 142.7
click at [146, 597] on textarea at bounding box center [339, 413] width 396 height 445
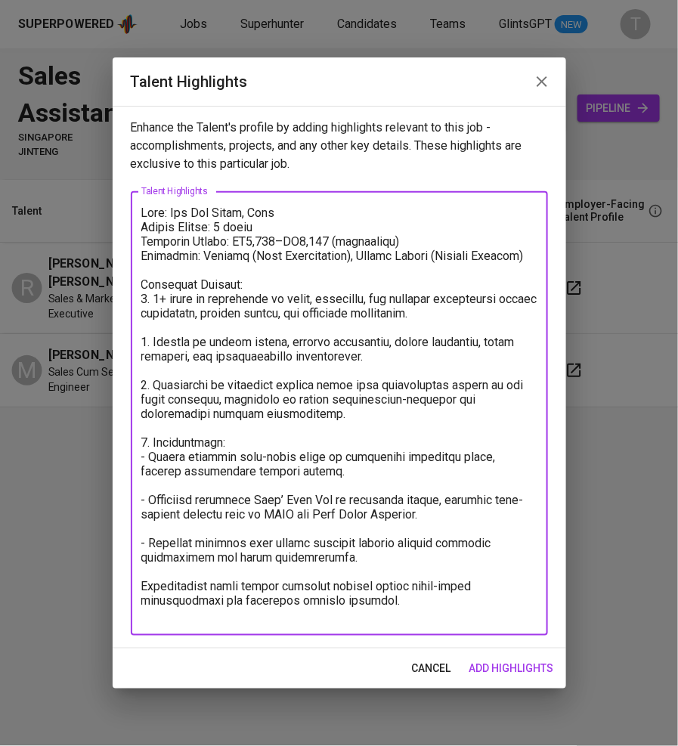
click at [143, 583] on textarea at bounding box center [339, 414] width 396 height 417
type textarea "Name: Lee Jen Sheen, Ryan Notice Period: 2 weeks Expected Salary: RM4,500–RM5,5…"
click at [507, 662] on span "add highlights" at bounding box center [512, 668] width 85 height 19
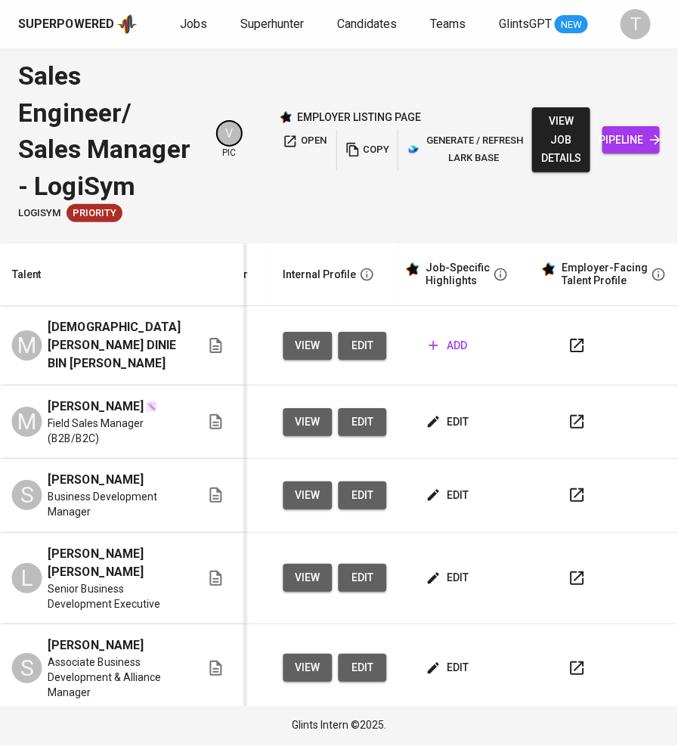
click at [380, 148] on span "copy" at bounding box center [367, 149] width 41 height 17
click at [188, 23] on span "Jobs" at bounding box center [193, 24] width 27 height 14
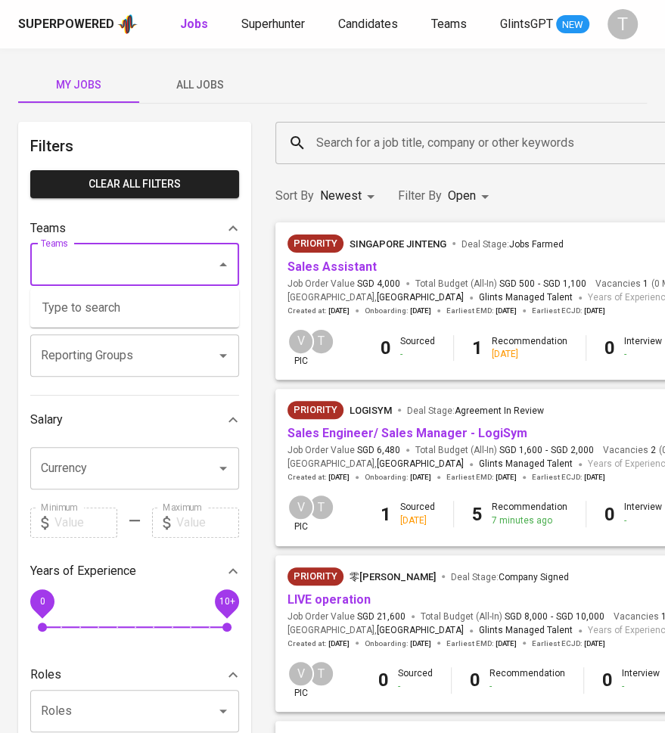
click at [163, 256] on input "Teams" at bounding box center [113, 264] width 153 height 29
click at [102, 305] on li "Pod Vern" at bounding box center [134, 307] width 209 height 27
type input "[PERSON_NAME]"
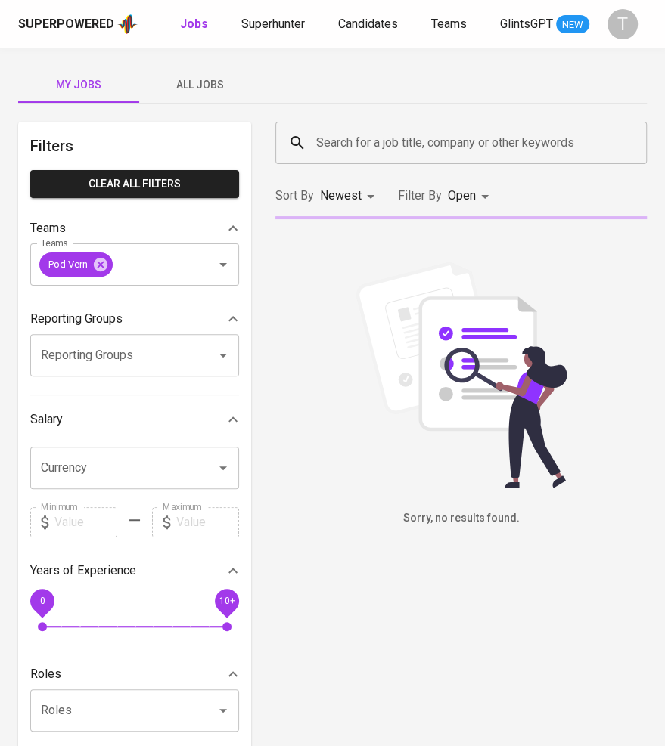
click at [208, 78] on span "All Jobs" at bounding box center [199, 85] width 103 height 19
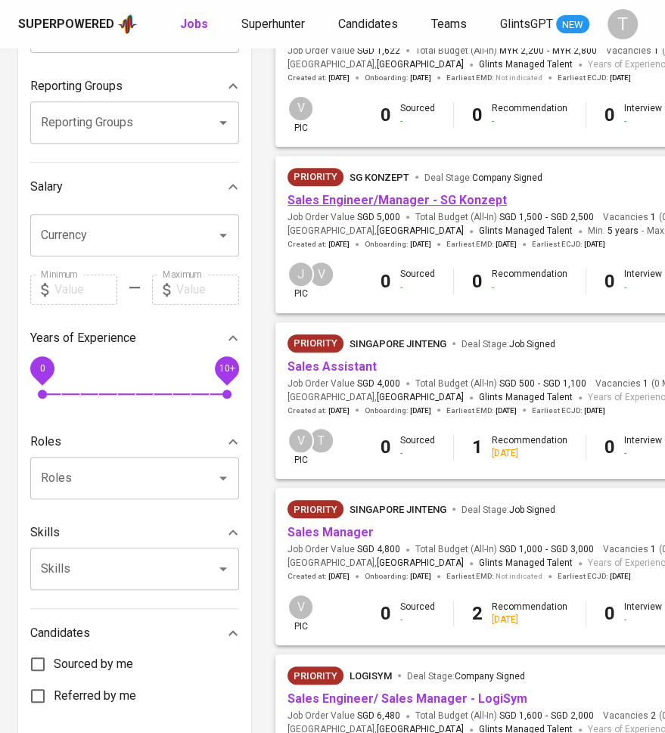
scroll to position [240, 0]
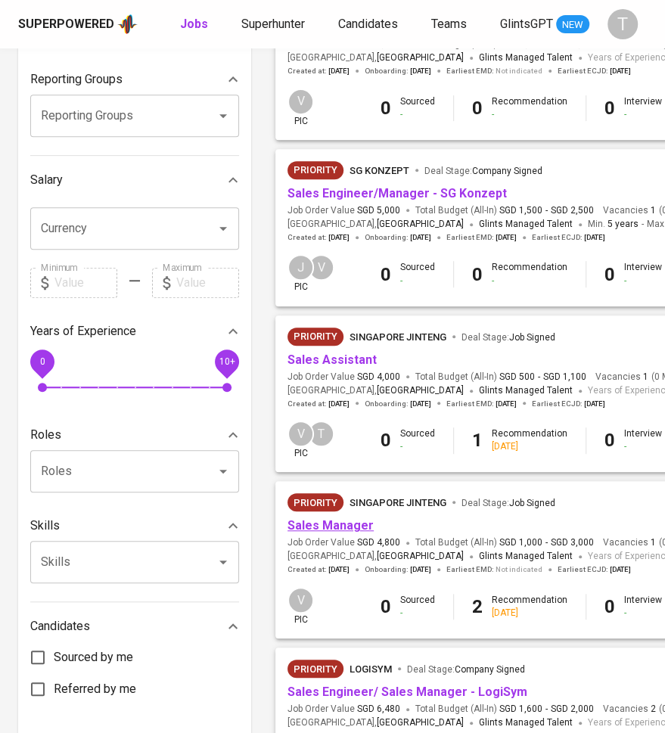
click at [305, 528] on link "Sales Manager" at bounding box center [330, 525] width 86 height 14
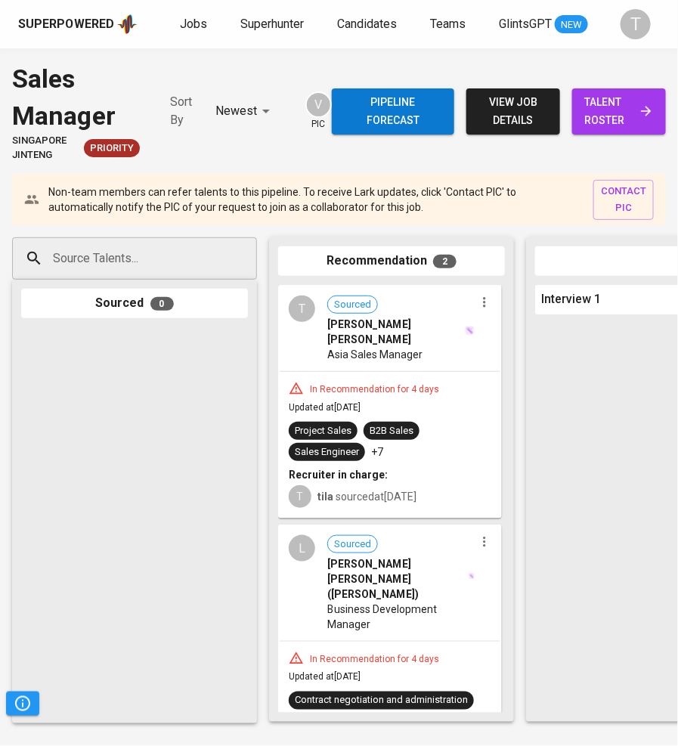
click at [442, 426] on div "Project Sales B2B Sales Sales Engineer +7" at bounding box center [390, 441] width 203 height 39
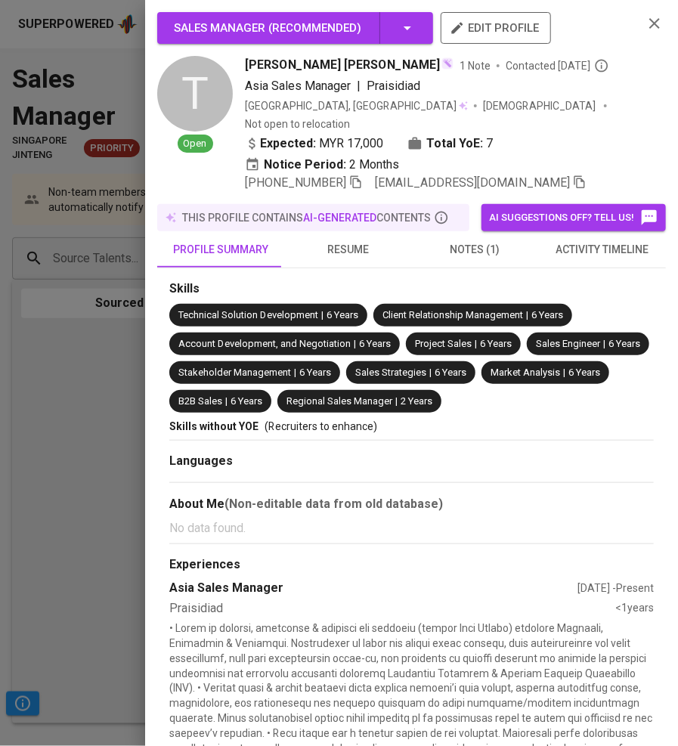
click at [472, 175] on span "[EMAIL_ADDRESS][DOMAIN_NAME]" at bounding box center [472, 182] width 195 height 14
click at [477, 253] on span "notes (1)" at bounding box center [475, 249] width 109 height 19
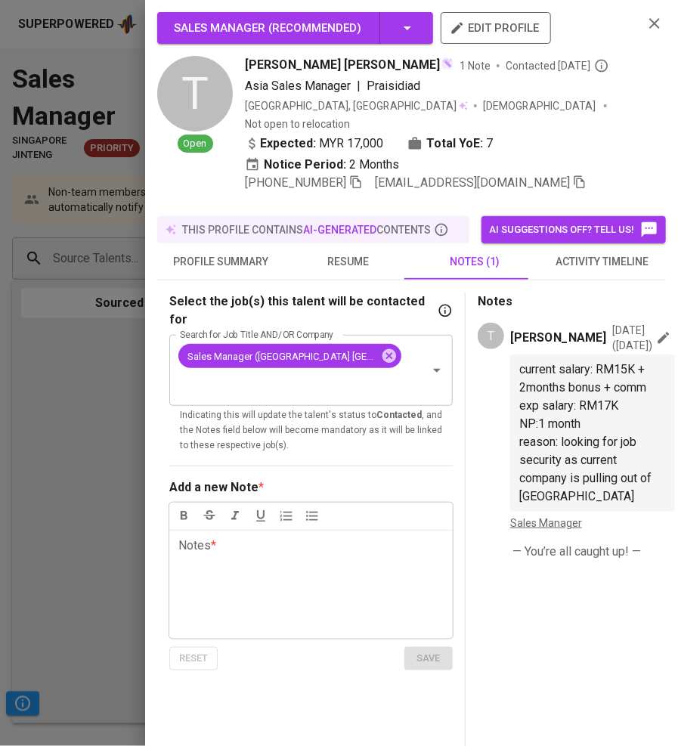
click at [602, 433] on p "NP:1 month" at bounding box center [592, 424] width 147 height 18
click at [608, 504] on span "reason: looking for job security as current company is pulling out of [GEOGRAPH…" at bounding box center [586, 469] width 135 height 69
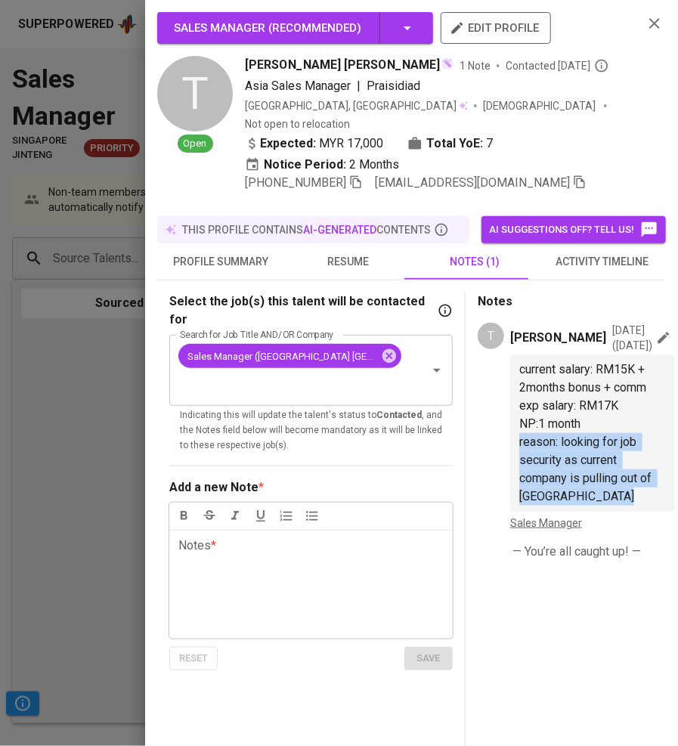
click at [608, 504] on span "reason: looking for job security as current company is pulling out of [GEOGRAPH…" at bounding box center [586, 469] width 135 height 69
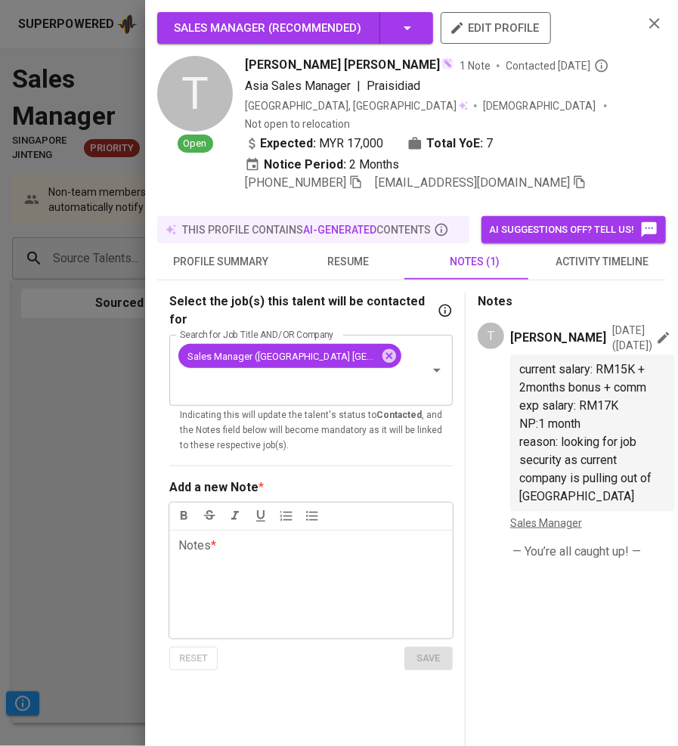
click at [51, 318] on div at bounding box center [339, 373] width 678 height 746
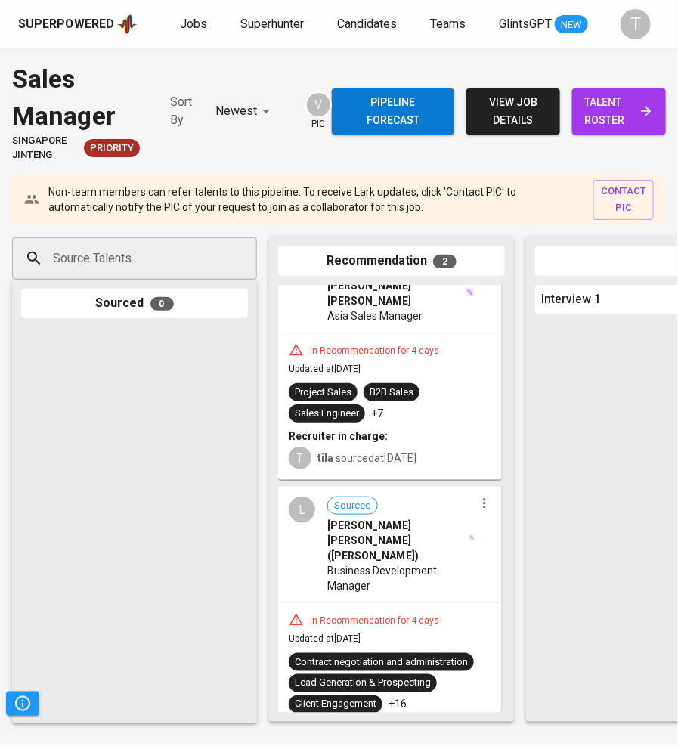
scroll to position [63, 0]
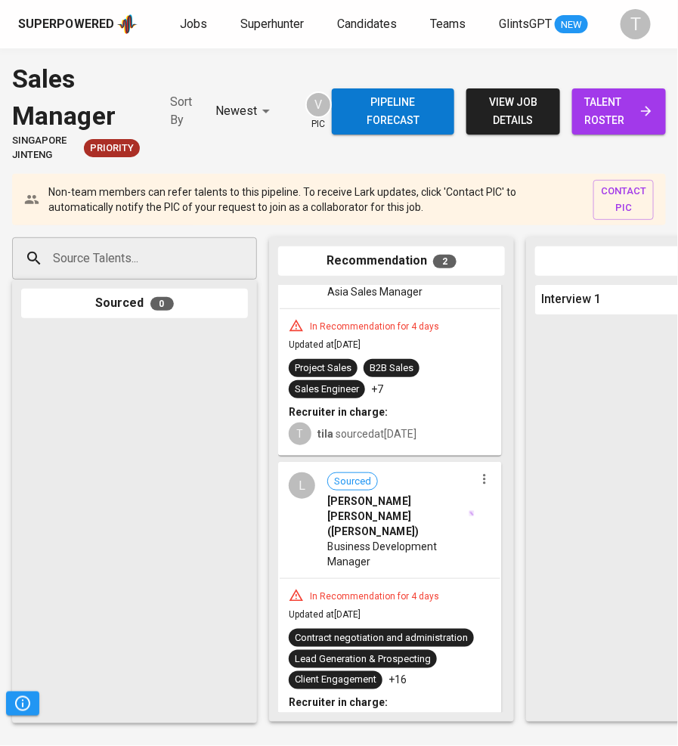
click at [393, 494] on span "[PERSON_NAME] [PERSON_NAME] ([PERSON_NAME])" at bounding box center [397, 516] width 140 height 45
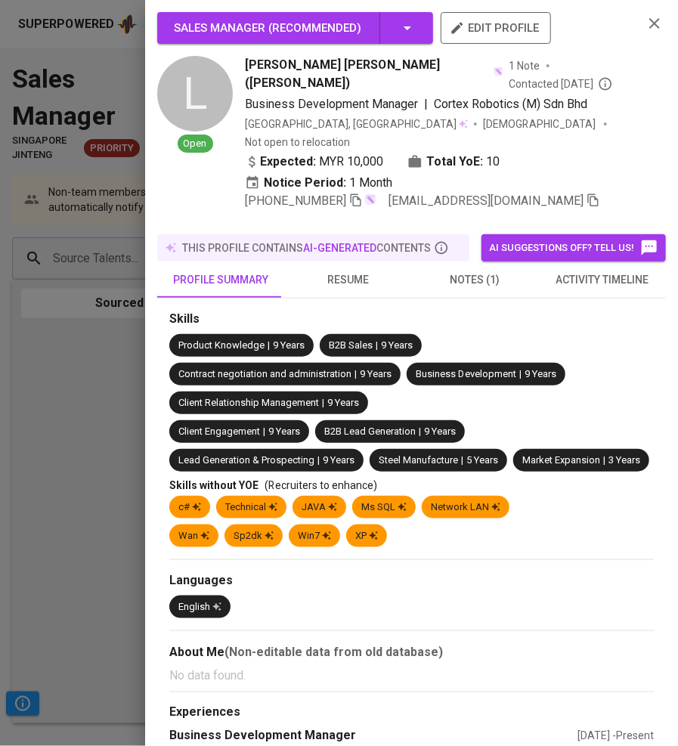
click at [464, 271] on span "notes (1)" at bounding box center [475, 280] width 109 height 19
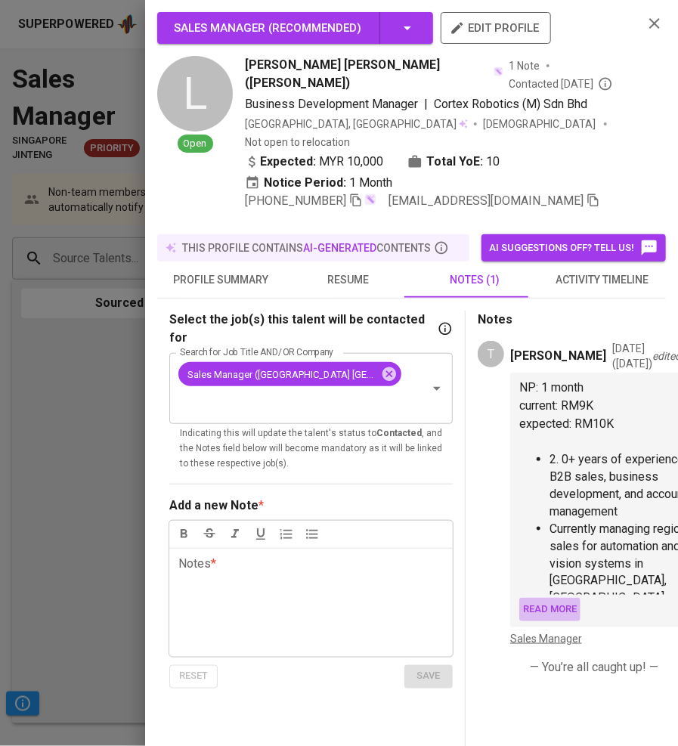
click at [538, 618] on span "Read more" at bounding box center [550, 609] width 54 height 17
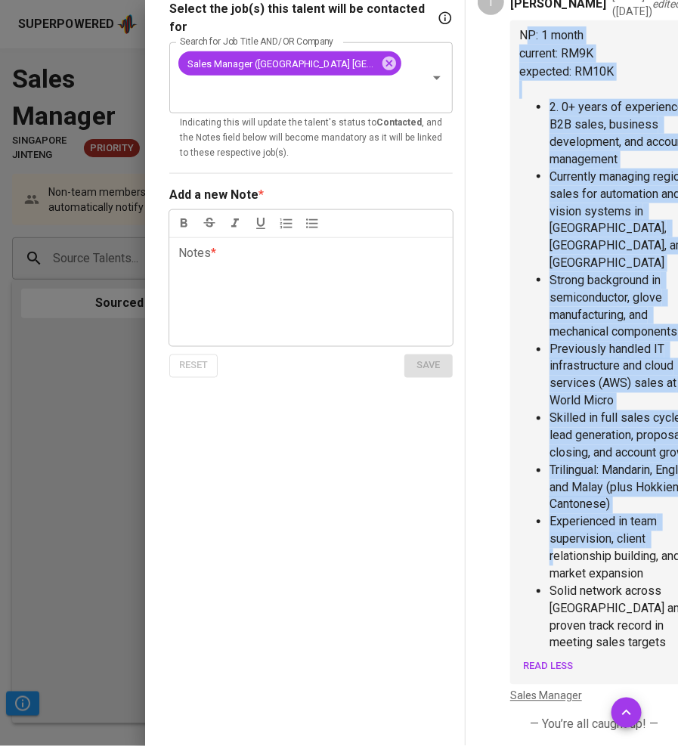
scroll to position [703, 0]
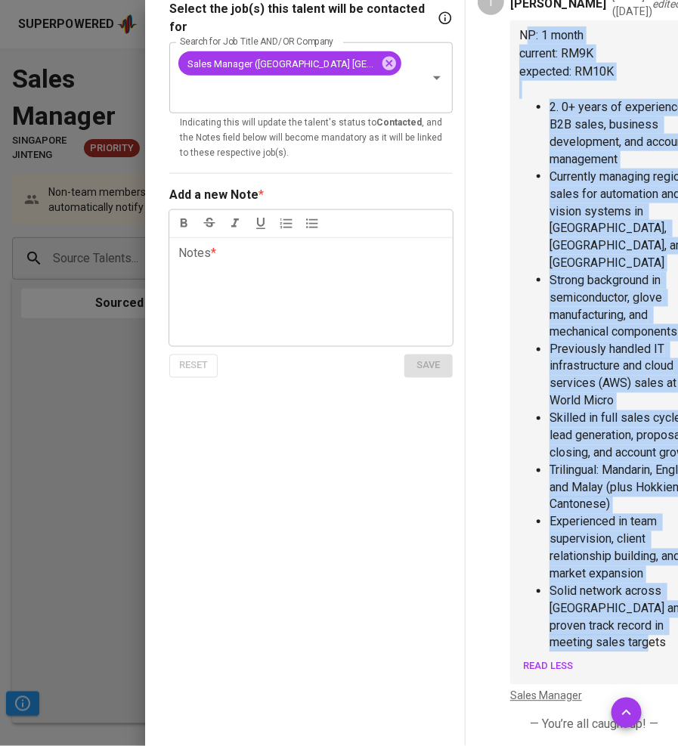
drag, startPoint x: 520, startPoint y: 170, endPoint x: 598, endPoint y: 646, distance: 482.6
click at [598, 646] on div "NP: 1 month current: RM9K expected: RM10K ﻿ 2. 0+ years of experience in B2B sa…" at bounding box center [609, 339] width 181 height 626
copy div "NP: 1 month current: RM9K expected: RM10K ﻿ 2. 0+ years of experience in B2B sa…"
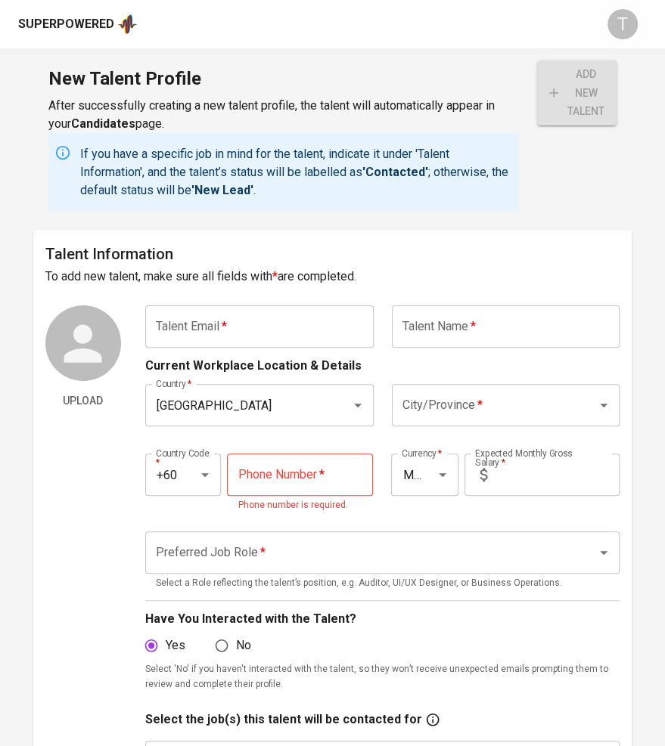
click at [218, 328] on input "text" at bounding box center [259, 326] width 228 height 42
paste input "[EMAIL_ADDRESS][DOMAIN_NAME]"
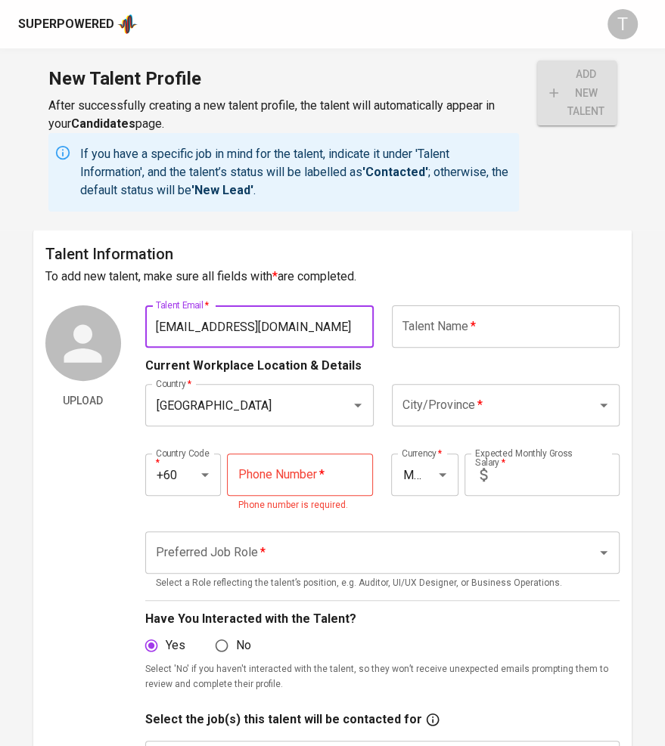
type input "[EMAIL_ADDRESS][DOMAIN_NAME]"
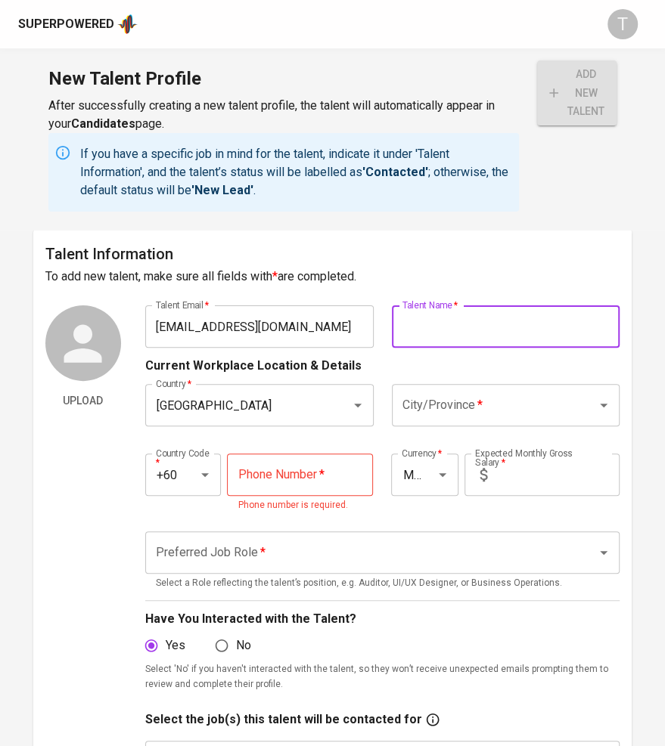
click at [450, 330] on input "text" at bounding box center [506, 326] width 228 height 42
click at [439, 326] on input "text" at bounding box center [506, 326] width 228 height 42
type input "y"
paste input "[PERSON_NAME] [PERSON_NAME]"
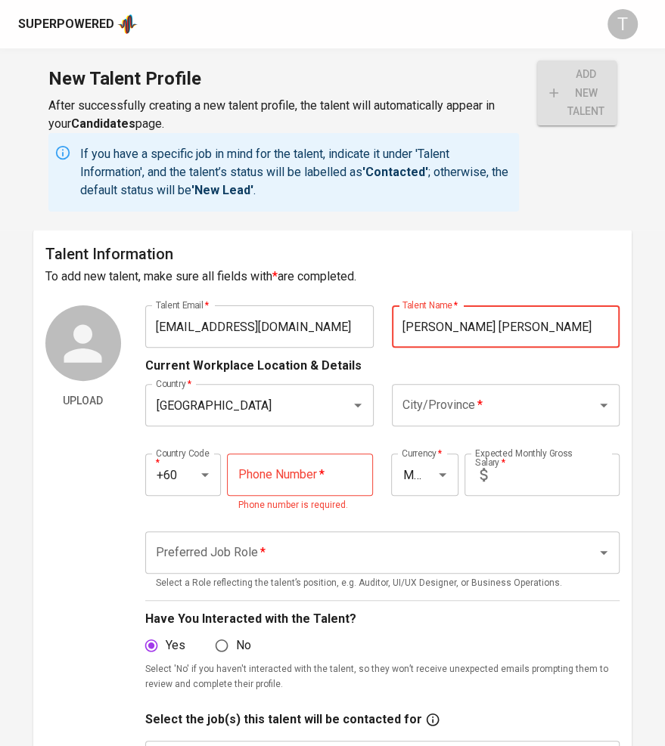
type input "[PERSON_NAME] [PERSON_NAME]"
click at [470, 393] on input "City/Province   *" at bounding box center [484, 405] width 172 height 29
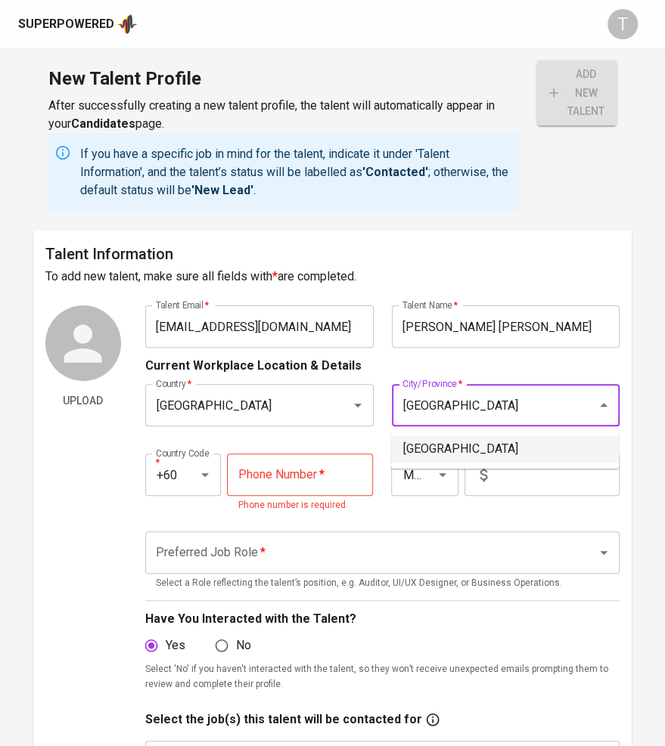
click at [439, 457] on li "[GEOGRAPHIC_DATA]" at bounding box center [505, 448] width 228 height 27
type input "[GEOGRAPHIC_DATA]"
click at [308, 464] on input "tel" at bounding box center [300, 475] width 146 height 42
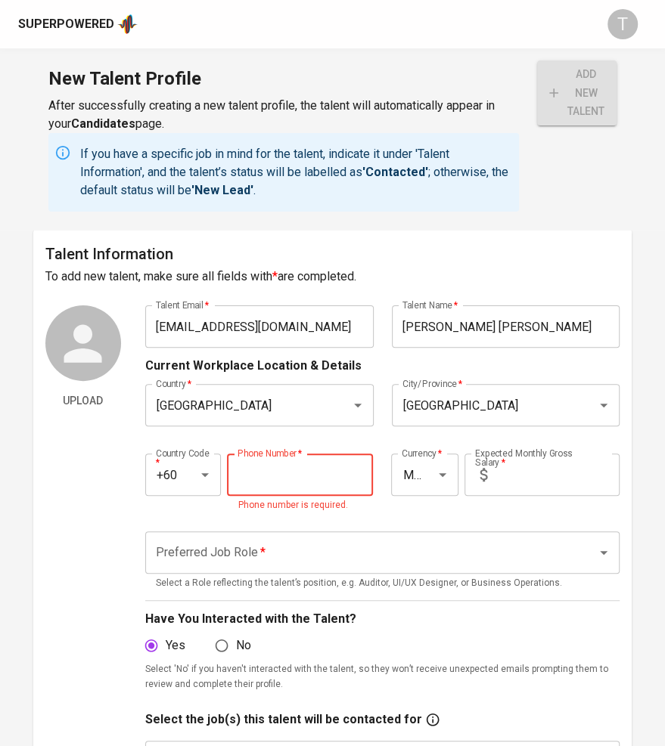
click at [280, 466] on input "tel" at bounding box center [300, 475] width 146 height 42
paste input "[PHONE_NUMBER]"
type input "[PHONE_NUMBER]"
click at [516, 467] on input "text" at bounding box center [556, 475] width 126 height 42
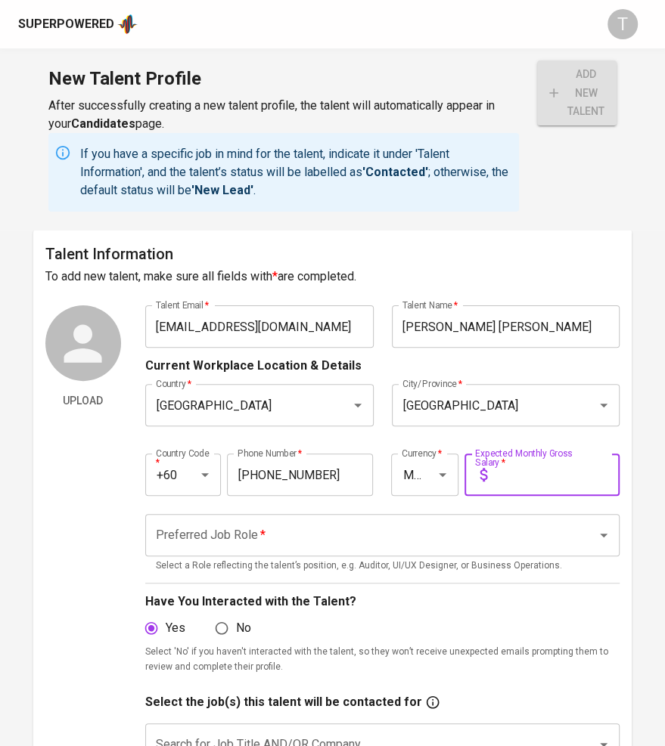
click at [552, 458] on input "text" at bounding box center [556, 475] width 126 height 42
type input "5,000"
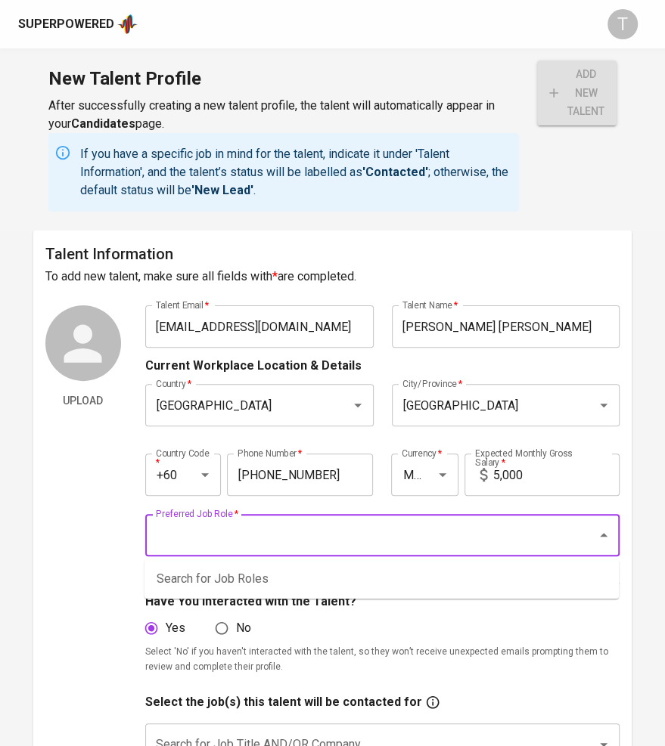
click at [318, 541] on input "Preferred Job Role   *" at bounding box center [361, 535] width 418 height 29
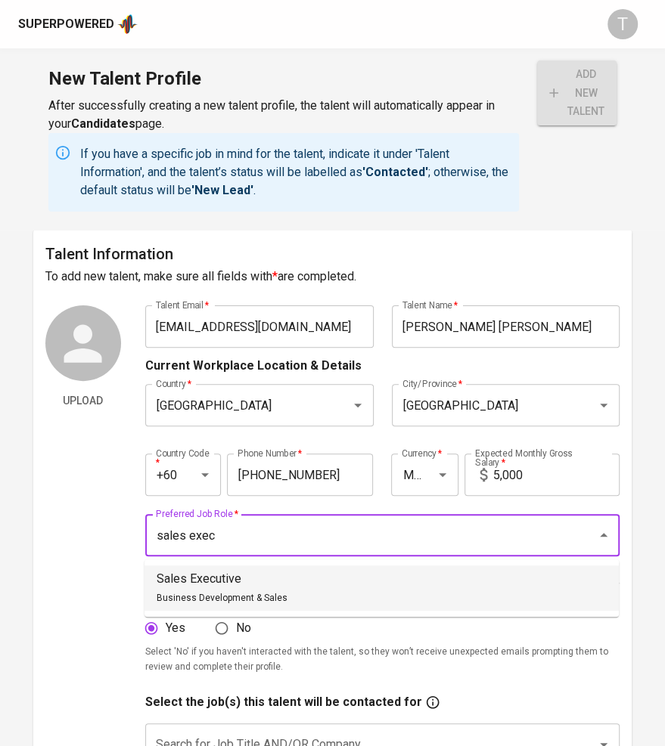
click at [262, 579] on p "Sales Executive" at bounding box center [222, 579] width 131 height 18
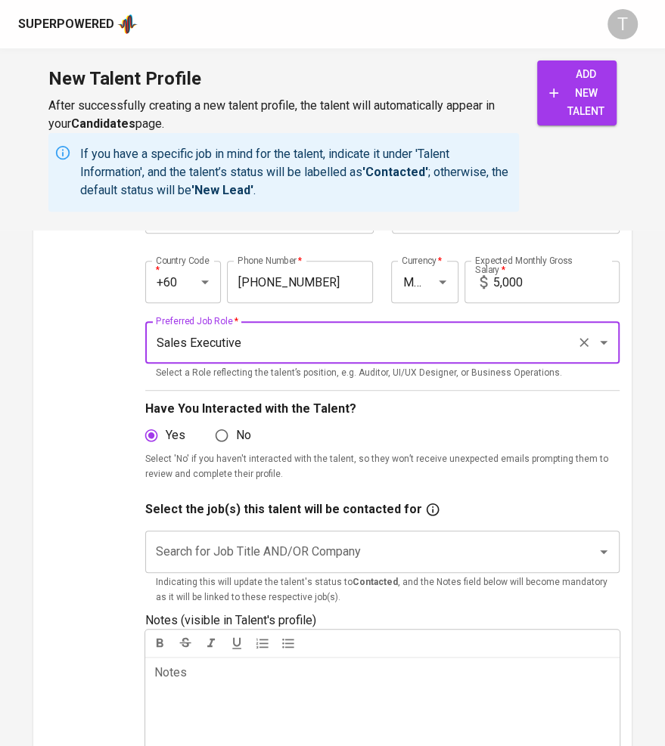
scroll to position [194, 0]
type input "Sales Executive"
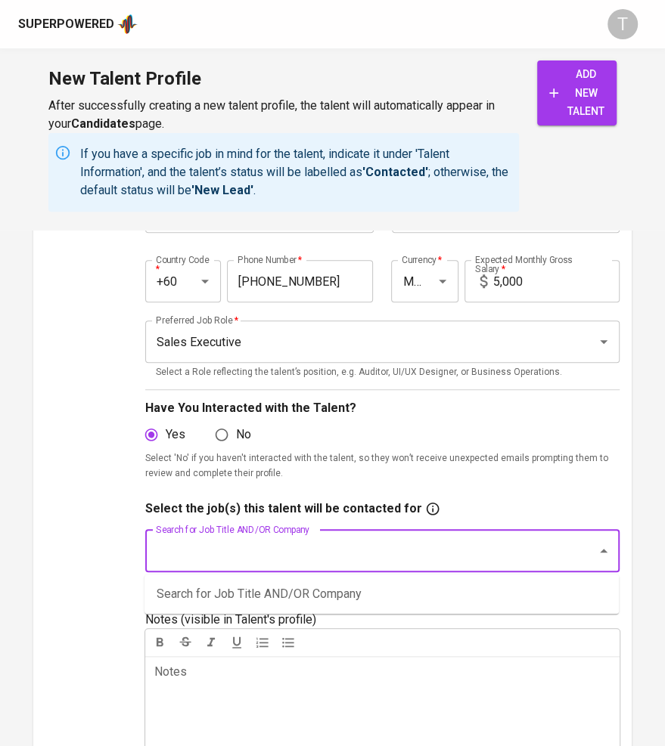
click at [237, 553] on input "Search for Job Title AND/OR Company" at bounding box center [361, 551] width 418 height 29
type input "sales assistant"
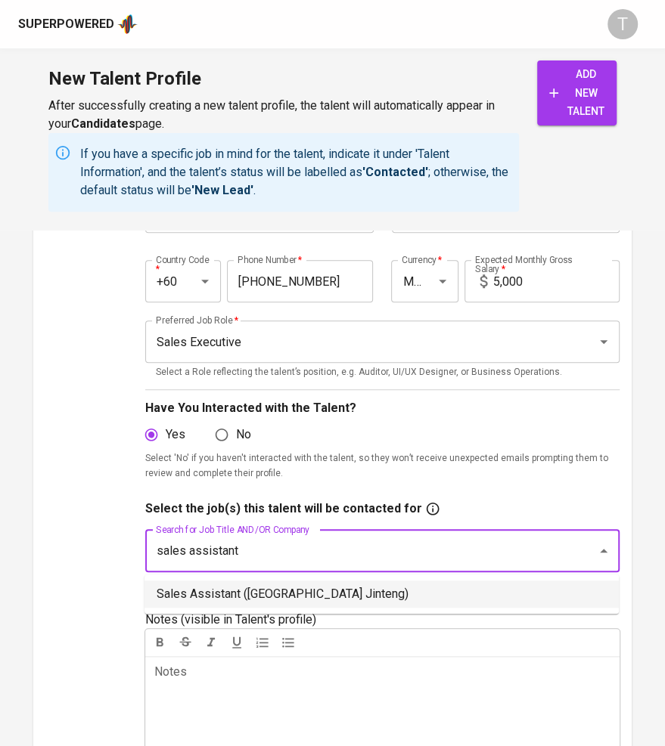
click at [240, 586] on li "Sales Assistant ([GEOGRAPHIC_DATA] Jinteng)" at bounding box center [381, 594] width 474 height 27
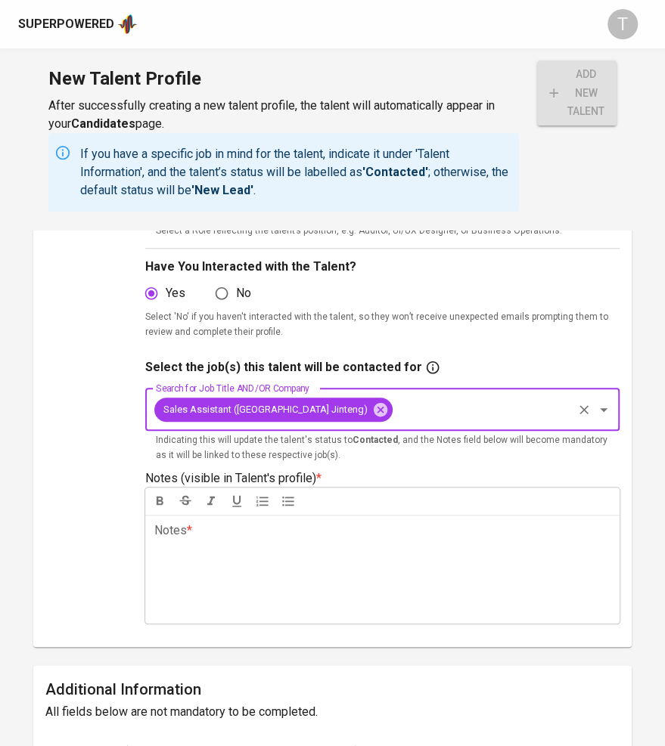
scroll to position [351, 0]
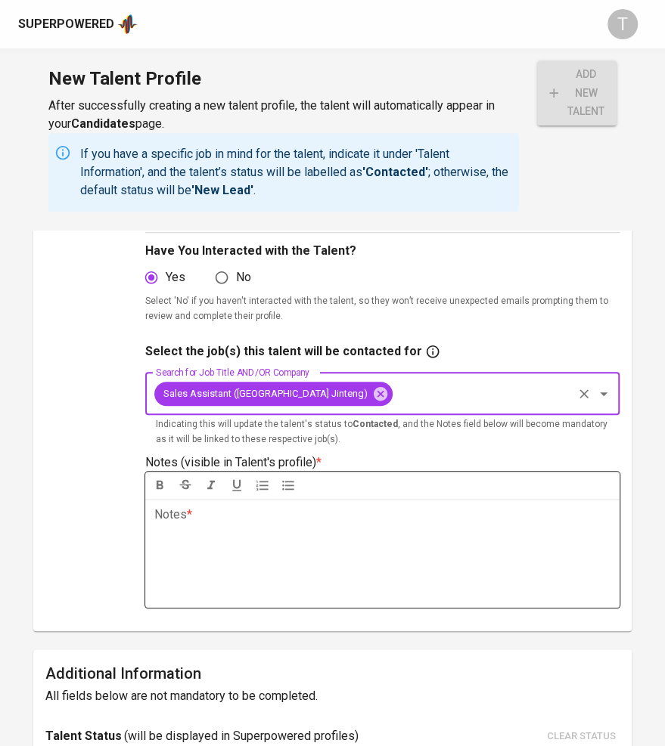
click at [272, 562] on div "Notes * ﻿" at bounding box center [382, 553] width 474 height 109
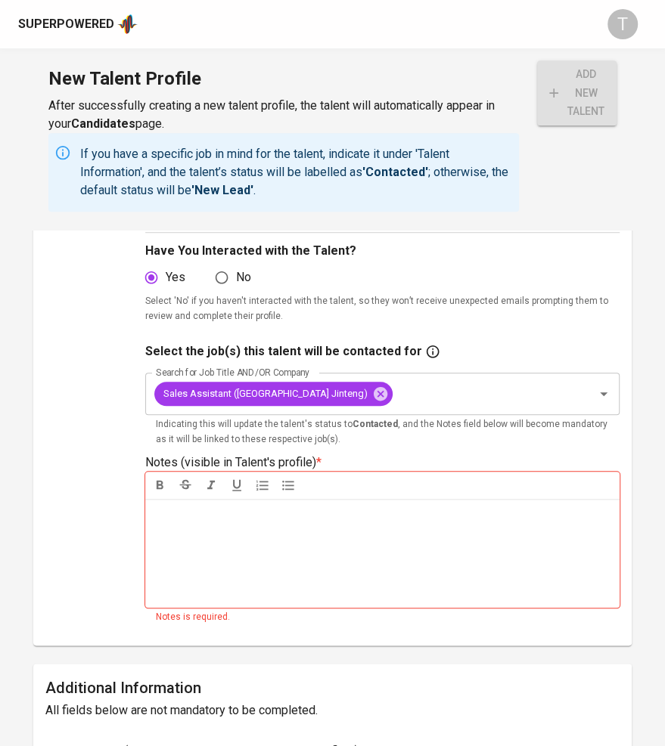
click at [377, 587] on div "Notes * ﻿" at bounding box center [382, 553] width 474 height 109
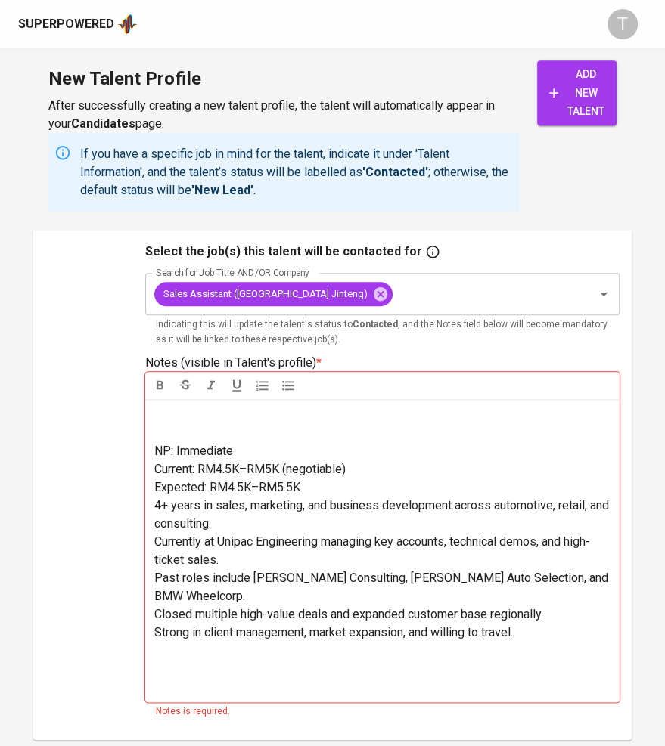
scroll to position [459, 0]
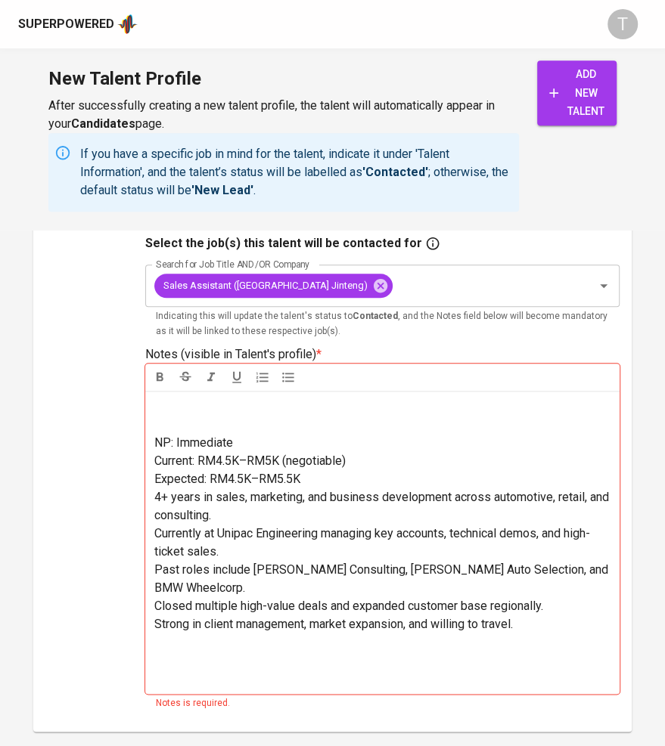
click at [201, 443] on span "NP: Immediate" at bounding box center [193, 442] width 79 height 14
drag, startPoint x: 362, startPoint y: 456, endPoint x: 223, endPoint y: 461, distance: 139.2
click at [223, 461] on p "Current: RM4.5K–RM5K (negotiable)" at bounding box center [382, 461] width 456 height 18
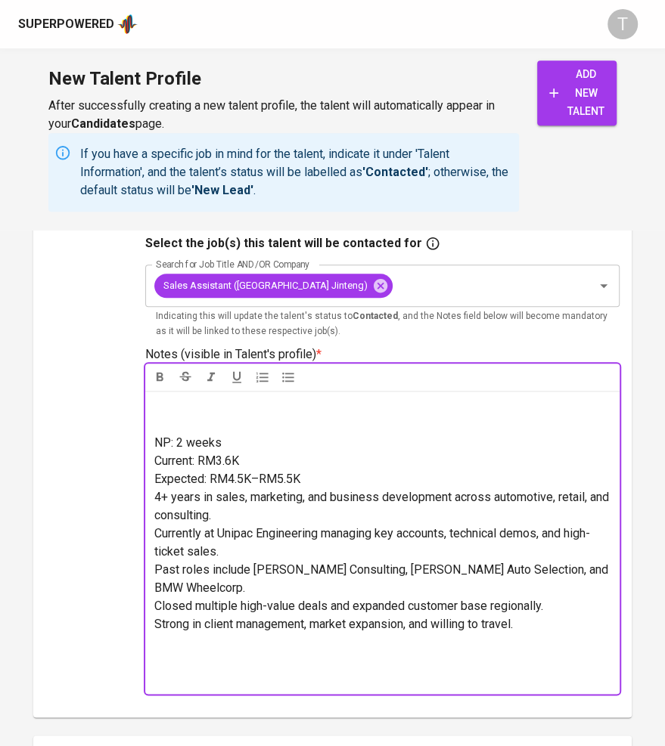
click at [245, 479] on span "Expected: RM4.5K–RM5.5K" at bounding box center [227, 479] width 146 height 14
click at [152, 496] on div "NP: 2 weeks Current: RM3.6K Expected: RM4.5K–RM5.5K 4+ years in sales, marketin…" at bounding box center [382, 542] width 474 height 303
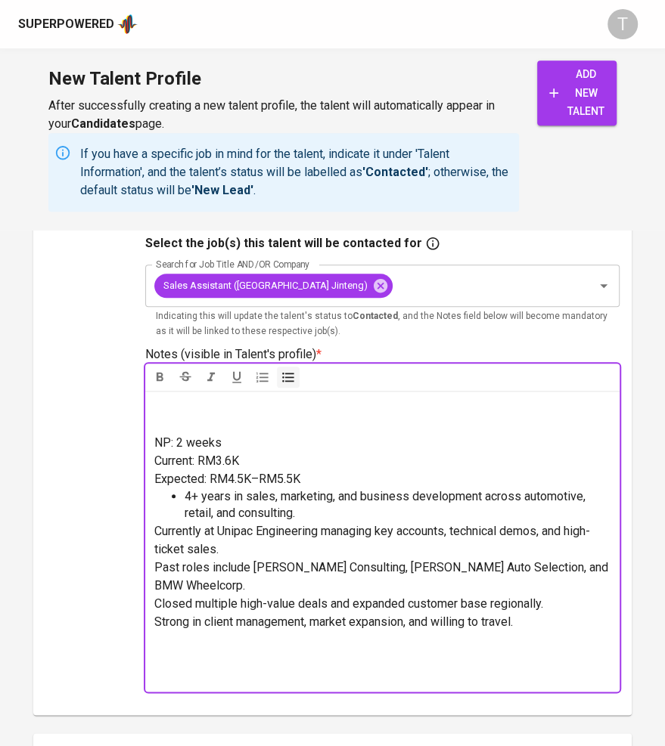
click at [152, 528] on div "NP: 2 weeks Current: RM3.6K Expected: RM4.5K–RM5.5K 4+ years in sales, marketin…" at bounding box center [382, 542] width 474 height 302
click at [156, 534] on span "Currently at Unipac Engineering managing key accounts, technical demos, and hig…" at bounding box center [371, 540] width 435 height 33
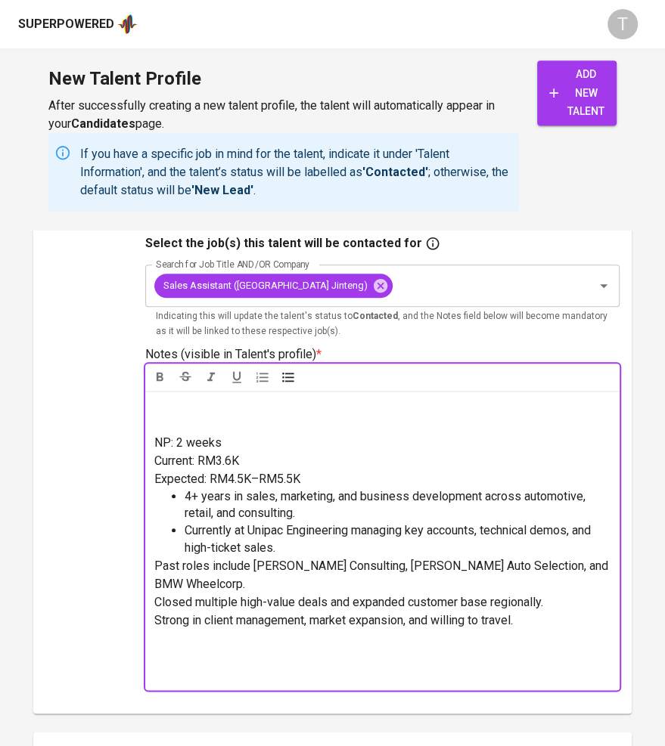
click at [157, 562] on span "Past roles include [PERSON_NAME] Consulting, [PERSON_NAME] Auto Selection, and …" at bounding box center [382, 575] width 457 height 33
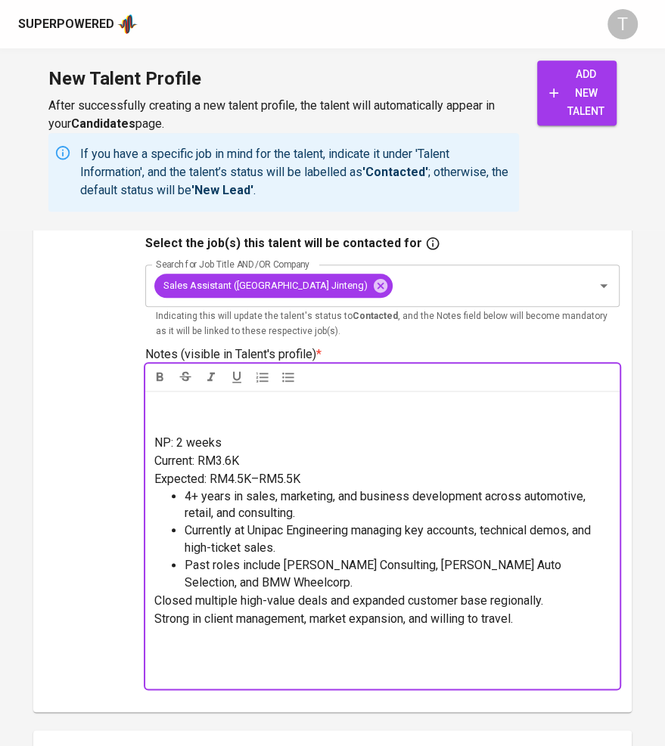
click at [160, 599] on span "Closed multiple high-value deals and expanded customer base regionally." at bounding box center [348, 601] width 389 height 14
click at [155, 618] on span "Strong in client management, market expansion, and willing to travel." at bounding box center [333, 618] width 358 height 14
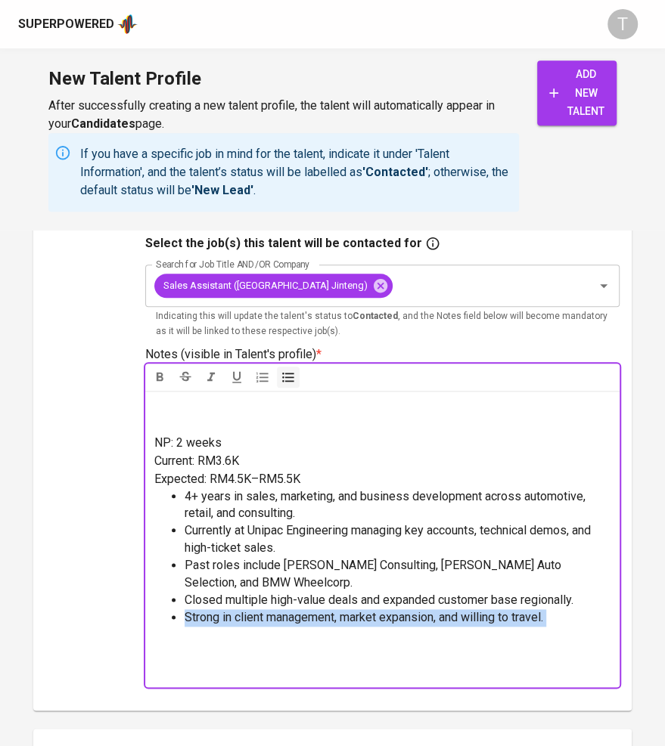
drag, startPoint x: 562, startPoint y: 626, endPoint x: 162, endPoint y: 612, distance: 400.2
click at [162, 612] on div "NP: 2 weeks Current: RM3.6K Expected: RM4.5K–RM5.5K 4+ years in sales, marketin…" at bounding box center [382, 539] width 474 height 296
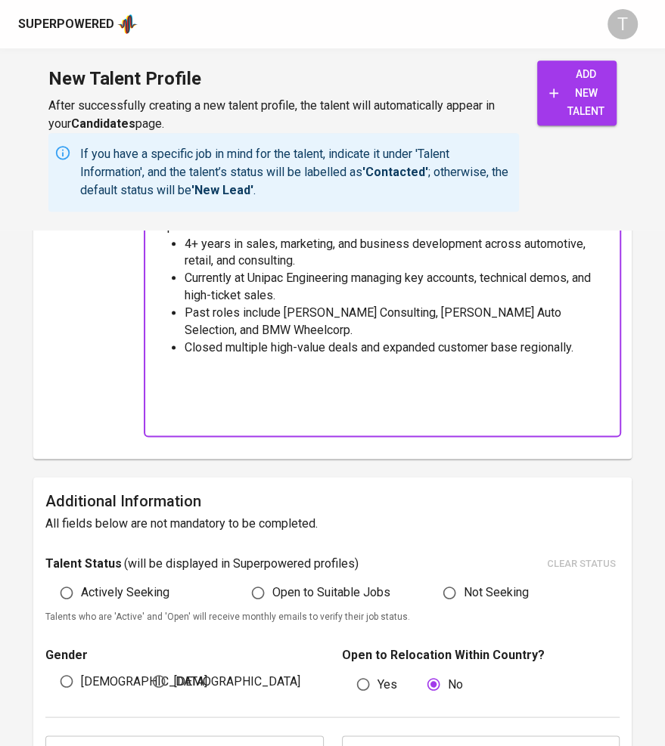
scroll to position [715, 0]
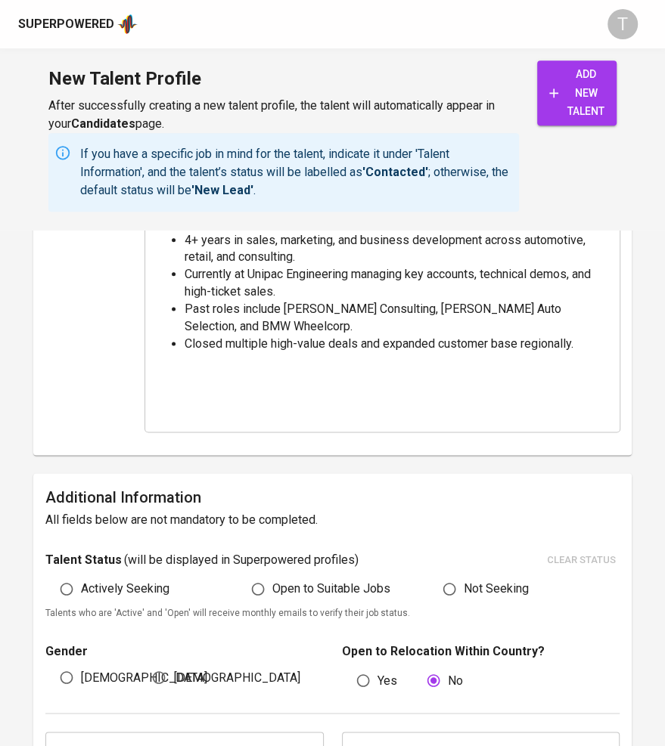
click at [106, 587] on span "Actively Seeking" at bounding box center [125, 589] width 88 height 18
click at [81, 587] on input "Actively Seeking" at bounding box center [66, 589] width 29 height 29
radio input "true"
click at [88, 677] on span "[DEMOGRAPHIC_DATA]" at bounding box center [144, 677] width 126 height 18
click at [81, 677] on input "[DEMOGRAPHIC_DATA]" at bounding box center [66, 677] width 29 height 29
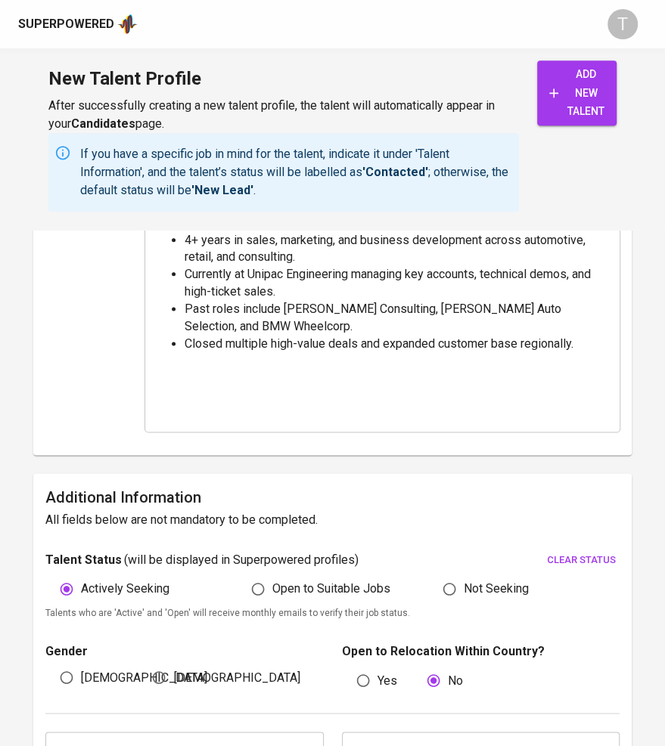
radio input "true"
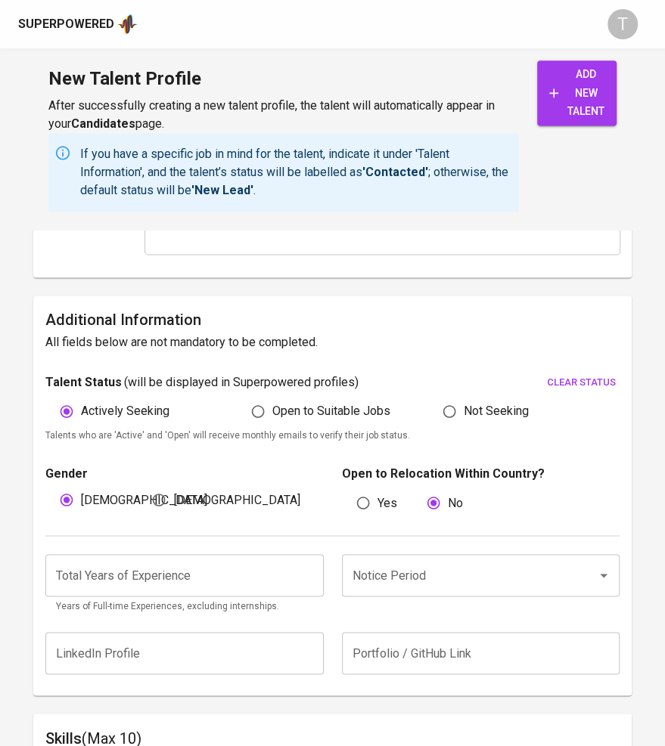
scroll to position [894, 0]
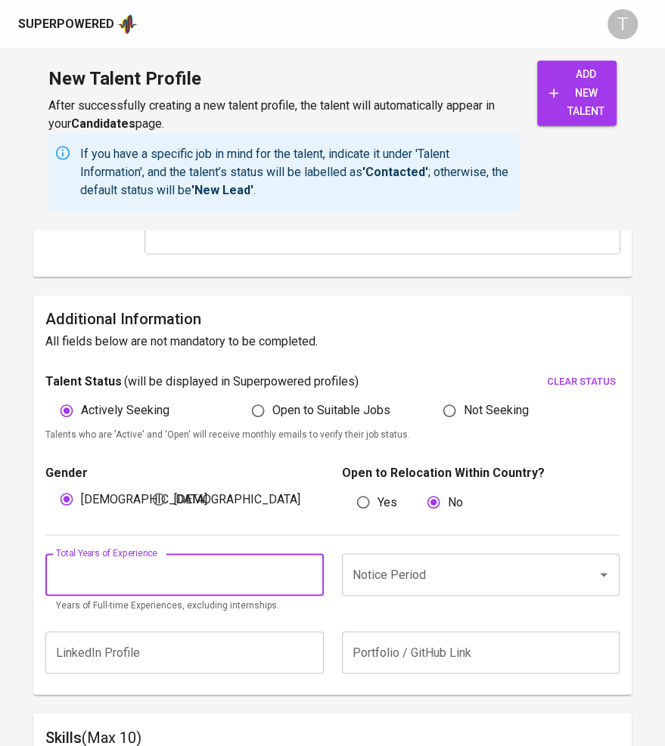
click at [198, 584] on input "number" at bounding box center [184, 574] width 278 height 42
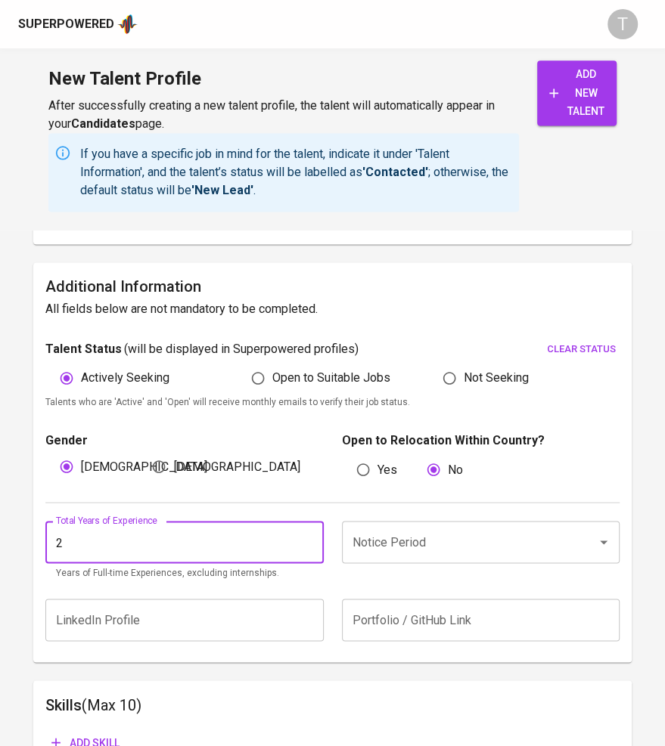
scroll to position [936, 0]
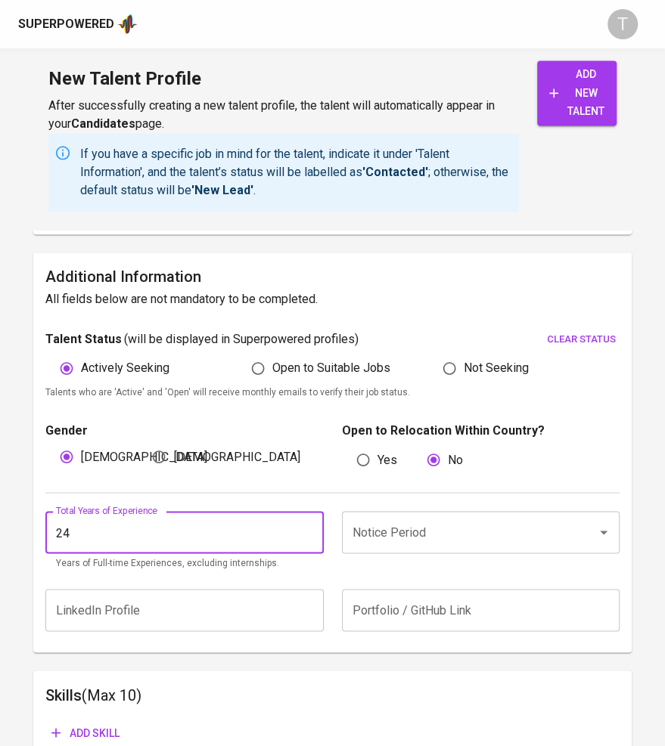
type input "2"
click at [400, 515] on div "Notice Period" at bounding box center [481, 532] width 278 height 42
type input "4"
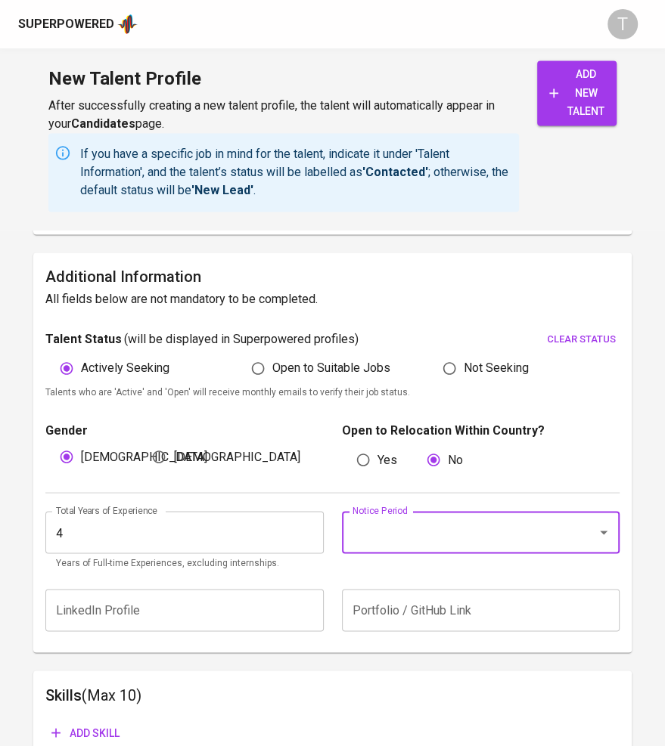
type input "1"
click at [403, 584] on li "2 Weeks" at bounding box center [479, 575] width 277 height 27
type input "2 Weeks"
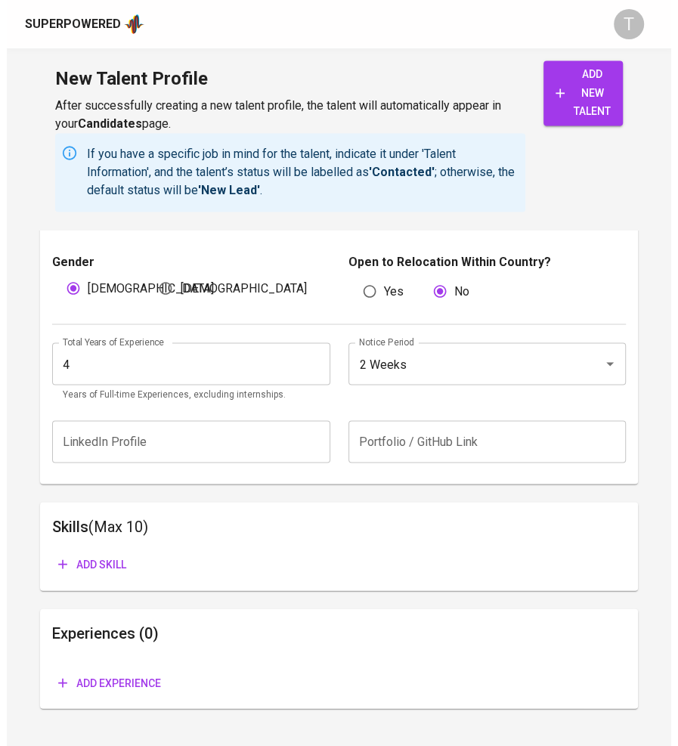
scroll to position [1118, 0]
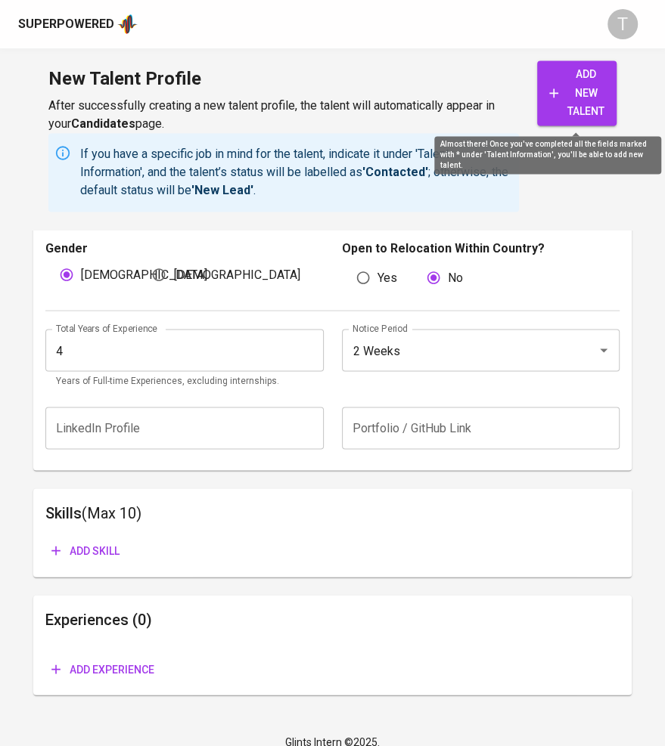
click at [569, 79] on span "add new talent" at bounding box center [576, 93] width 55 height 56
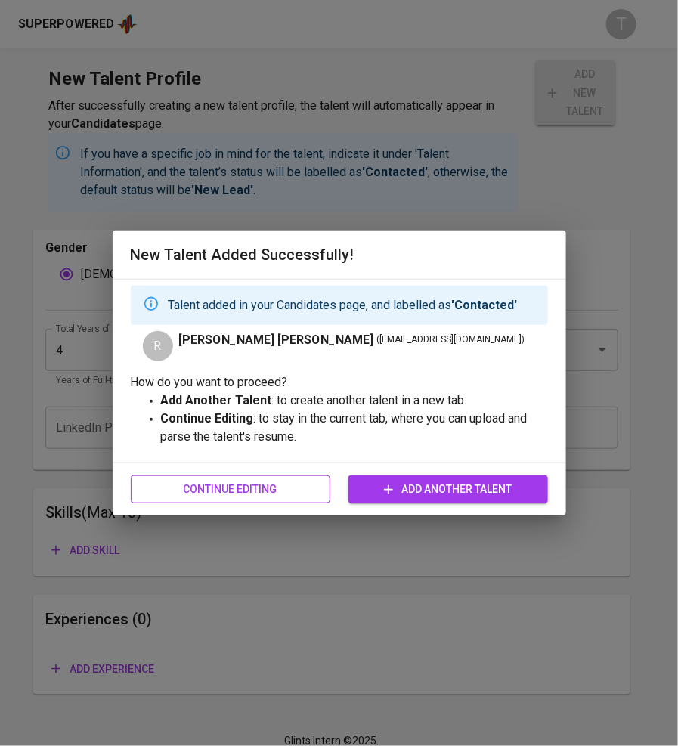
click at [217, 480] on span "Continue Editing" at bounding box center [230, 489] width 175 height 19
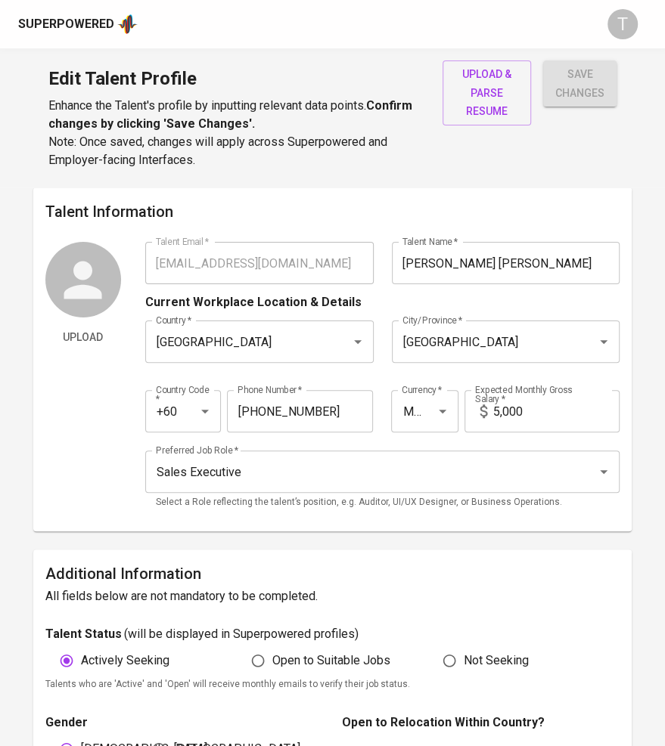
type input "[EMAIL_ADDRESS][DOMAIN_NAME]"
type input "[PERSON_NAME] [PERSON_NAME]"
type input "[GEOGRAPHIC_DATA]"
type input "+60"
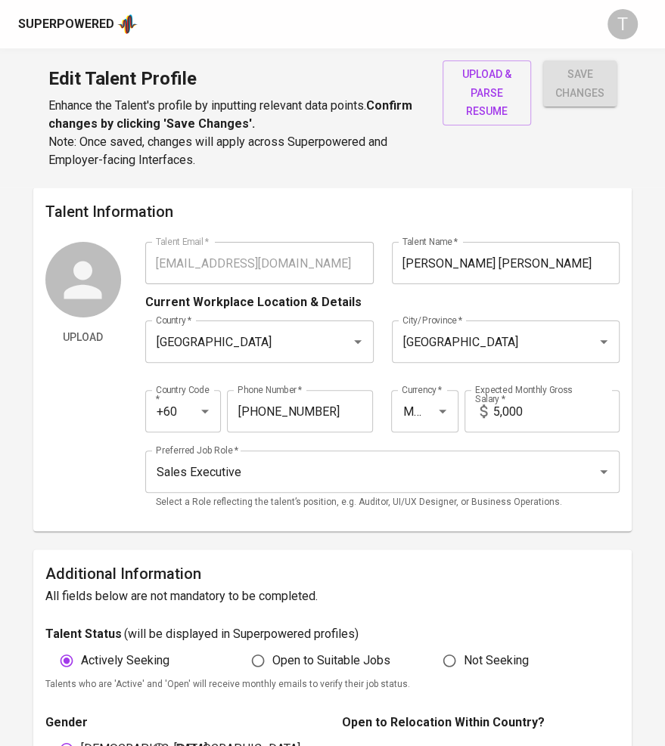
type input "[PHONE_NUMBER]"
type input "MYR"
type input "5,000"
type input "Sales Executive"
radio input "true"
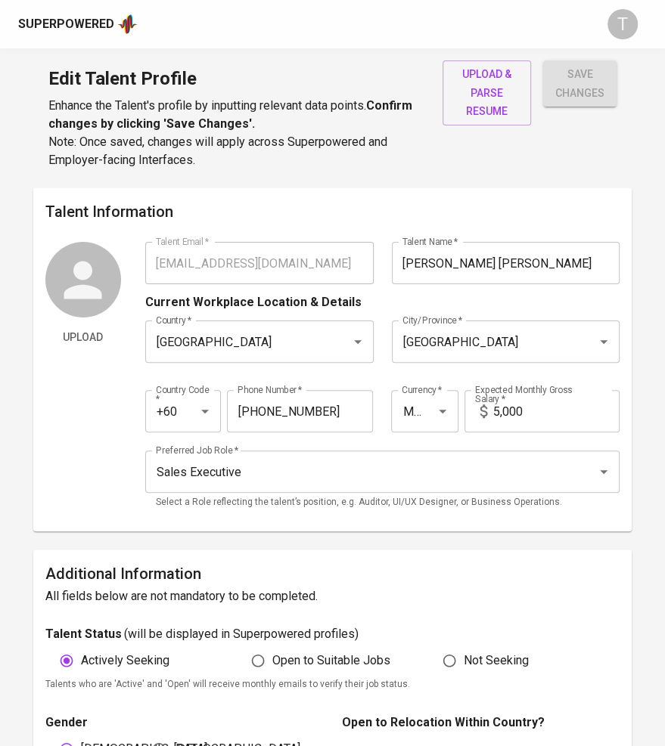
radio input "true"
type input "4"
type input "2 Weeks"
click at [494, 102] on span "upload & parse resume" at bounding box center [486, 93] width 64 height 56
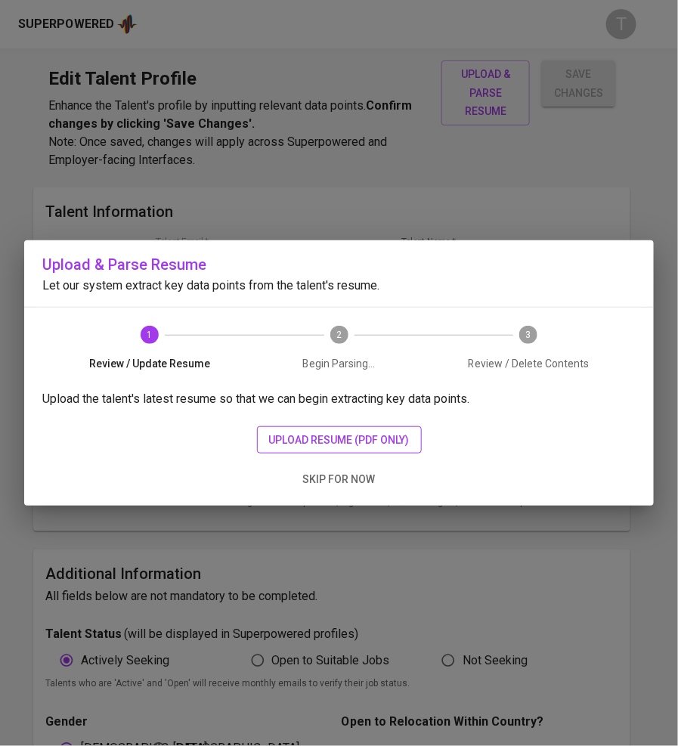
click at [335, 433] on span "upload resume (pdf only)" at bounding box center [339, 440] width 141 height 19
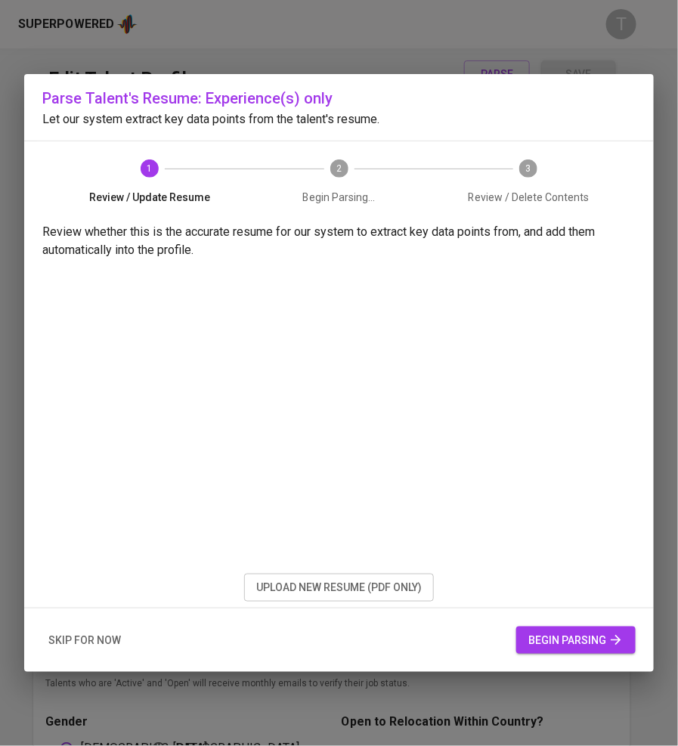
click at [563, 650] on button "begin parsing" at bounding box center [575, 641] width 119 height 28
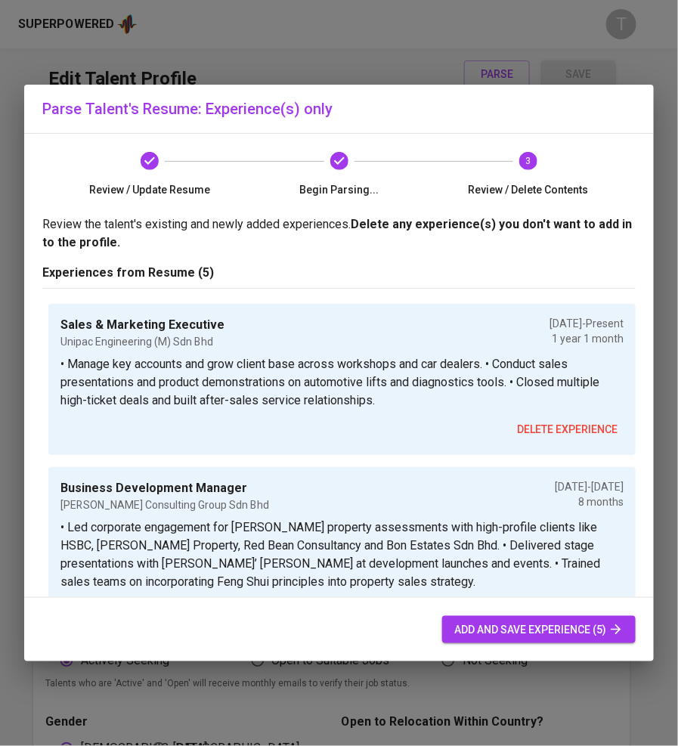
click at [480, 618] on button "add and save experience (5)" at bounding box center [539, 630] width 194 height 28
